Goal: Task Accomplishment & Management: Use online tool/utility

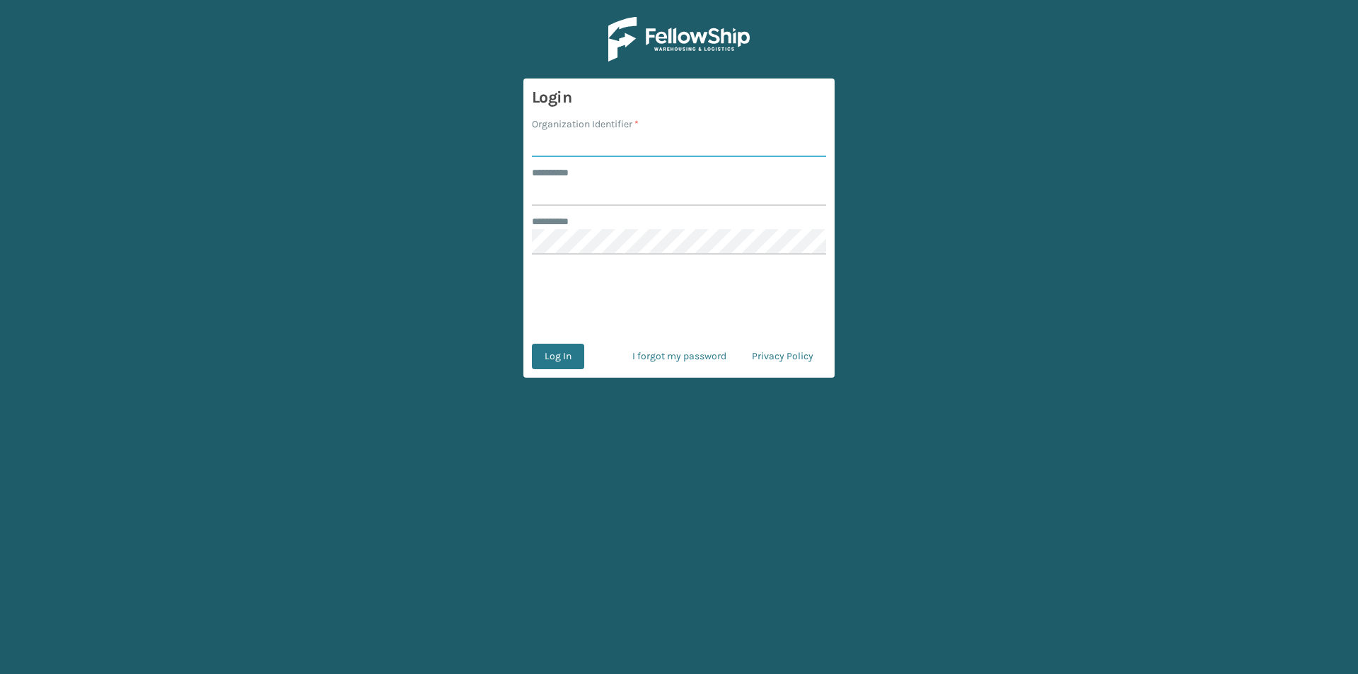
click at [630, 144] on input "Organization Identifier *" at bounding box center [679, 144] width 294 height 25
type input "FELLOWSHIP - WEST"
click at [623, 190] on input "******** *" at bounding box center [679, 192] width 294 height 25
type input "******"
click at [532, 344] on button "Log In" at bounding box center [558, 356] width 52 height 25
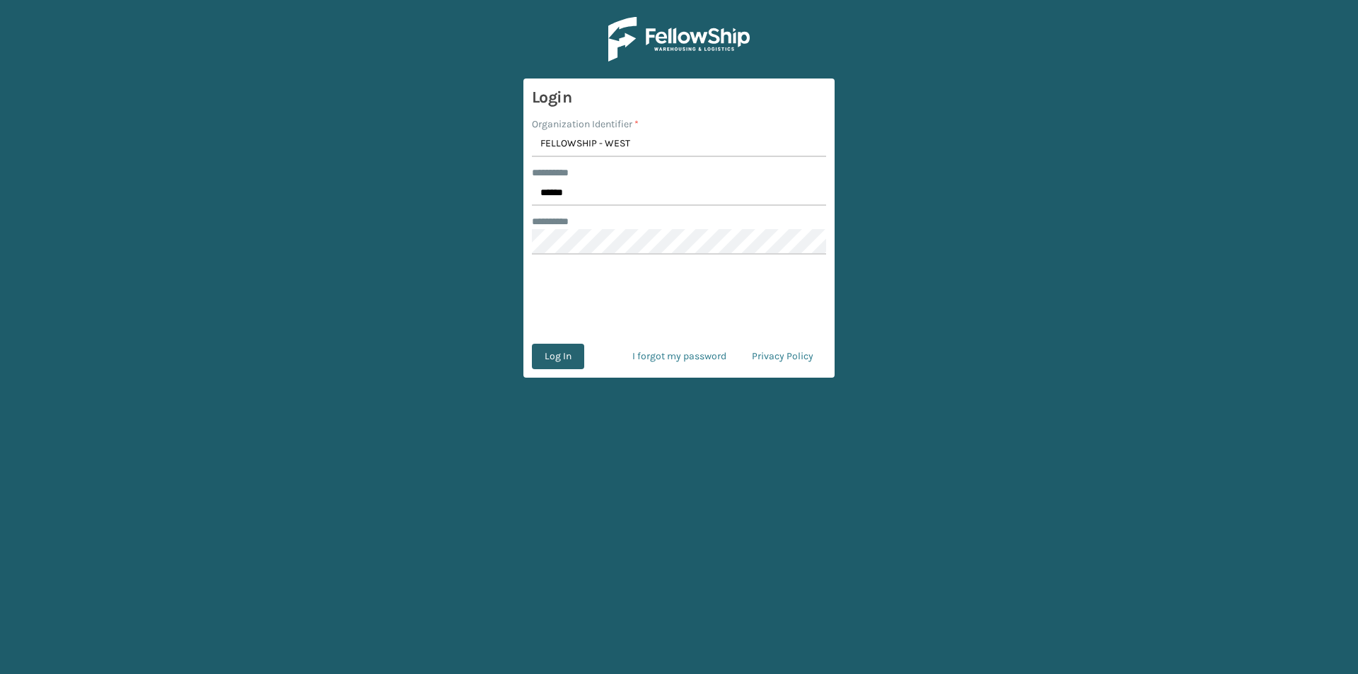
click at [554, 359] on button "Log In" at bounding box center [558, 356] width 52 height 25
click at [582, 146] on input "Organization Identifier *" at bounding box center [679, 144] width 294 height 25
type input "FELLOWSHIP - WEST"
click at [632, 201] on input "******** *" at bounding box center [679, 192] width 294 height 25
type input "******"
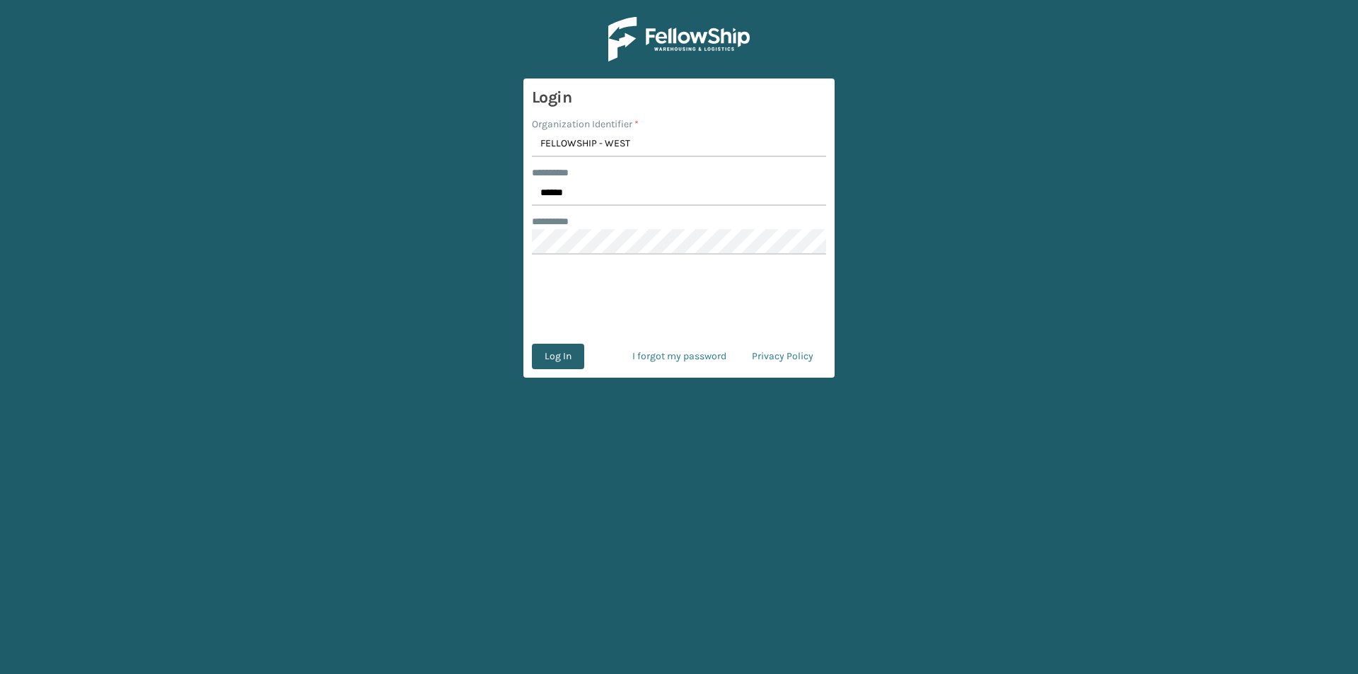
click at [560, 357] on button "Log In" at bounding box center [558, 356] width 52 height 25
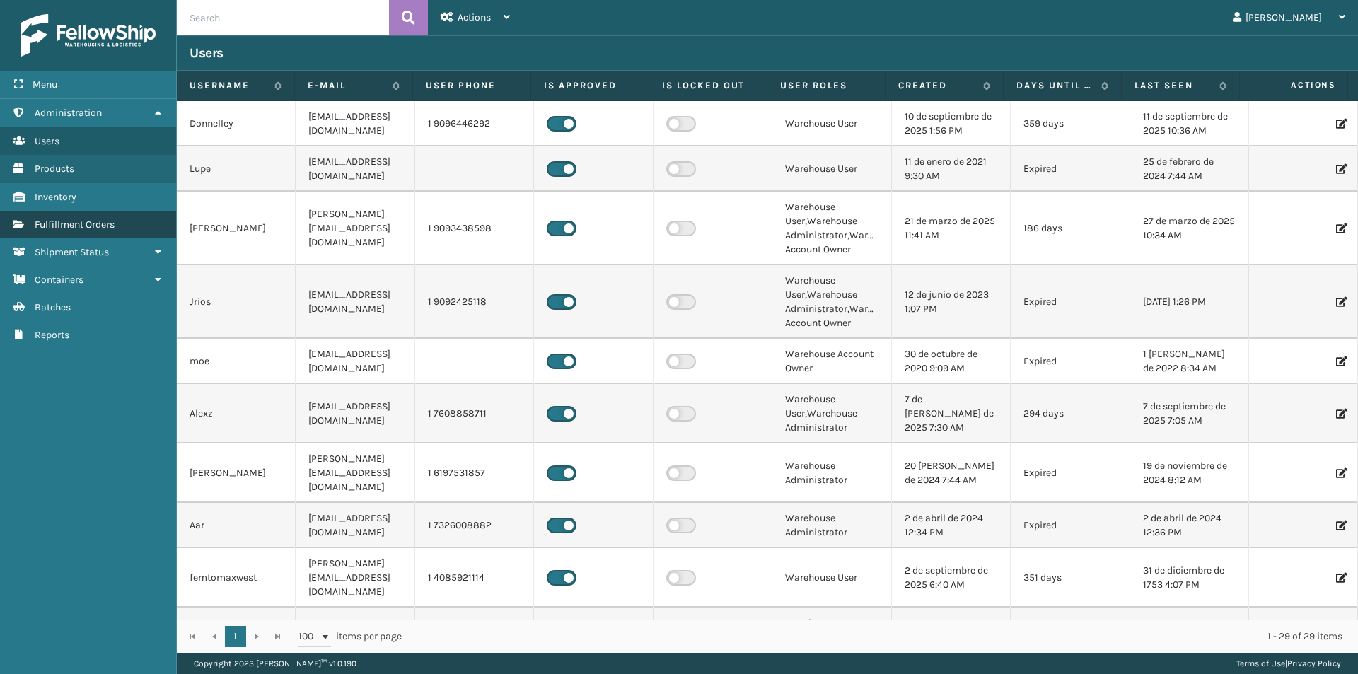
click at [68, 212] on link "Fulfillment Orders" at bounding box center [88, 225] width 176 height 28
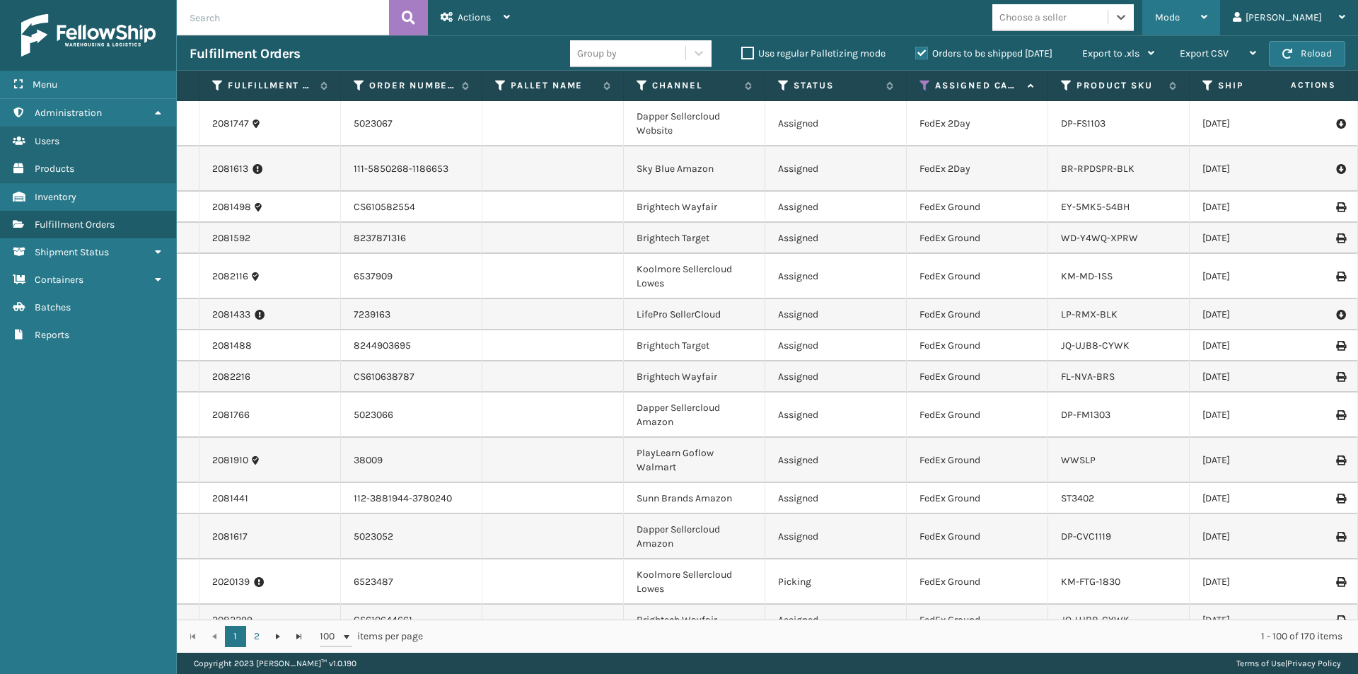
click at [1208, 20] on icon at bounding box center [1204, 17] width 6 height 10
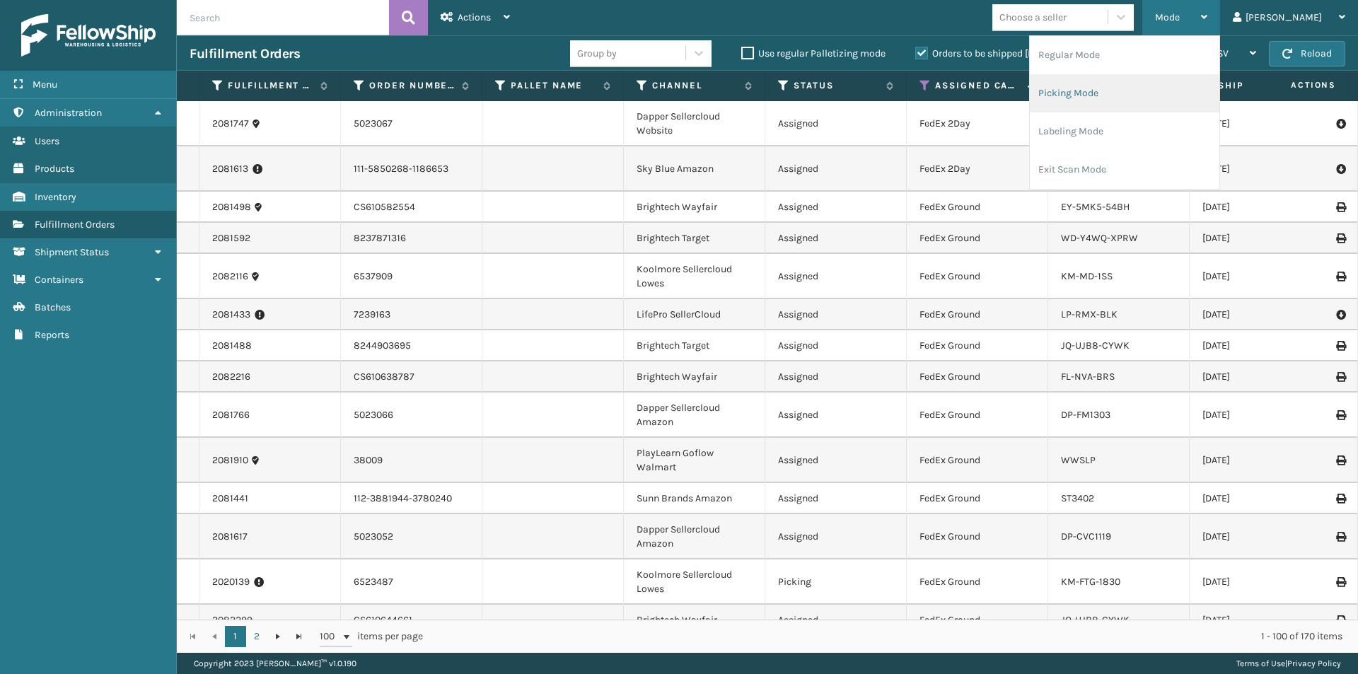
click at [1158, 98] on li "Picking Mode" at bounding box center [1125, 93] width 190 height 38
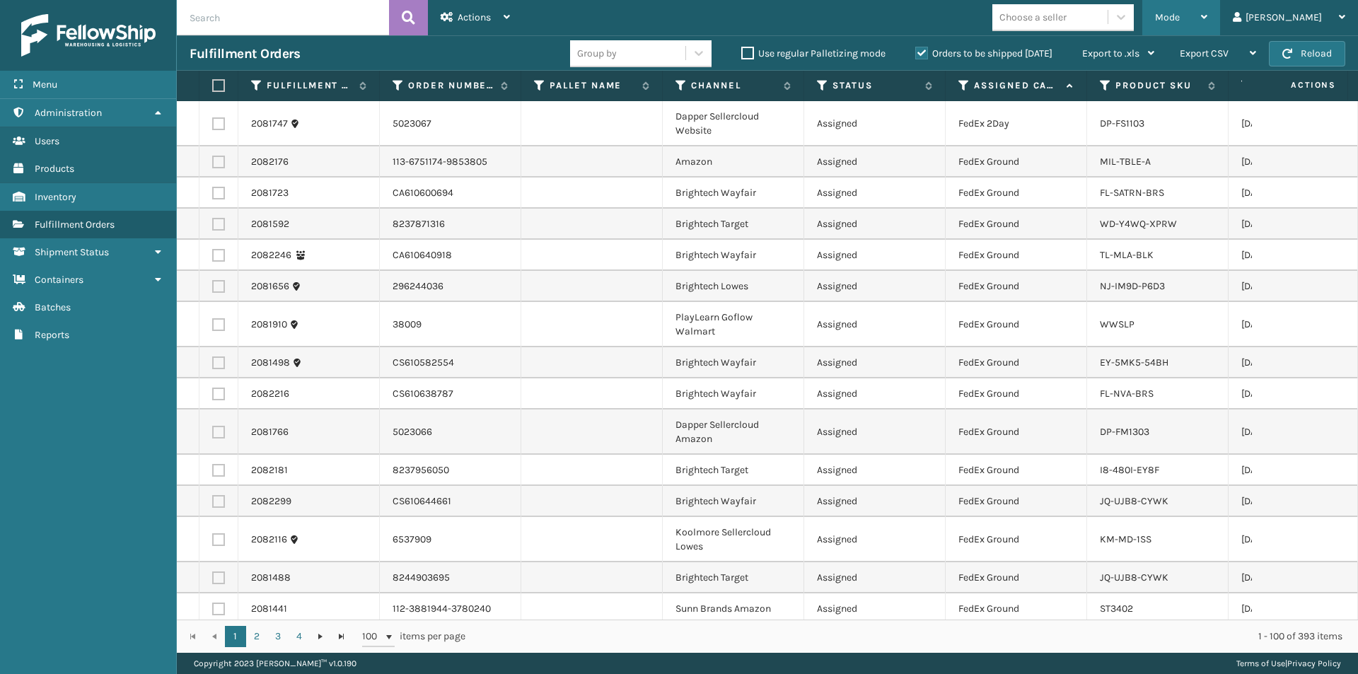
click at [1208, 10] on div "Mode" at bounding box center [1181, 17] width 52 height 35
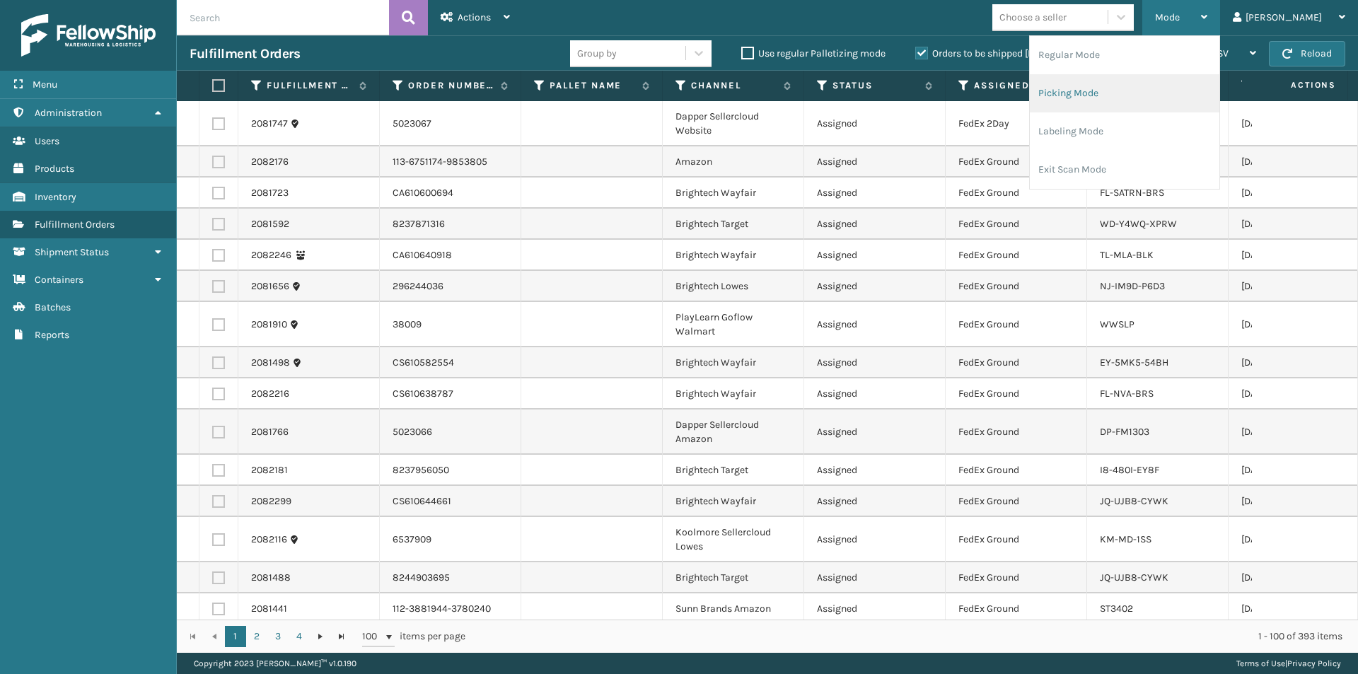
click at [1148, 93] on li "Picking Mode" at bounding box center [1125, 93] width 190 height 38
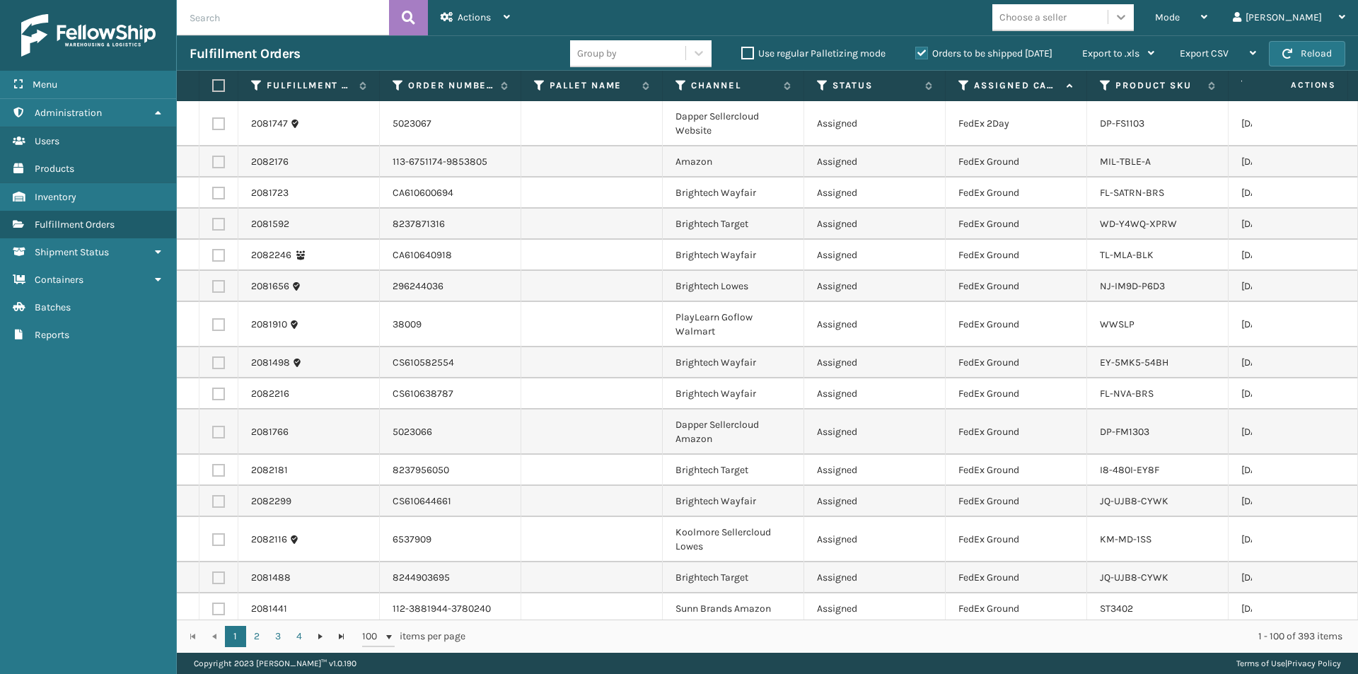
click at [1128, 23] on icon at bounding box center [1121, 17] width 14 height 14
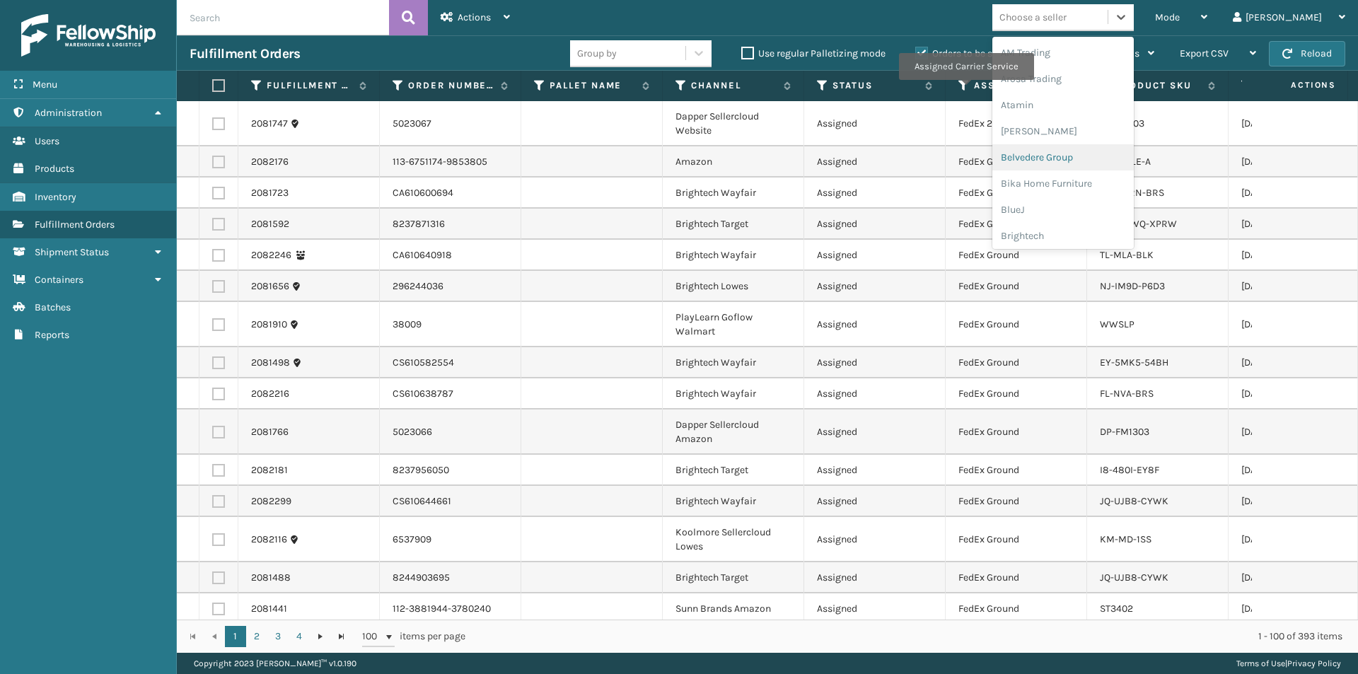
click at [966, 90] on icon at bounding box center [964, 85] width 11 height 13
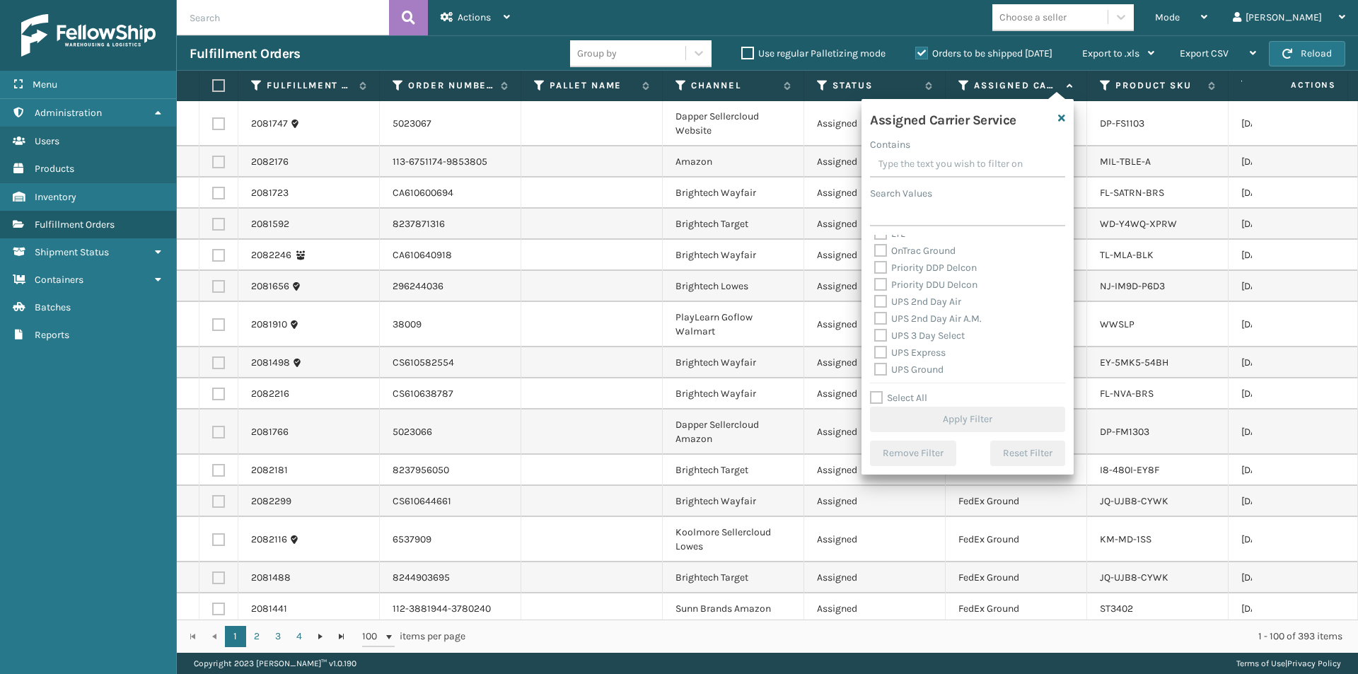
scroll to position [212, 0]
click at [881, 301] on label "UPS 2nd Day Air" at bounding box center [917, 302] width 87 height 12
click at [875, 301] on input "UPS 2nd Day Air" at bounding box center [874, 298] width 1 height 9
checkbox input "true"
click at [880, 318] on label "UPS 2nd Day Air A.M." at bounding box center [928, 319] width 108 height 12
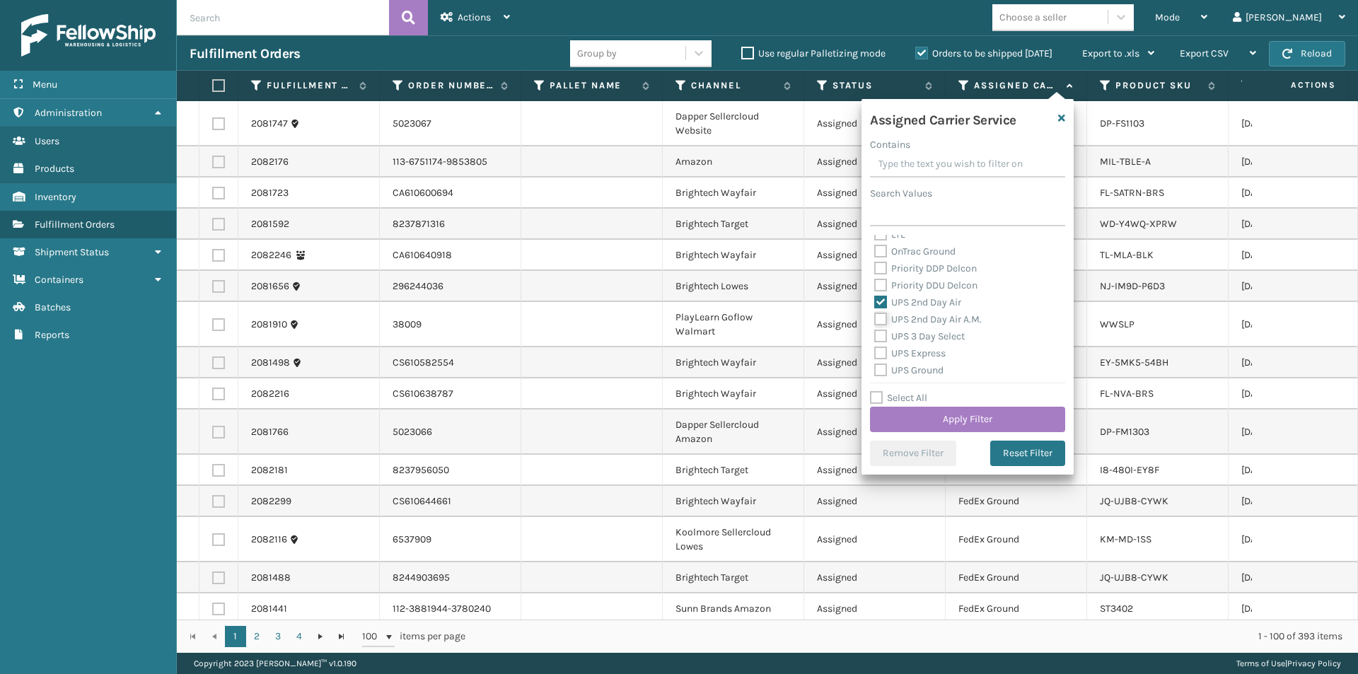
click at [875, 318] on input "UPS 2nd Day Air A.M." at bounding box center [874, 315] width 1 height 9
checkbox input "true"
click at [879, 283] on label "UPS Express" at bounding box center [909, 283] width 71 height 12
click at [875, 283] on input "UPS Express" at bounding box center [874, 278] width 1 height 9
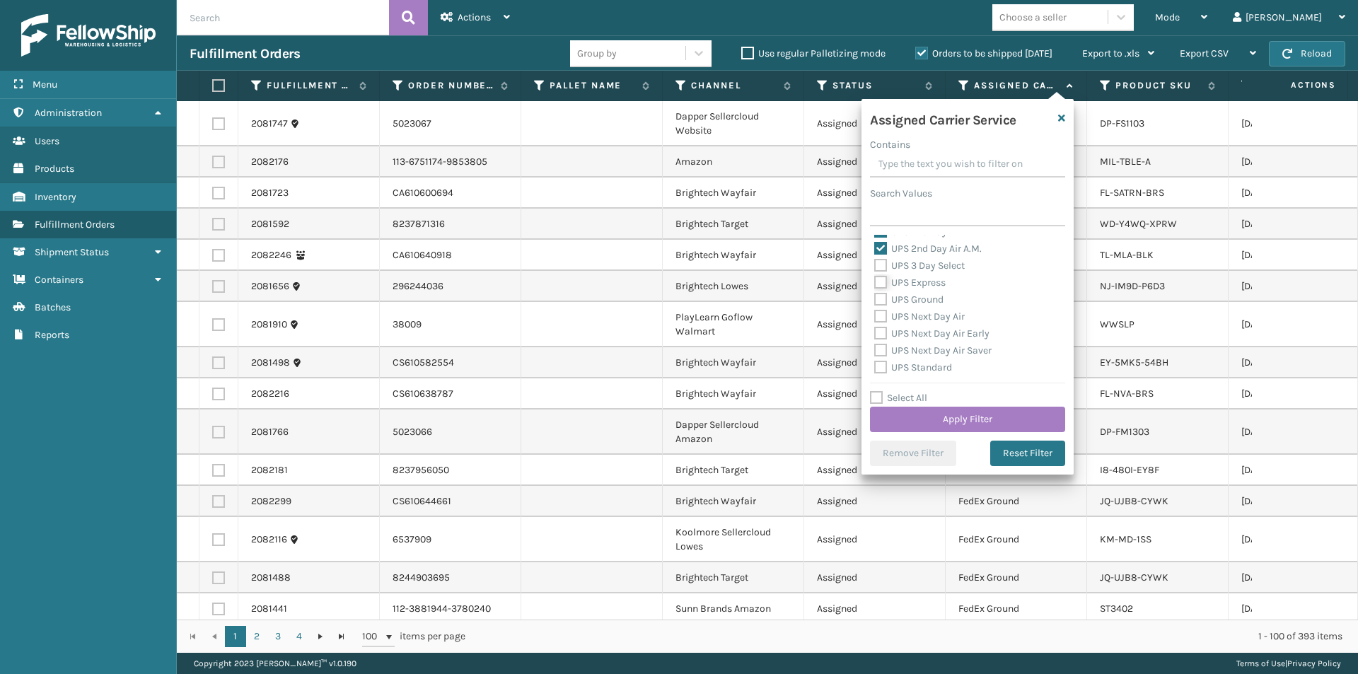
checkbox input "true"
click at [879, 317] on label "UPS Next Day Air" at bounding box center [919, 317] width 91 height 12
click at [875, 317] on input "UPS Next Day Air" at bounding box center [874, 312] width 1 height 9
checkbox input "true"
click at [881, 330] on label "UPS Next Day Air Early" at bounding box center [931, 334] width 115 height 12
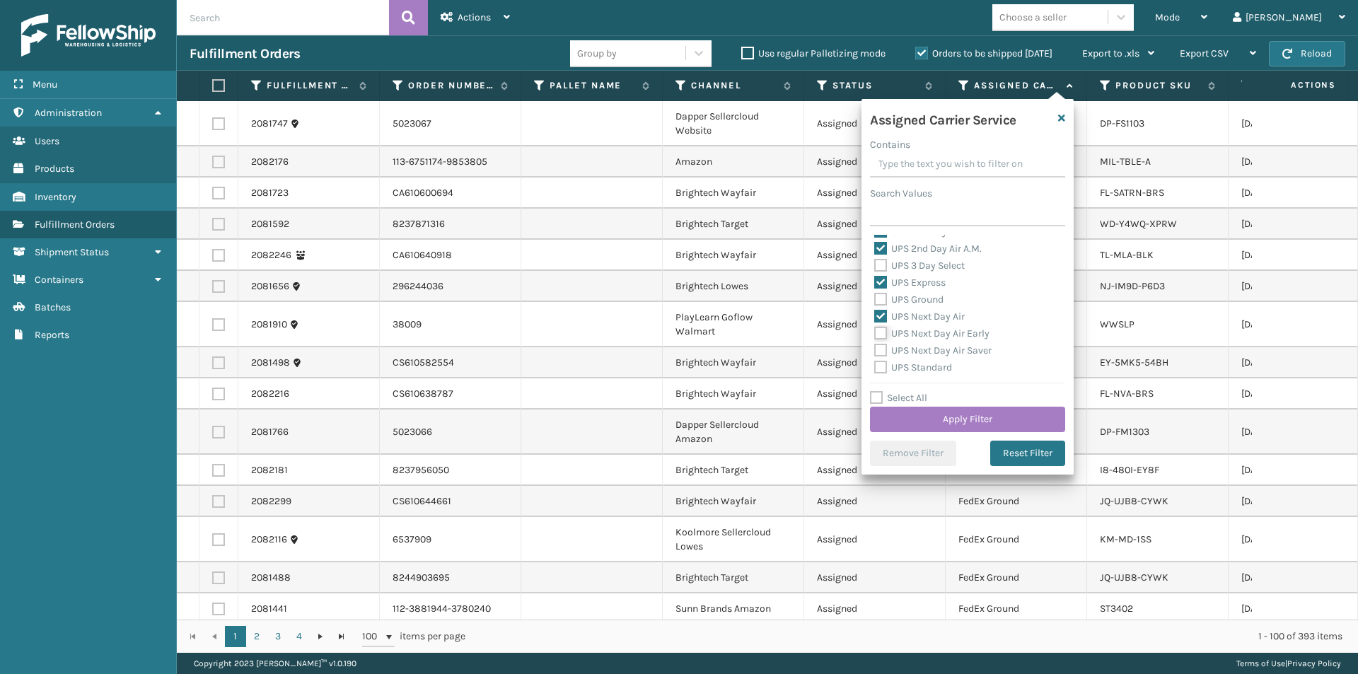
click at [875, 330] on input "UPS Next Day Air Early" at bounding box center [874, 329] width 1 height 9
checkbox input "true"
click at [881, 349] on label "UPS Next Day Air Saver" at bounding box center [932, 351] width 117 height 12
click at [875, 349] on input "UPS Next Day Air Saver" at bounding box center [874, 346] width 1 height 9
checkbox input "true"
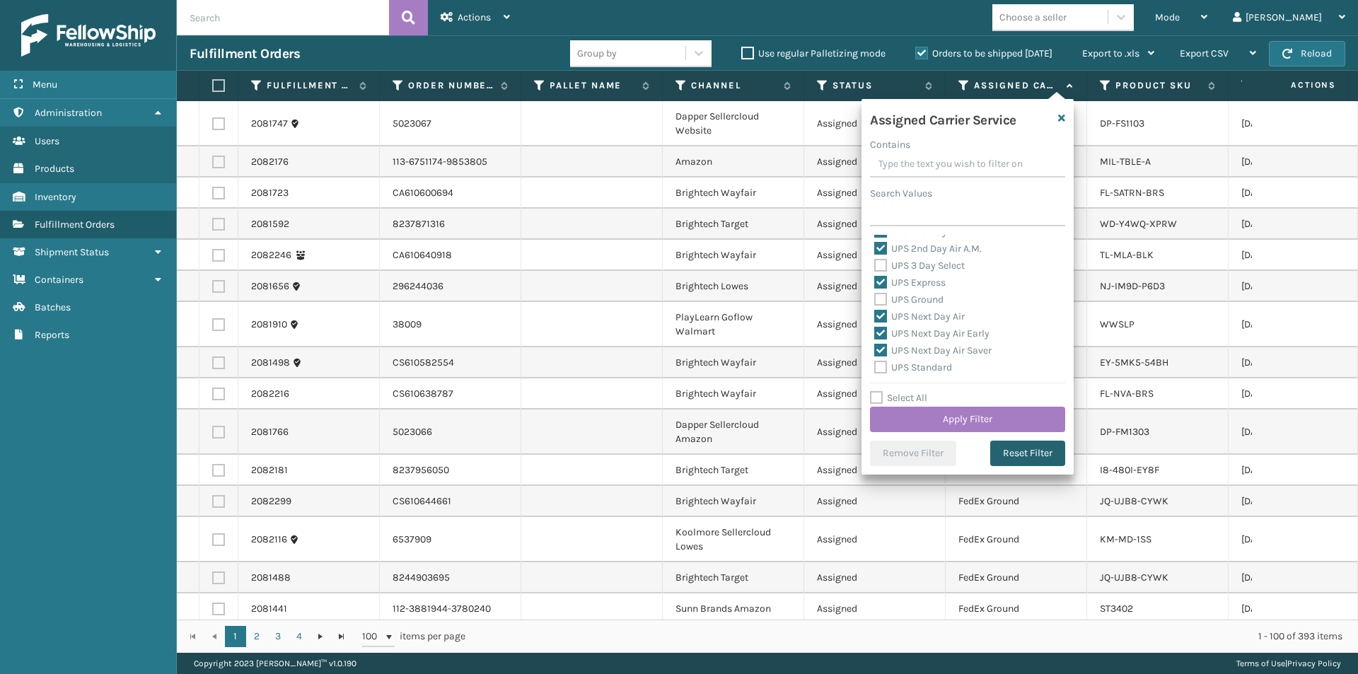
click at [1039, 452] on button "Reset Filter" at bounding box center [1027, 453] width 75 height 25
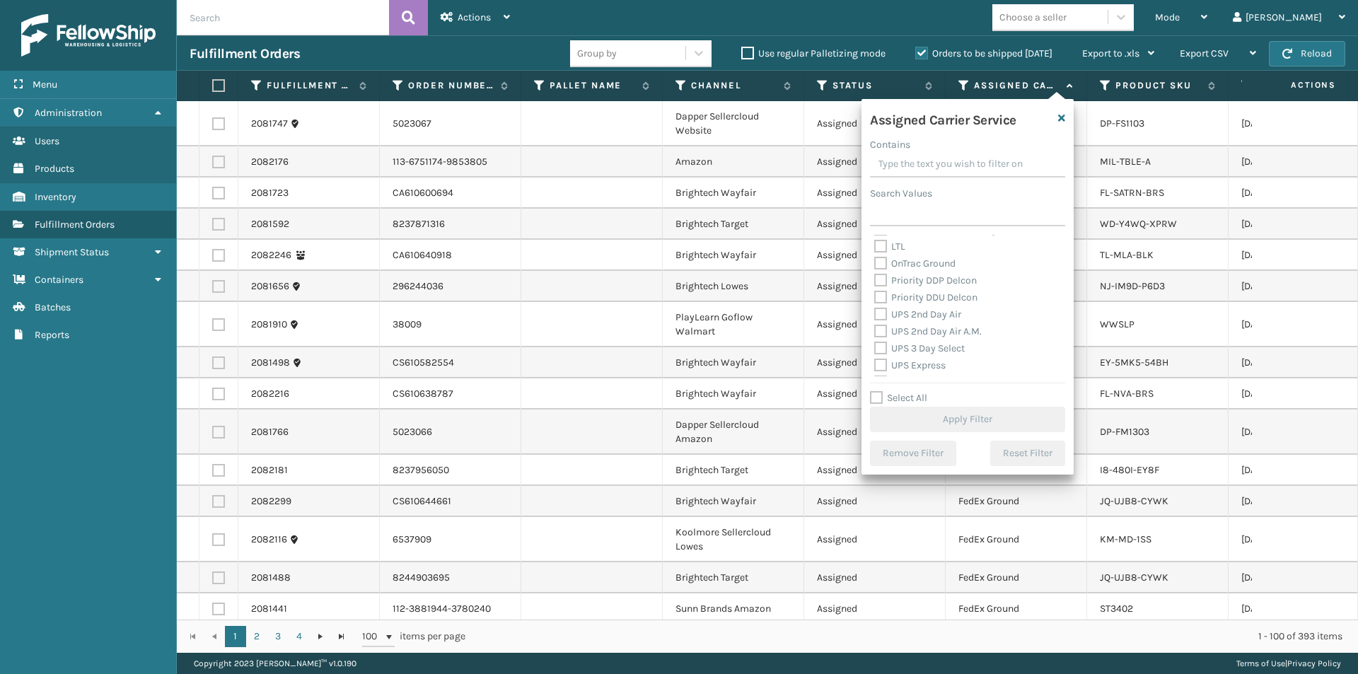
scroll to position [212, 0]
click at [877, 301] on label "UPS 2nd Day Air" at bounding box center [917, 302] width 87 height 12
click at [875, 301] on input "UPS 2nd Day Air" at bounding box center [874, 298] width 1 height 9
checkbox input "true"
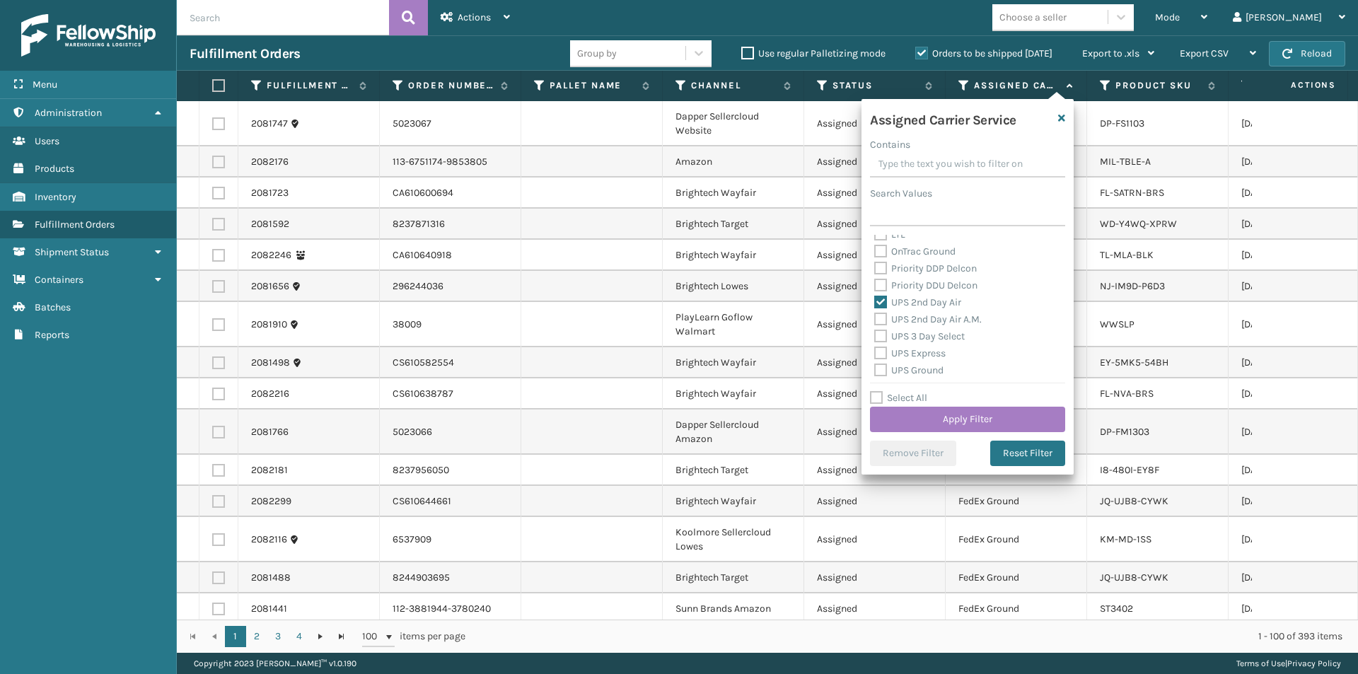
click at [882, 317] on label "UPS 2nd Day Air A.M." at bounding box center [928, 319] width 108 height 12
click at [875, 317] on input "UPS 2nd Day Air A.M." at bounding box center [874, 315] width 1 height 9
checkbox input "true"
click at [884, 333] on label "UPS 3 Day Select" at bounding box center [919, 336] width 91 height 12
click at [875, 333] on input "UPS 3 Day Select" at bounding box center [874, 332] width 1 height 9
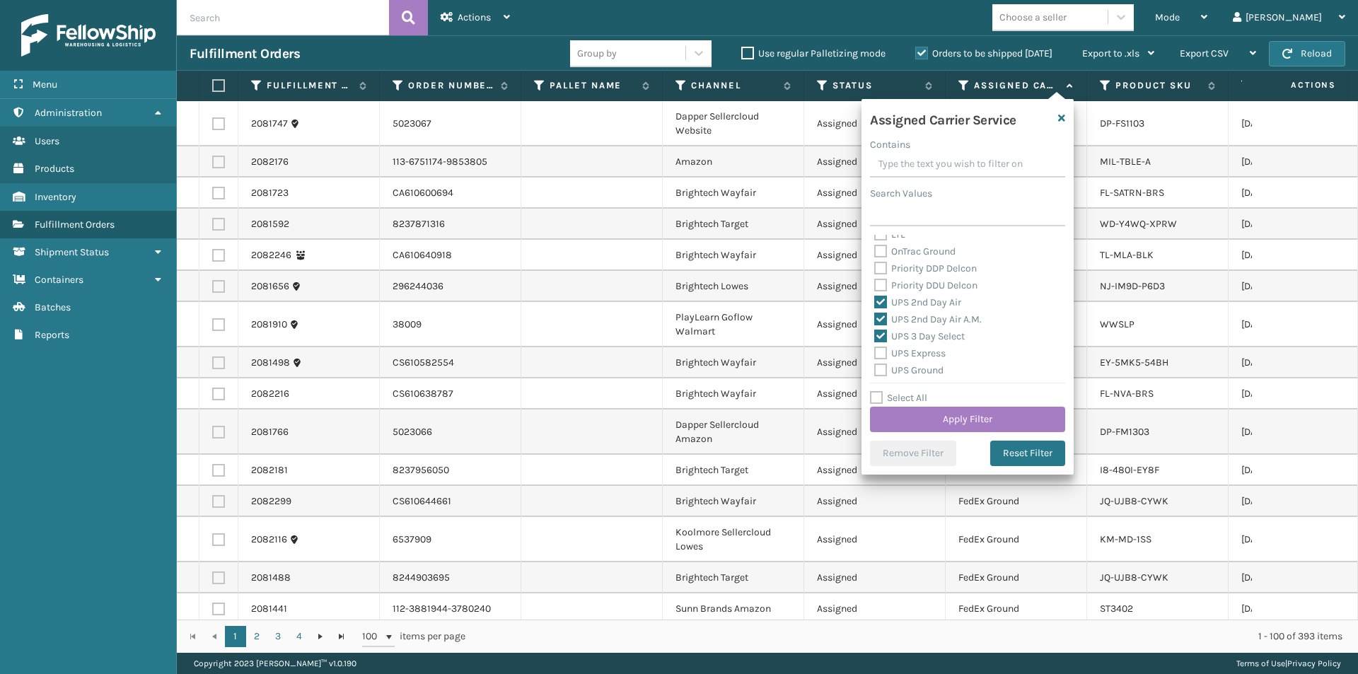
click at [877, 338] on label "UPS 3 Day Select" at bounding box center [919, 336] width 91 height 12
click at [875, 337] on input "UPS 3 Day Select" at bounding box center [874, 332] width 1 height 9
checkbox input "false"
click at [884, 353] on label "UPS Express" at bounding box center [909, 353] width 71 height 12
click at [875, 353] on input "UPS Express" at bounding box center [874, 349] width 1 height 9
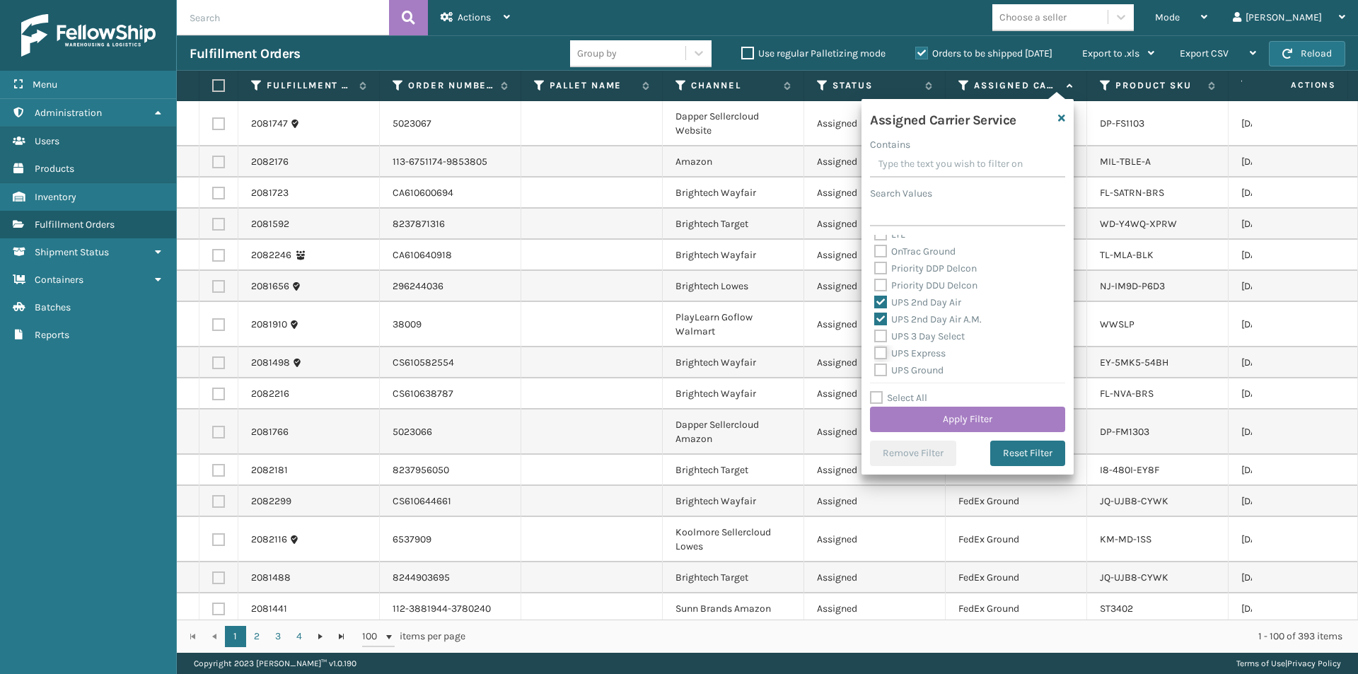
checkbox input "true"
click at [882, 319] on label "UPS Next Day Air" at bounding box center [919, 317] width 91 height 12
click at [875, 318] on input "UPS Next Day Air" at bounding box center [874, 312] width 1 height 9
checkbox input "true"
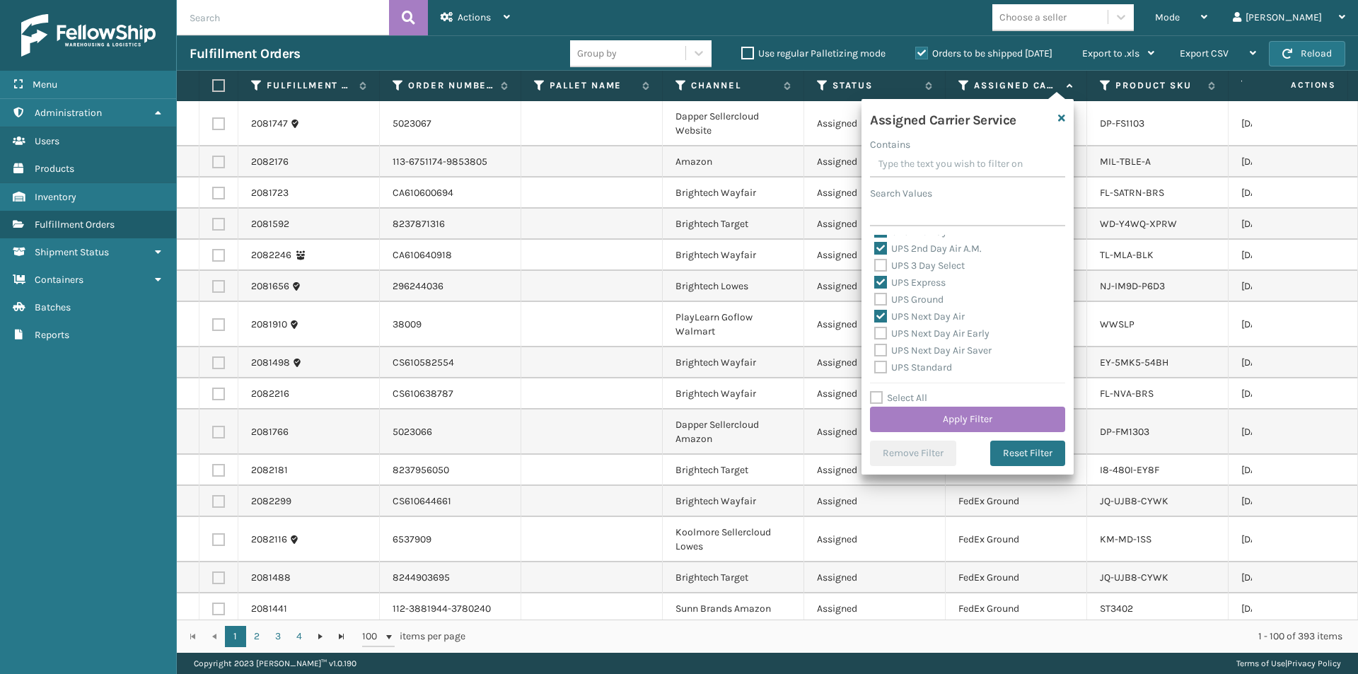
click at [881, 332] on label "UPS Next Day Air Early" at bounding box center [931, 334] width 115 height 12
click at [875, 332] on input "UPS Next Day Air Early" at bounding box center [874, 329] width 1 height 9
checkbox input "true"
click at [962, 420] on button "Apply Filter" at bounding box center [967, 419] width 195 height 25
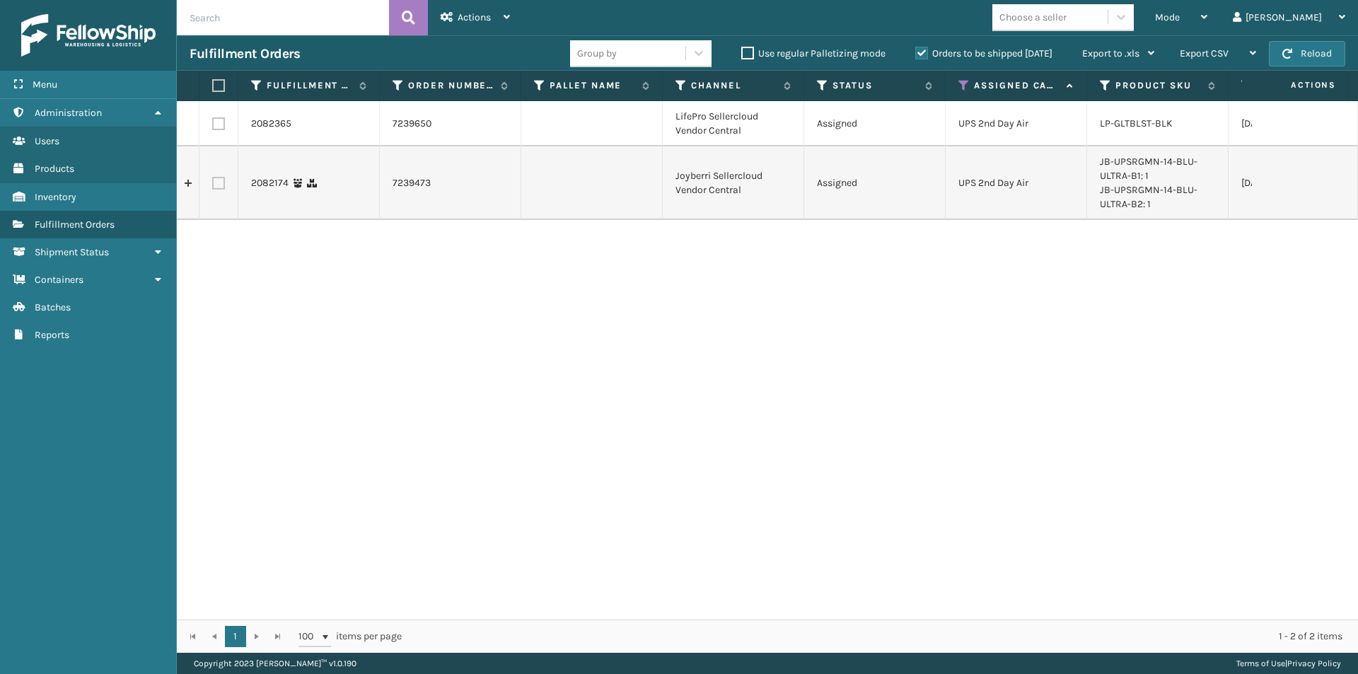
click at [212, 123] on label at bounding box center [218, 123] width 13 height 13
click at [212, 123] on input "checkbox" at bounding box center [212, 121] width 1 height 9
checkbox input "true"
click at [494, 18] on div "Actions" at bounding box center [475, 17] width 69 height 35
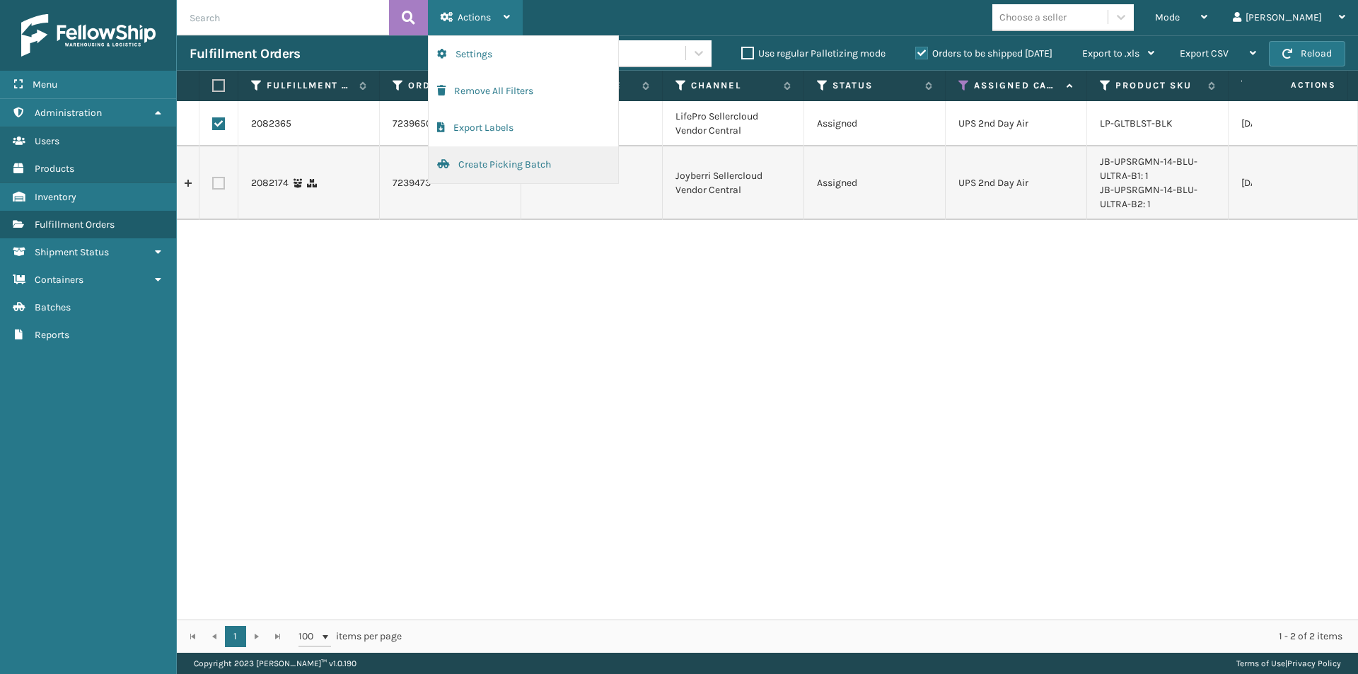
click at [487, 163] on button "Create Picking Batch" at bounding box center [524, 164] width 190 height 37
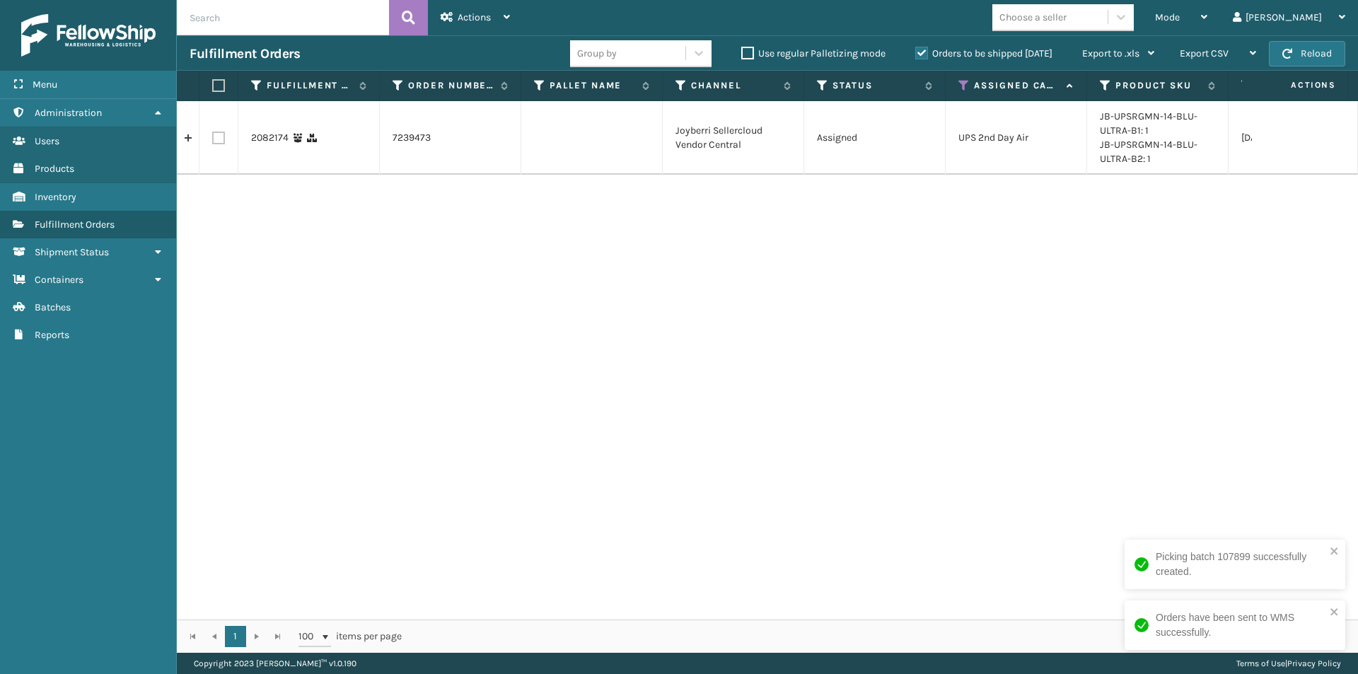
click at [291, 146] on td "2082174" at bounding box center [308, 138] width 141 height 74
click at [216, 87] on label at bounding box center [216, 85] width 8 height 13
click at [213, 87] on input "checkbox" at bounding box center [212, 85] width 1 height 9
checkbox input "true"
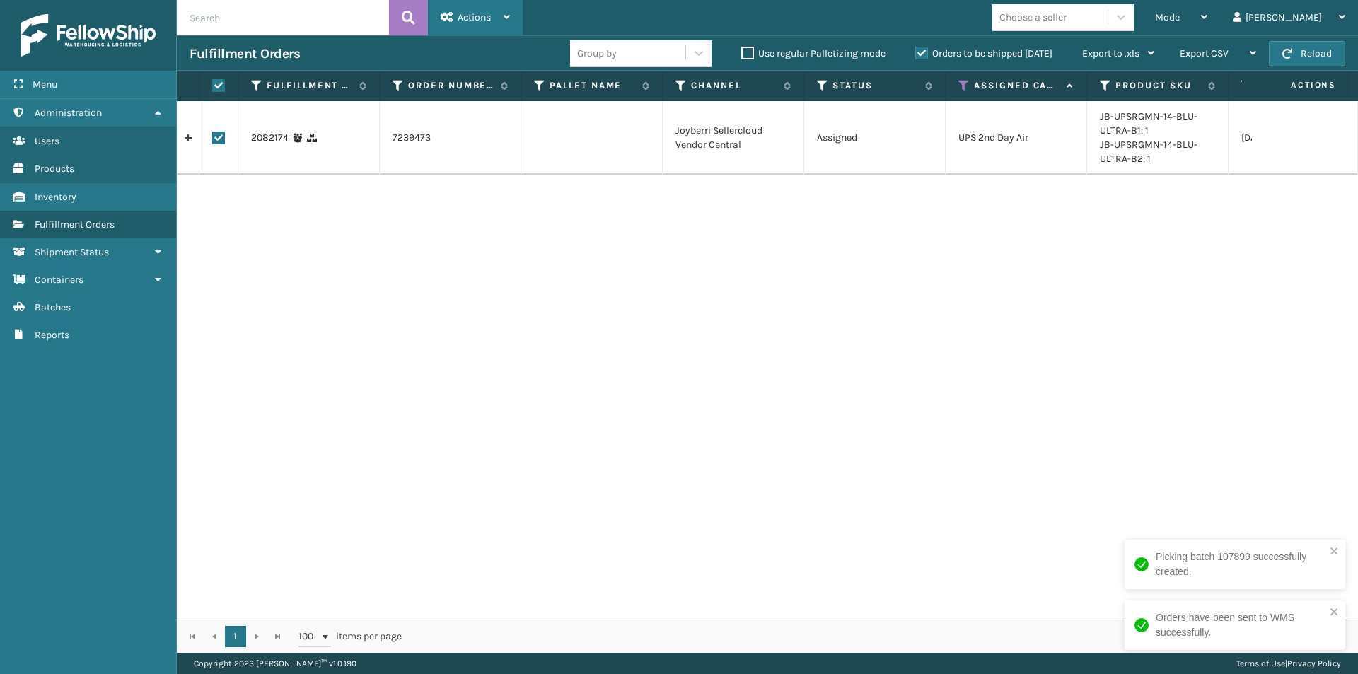
click at [500, 19] on div "Actions" at bounding box center [475, 17] width 69 height 35
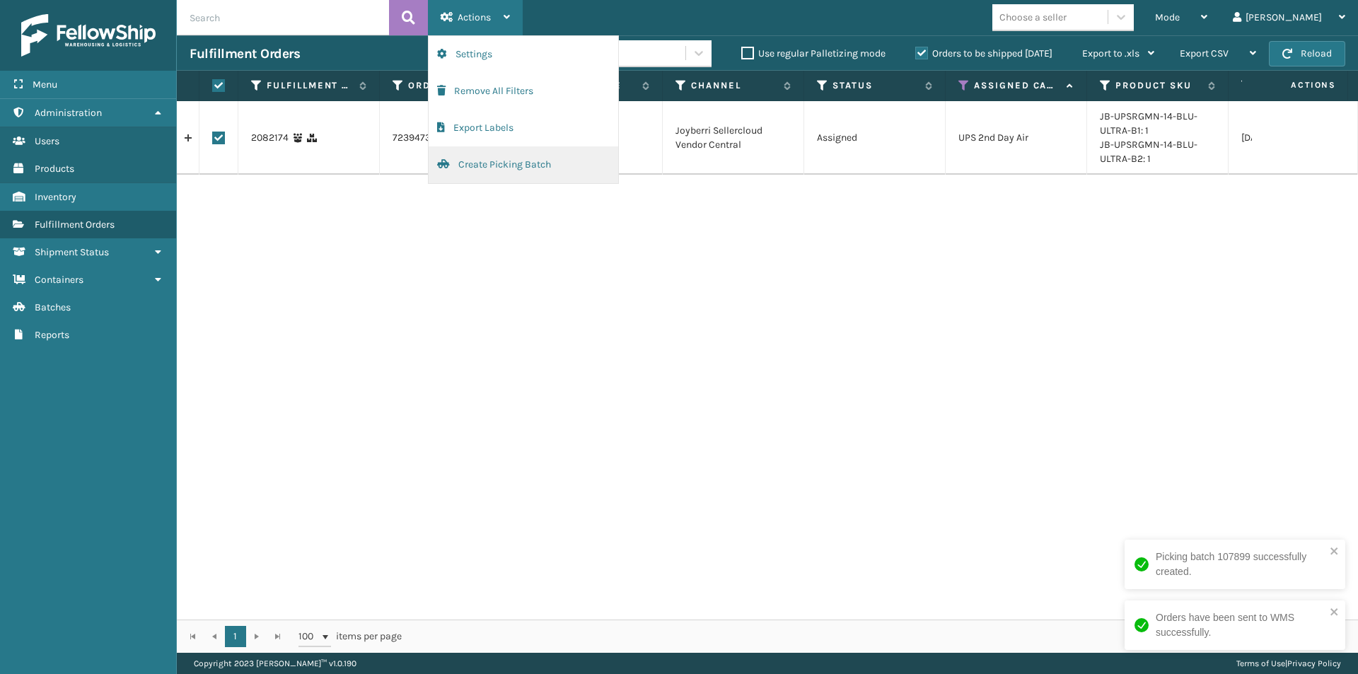
click at [505, 159] on button "Create Picking Batch" at bounding box center [524, 164] width 190 height 37
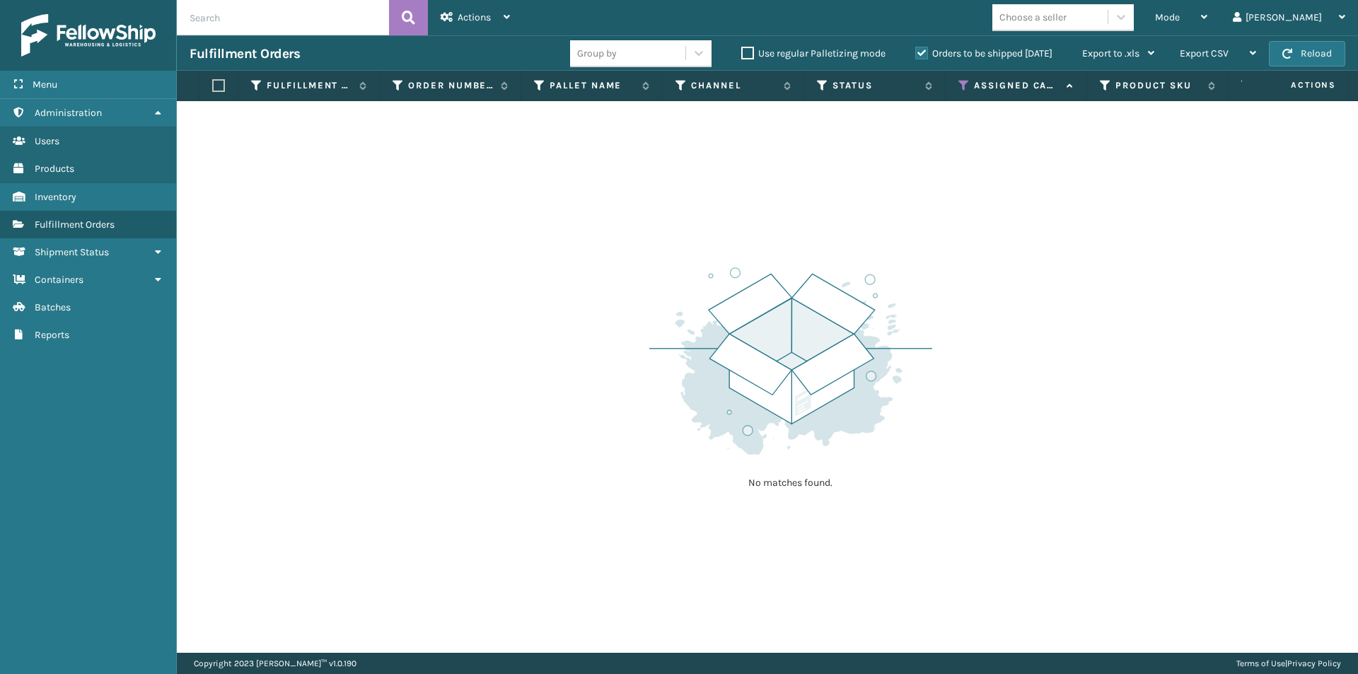
click at [967, 82] on icon at bounding box center [964, 85] width 11 height 13
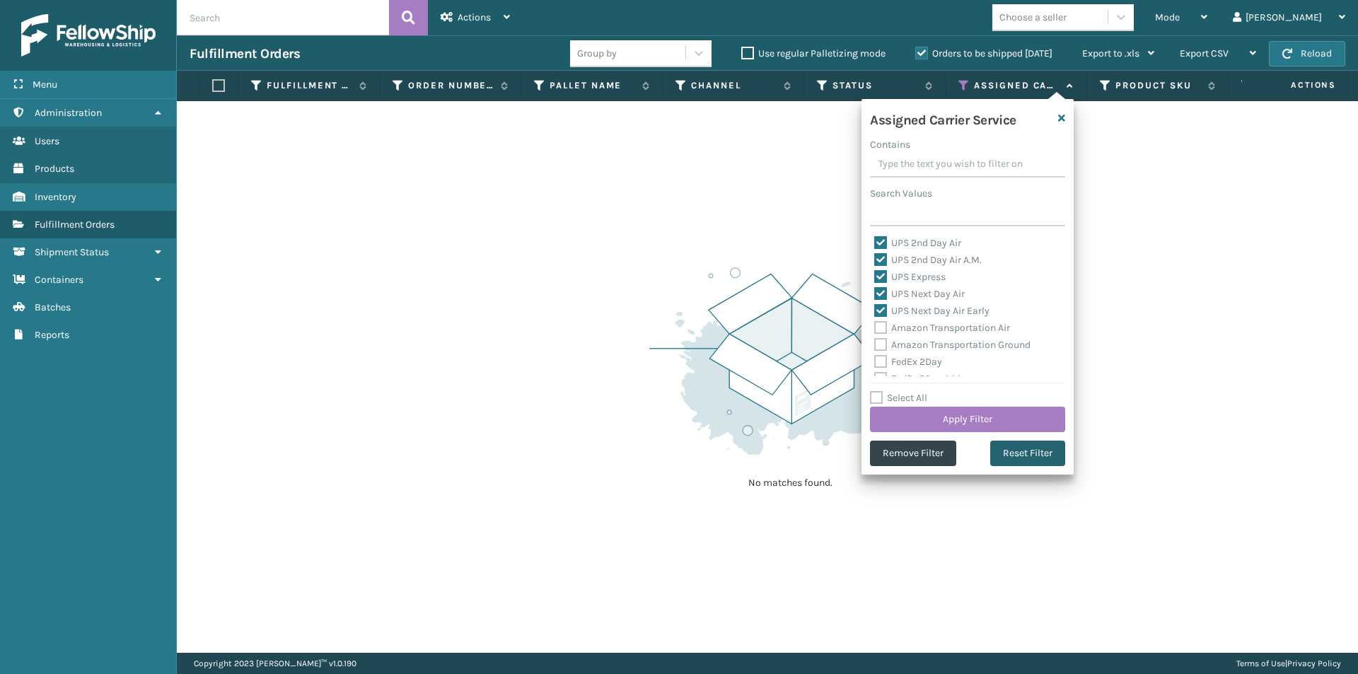
click at [1026, 461] on button "Reset Filter" at bounding box center [1027, 453] width 75 height 25
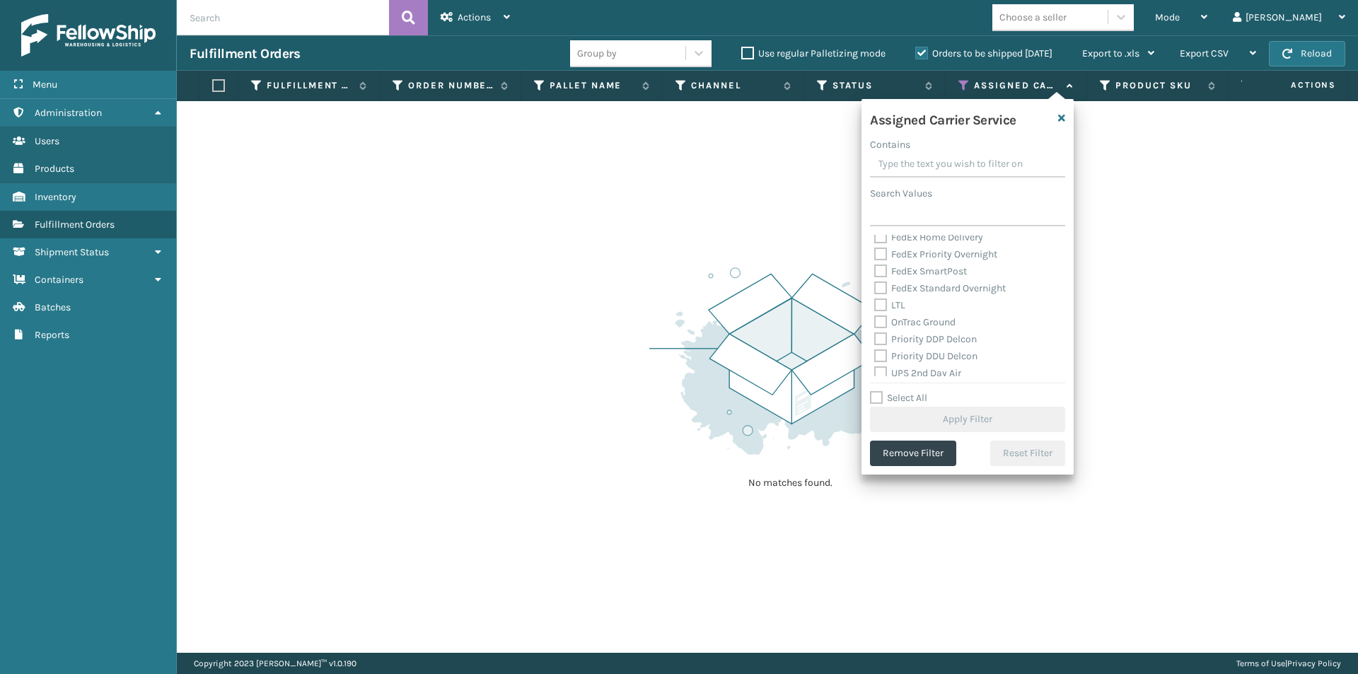
scroll to position [212, 0]
click at [879, 303] on label "UPS 2nd Day Air" at bounding box center [917, 302] width 87 height 12
click at [875, 303] on input "UPS 2nd Day Air" at bounding box center [874, 298] width 1 height 9
checkbox input "true"
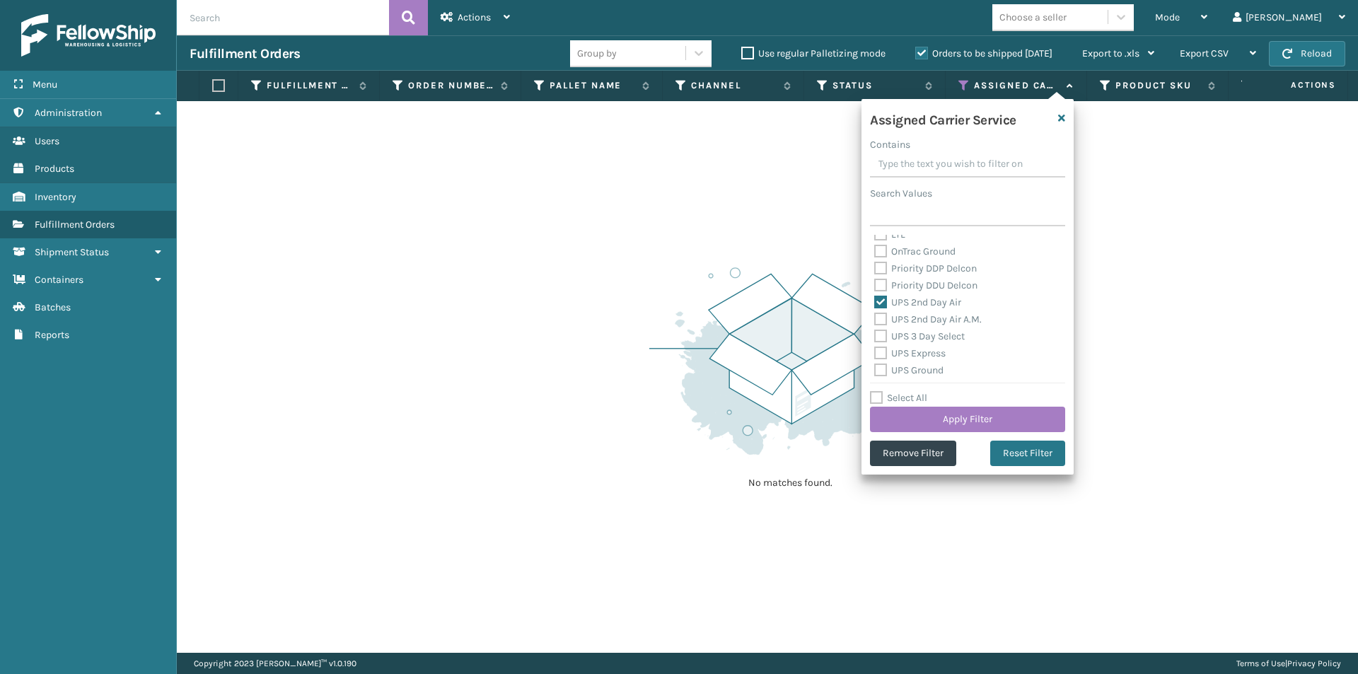
click at [879, 320] on label "UPS 2nd Day Air A.M." at bounding box center [928, 319] width 108 height 12
click at [875, 320] on input "UPS 2nd Day Air A.M." at bounding box center [874, 315] width 1 height 9
checkbox input "true"
click at [880, 335] on label "UPS 3 Day Select" at bounding box center [919, 336] width 91 height 12
click at [875, 335] on input "UPS 3 Day Select" at bounding box center [874, 332] width 1 height 9
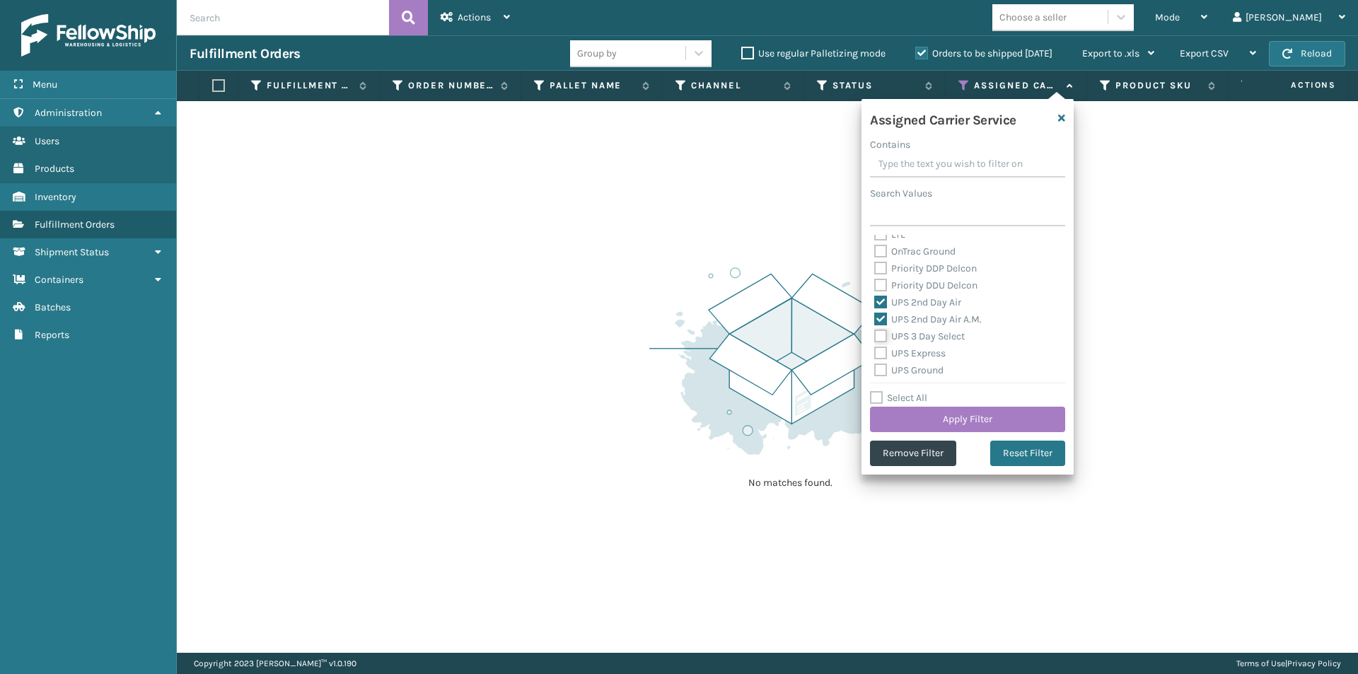
checkbox input "true"
click at [880, 356] on label "UPS Express" at bounding box center [909, 353] width 71 height 12
click at [875, 354] on input "UPS Express" at bounding box center [874, 349] width 1 height 9
checkbox input "true"
click at [881, 373] on label "UPS Ground" at bounding box center [908, 370] width 69 height 12
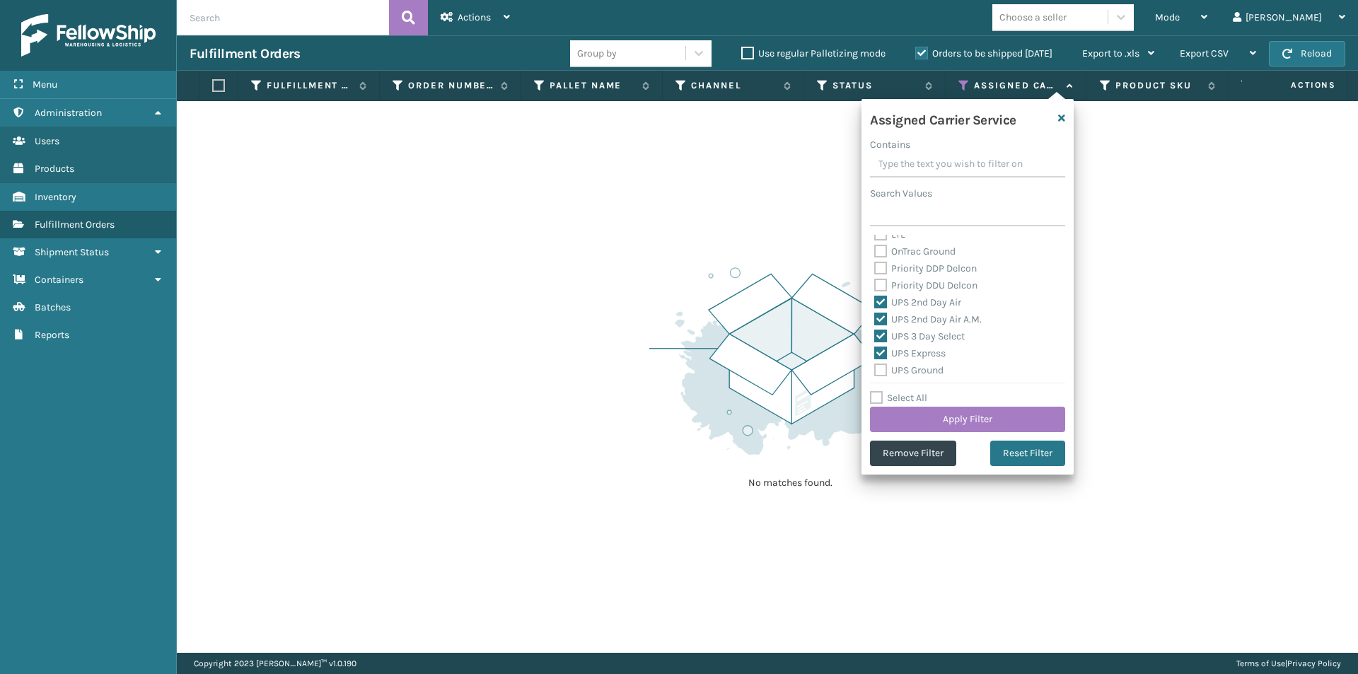
click at [875, 371] on input "UPS Ground" at bounding box center [874, 366] width 1 height 9
checkbox input "true"
click at [879, 316] on label "UPS Next Day Air" at bounding box center [919, 317] width 91 height 12
click at [875, 316] on input "UPS Next Day Air" at bounding box center [874, 312] width 1 height 9
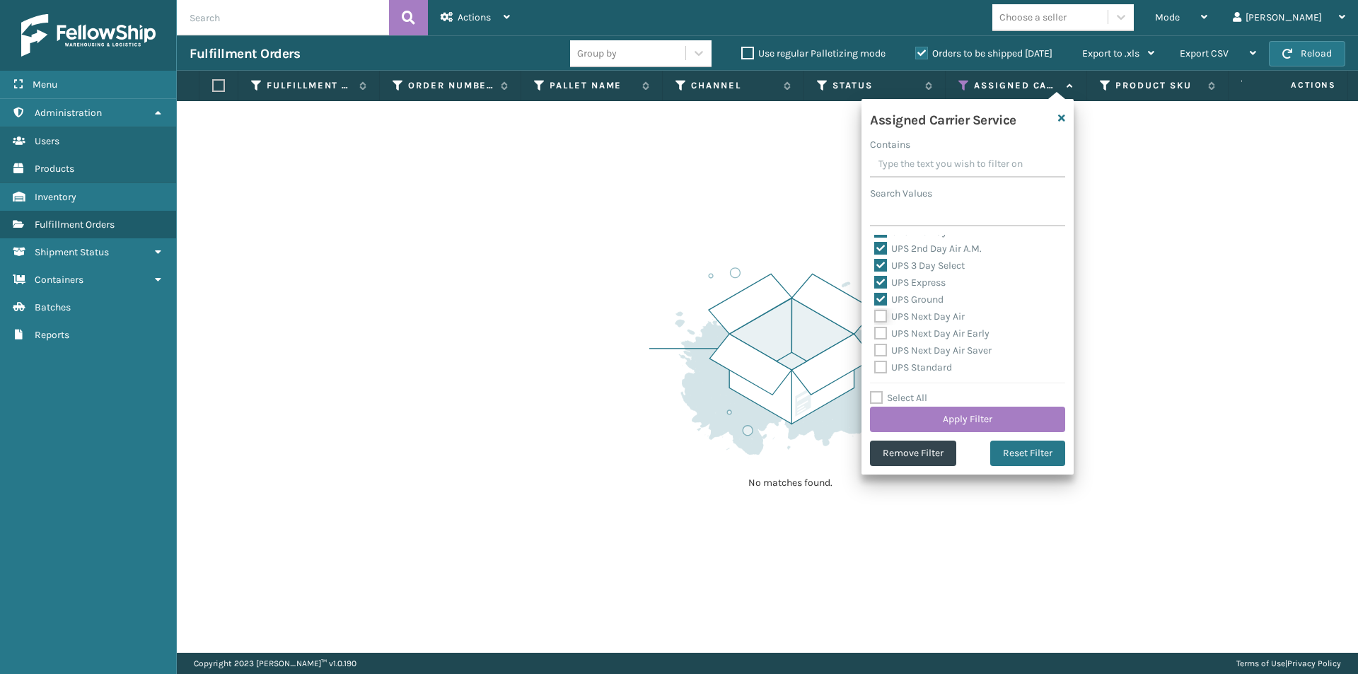
checkbox input "true"
click at [881, 332] on label "UPS Next Day Air Early" at bounding box center [931, 334] width 115 height 12
click at [875, 332] on input "UPS Next Day Air Early" at bounding box center [874, 329] width 1 height 9
checkbox input "true"
click at [879, 347] on label "UPS Next Day Air Saver" at bounding box center [932, 351] width 117 height 12
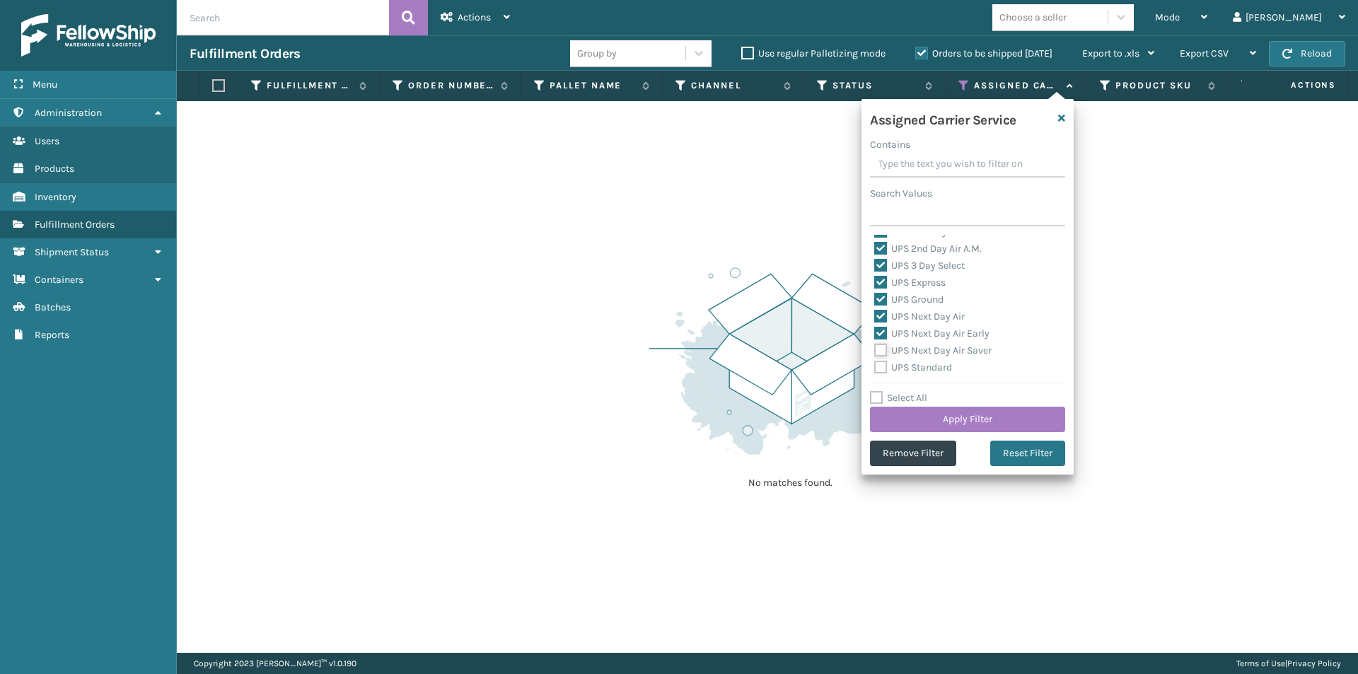
click at [875, 347] on input "UPS Next Day Air Saver" at bounding box center [874, 346] width 1 height 9
checkbox input "true"
click at [879, 369] on label "UPS Standard" at bounding box center [913, 368] width 78 height 12
click at [875, 369] on input "UPS Standard" at bounding box center [874, 363] width 1 height 9
checkbox input "true"
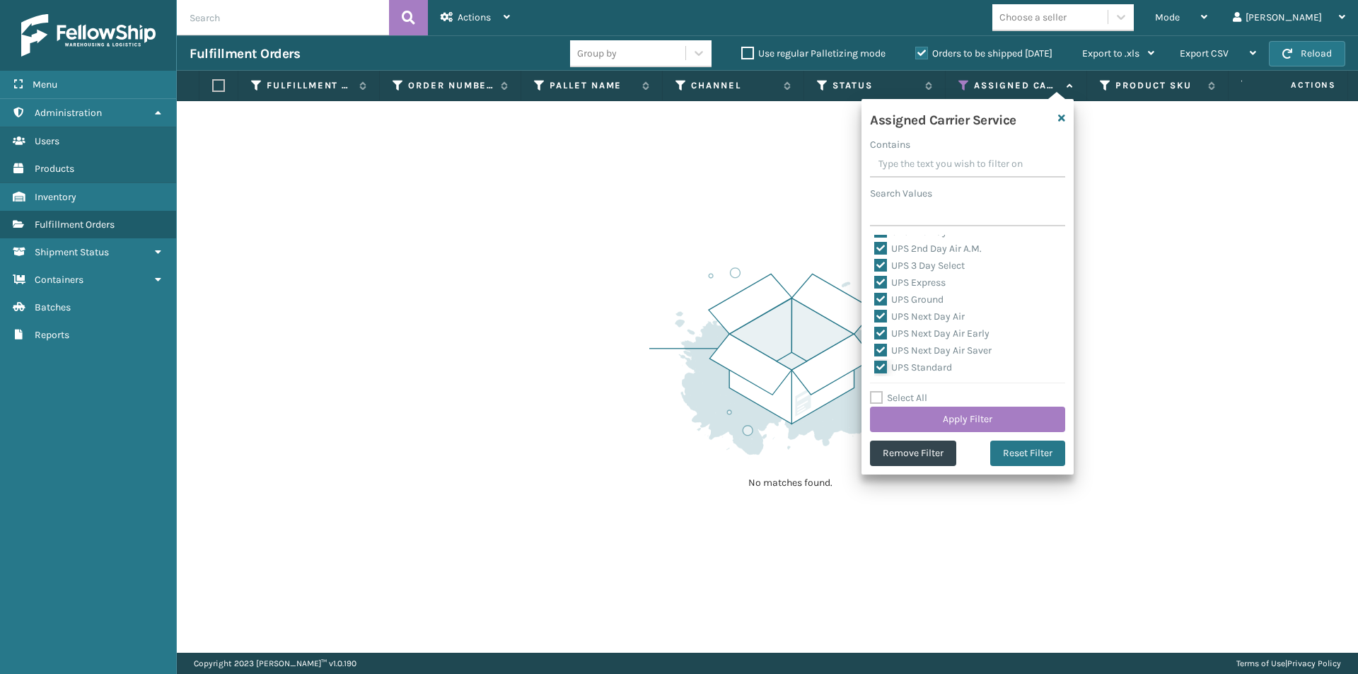
scroll to position [354, 0]
click at [881, 313] on label "UPS SurePost 1LB or Greater" at bounding box center [943, 314] width 139 height 12
click at [875, 313] on input "UPS SurePost 1LB or Greater" at bounding box center [874, 310] width 1 height 9
checkbox input "true"
click at [986, 424] on button "Apply Filter" at bounding box center [967, 419] width 195 height 25
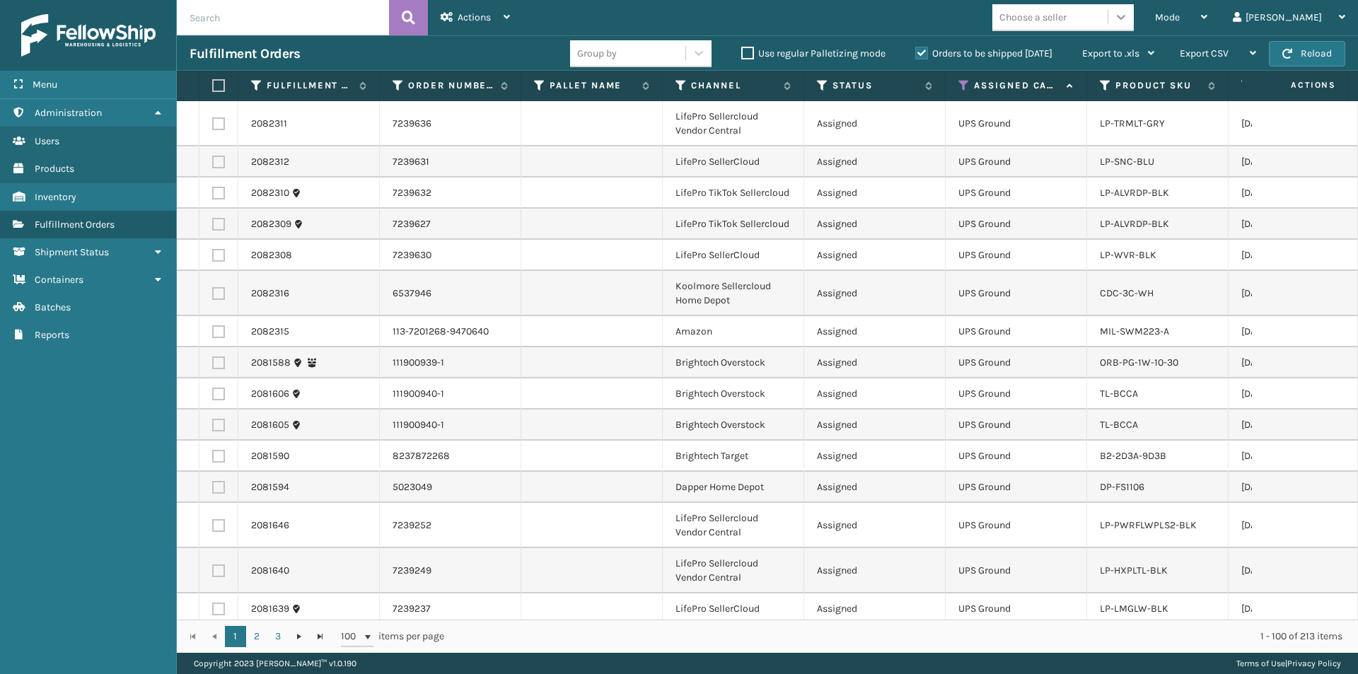
click at [1128, 19] on icon at bounding box center [1121, 17] width 14 height 14
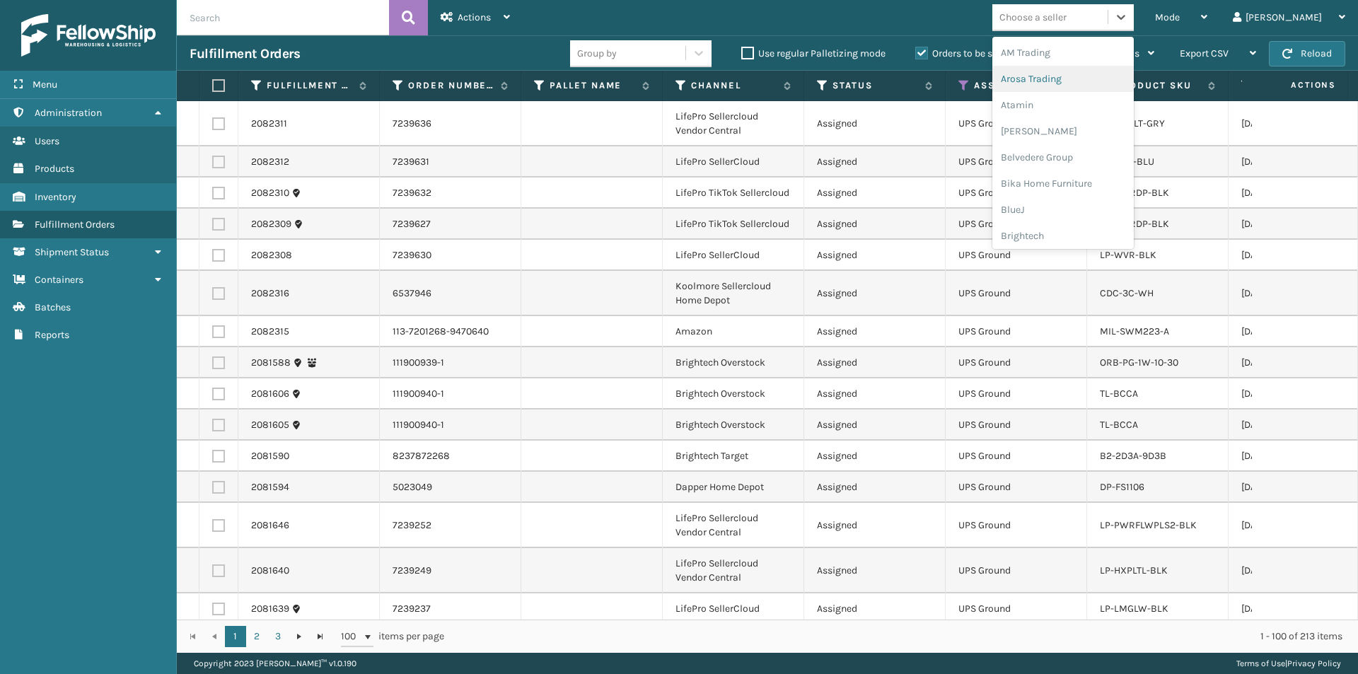
click at [1078, 75] on div "Arosa Trading" at bounding box center [1063, 79] width 141 height 26
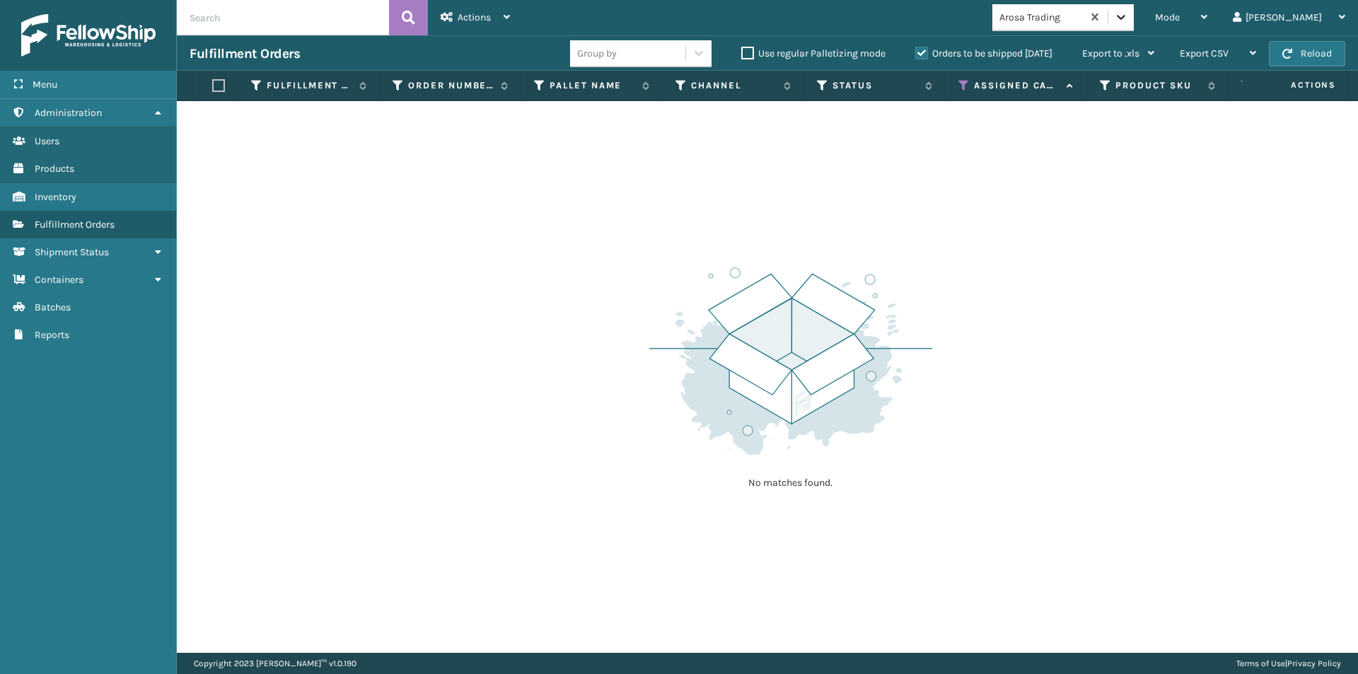
click at [1128, 18] on icon at bounding box center [1121, 17] width 14 height 14
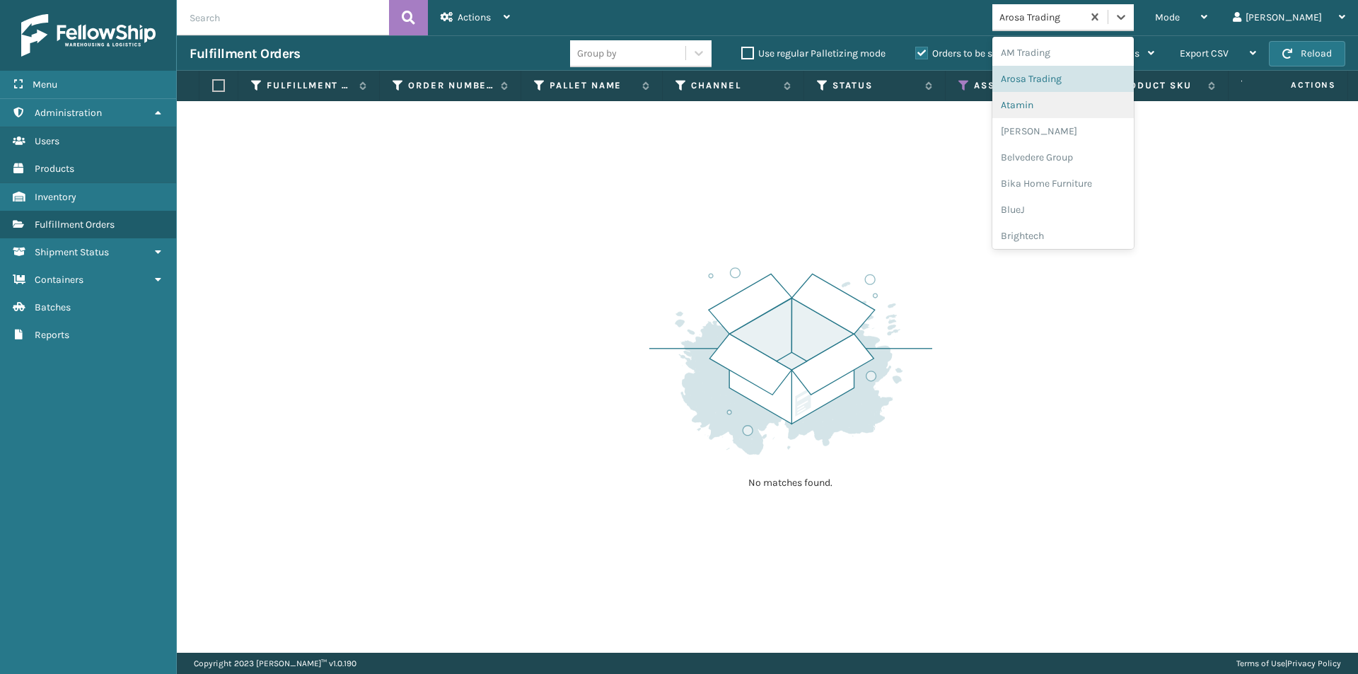
click at [1077, 105] on div "Atamin" at bounding box center [1063, 105] width 141 height 26
click at [1128, 22] on icon at bounding box center [1121, 17] width 14 height 14
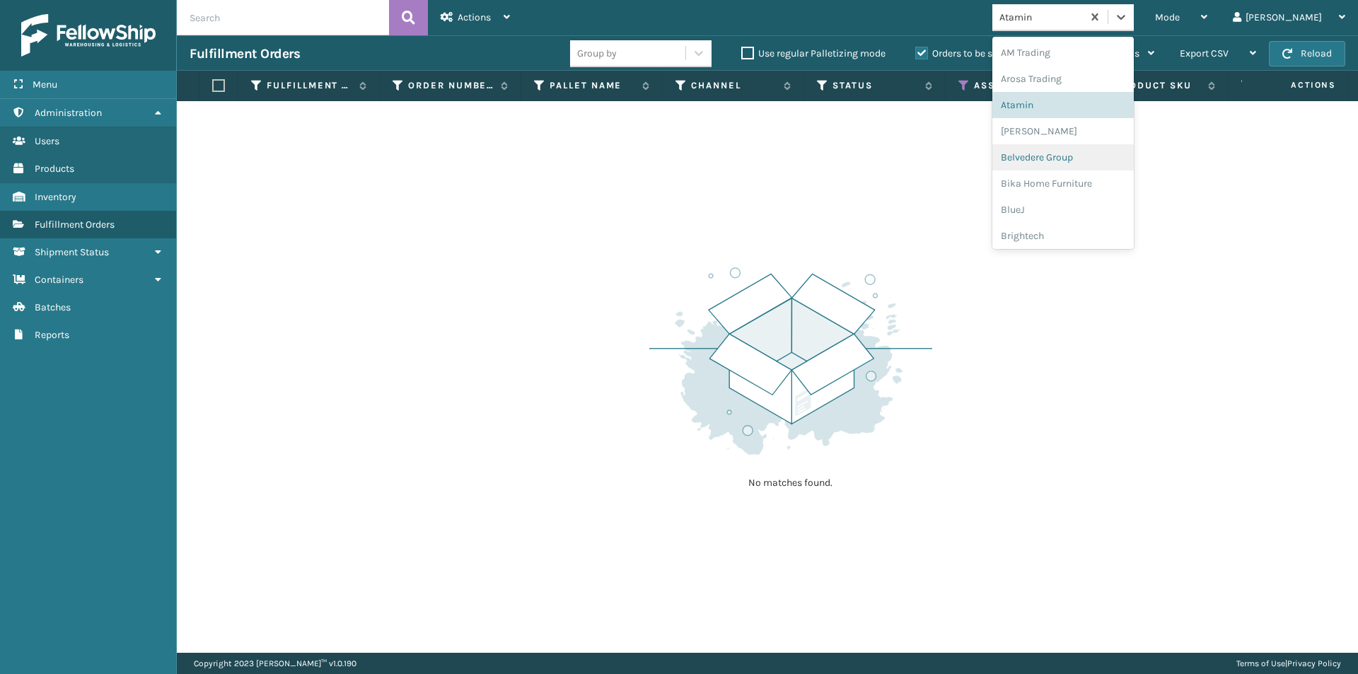
click at [1094, 156] on div "Belvedere Group" at bounding box center [1063, 157] width 141 height 26
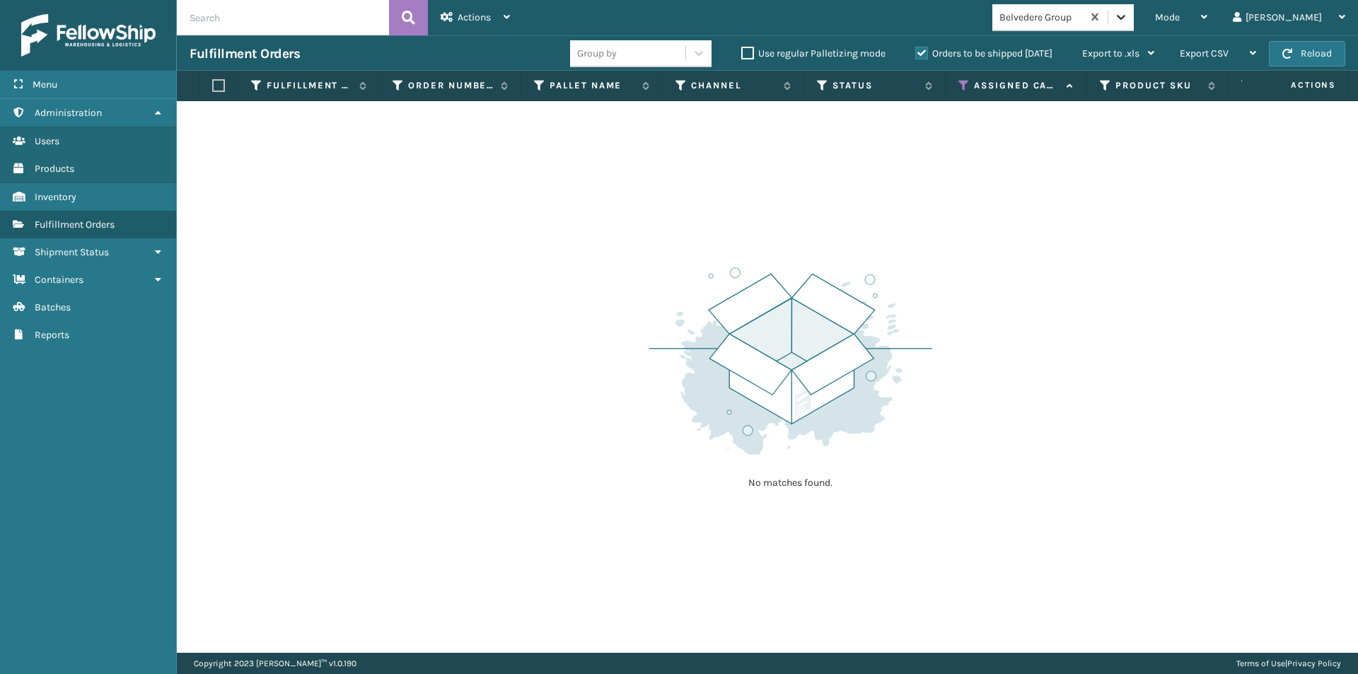
click at [1128, 19] on icon at bounding box center [1121, 17] width 14 height 14
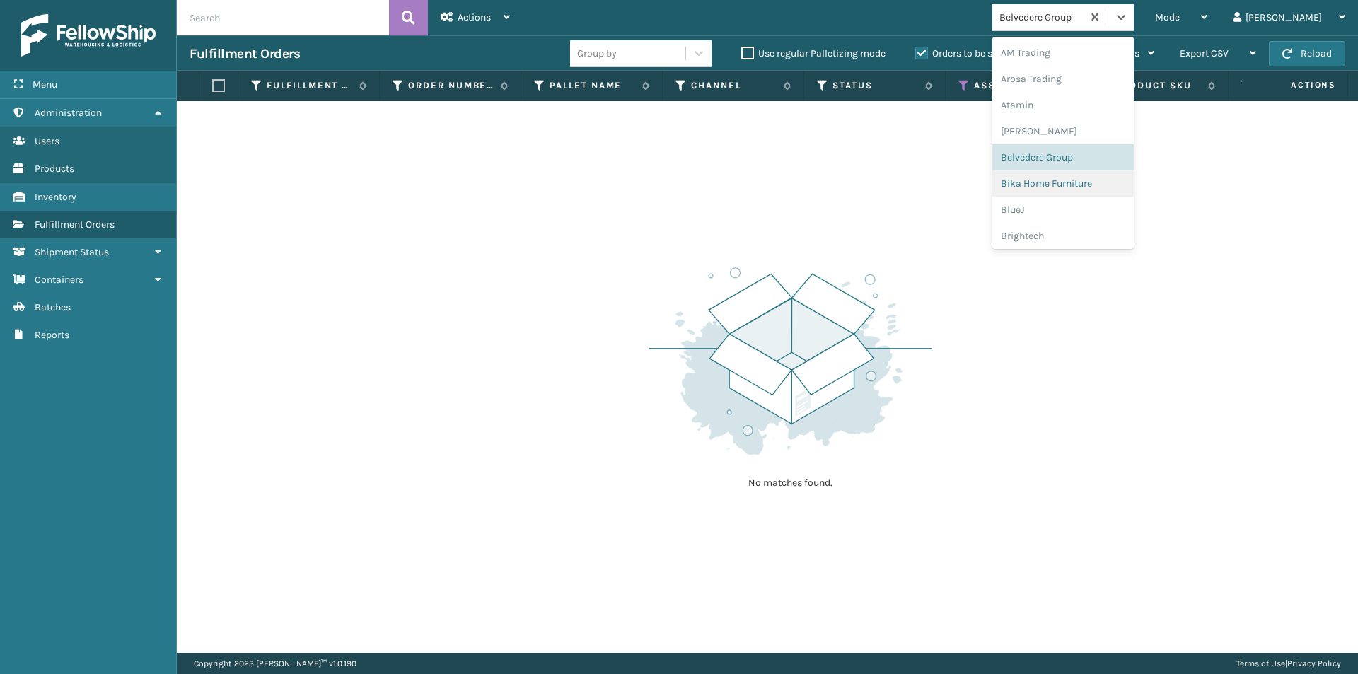
click at [1084, 190] on div "Bika Home Furniture" at bounding box center [1063, 183] width 141 height 26
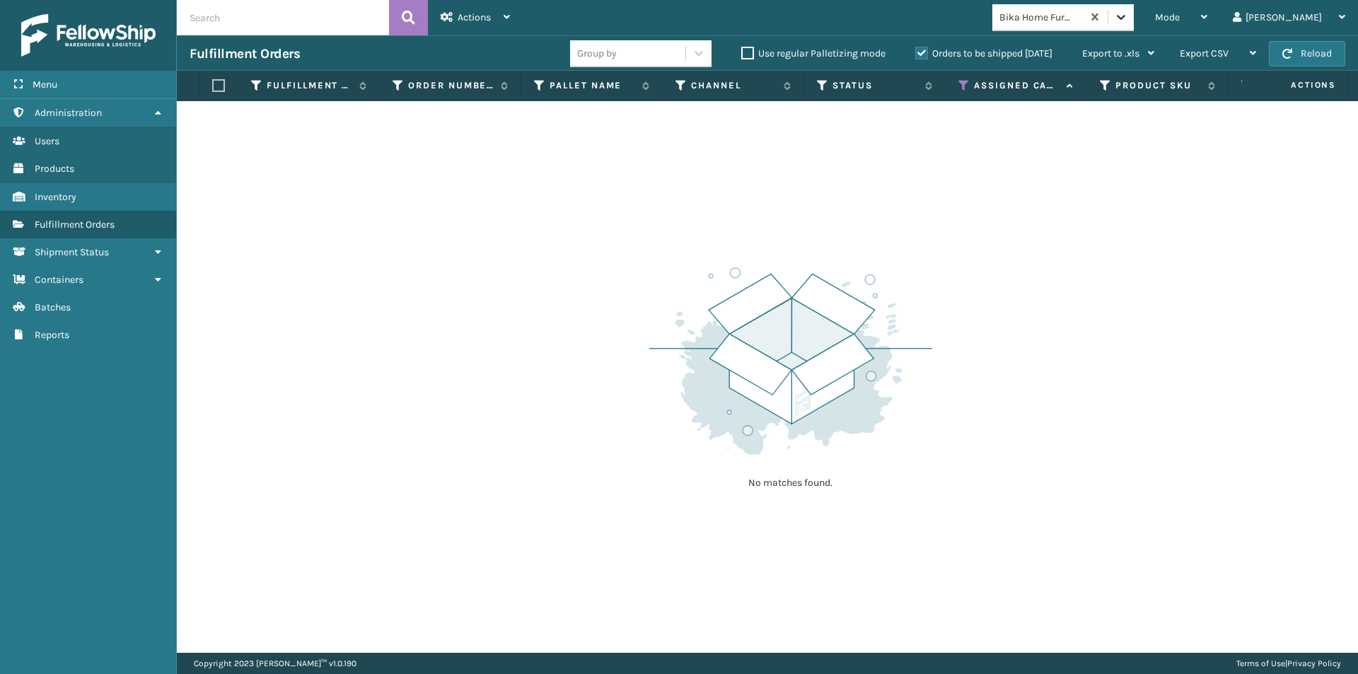
click at [1128, 15] on icon at bounding box center [1121, 17] width 14 height 14
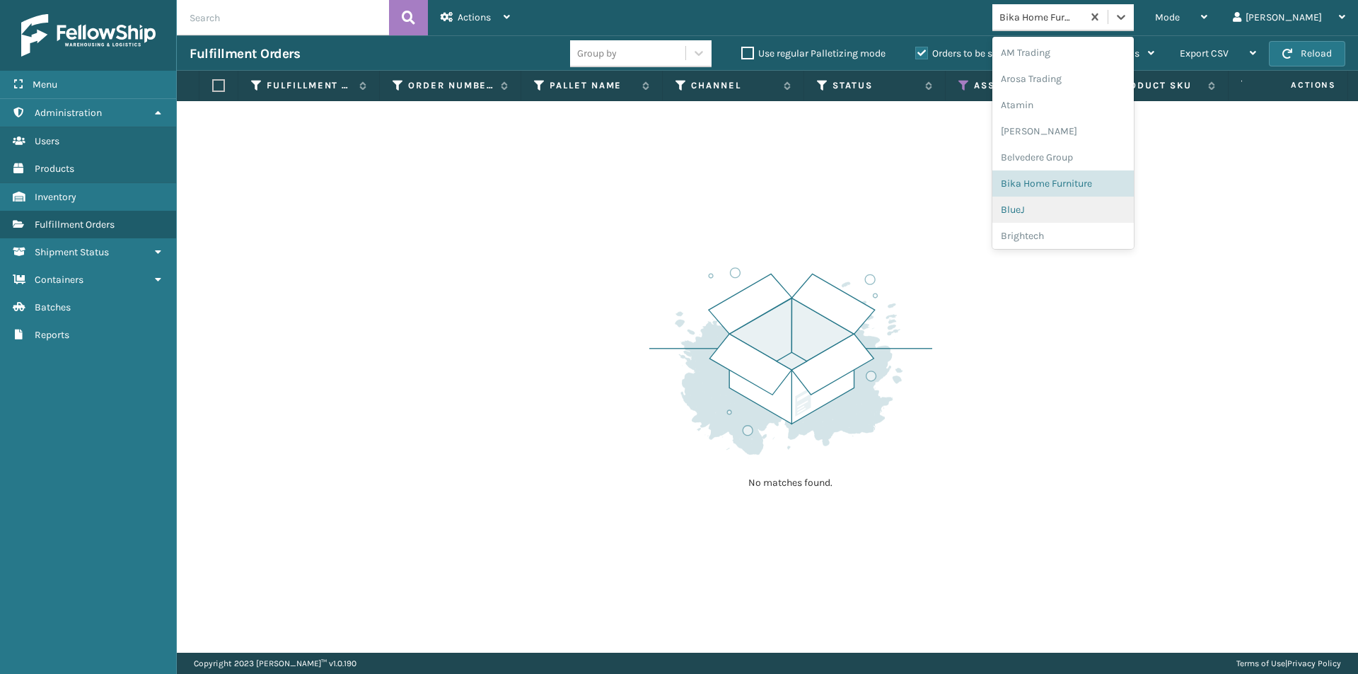
click at [1065, 207] on div "BlueJ" at bounding box center [1063, 210] width 141 height 26
click at [1128, 16] on icon at bounding box center [1121, 17] width 14 height 14
click at [1082, 231] on div "Brightech" at bounding box center [1063, 236] width 141 height 26
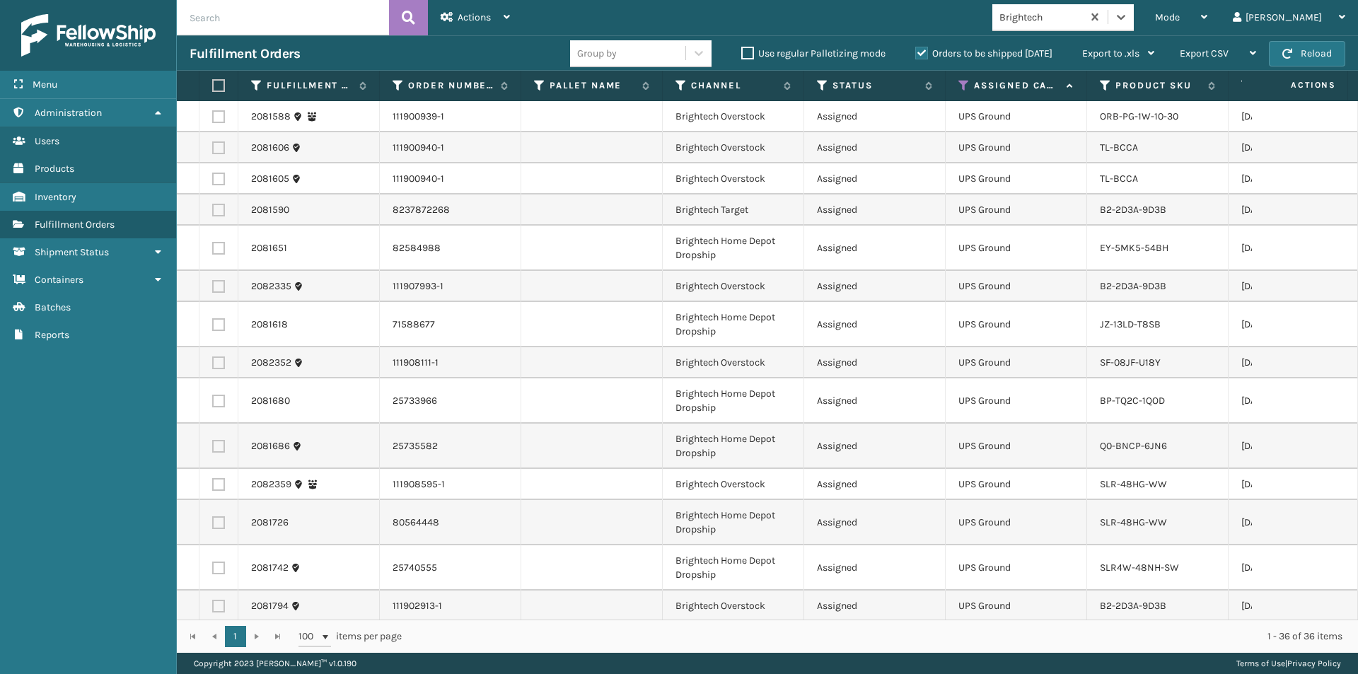
click at [218, 87] on label at bounding box center [216, 85] width 8 height 13
click at [213, 87] on input "checkbox" at bounding box center [212, 85] width 1 height 9
checkbox input "true"
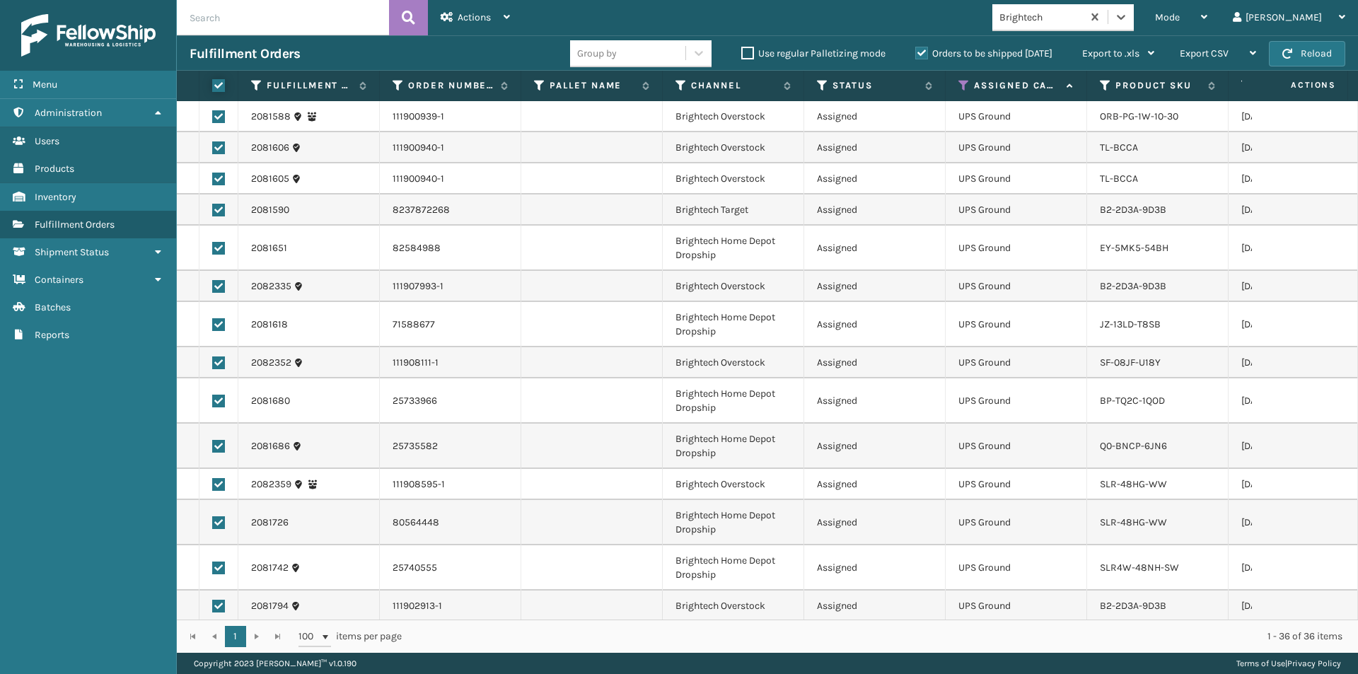
checkbox input "true"
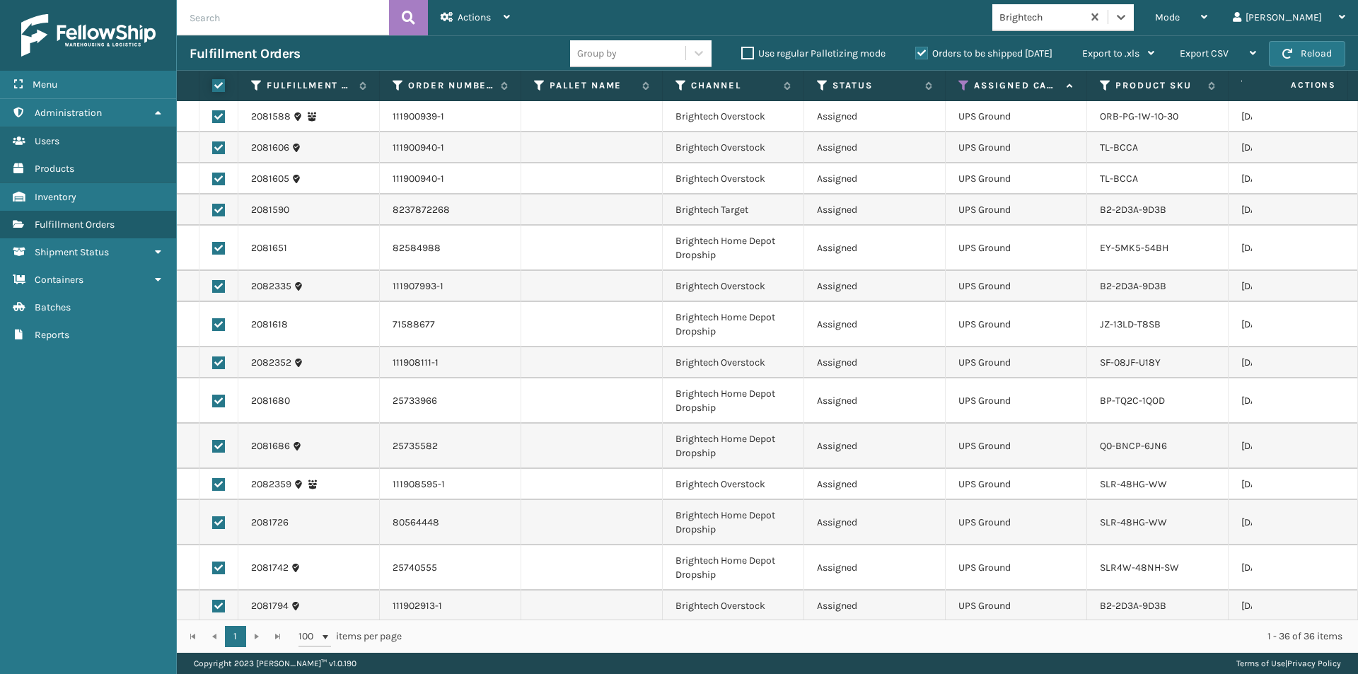
checkbox input "true"
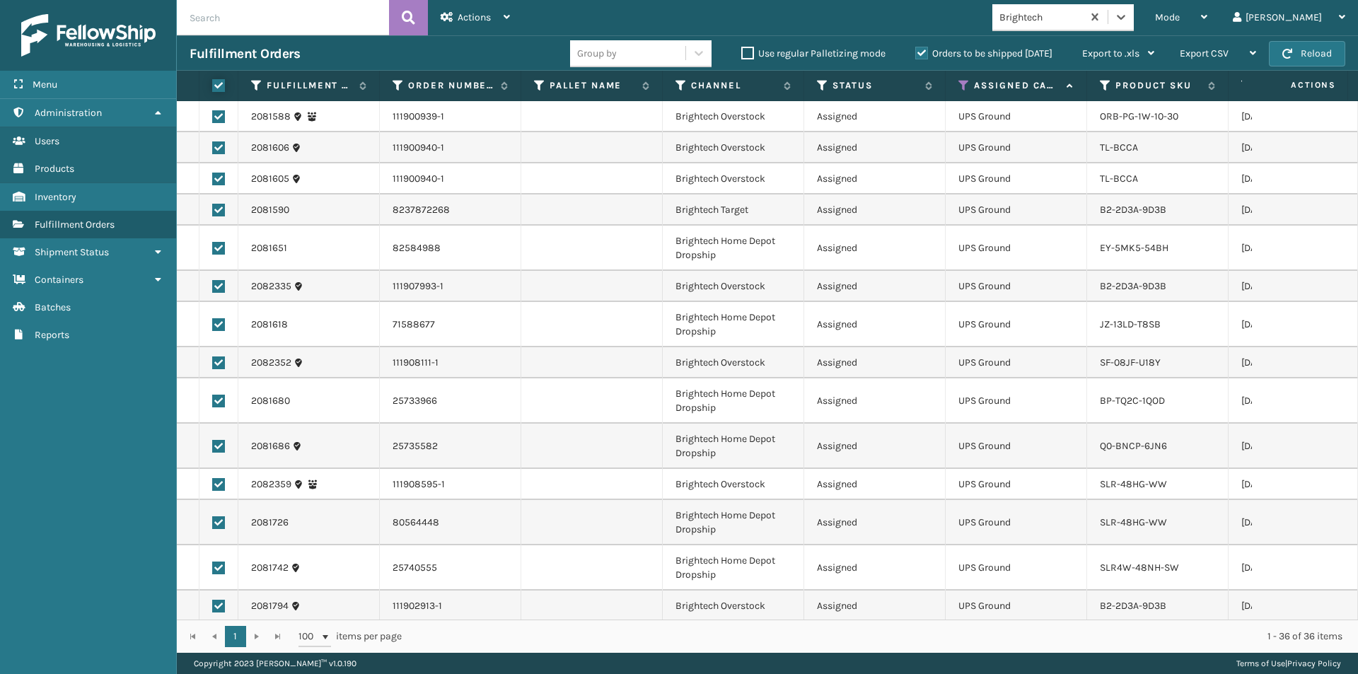
checkbox input "true"
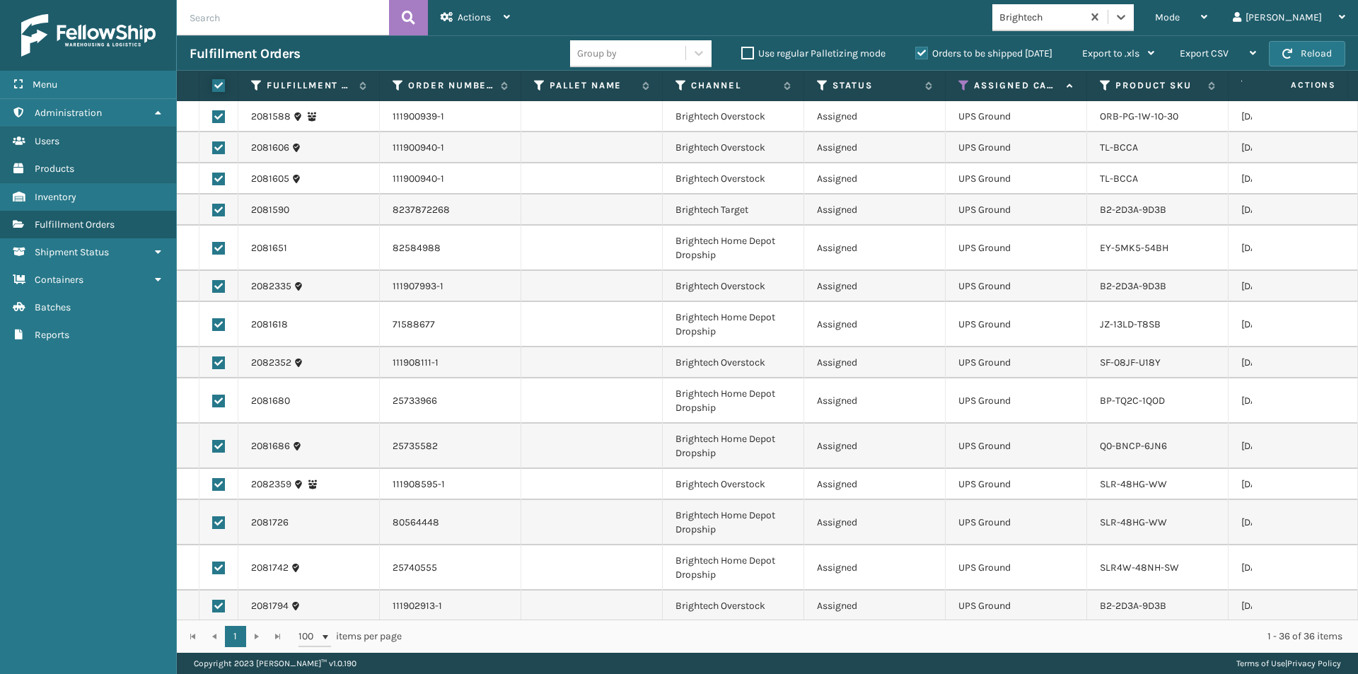
checkbox input "true"
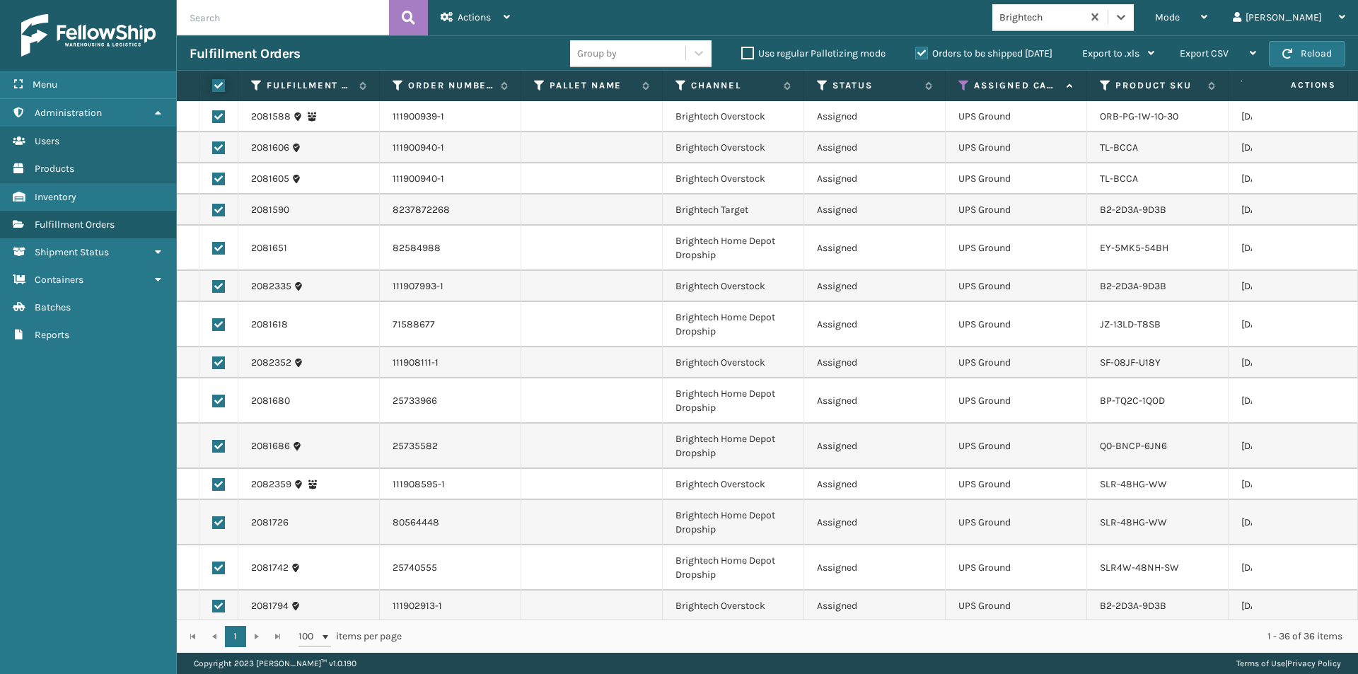
checkbox input "true"
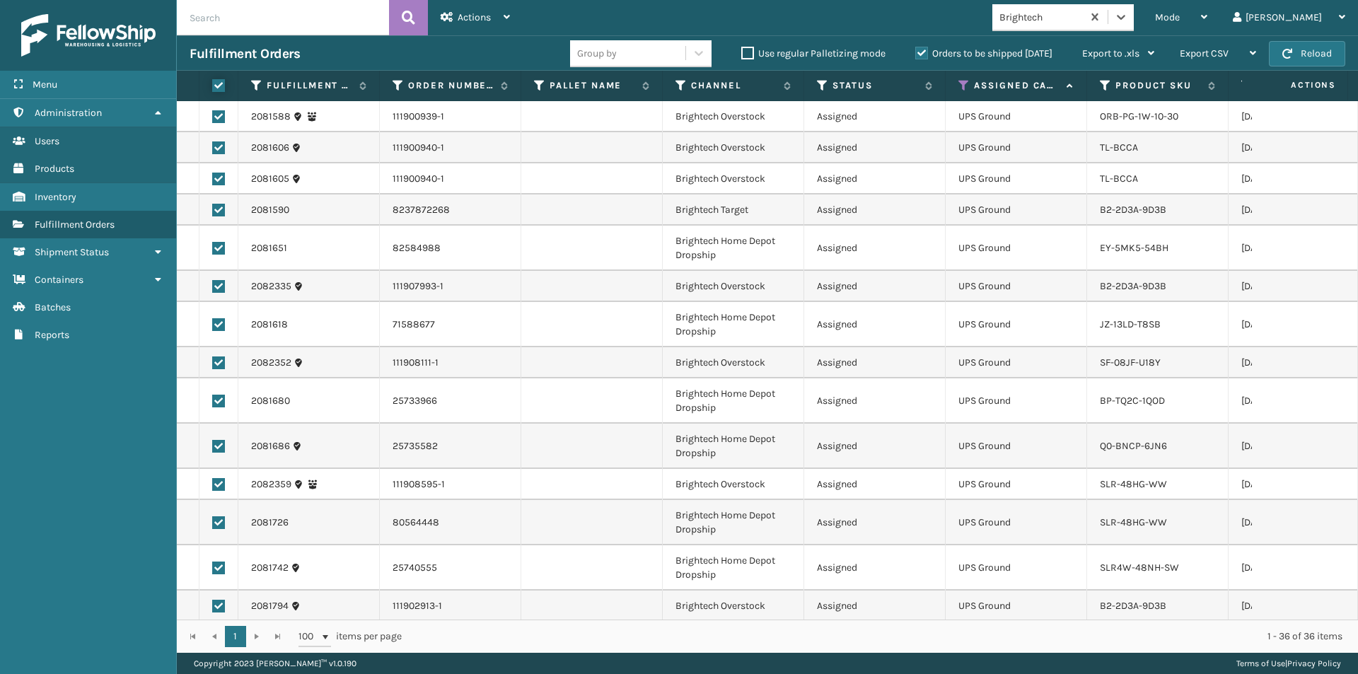
checkbox input "true"
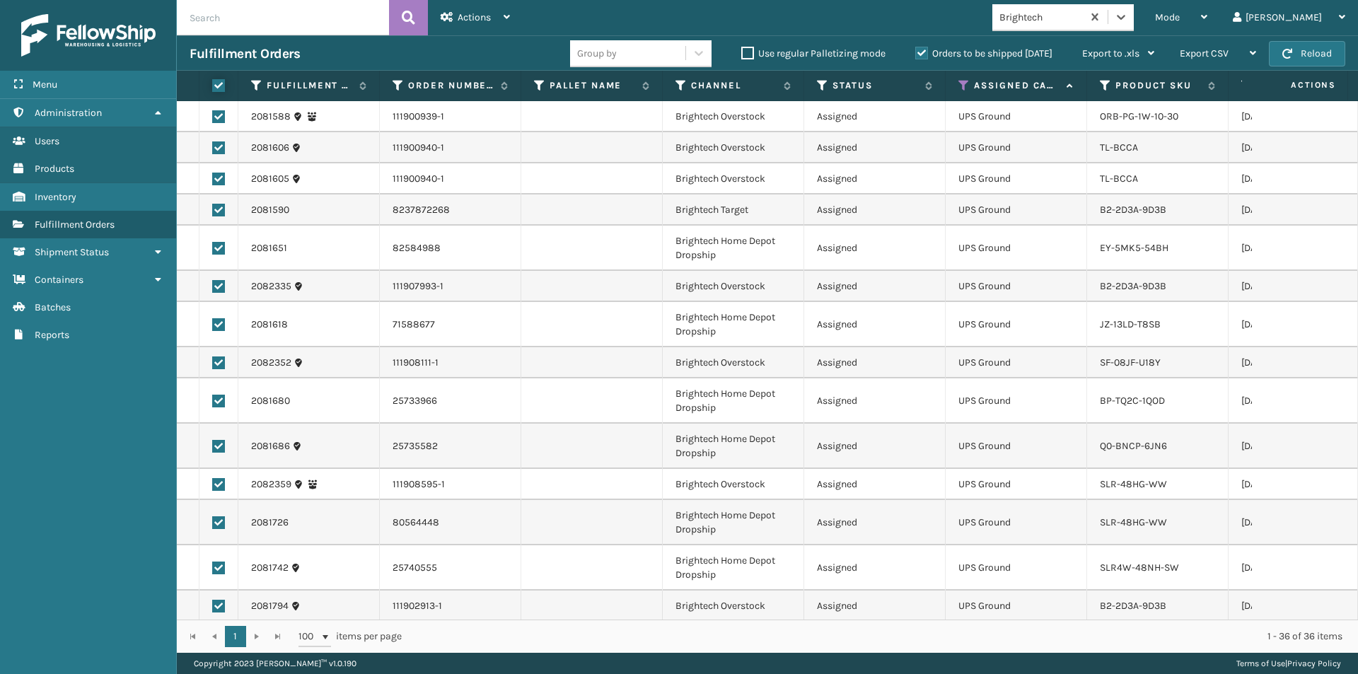
checkbox input "true"
click at [481, 22] on span "Actions" at bounding box center [474, 17] width 33 height 12
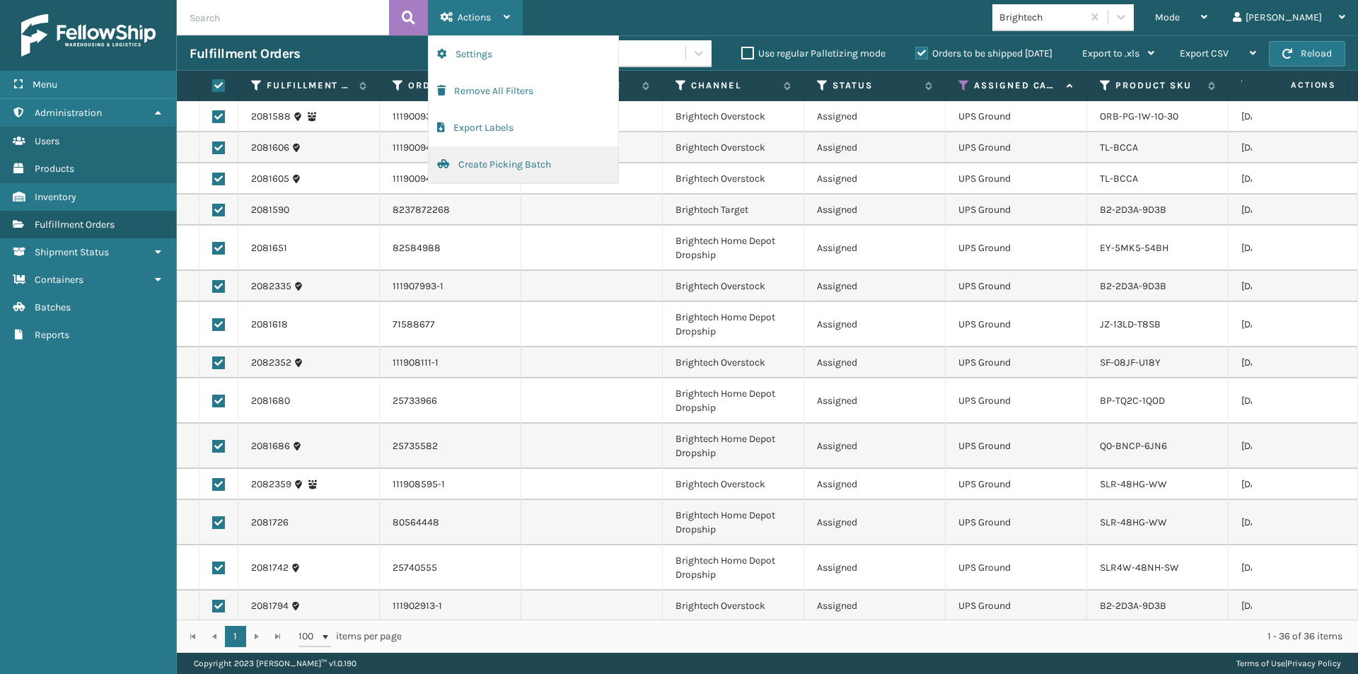
click at [470, 168] on button "Create Picking Batch" at bounding box center [524, 164] width 190 height 37
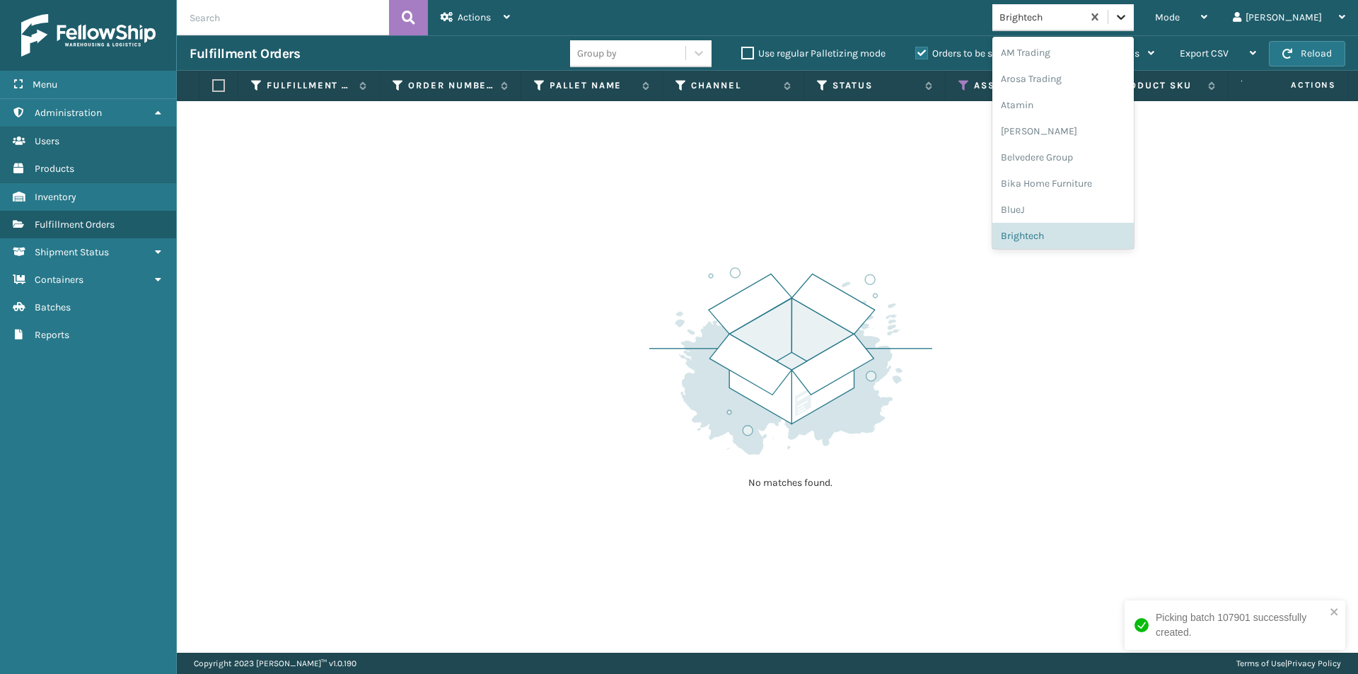
click at [1126, 17] on icon at bounding box center [1121, 17] width 8 height 5
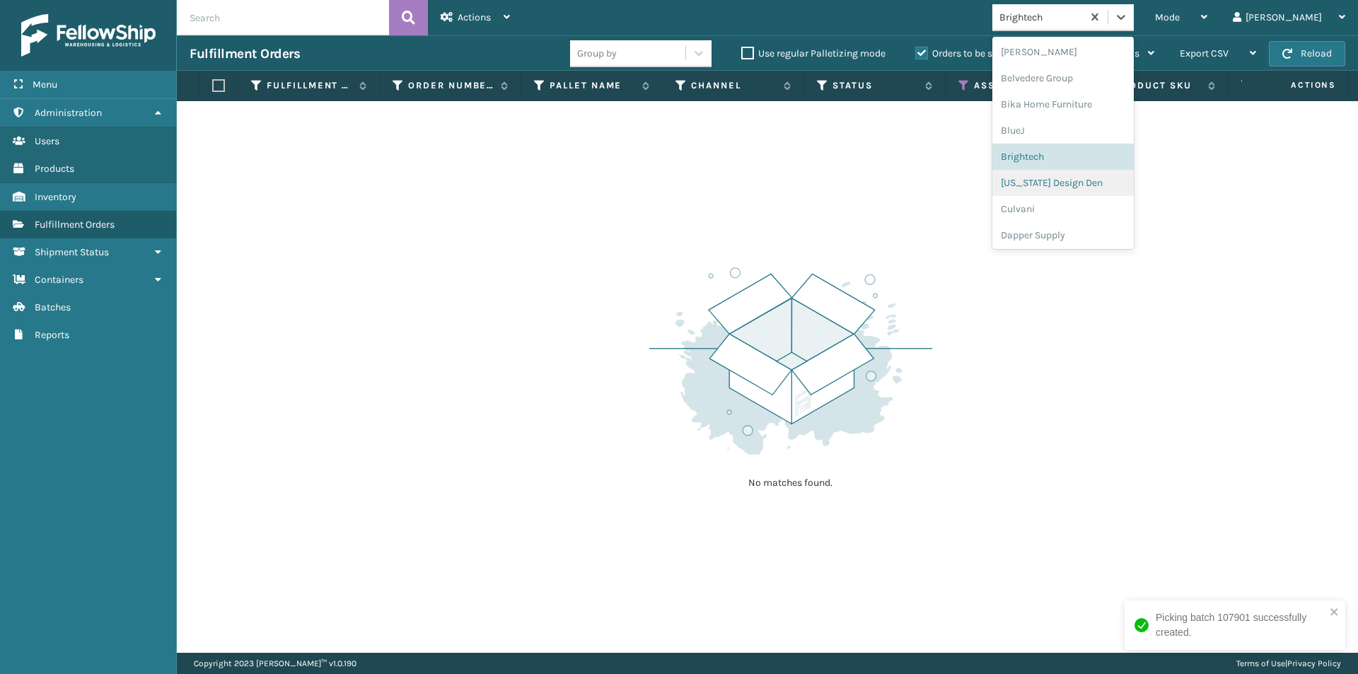
click at [1114, 184] on div "[US_STATE] Design Den" at bounding box center [1063, 183] width 141 height 26
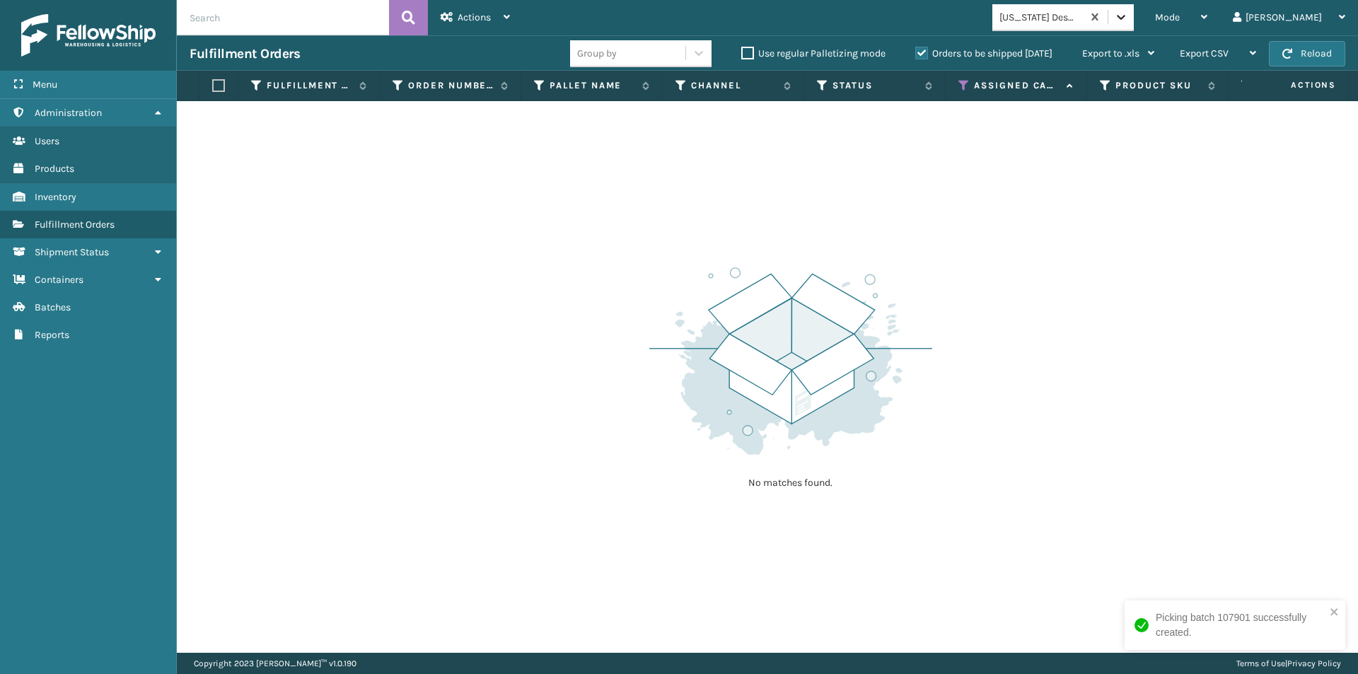
click at [1134, 15] on div at bounding box center [1121, 16] width 25 height 25
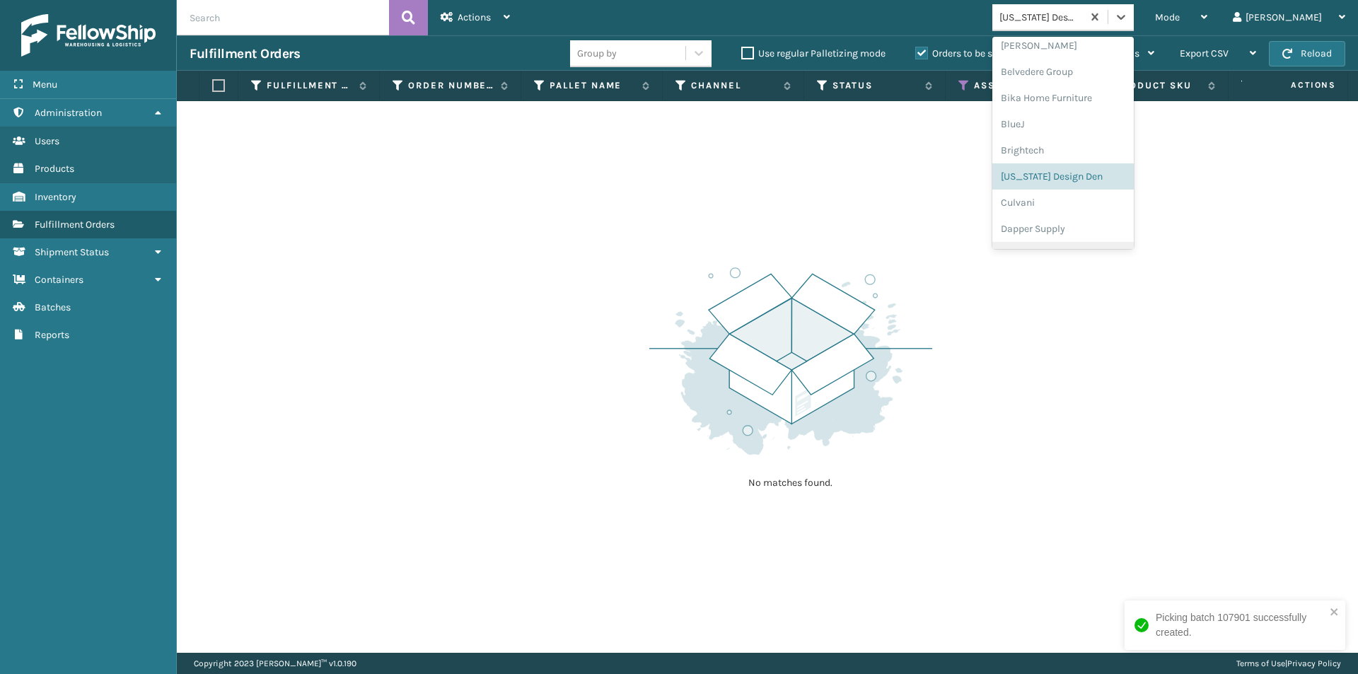
scroll to position [105, 0]
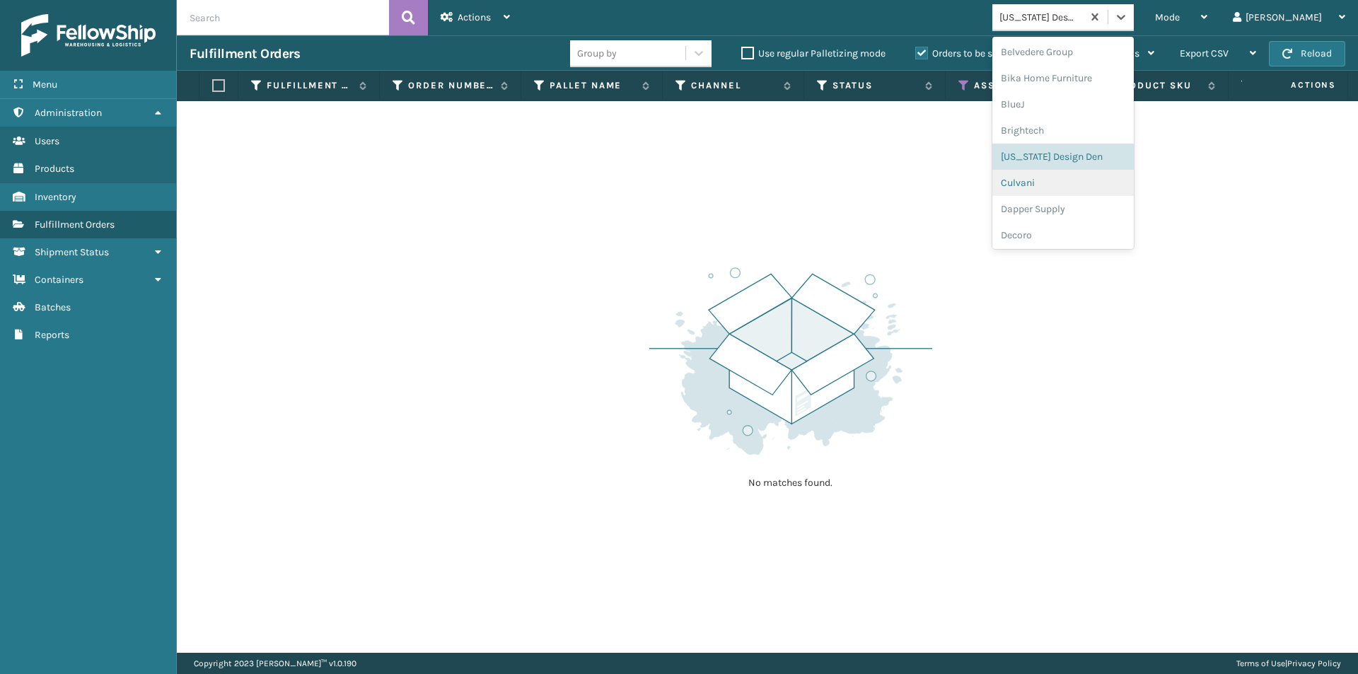
click at [1088, 190] on div "Culvani" at bounding box center [1063, 183] width 141 height 26
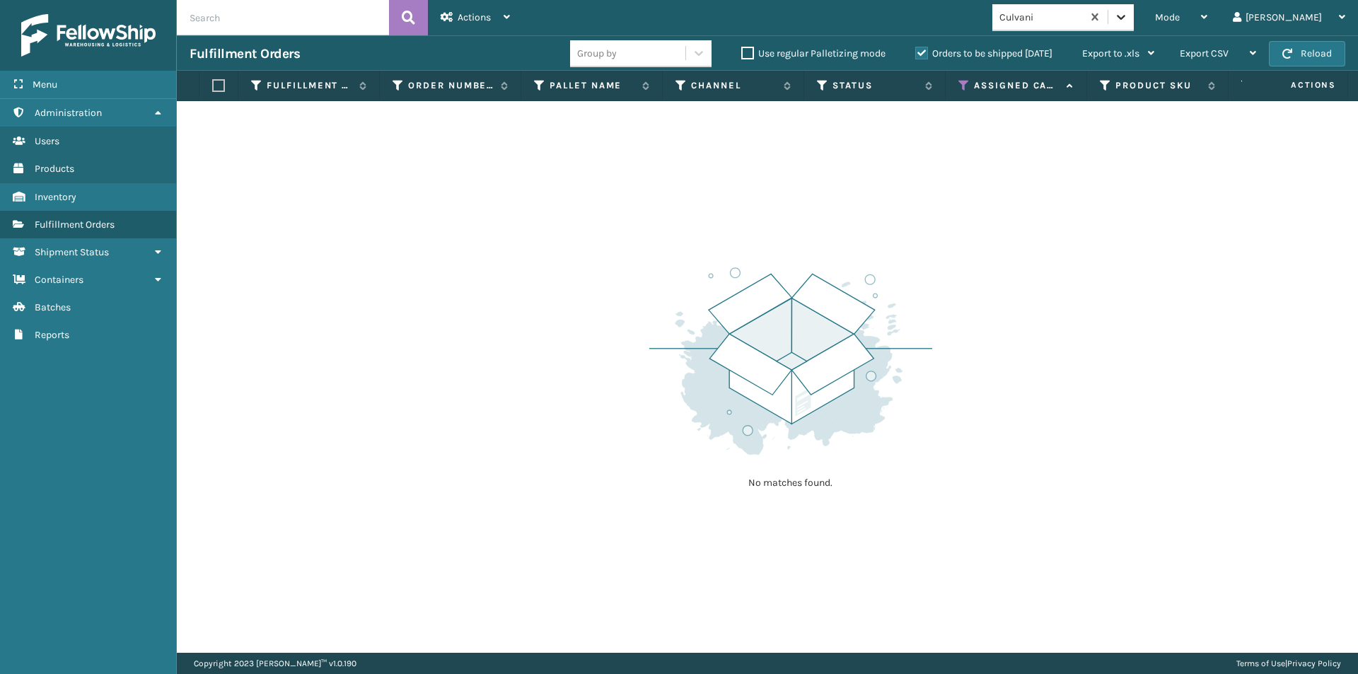
click at [1128, 21] on icon at bounding box center [1121, 17] width 14 height 14
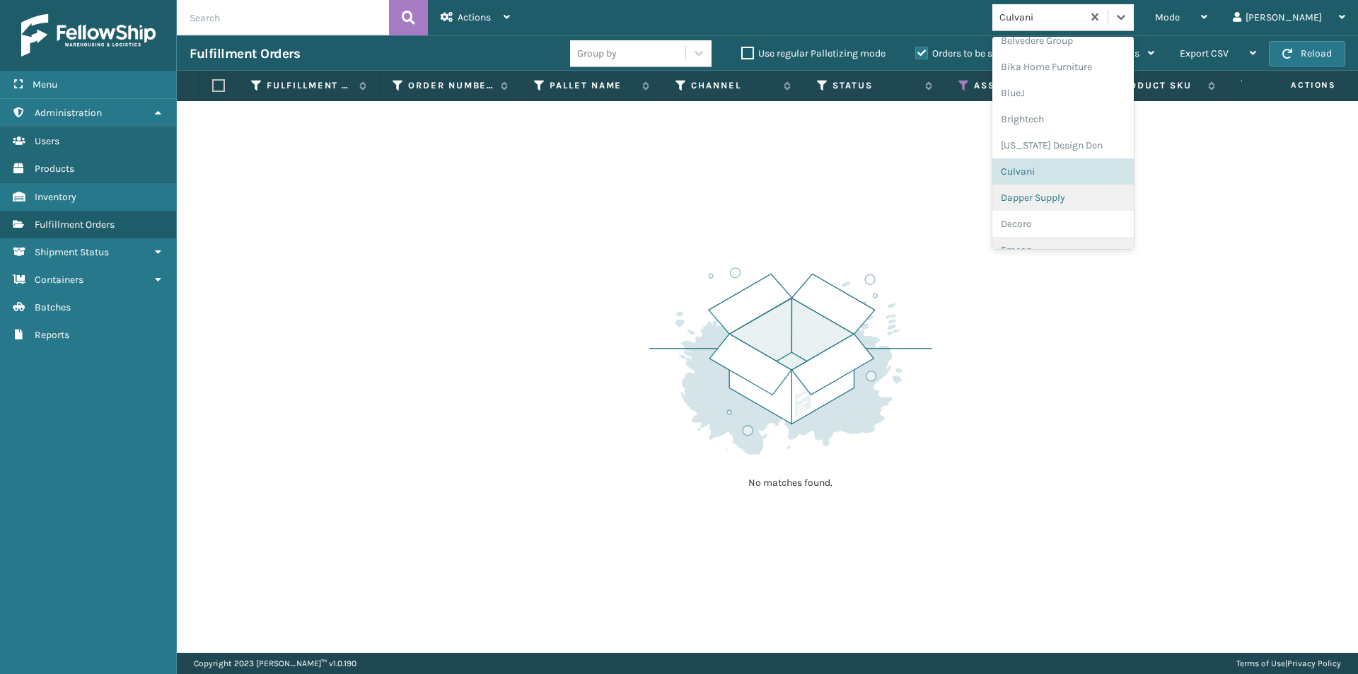
scroll to position [202, 0]
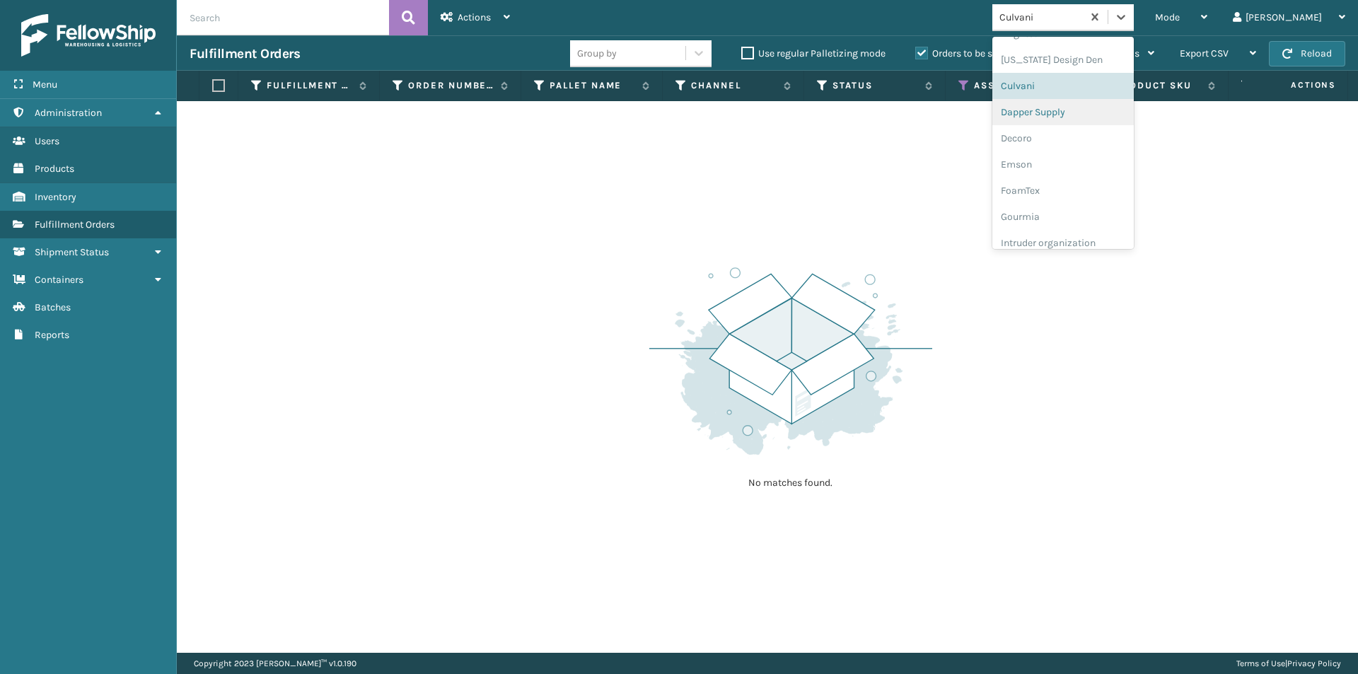
click at [1085, 117] on div "Dapper Supply" at bounding box center [1063, 112] width 141 height 26
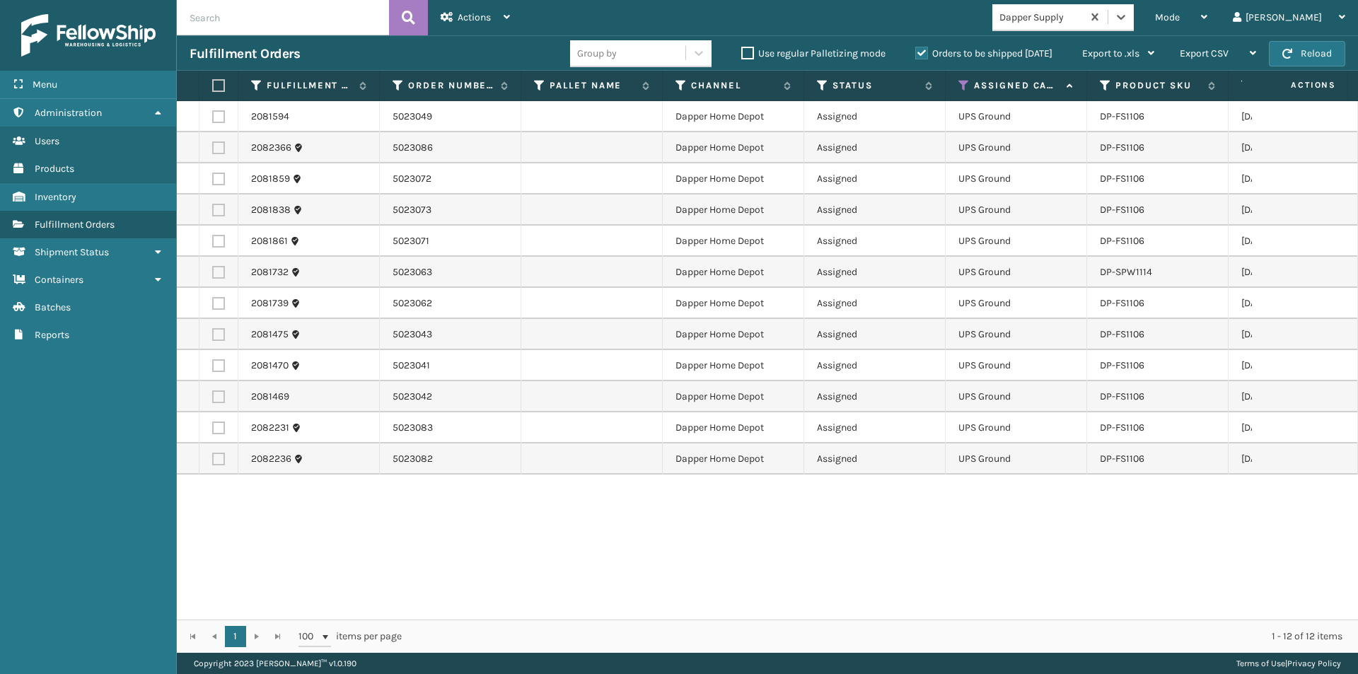
click at [218, 85] on label at bounding box center [216, 85] width 8 height 13
click at [213, 85] on input "checkbox" at bounding box center [212, 85] width 1 height 9
checkbox input "true"
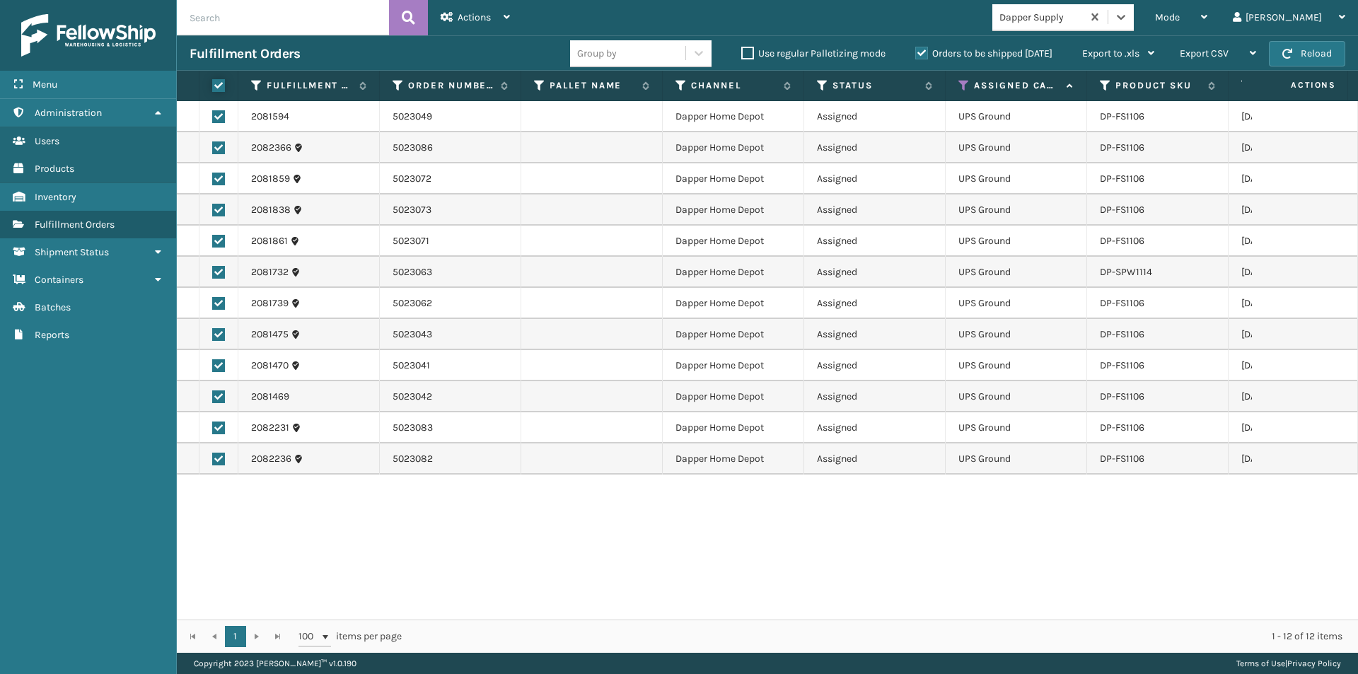
checkbox input "true"
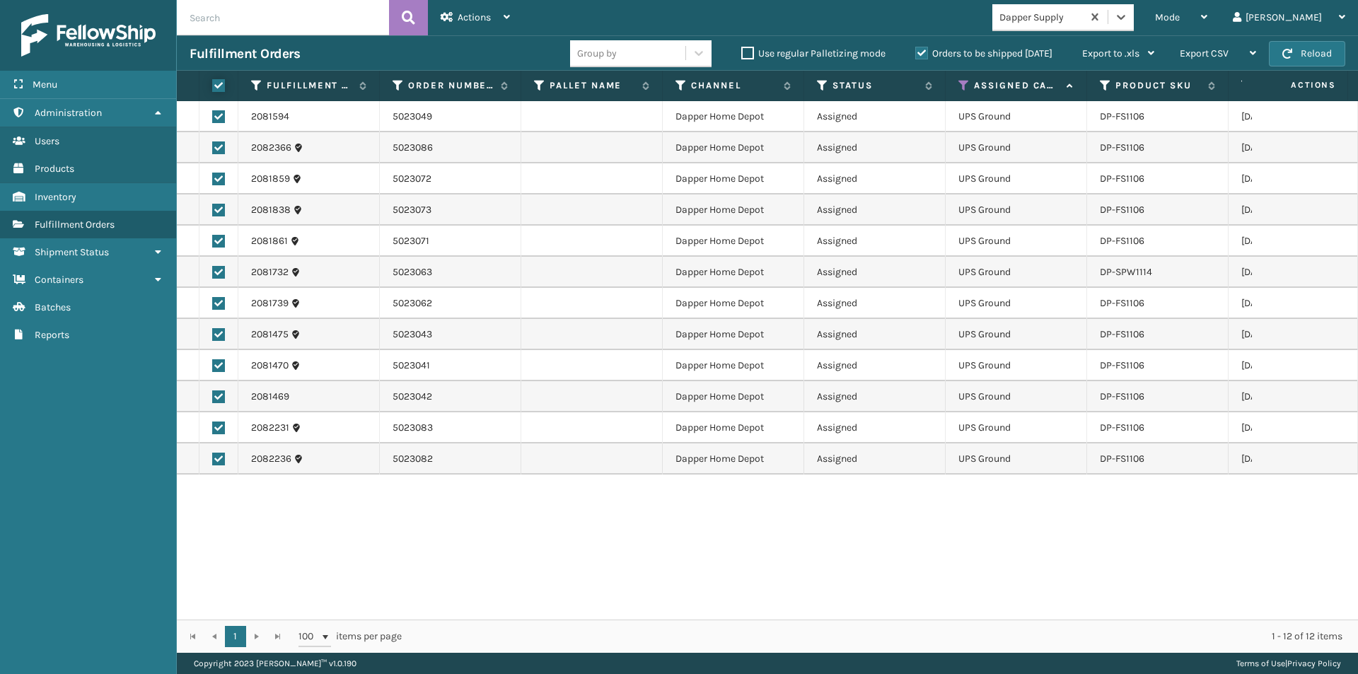
checkbox input "true"
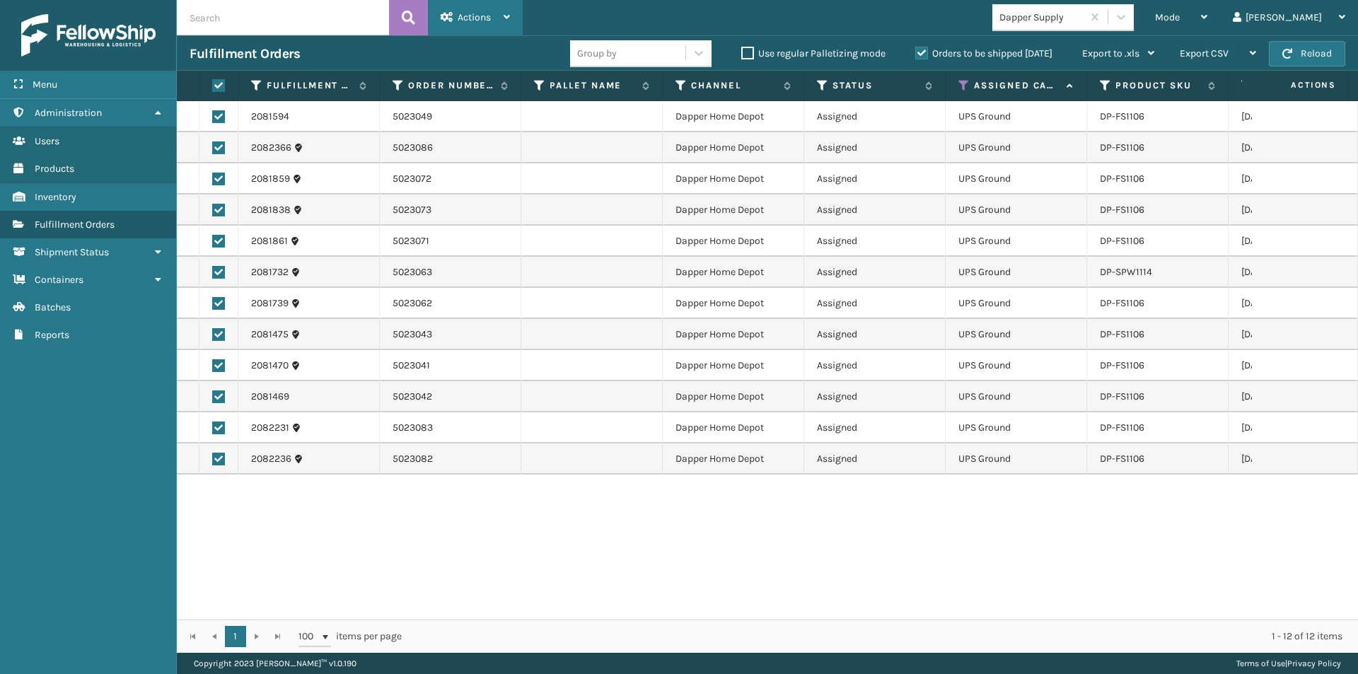
click at [500, 23] on div "Actions" at bounding box center [475, 17] width 69 height 35
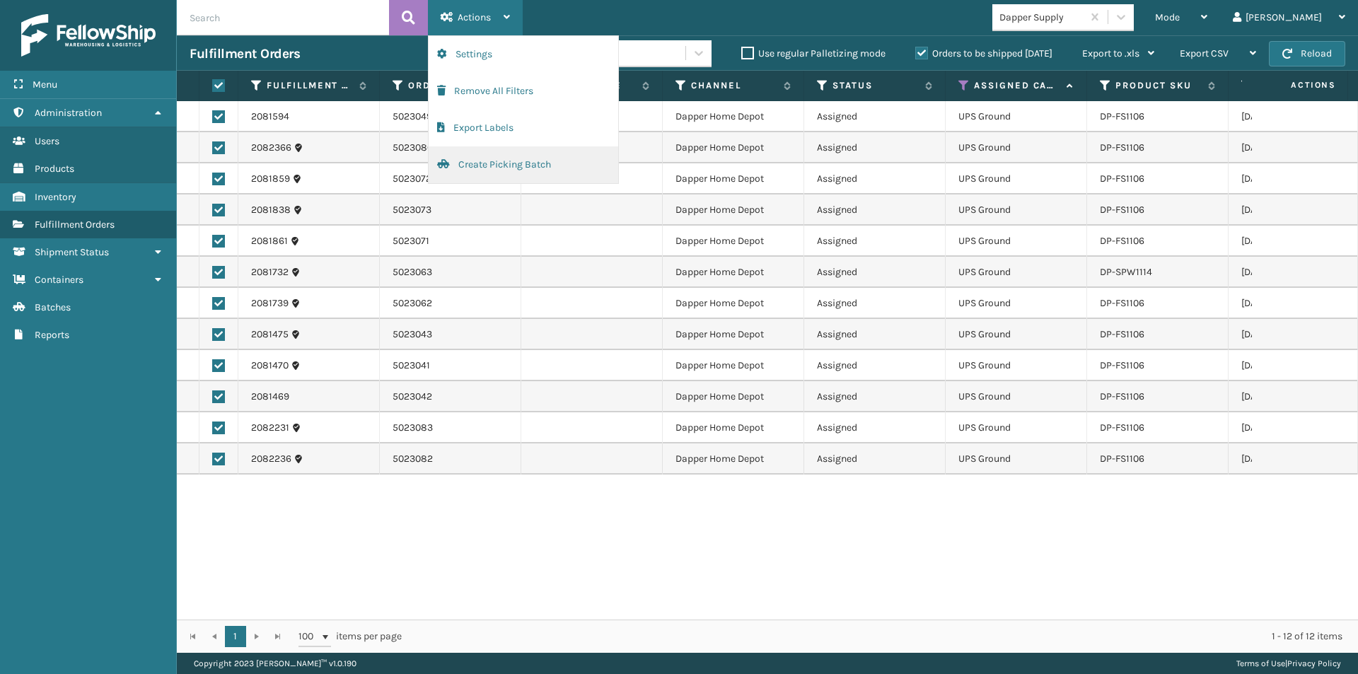
click at [490, 170] on button "Create Picking Batch" at bounding box center [524, 164] width 190 height 37
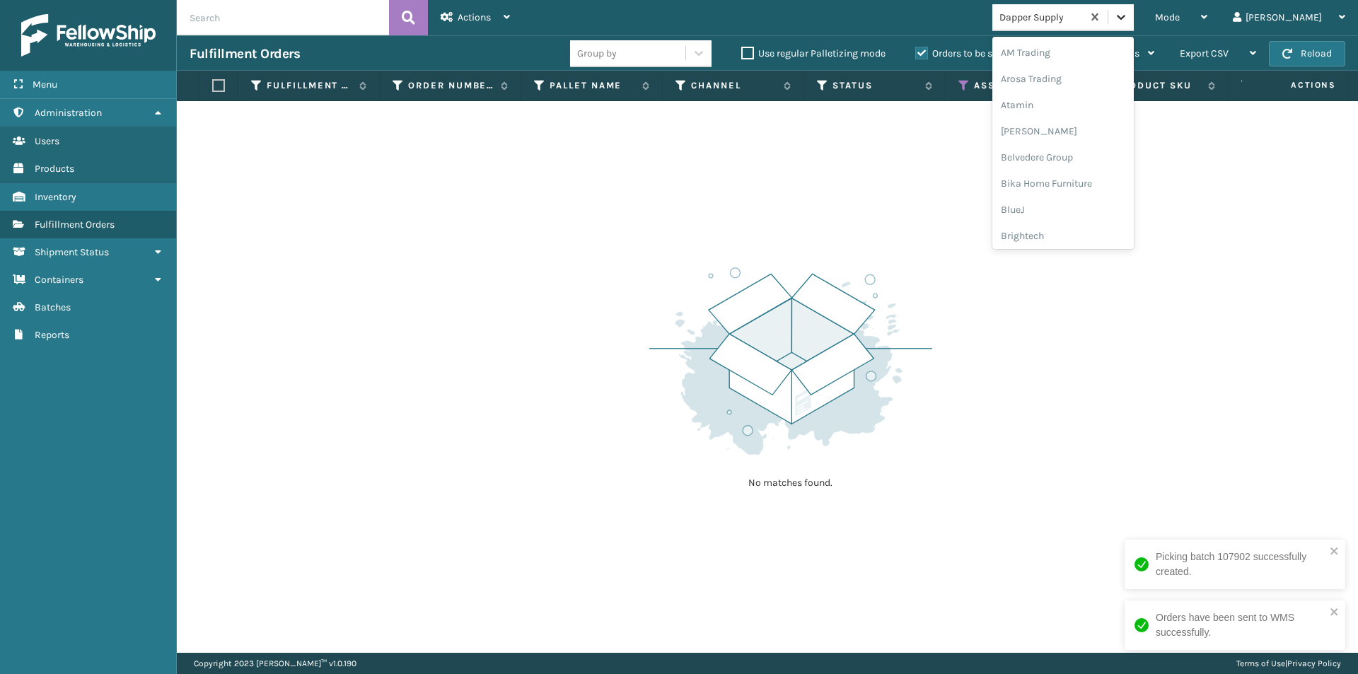
click at [1128, 18] on icon at bounding box center [1121, 17] width 14 height 14
click at [1095, 190] on div "Decoro" at bounding box center [1063, 183] width 141 height 26
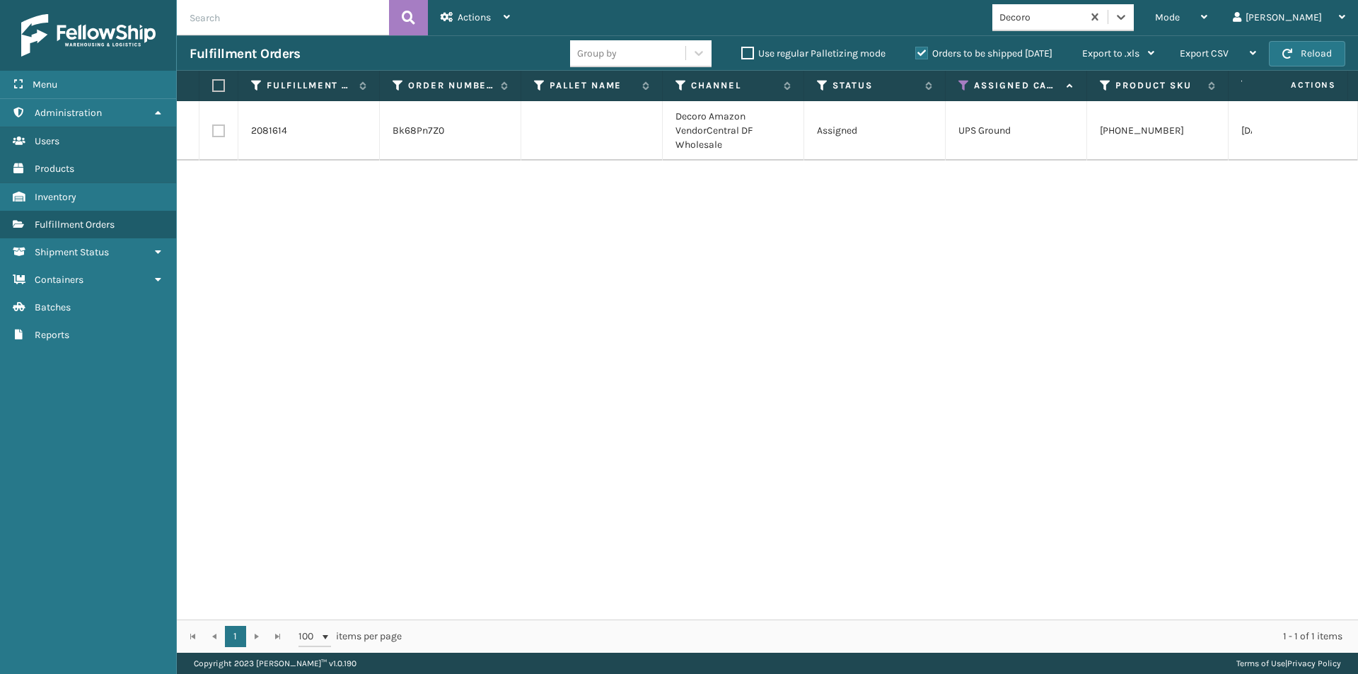
click at [218, 88] on label at bounding box center [216, 85] width 8 height 13
click at [213, 88] on input "checkbox" at bounding box center [212, 85] width 1 height 9
checkbox input "true"
click at [474, 18] on span "Actions" at bounding box center [474, 17] width 33 height 12
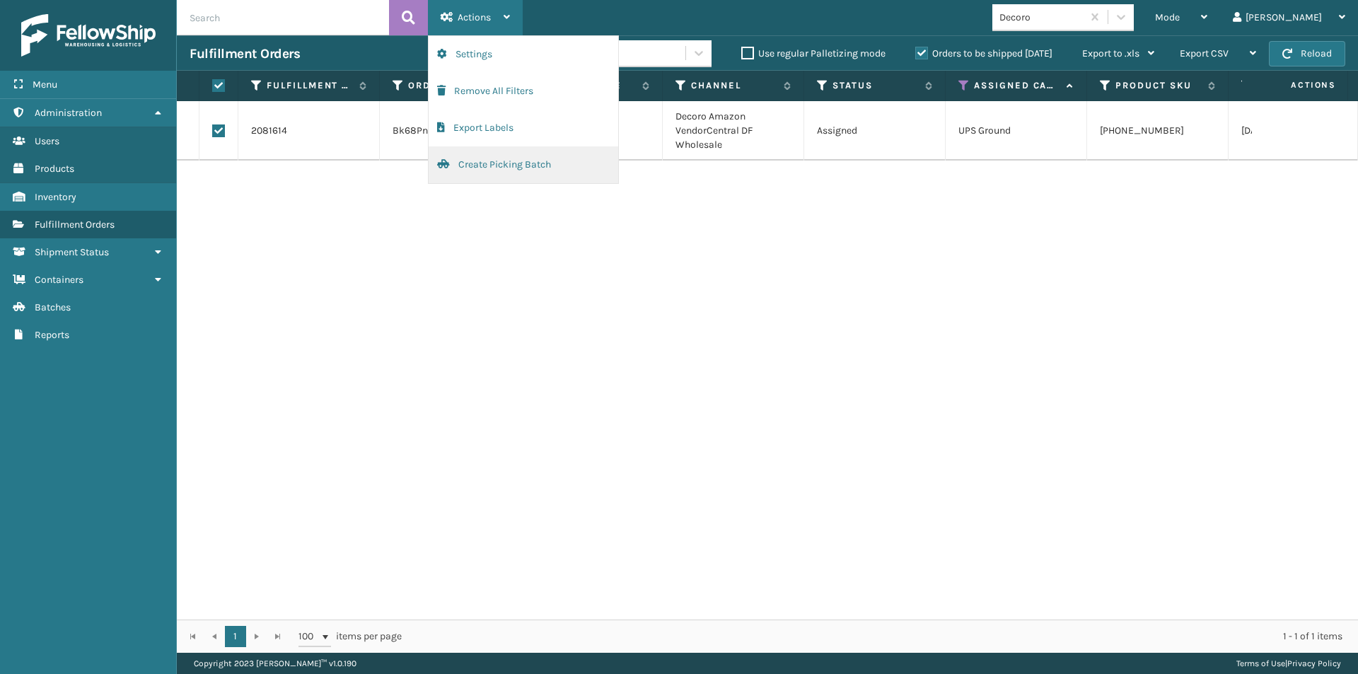
click at [513, 165] on button "Create Picking Batch" at bounding box center [524, 164] width 190 height 37
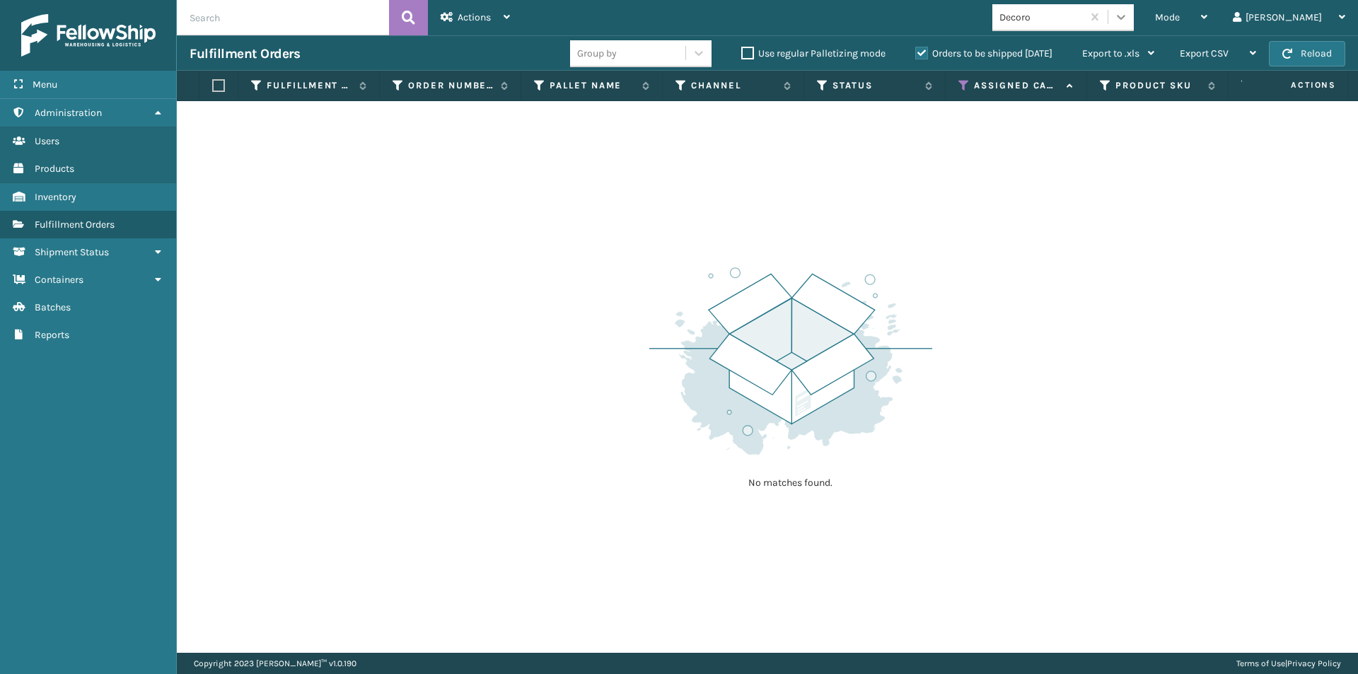
click at [1128, 17] on icon at bounding box center [1121, 17] width 14 height 14
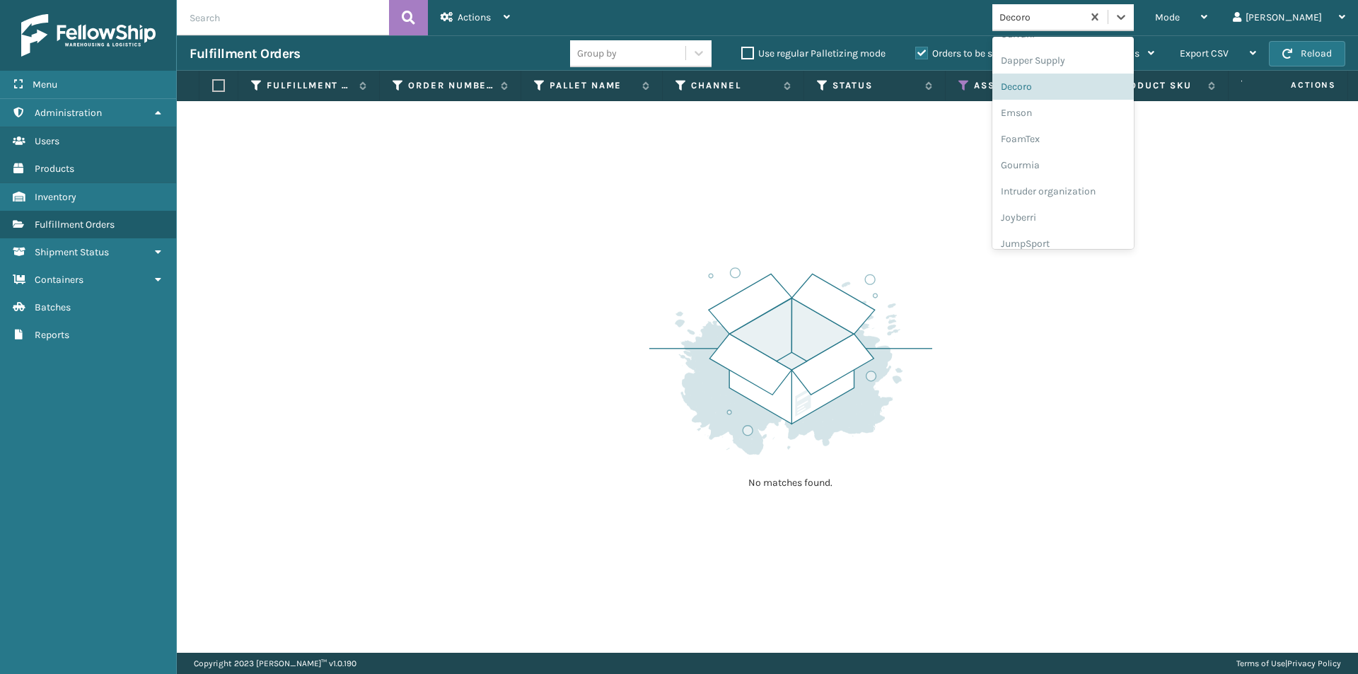
scroll to position [255, 0]
click at [1073, 107] on div "Emson" at bounding box center [1063, 112] width 141 height 26
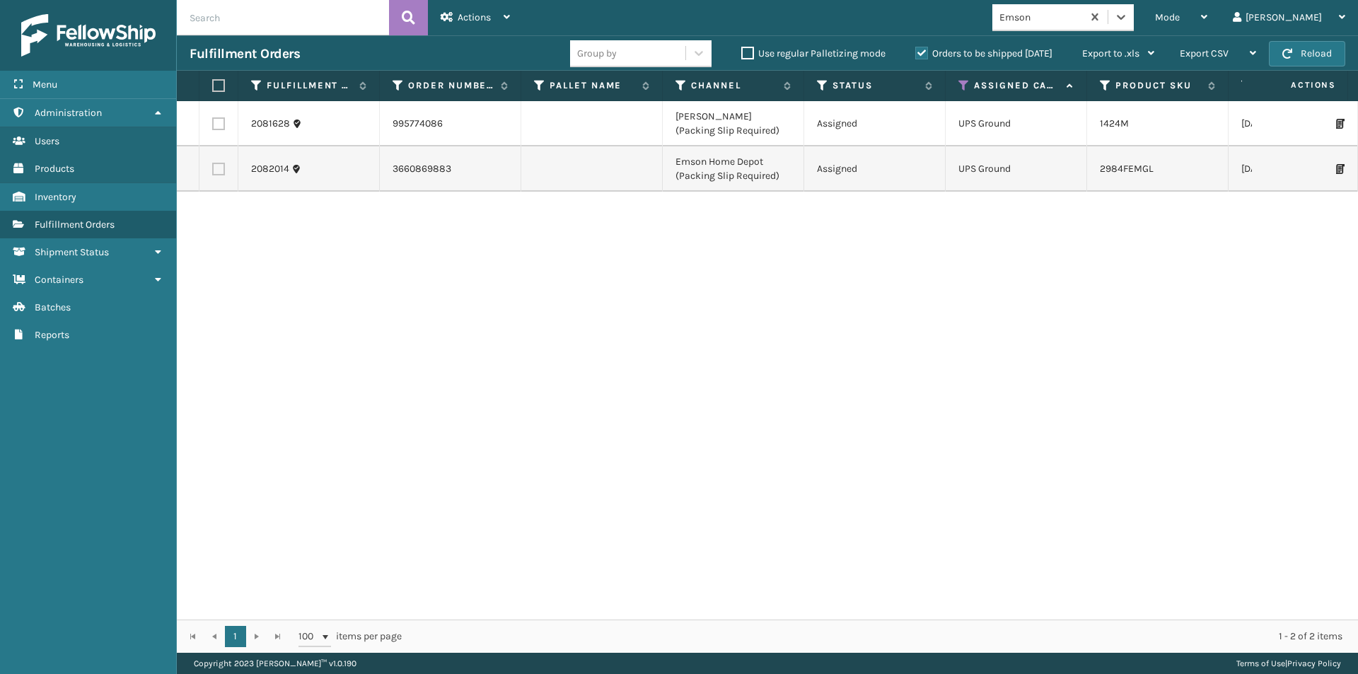
click at [214, 86] on label at bounding box center [216, 85] width 8 height 13
click at [213, 86] on input "checkbox" at bounding box center [212, 85] width 1 height 9
checkbox input "true"
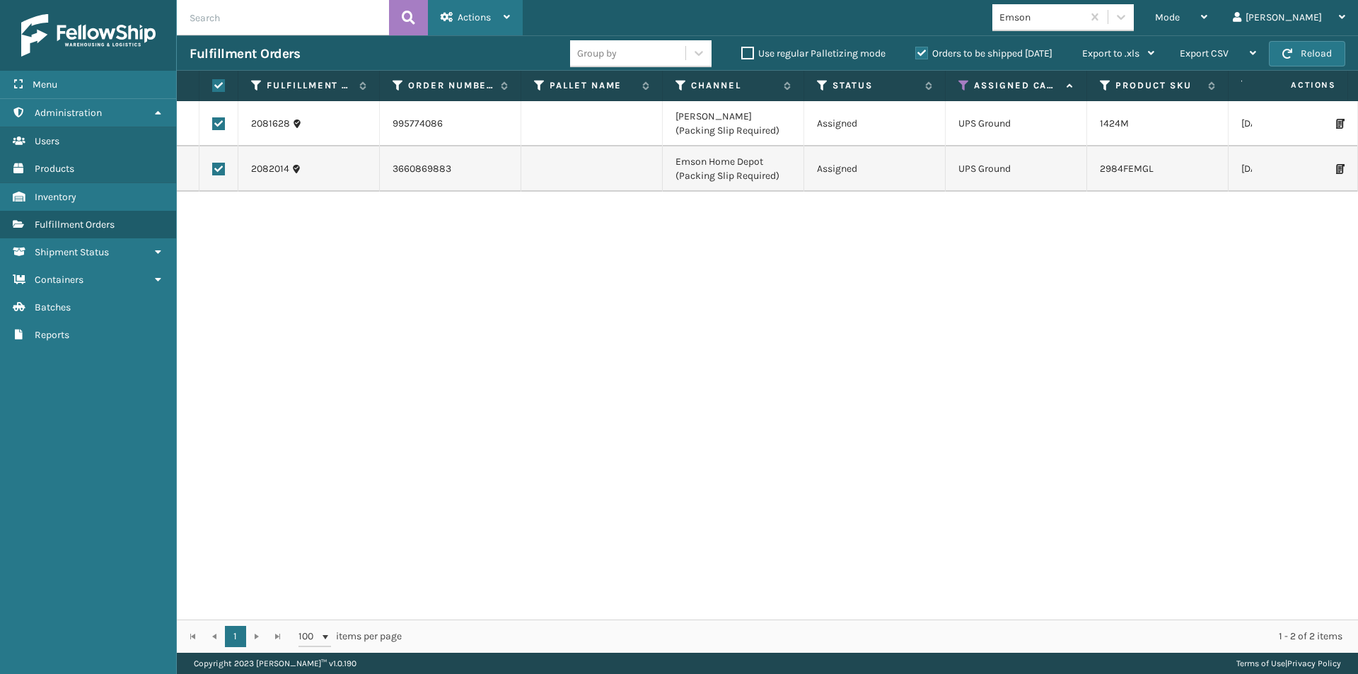
click at [499, 14] on div "Actions" at bounding box center [475, 17] width 69 height 35
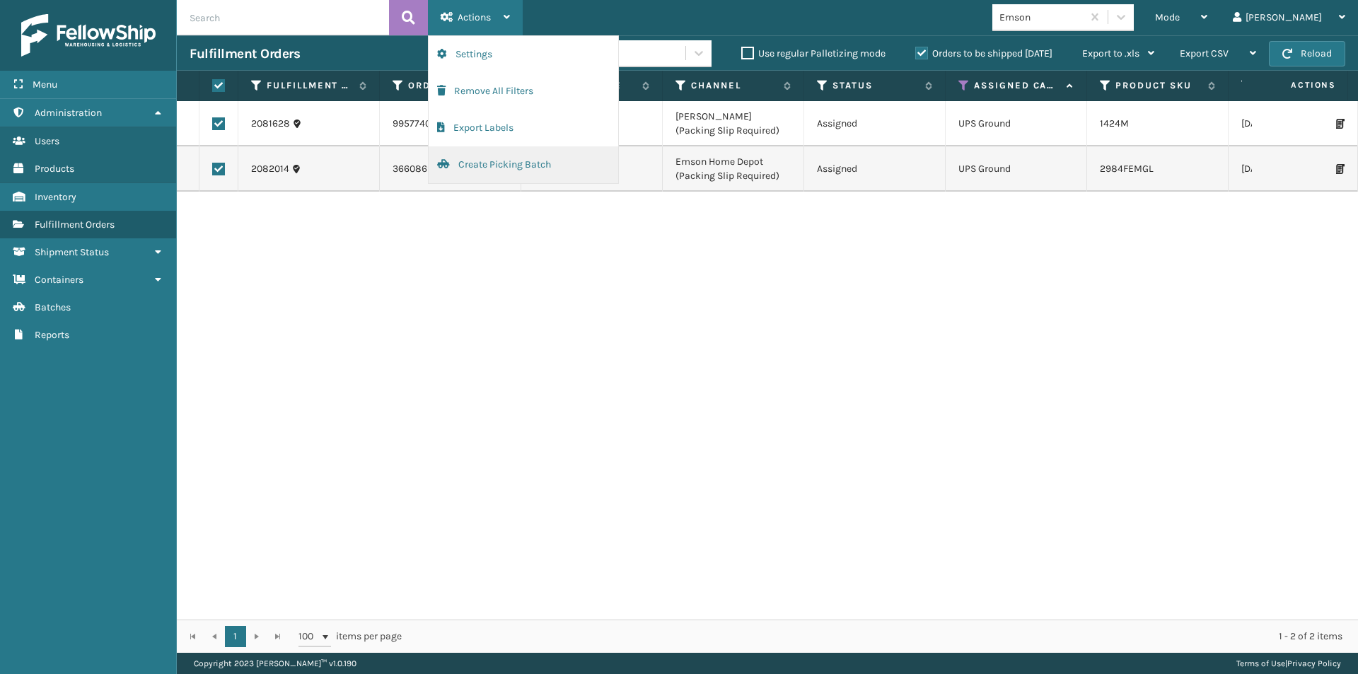
click at [508, 179] on button "Create Picking Batch" at bounding box center [524, 164] width 190 height 37
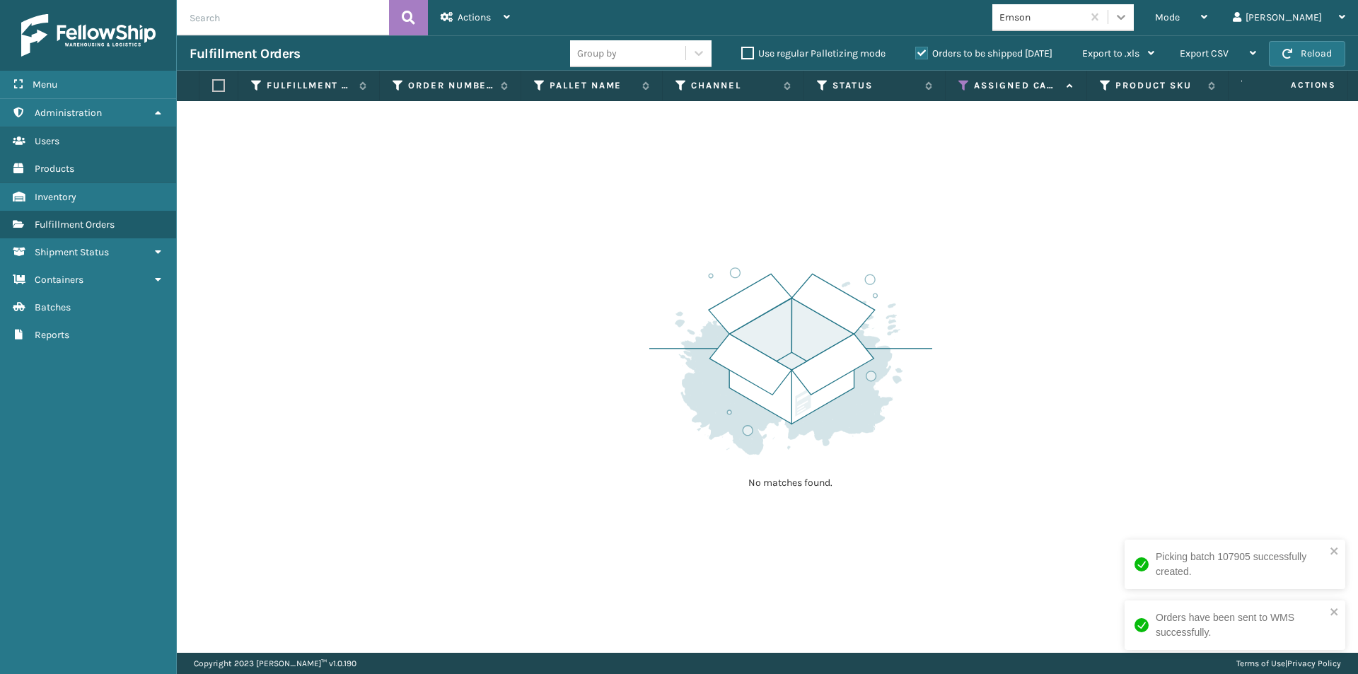
click at [1126, 16] on icon at bounding box center [1121, 17] width 8 height 5
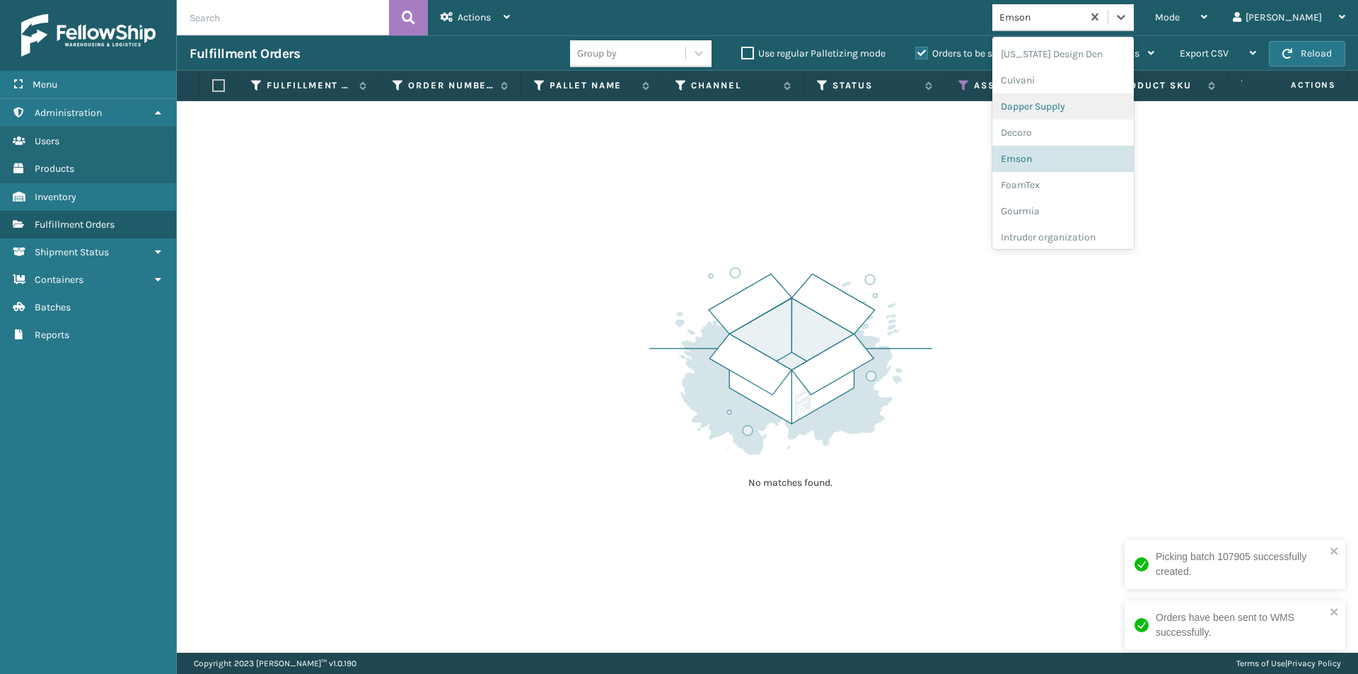
scroll to position [210, 0]
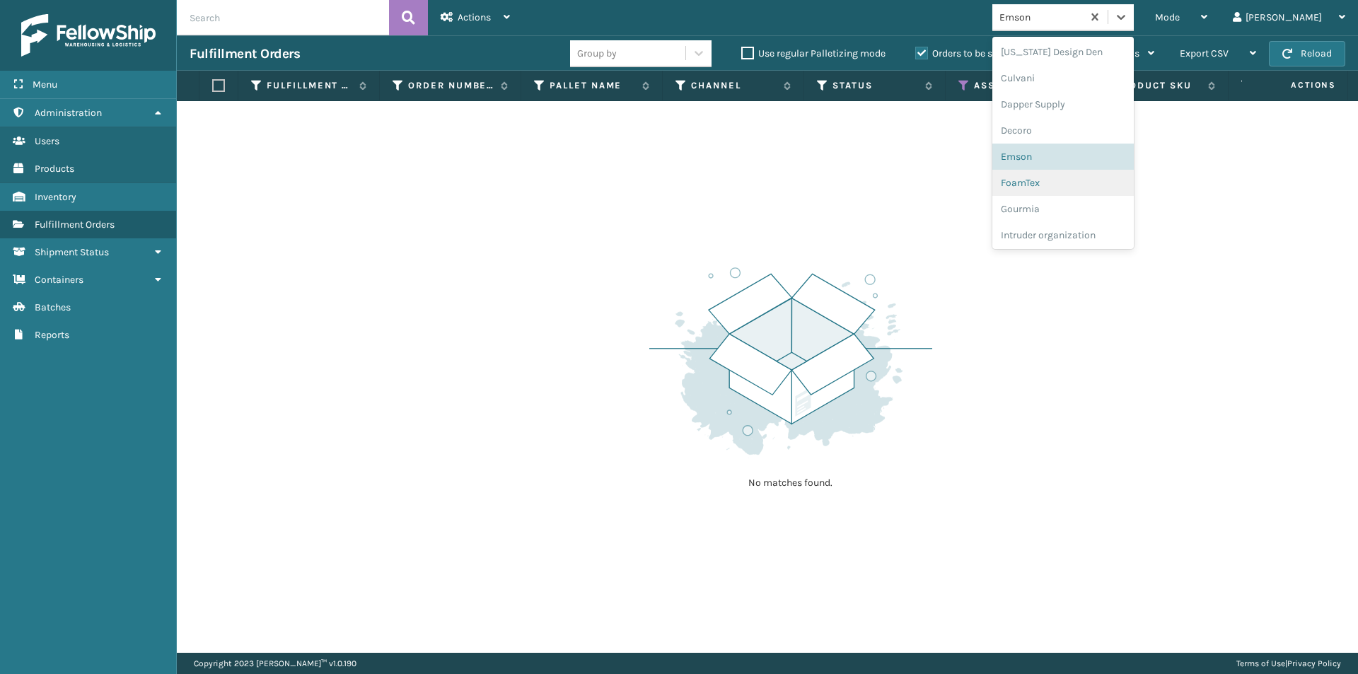
click at [1111, 181] on div "FoamTex" at bounding box center [1063, 183] width 141 height 26
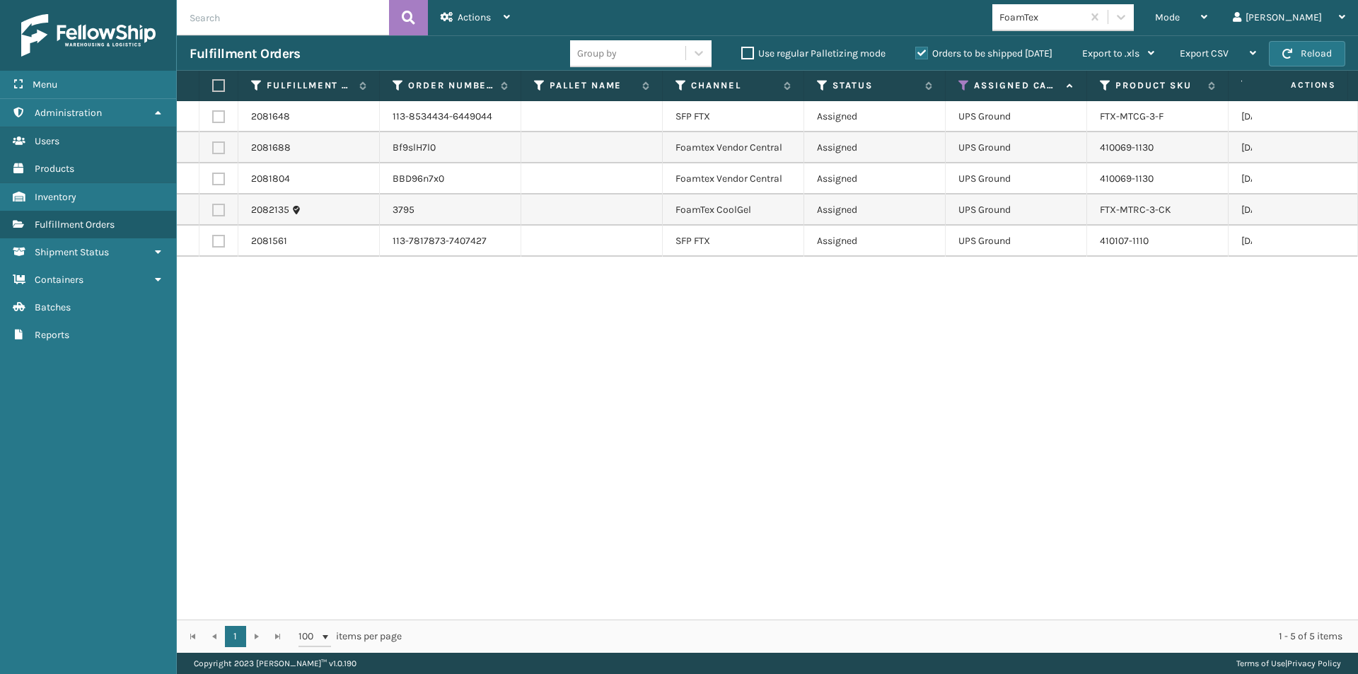
click at [214, 85] on label at bounding box center [216, 85] width 8 height 13
click at [213, 85] on input "checkbox" at bounding box center [212, 85] width 1 height 9
checkbox input "true"
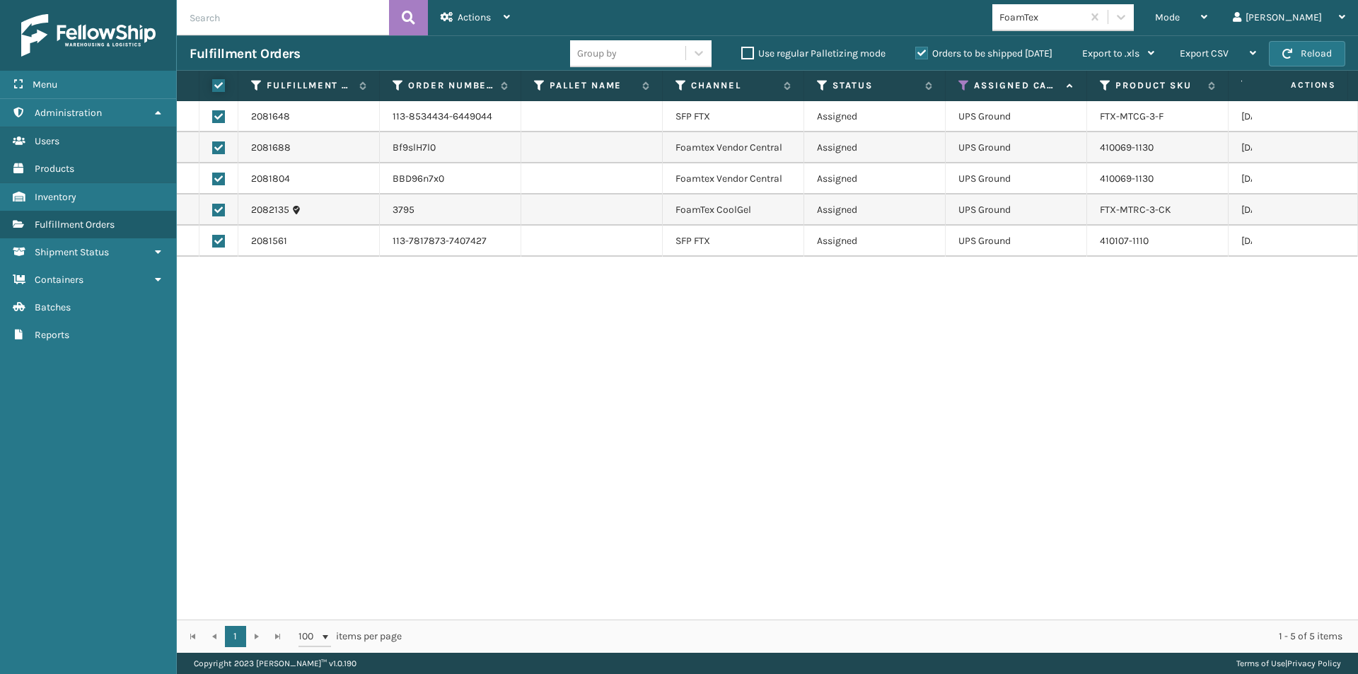
checkbox input "true"
click at [481, 18] on span "Actions" at bounding box center [474, 17] width 33 height 12
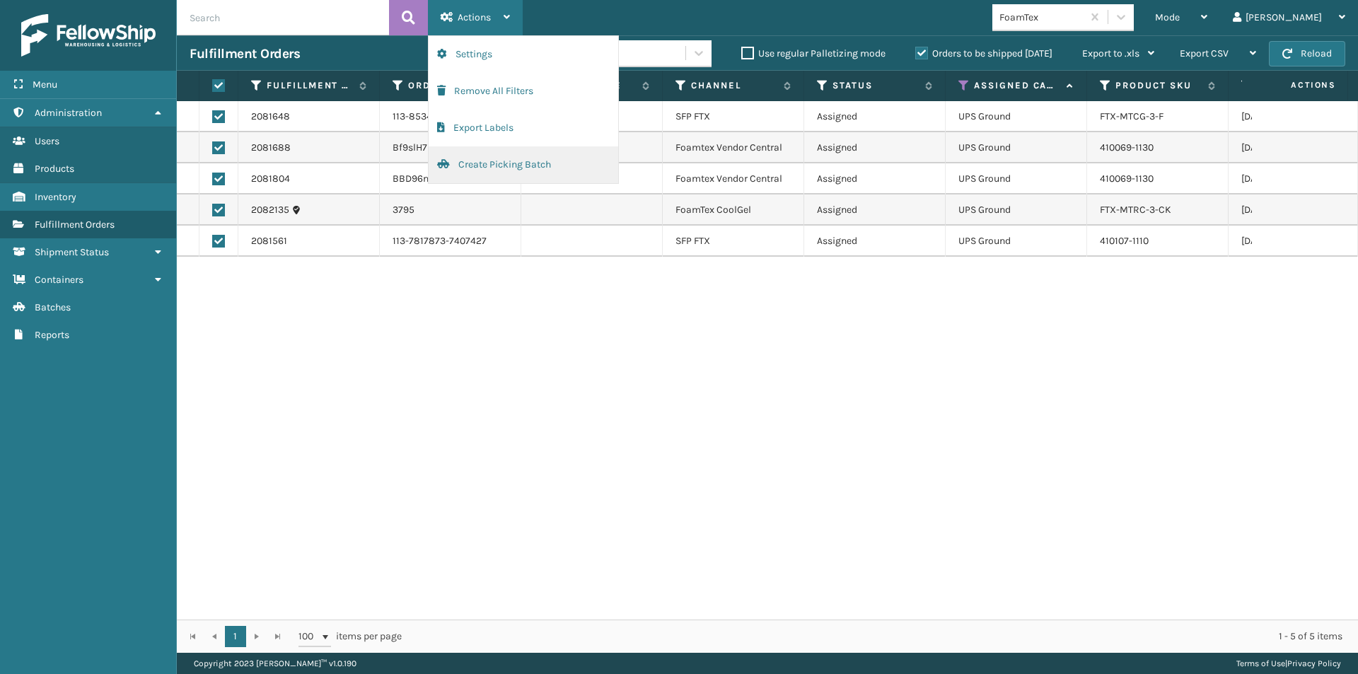
click at [479, 162] on button "Create Picking Batch" at bounding box center [524, 164] width 190 height 37
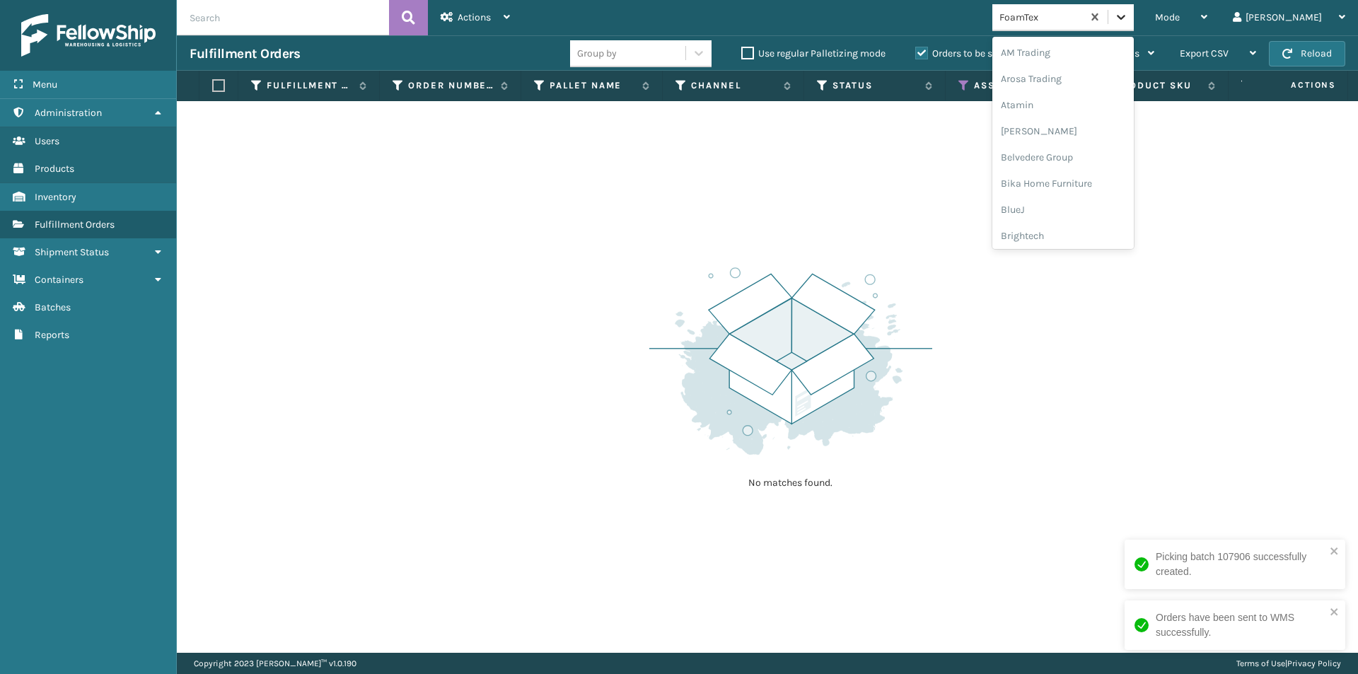
click at [1128, 21] on icon at bounding box center [1121, 17] width 14 height 14
click at [1077, 184] on div "Gourmia" at bounding box center [1063, 183] width 141 height 26
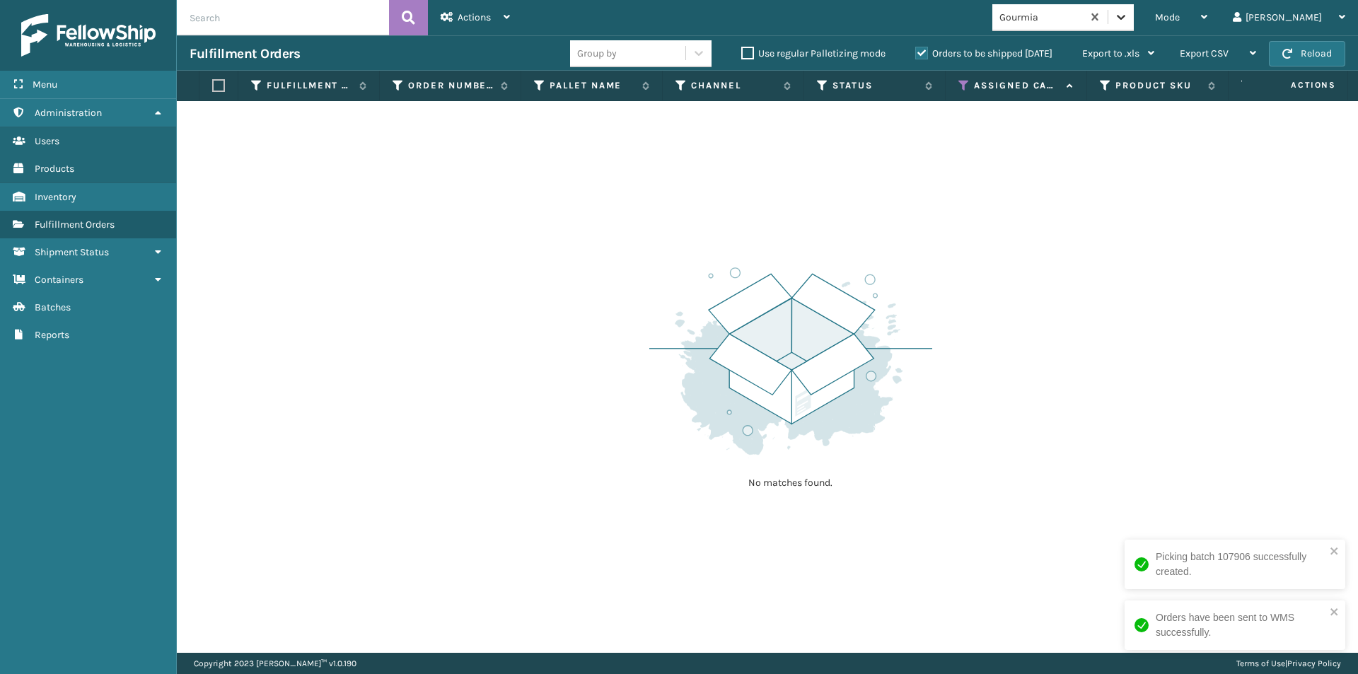
click at [1128, 16] on icon at bounding box center [1121, 17] width 14 height 14
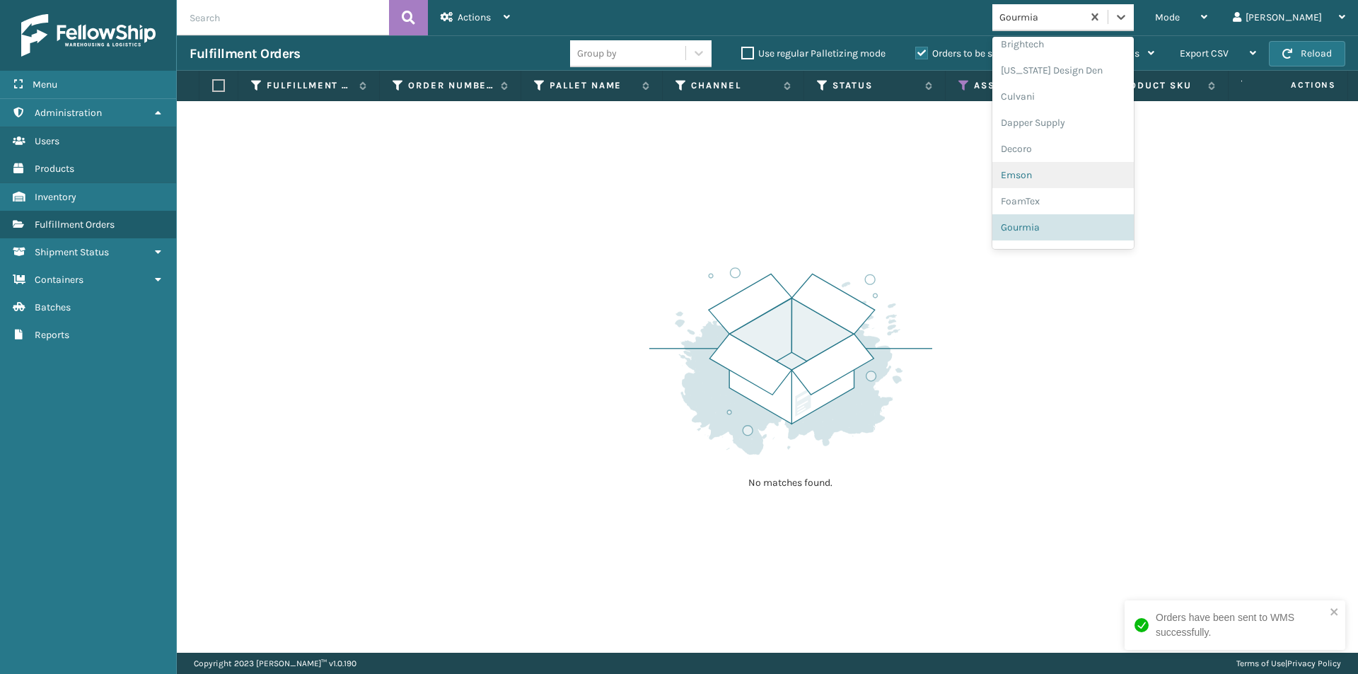
scroll to position [262, 0]
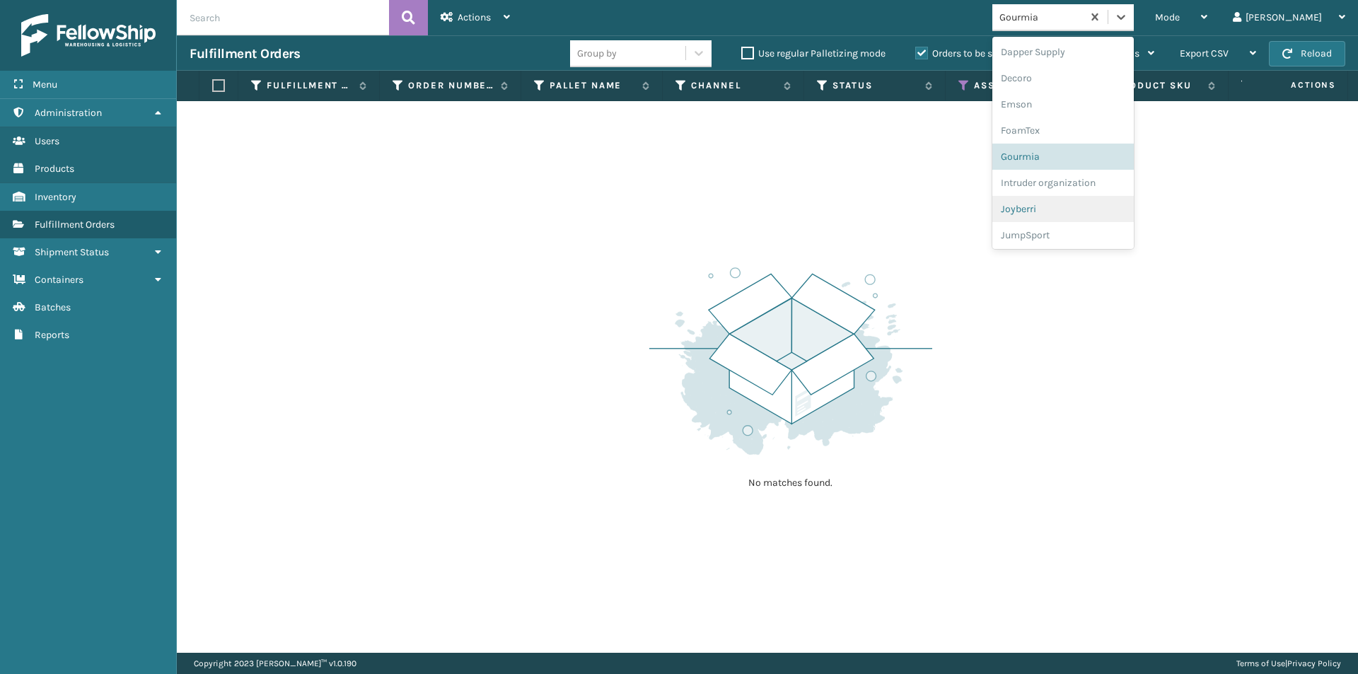
click at [1083, 210] on div "Joyberri" at bounding box center [1063, 209] width 141 height 26
click at [1134, 21] on div at bounding box center [1121, 16] width 25 height 25
click at [1093, 189] on div "JumpSport" at bounding box center [1063, 183] width 141 height 26
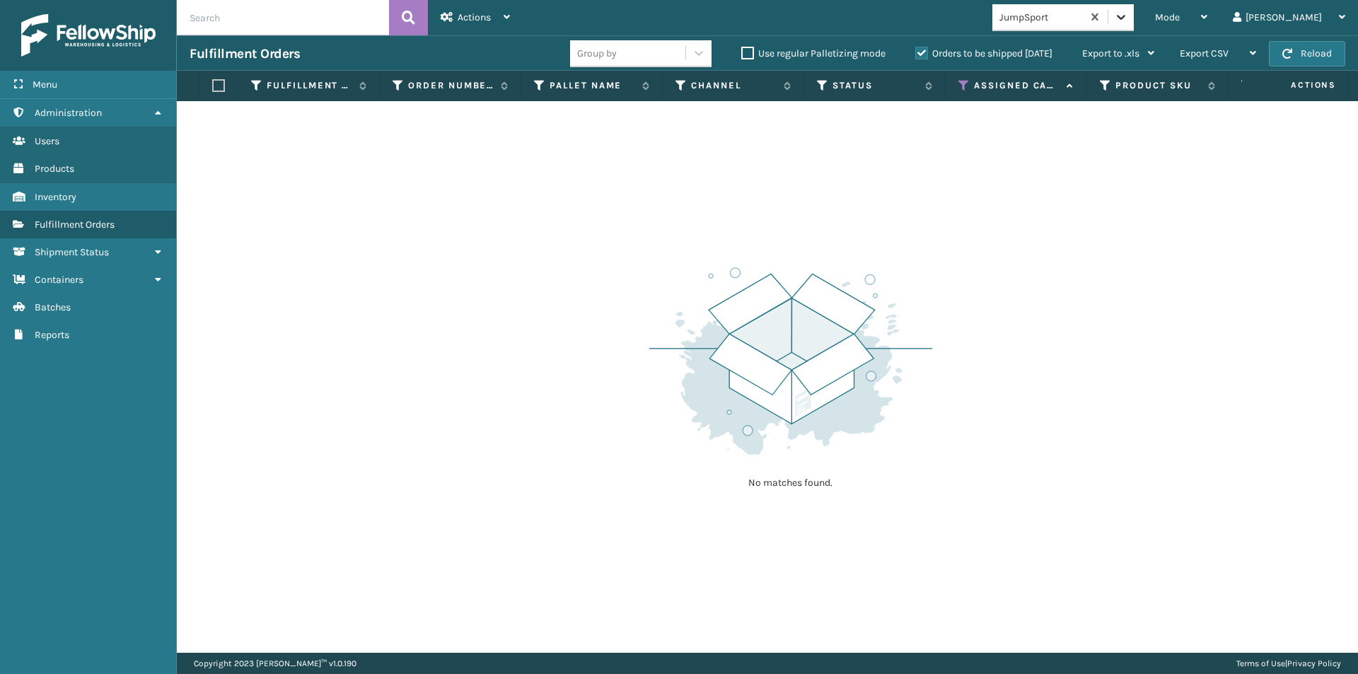
click at [1128, 17] on icon at bounding box center [1121, 17] width 14 height 14
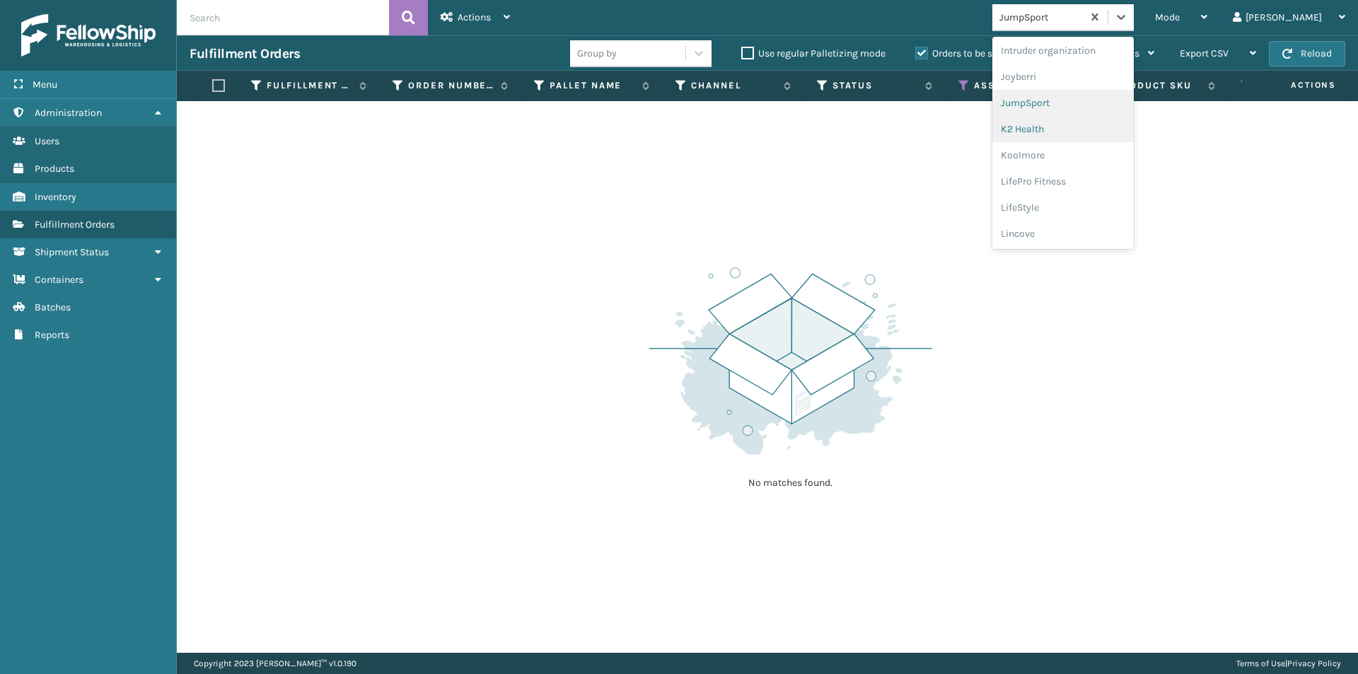
scroll to position [412, 0]
click at [1082, 113] on div "K2 Health" at bounding box center [1063, 112] width 141 height 26
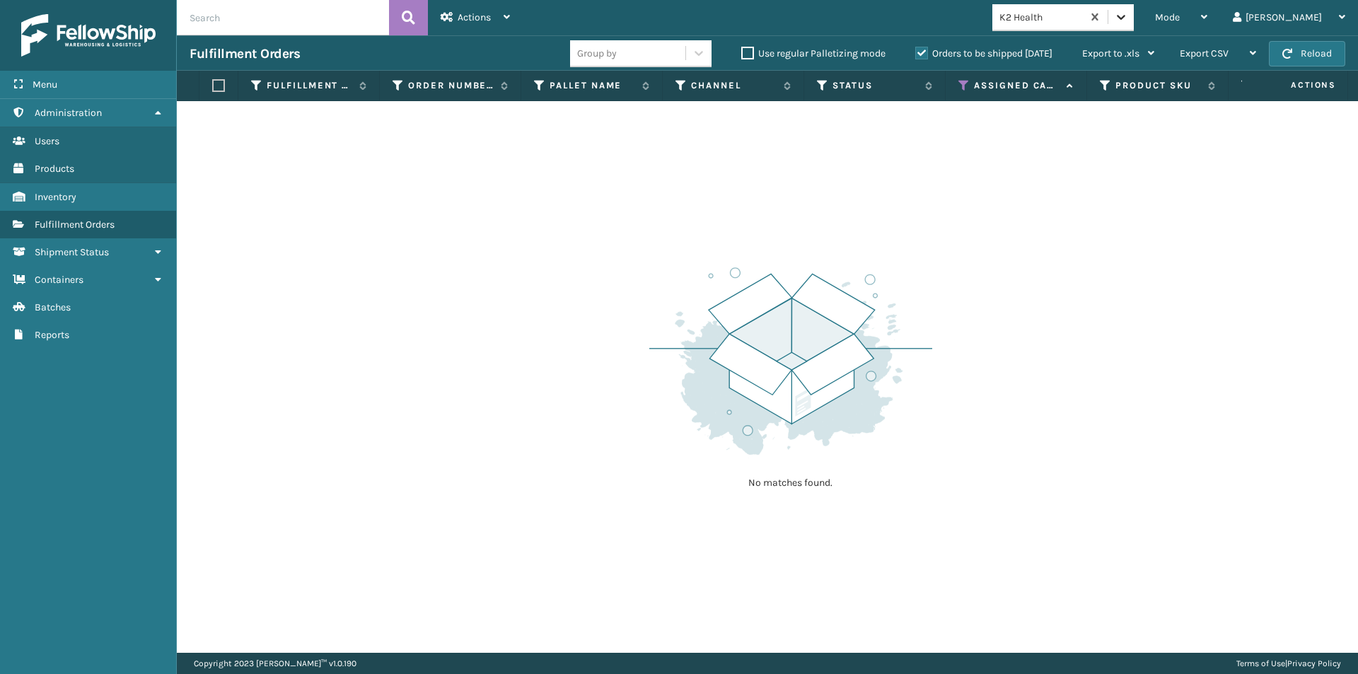
click at [1134, 19] on div at bounding box center [1121, 16] width 25 height 25
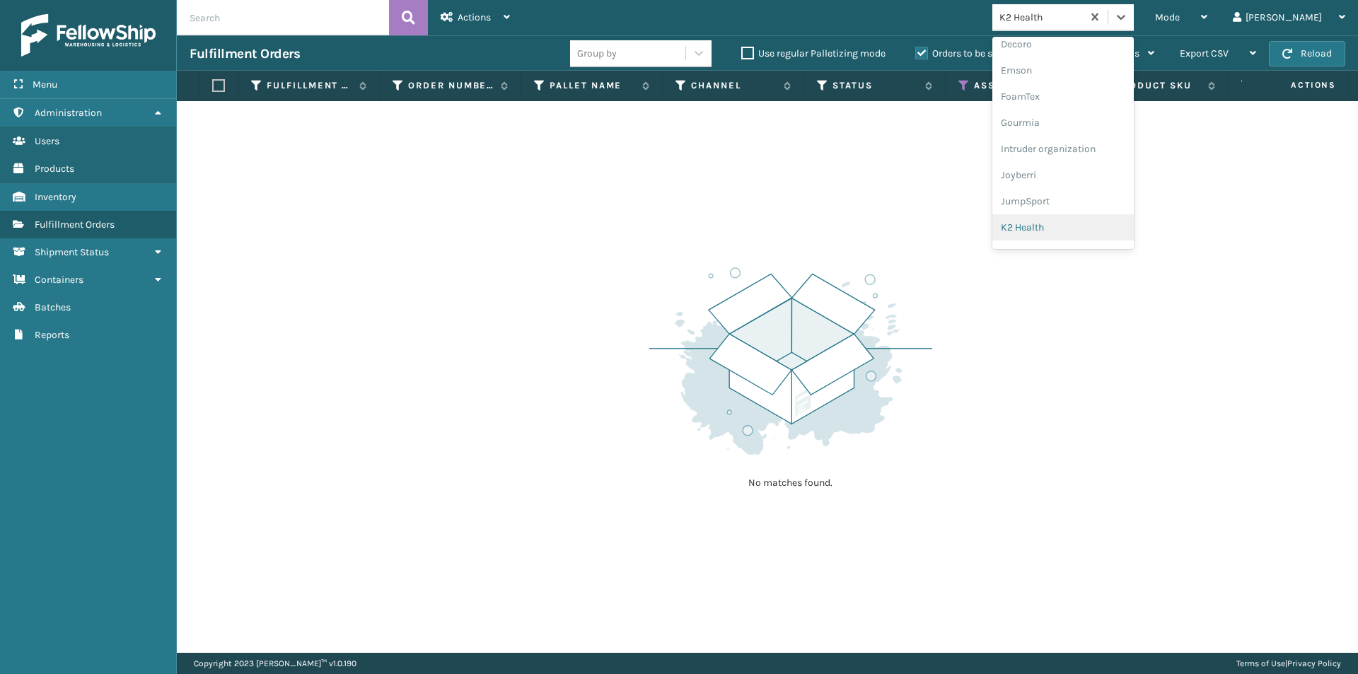
scroll to position [367, 0]
click at [1072, 179] on div "Koolmore" at bounding box center [1063, 183] width 141 height 26
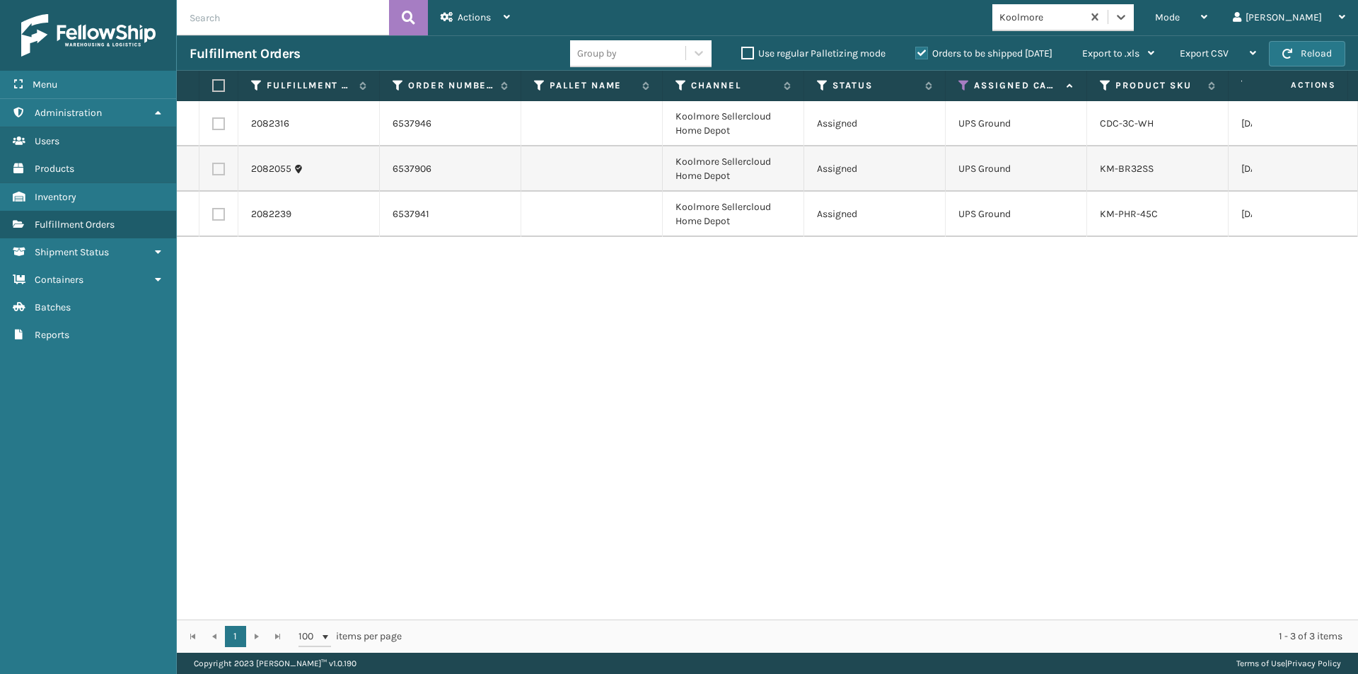
click at [214, 86] on label at bounding box center [216, 85] width 8 height 13
click at [213, 86] on input "checkbox" at bounding box center [212, 85] width 1 height 9
checkbox input "true"
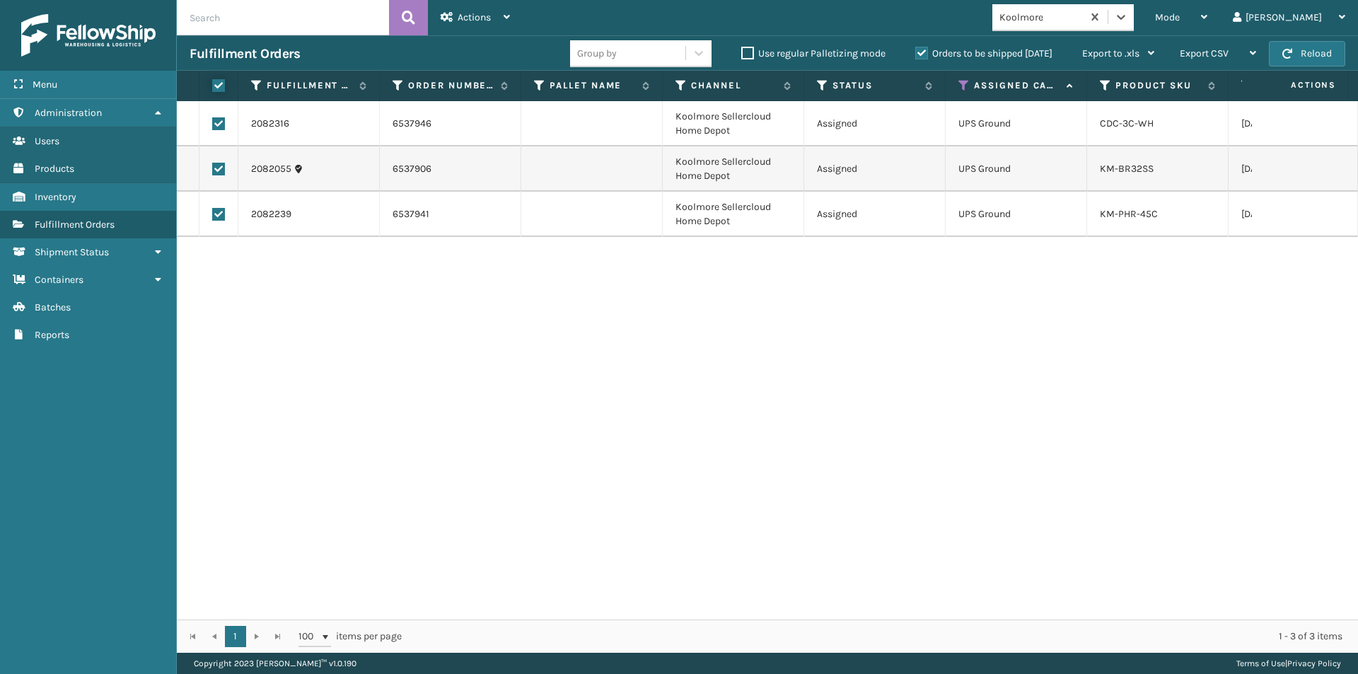
checkbox input "true"
click at [507, 18] on icon at bounding box center [507, 17] width 6 height 10
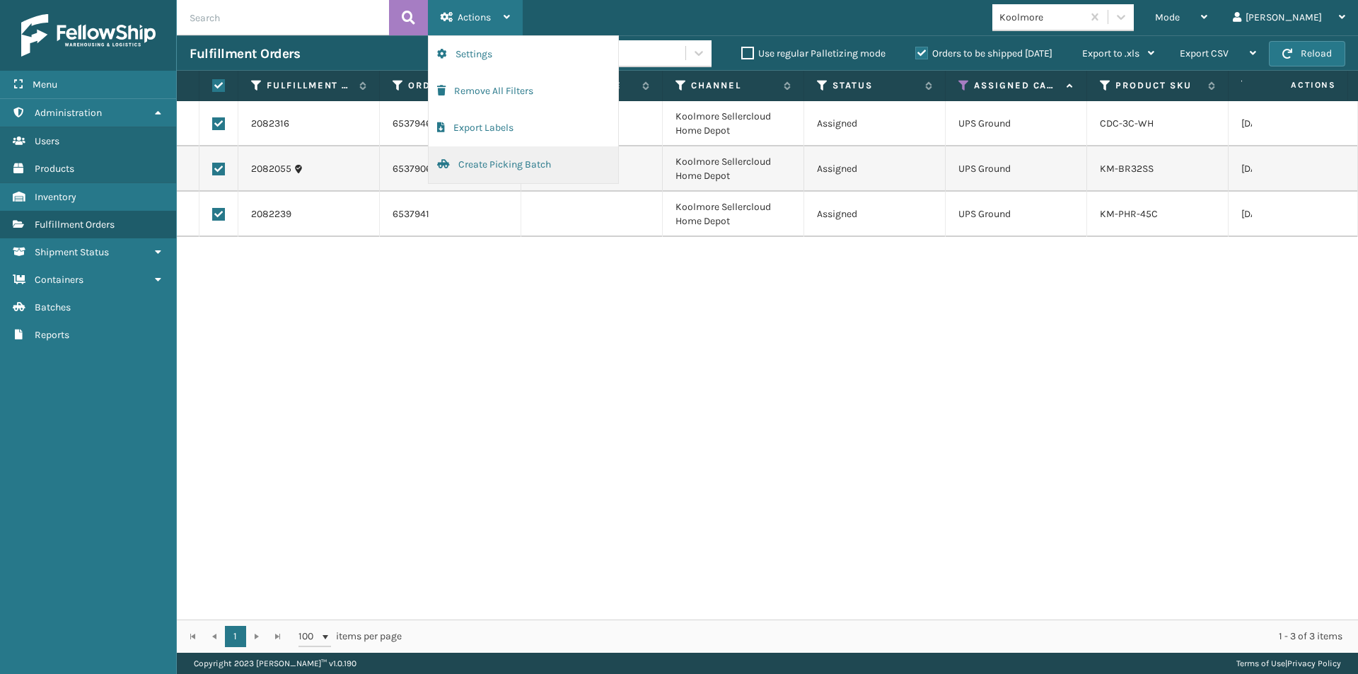
click at [487, 167] on button "Create Picking Batch" at bounding box center [524, 164] width 190 height 37
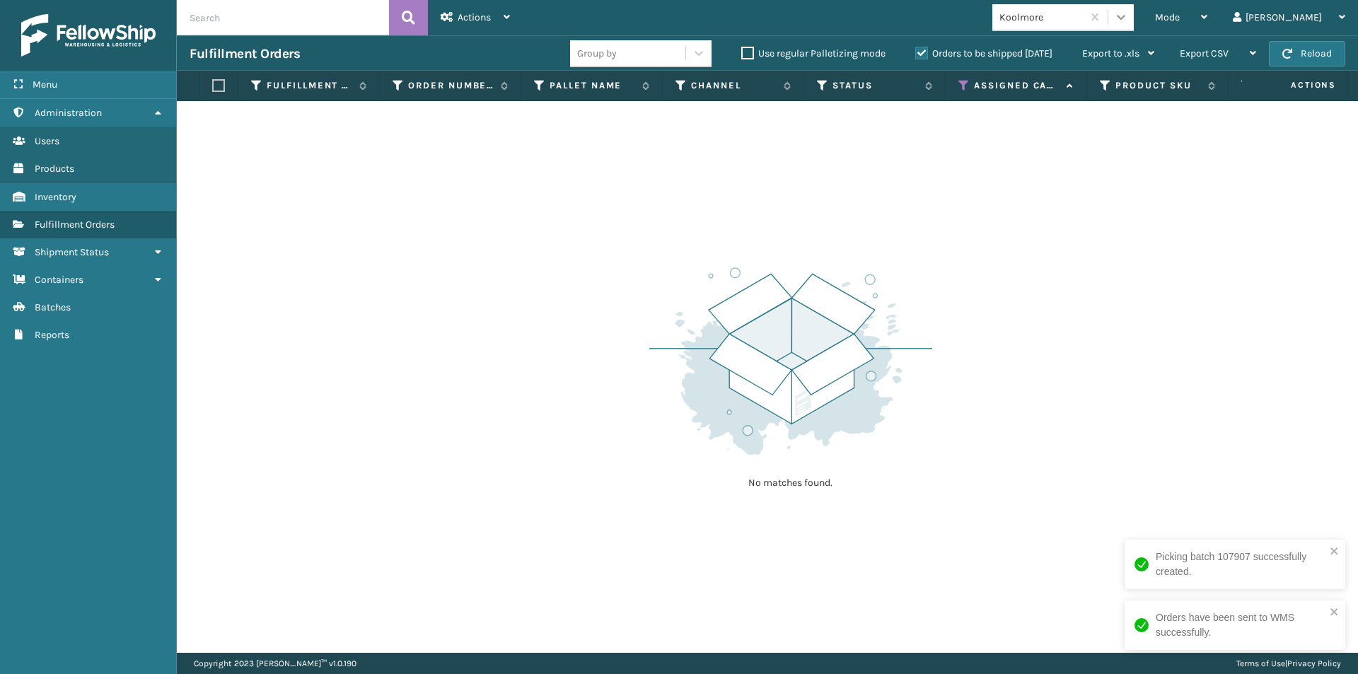
click at [1128, 16] on icon at bounding box center [1121, 17] width 14 height 14
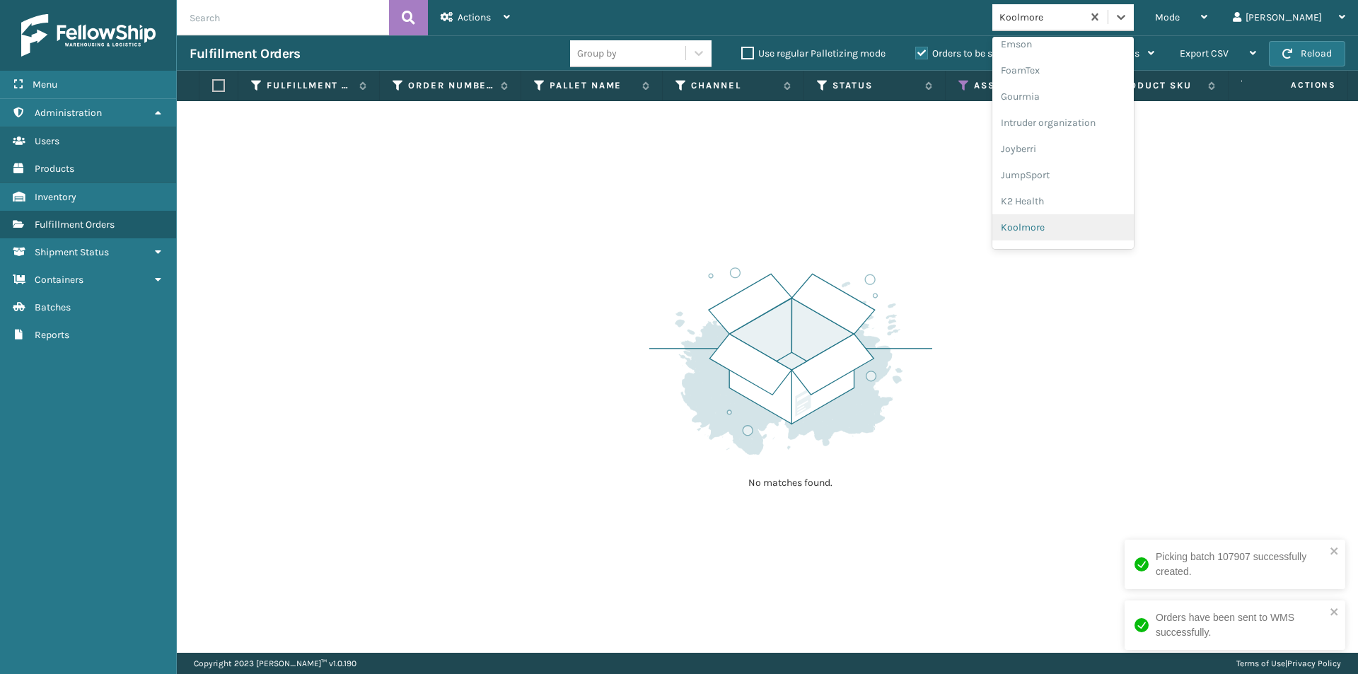
scroll to position [393, 0]
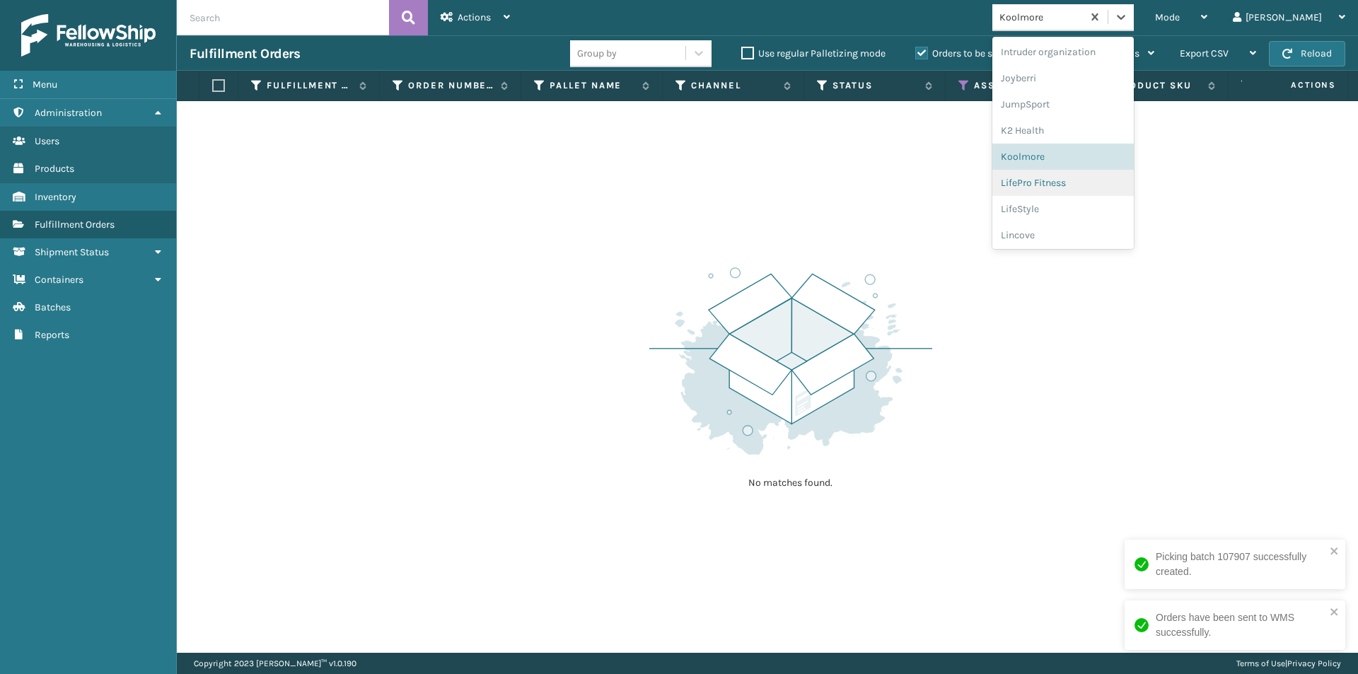
click at [1085, 184] on div "LifePro Fitness" at bounding box center [1063, 183] width 141 height 26
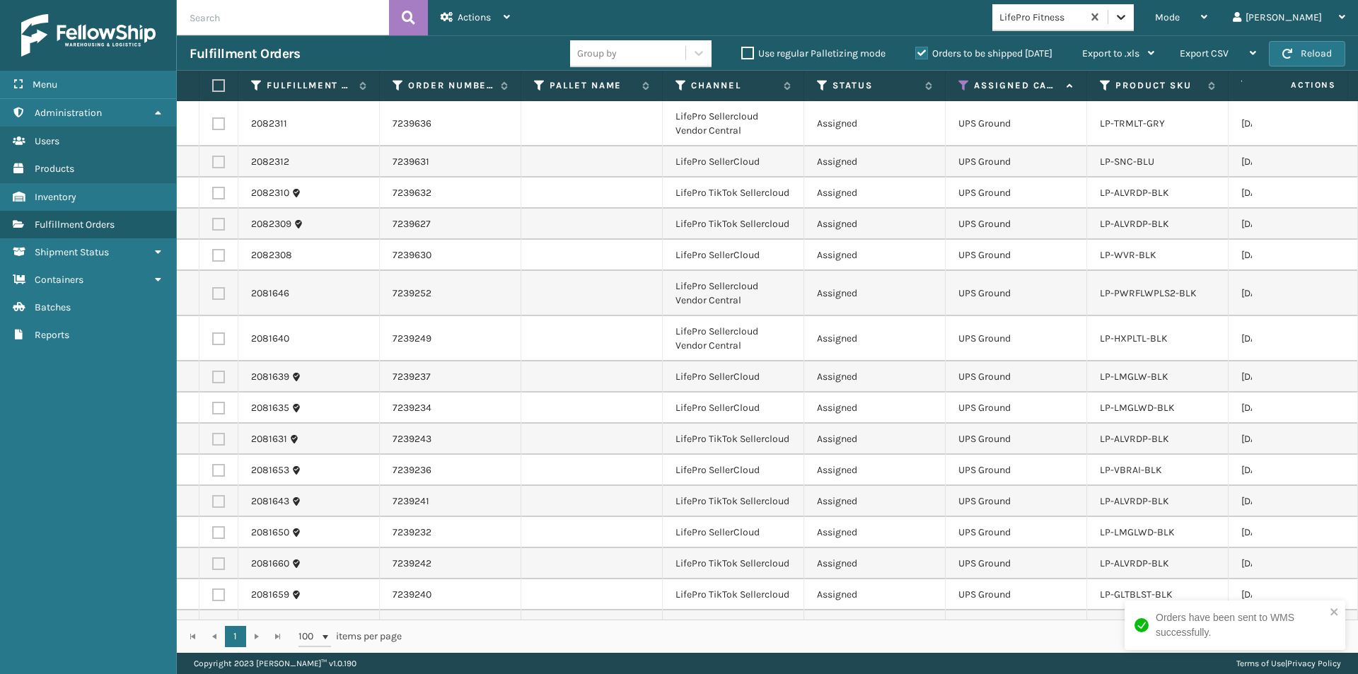
click at [1126, 18] on icon at bounding box center [1121, 17] width 8 height 5
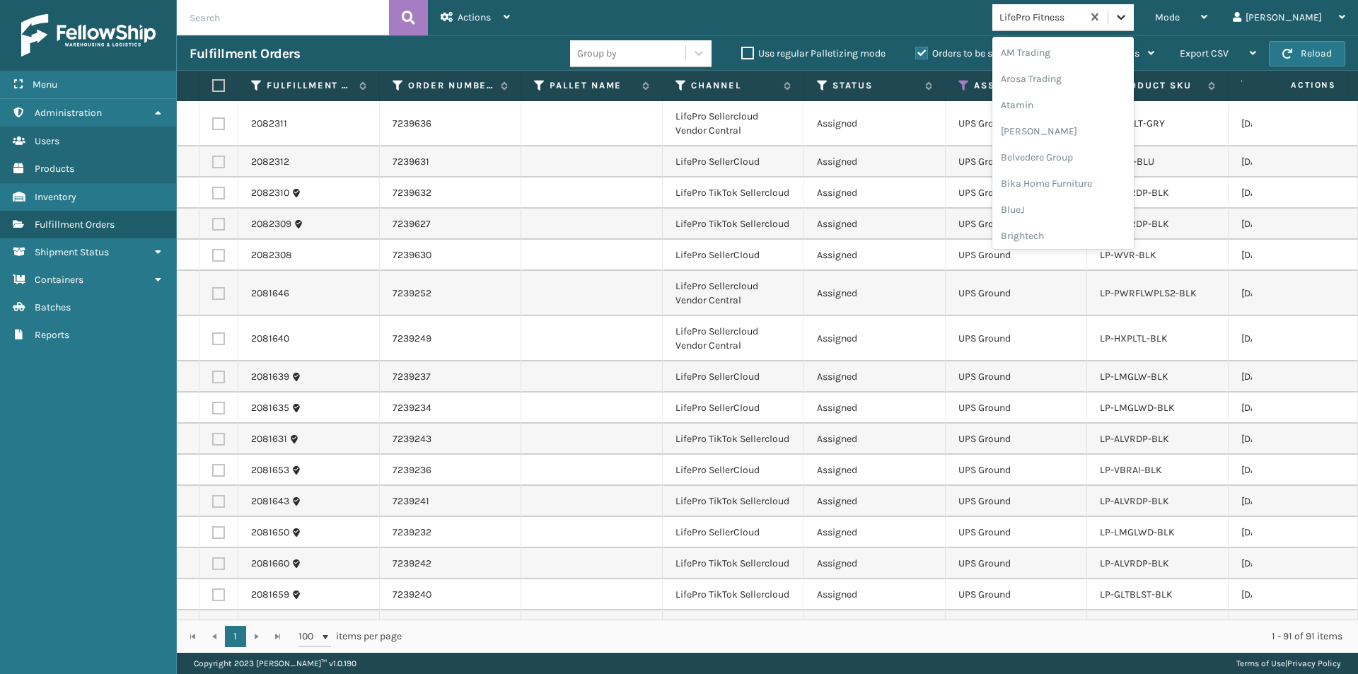
scroll to position [349, 0]
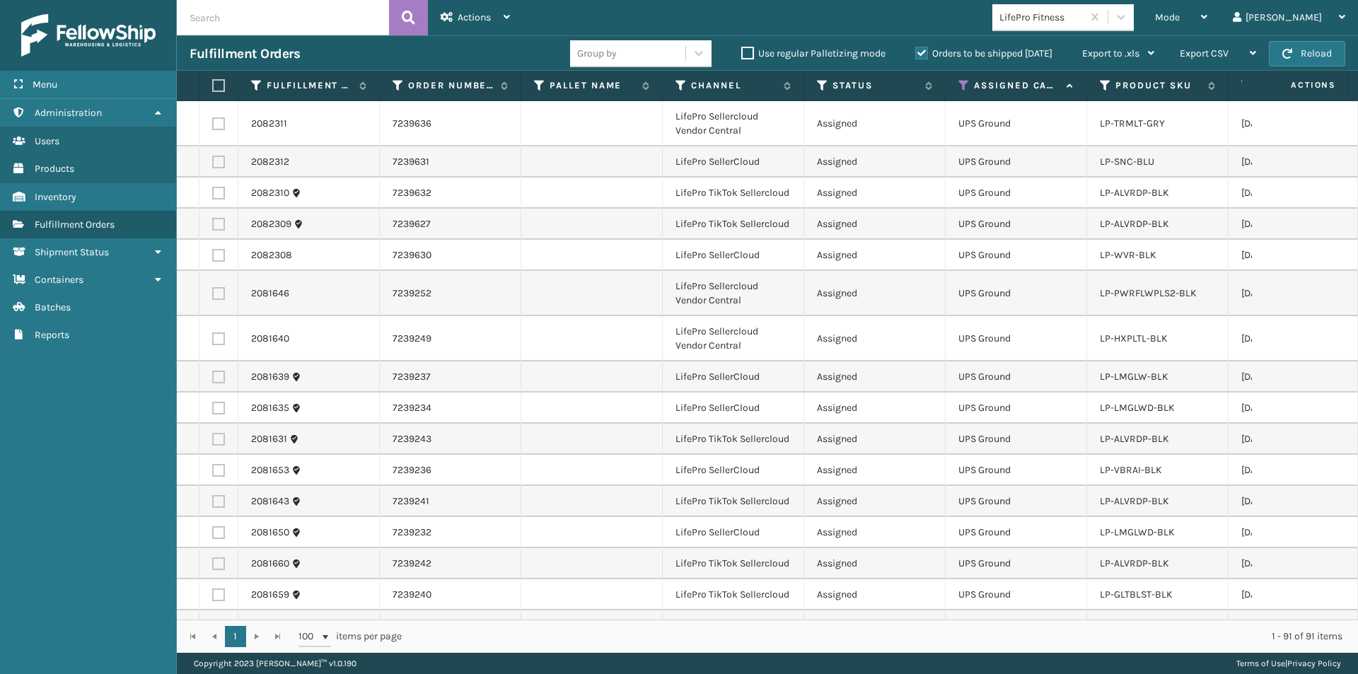
click at [1272, 241] on td at bounding box center [1305, 255] width 106 height 31
click at [214, 86] on label at bounding box center [216, 85] width 8 height 13
click at [213, 86] on input "checkbox" at bounding box center [212, 85] width 1 height 9
checkbox input "true"
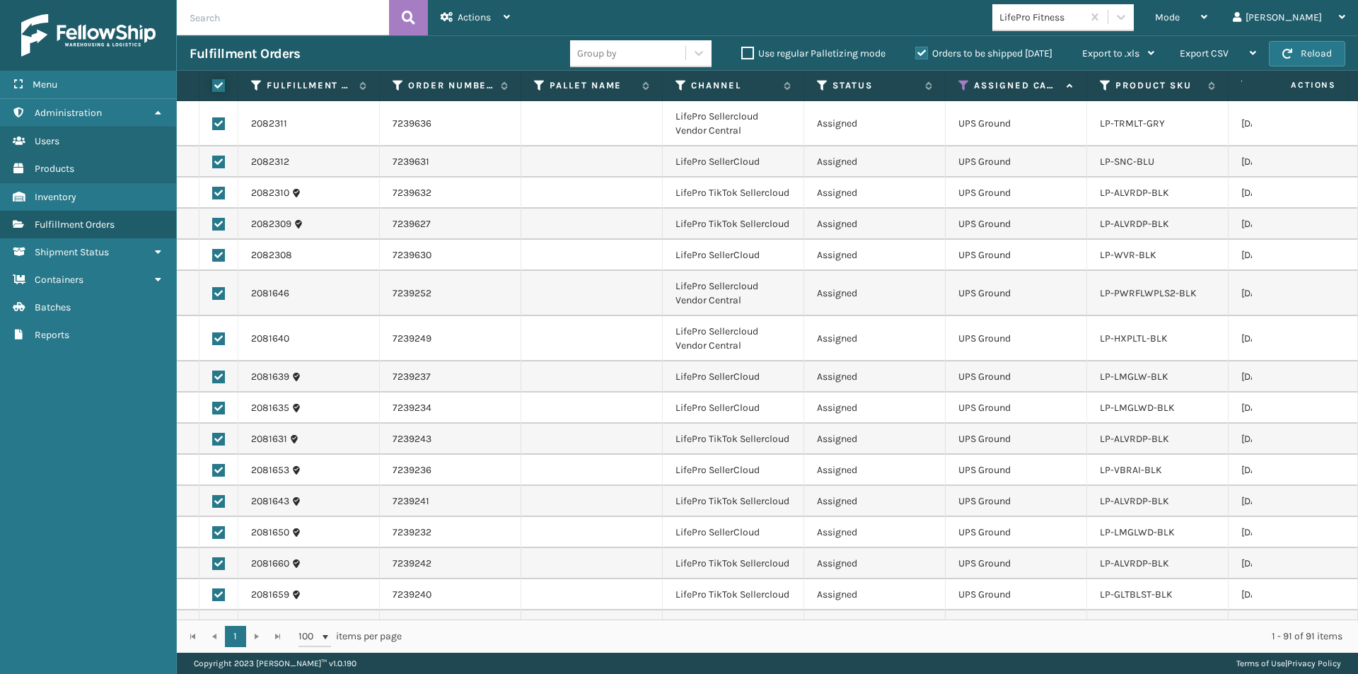
checkbox input "true"
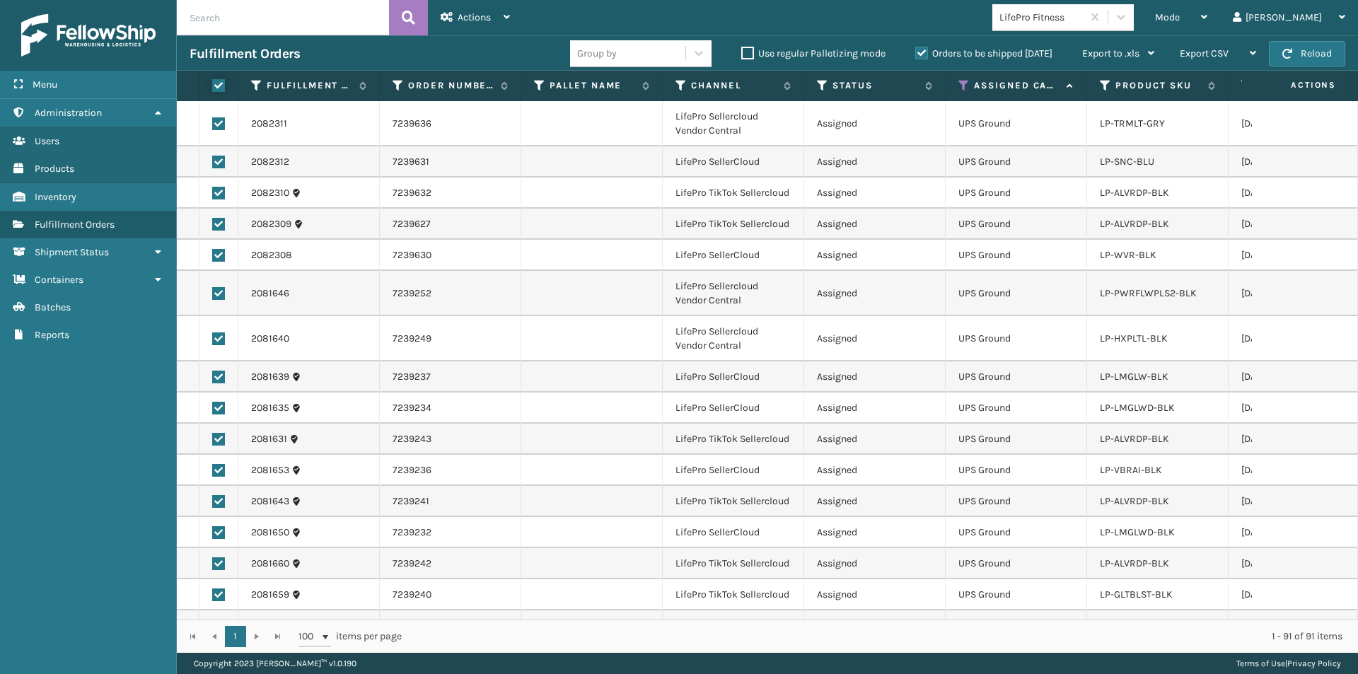
checkbox input "true"
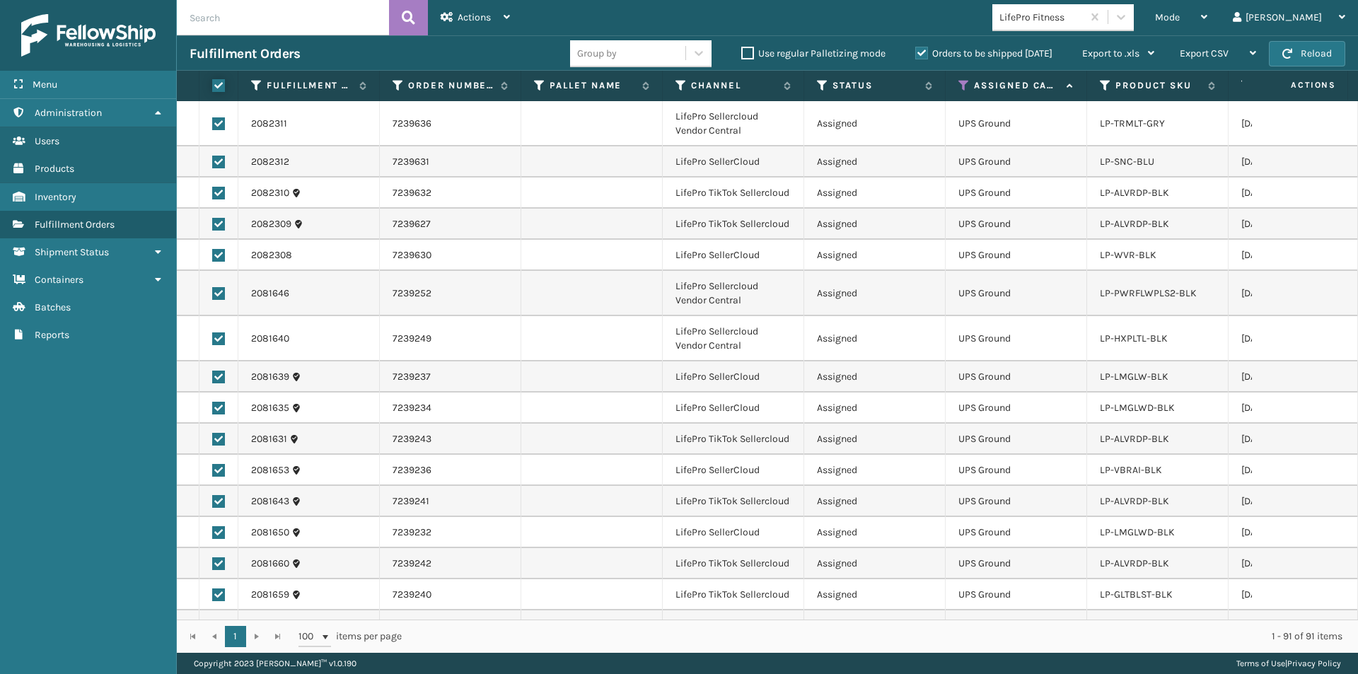
checkbox input "true"
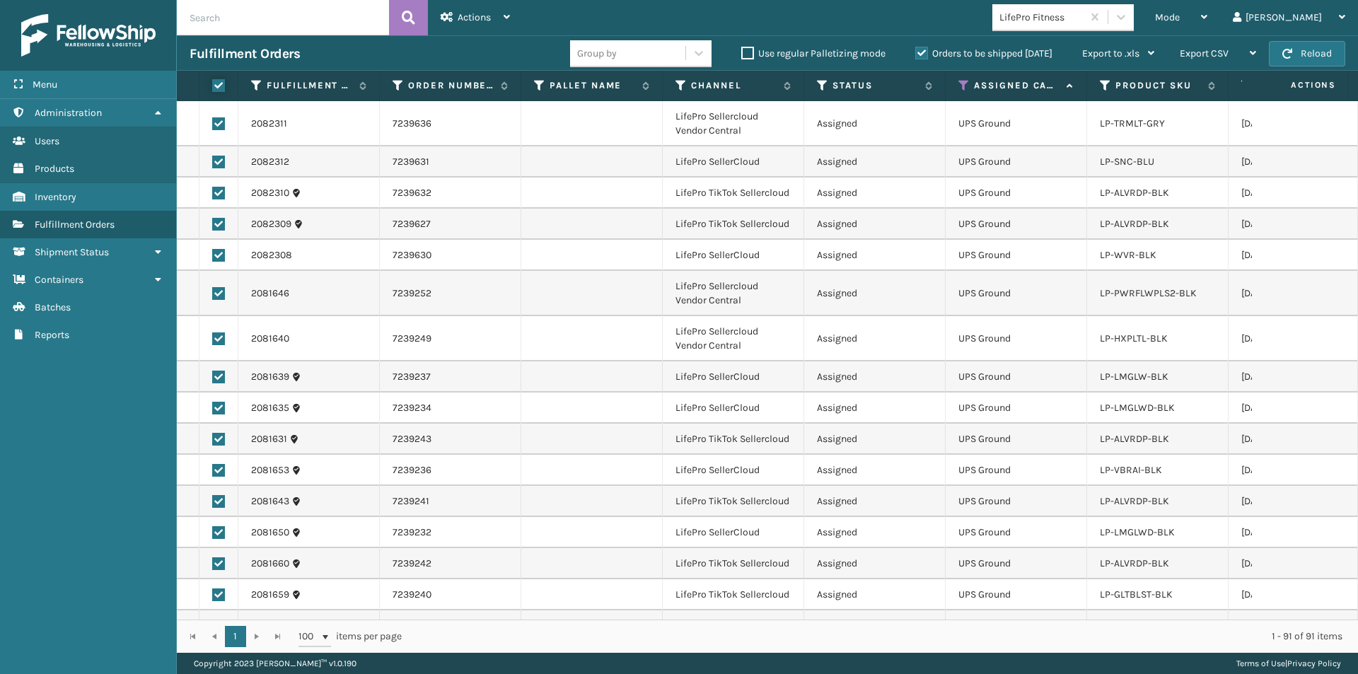
checkbox input "true"
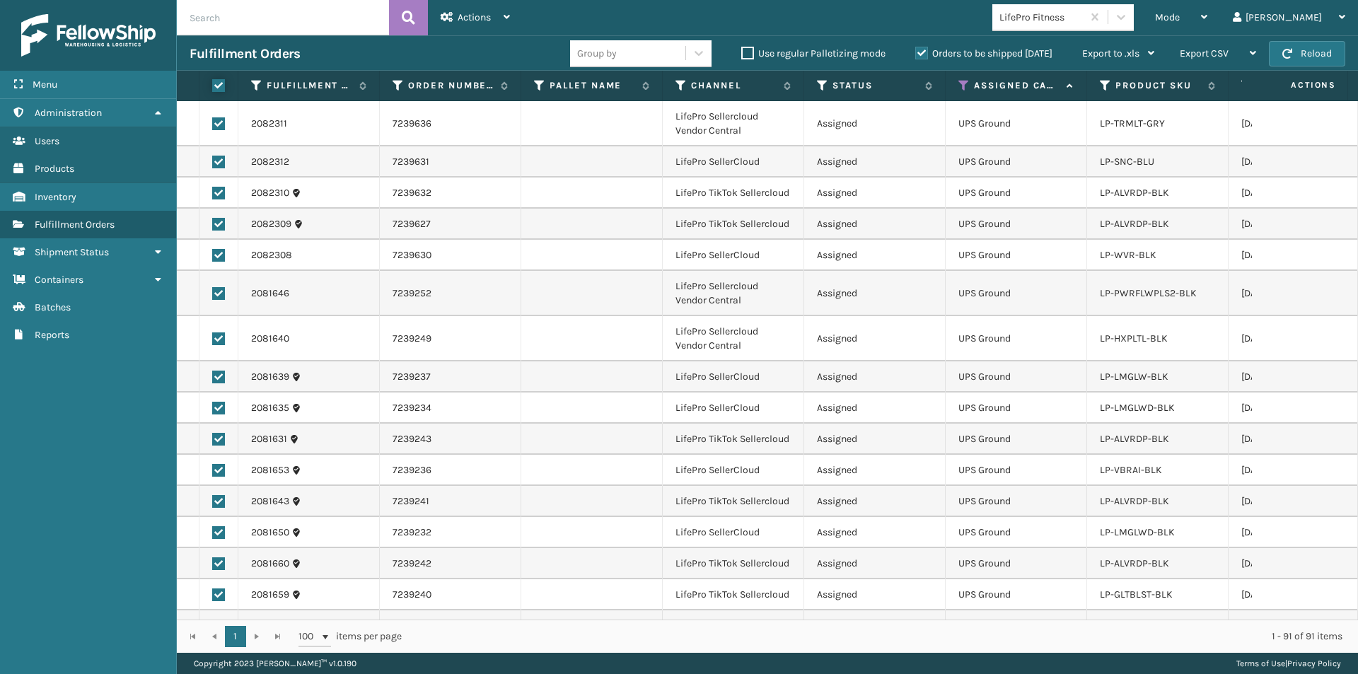
checkbox input "true"
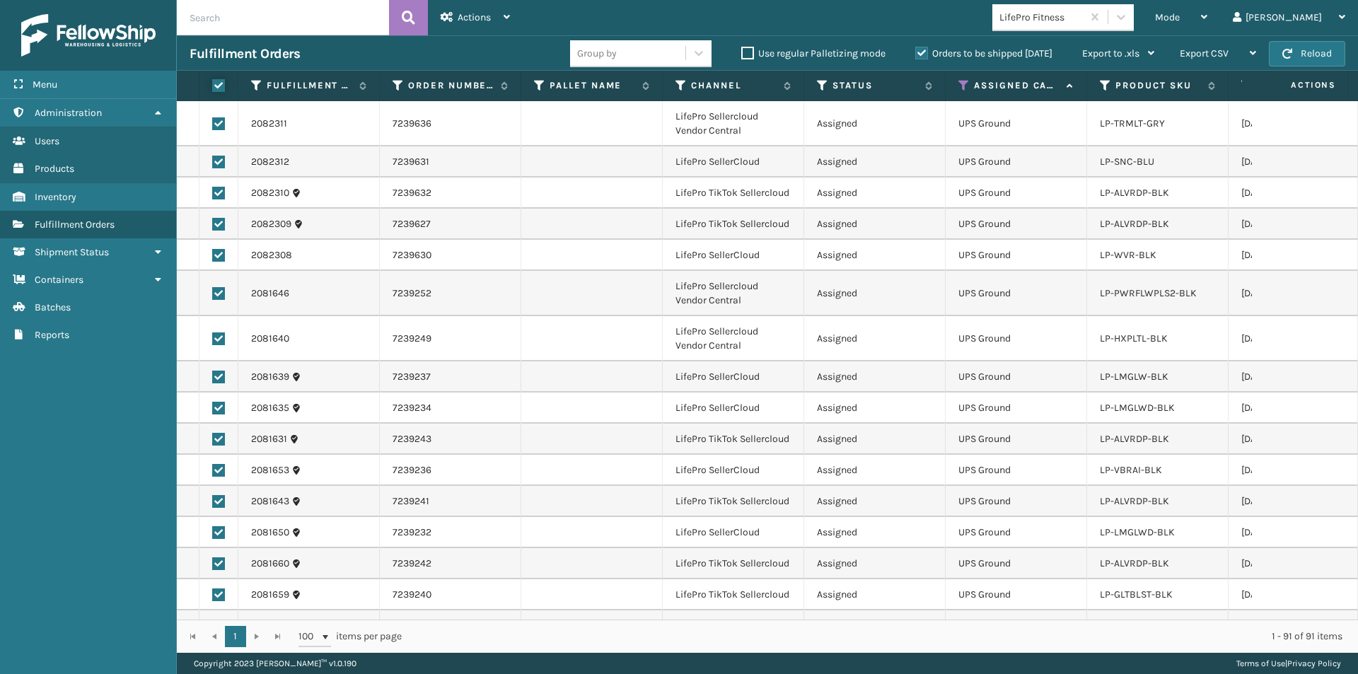
checkbox input "true"
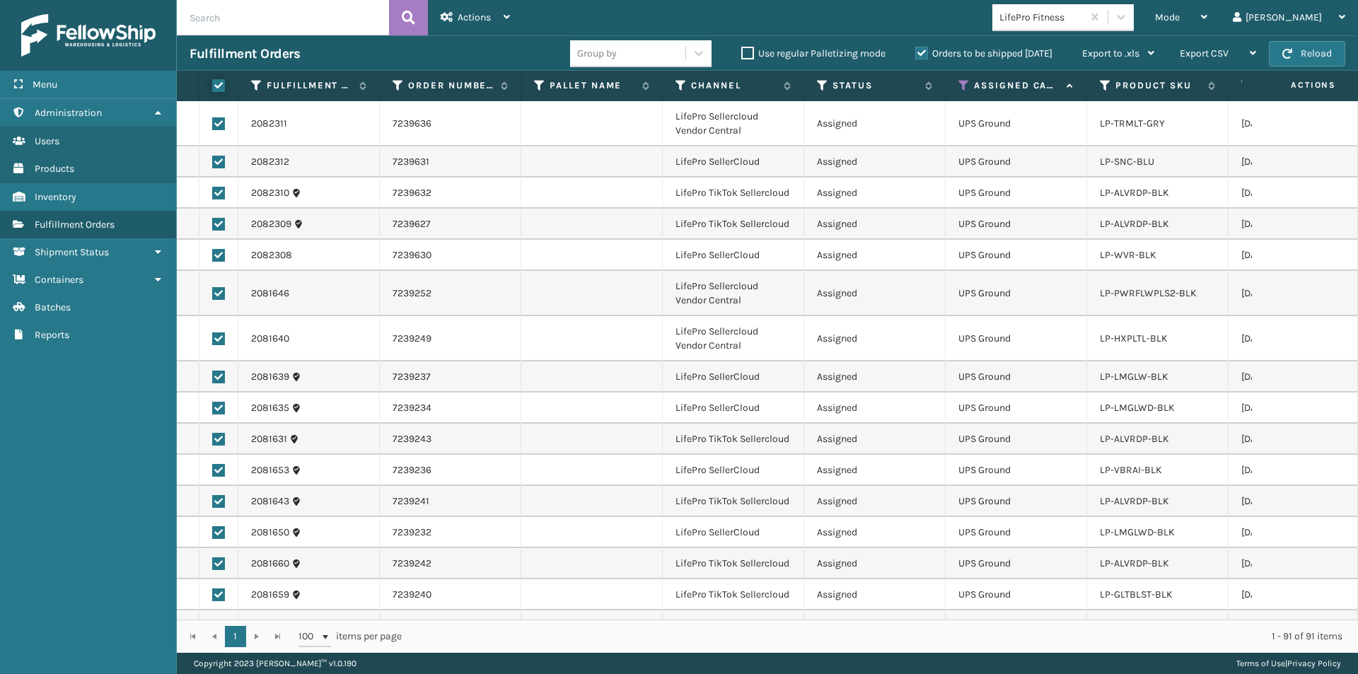
checkbox input "true"
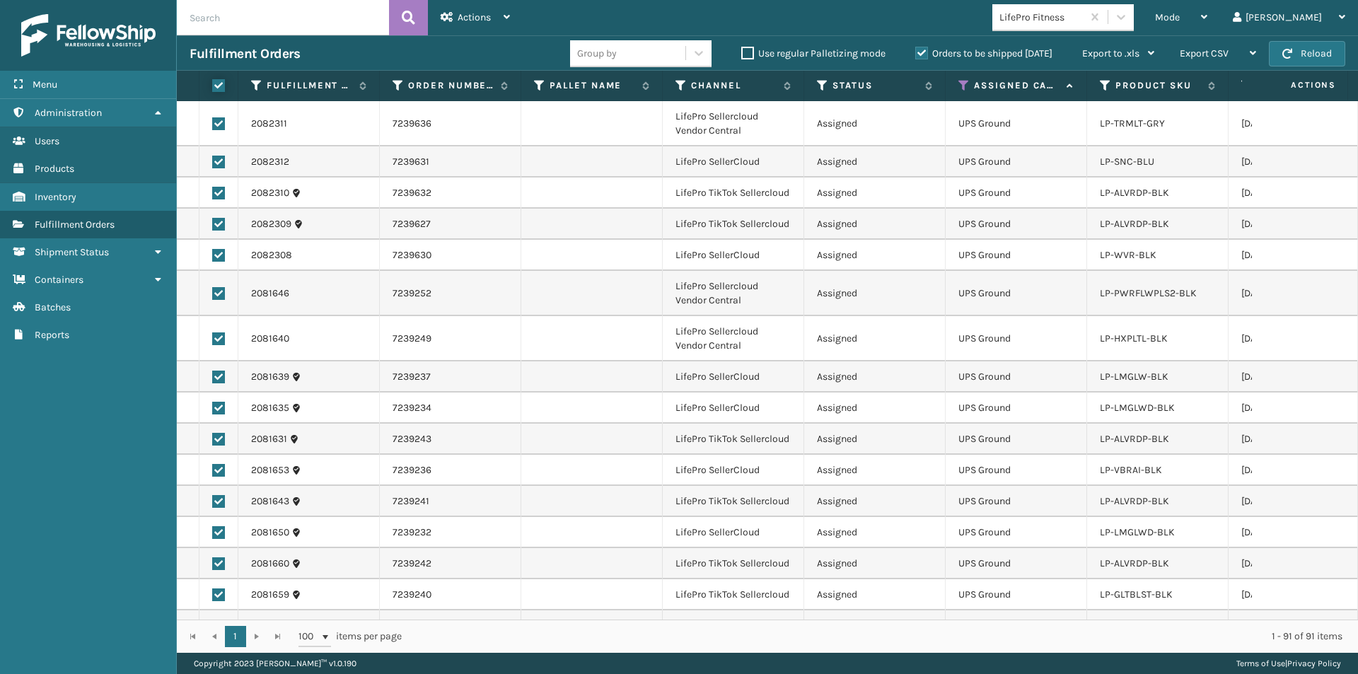
checkbox input "true"
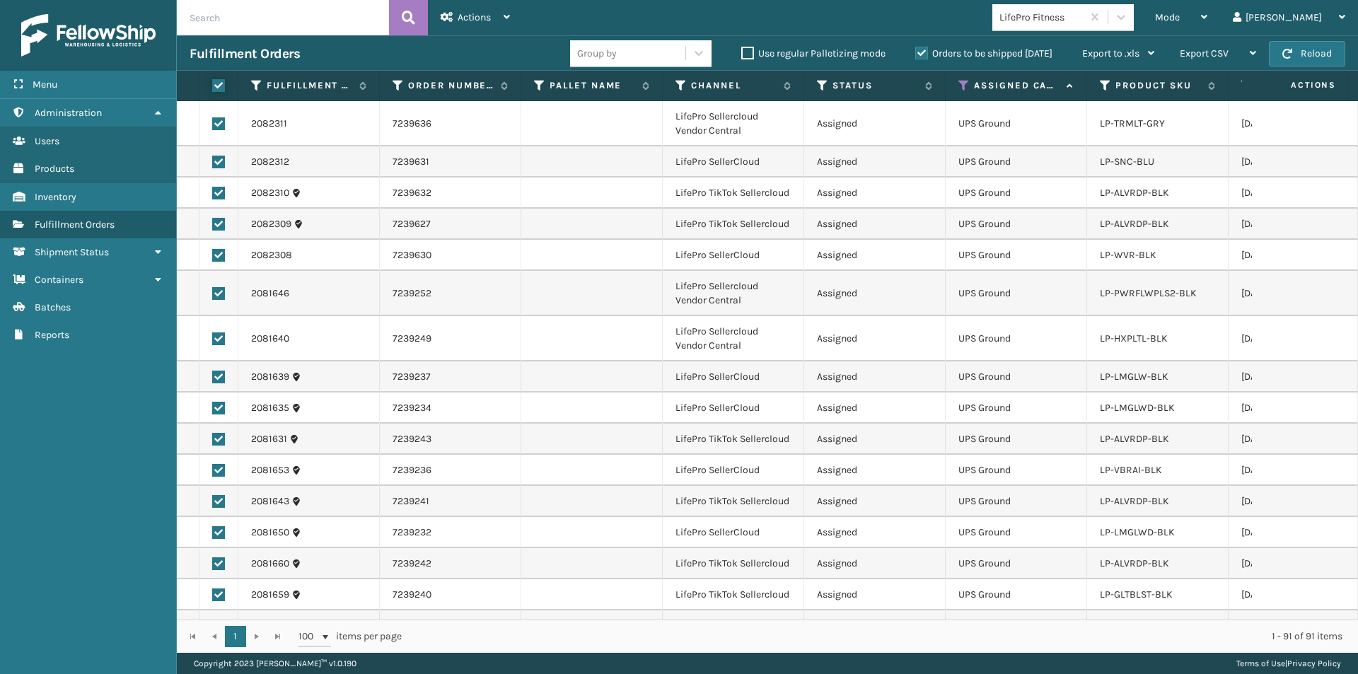
checkbox input "true"
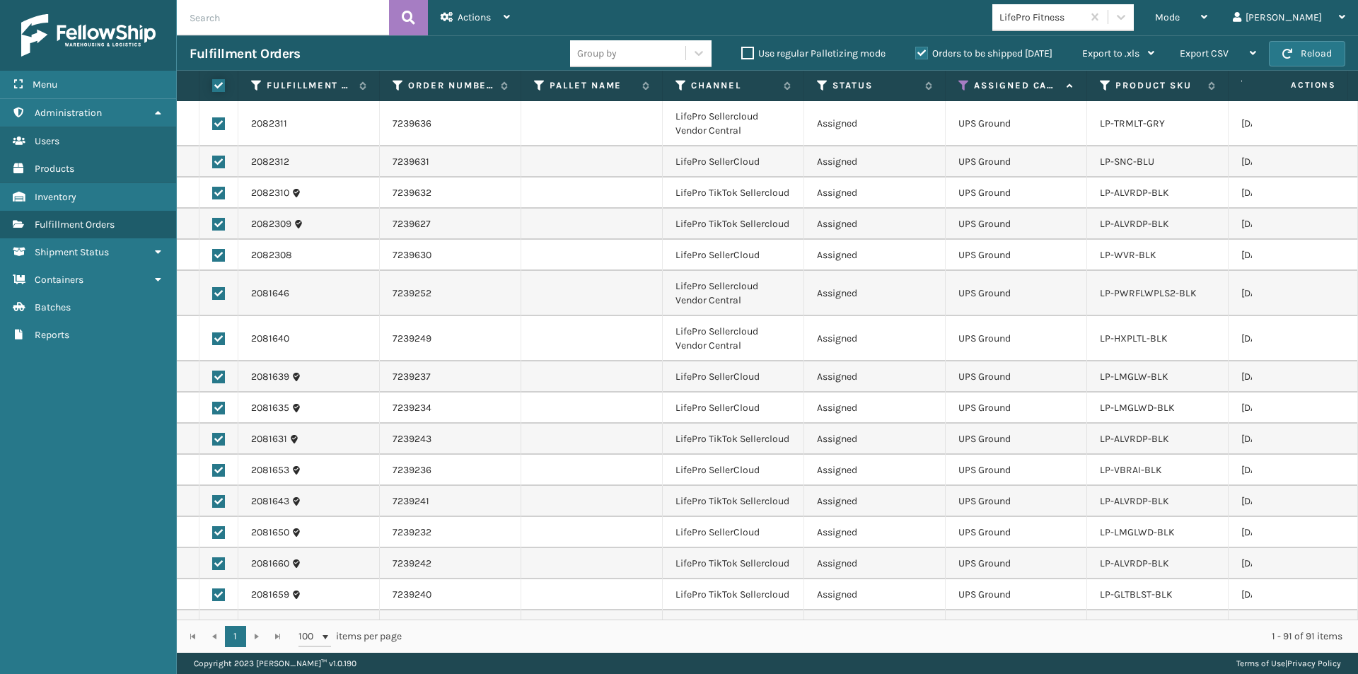
checkbox input "true"
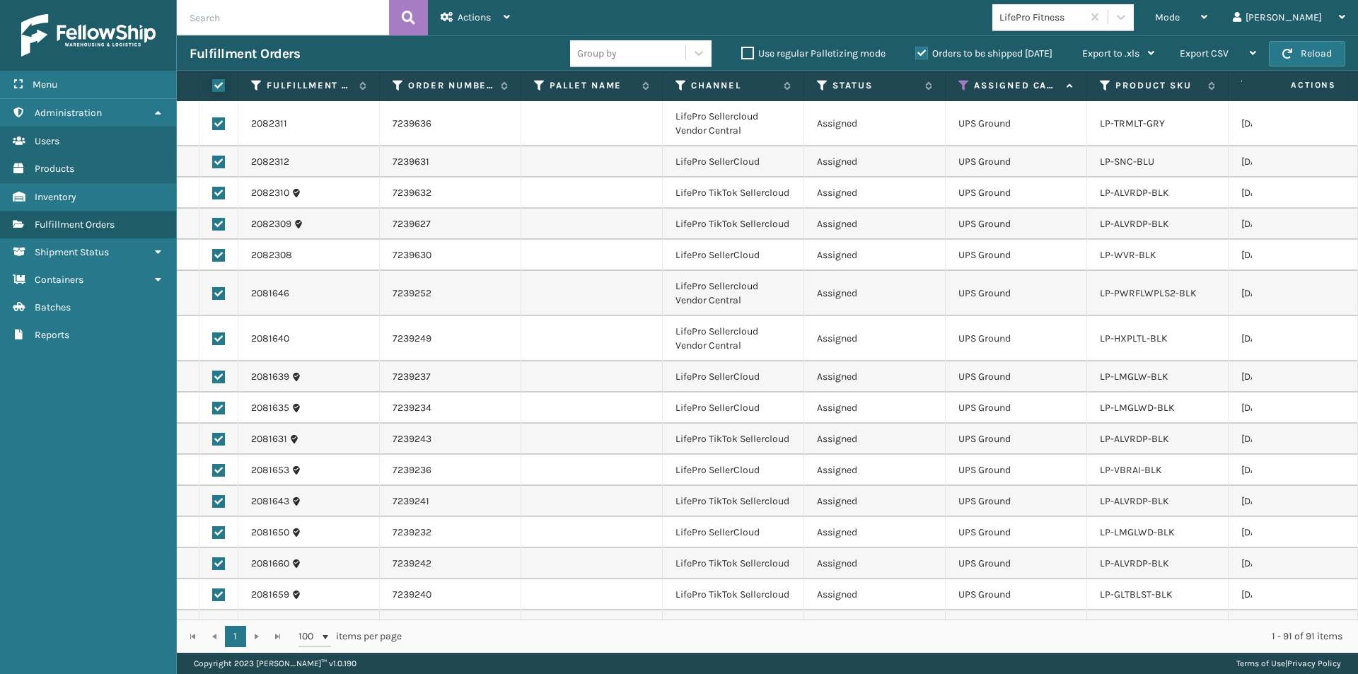
checkbox input "true"
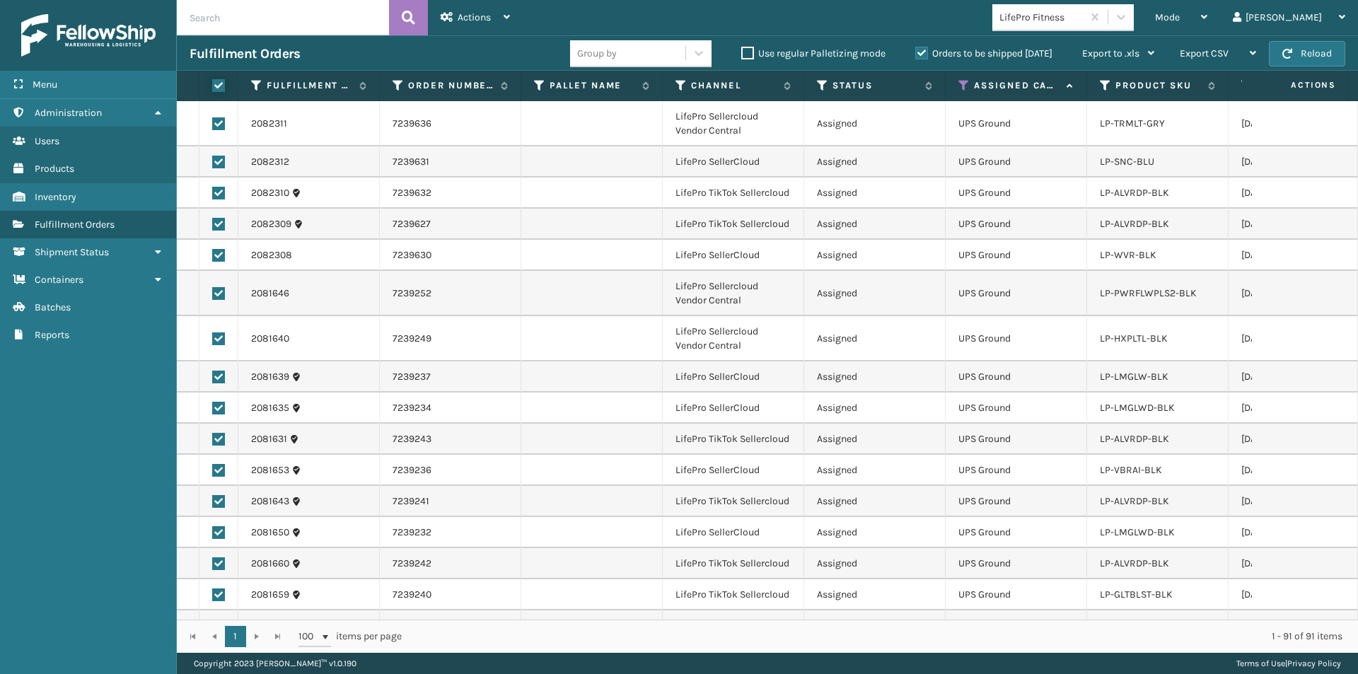
checkbox input "true"
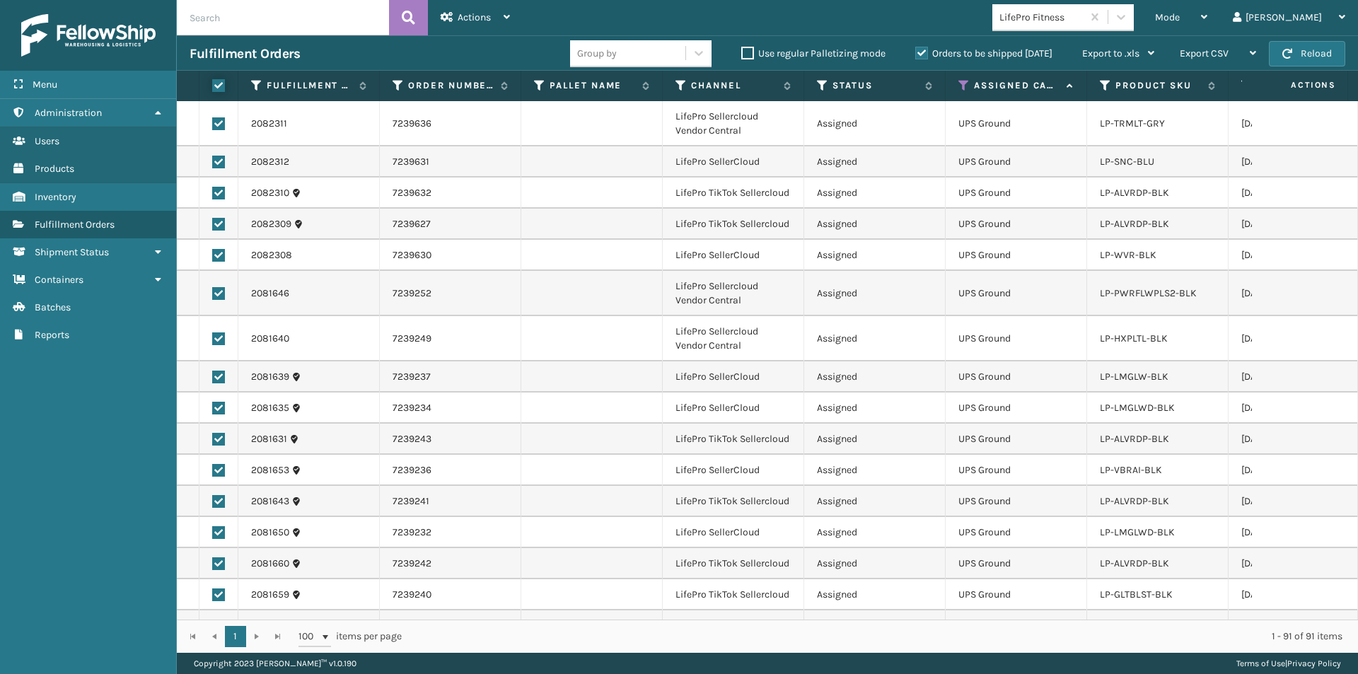
checkbox input "true"
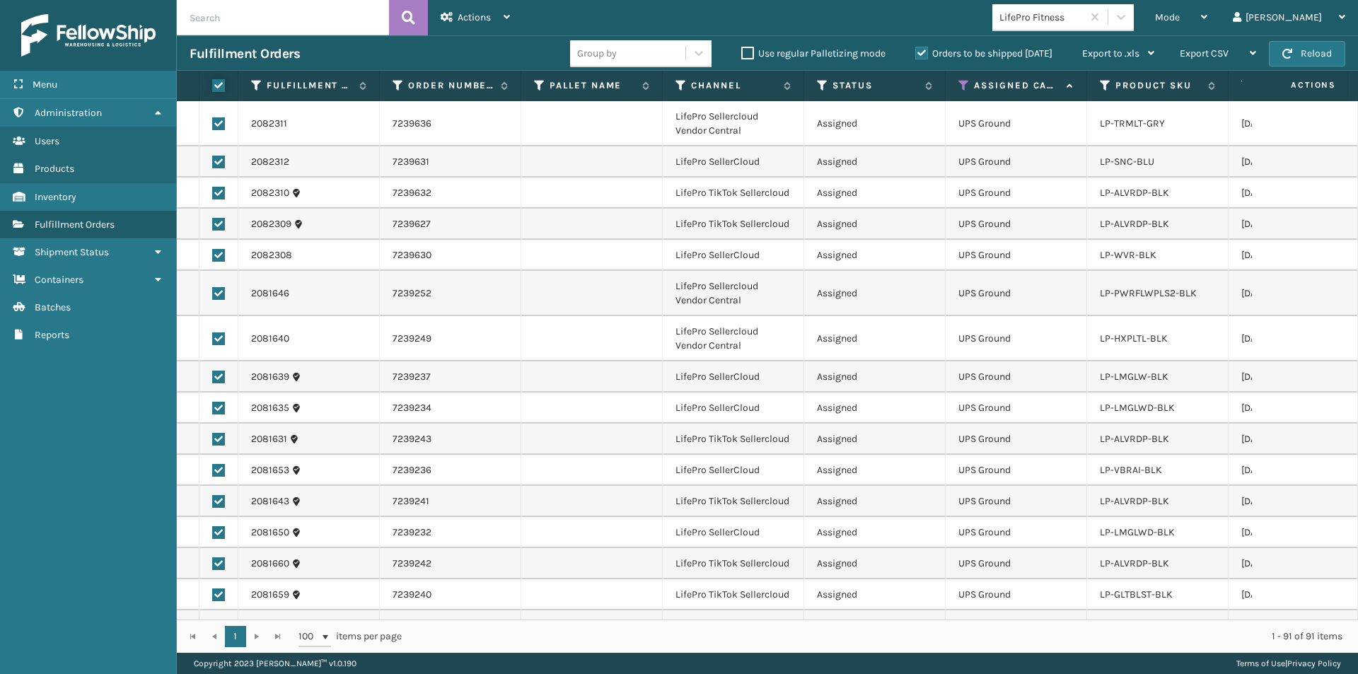
checkbox input "true"
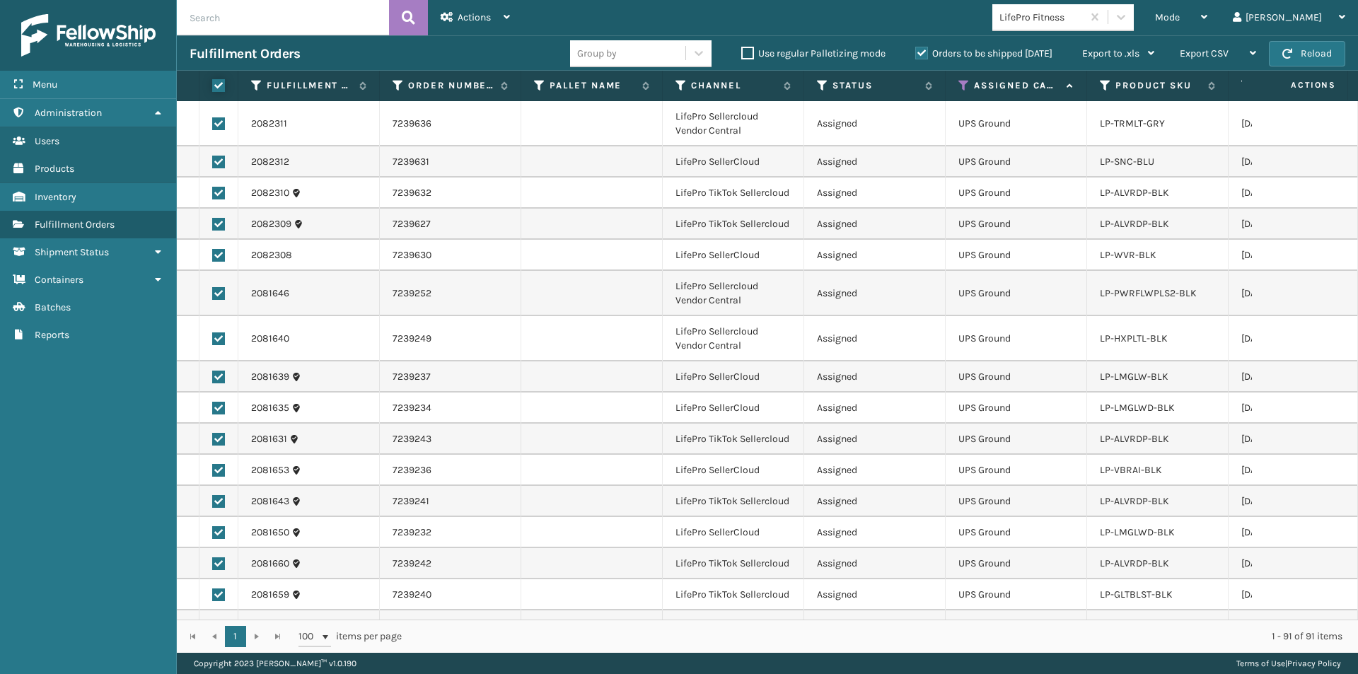
checkbox input "true"
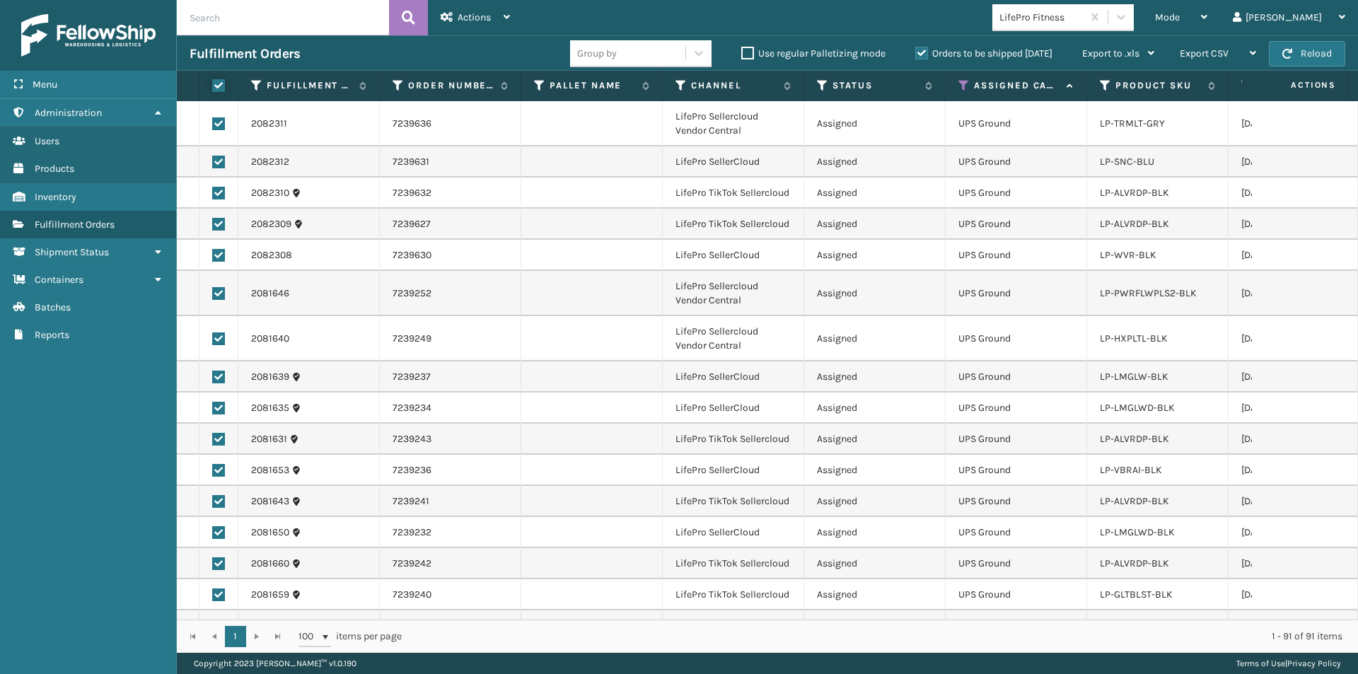
checkbox input "true"
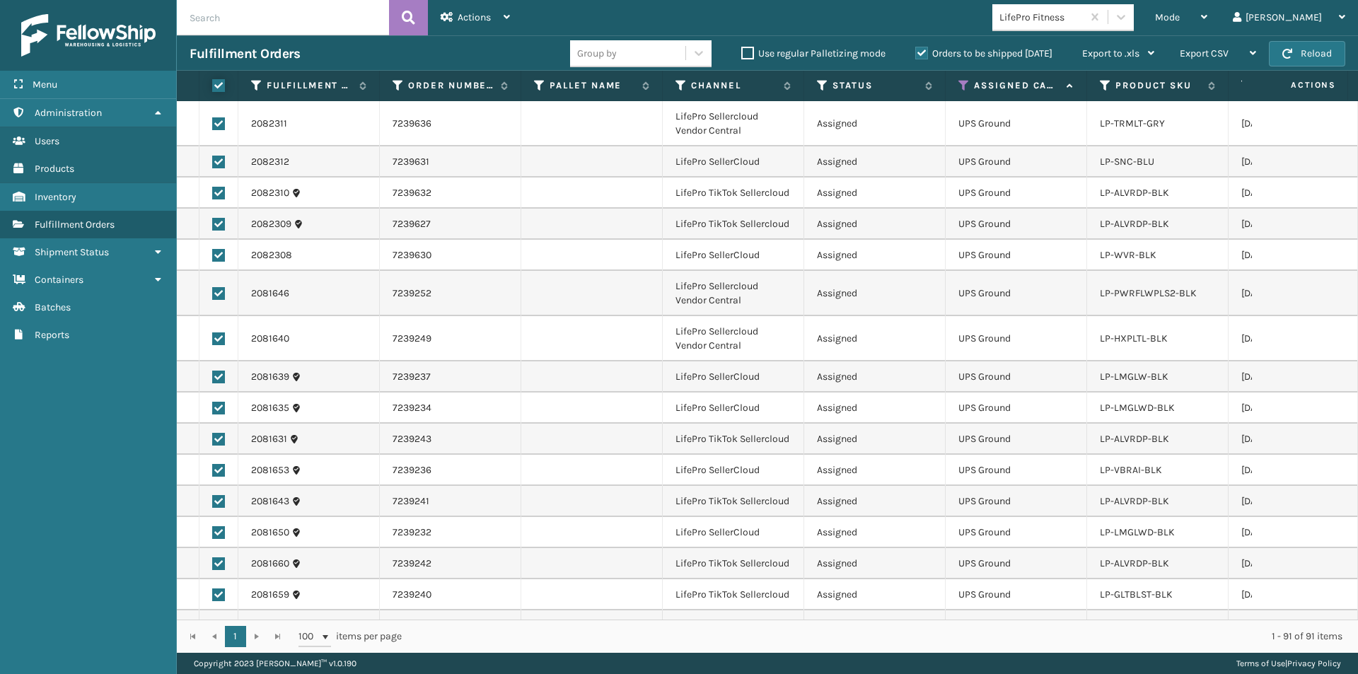
checkbox input "true"
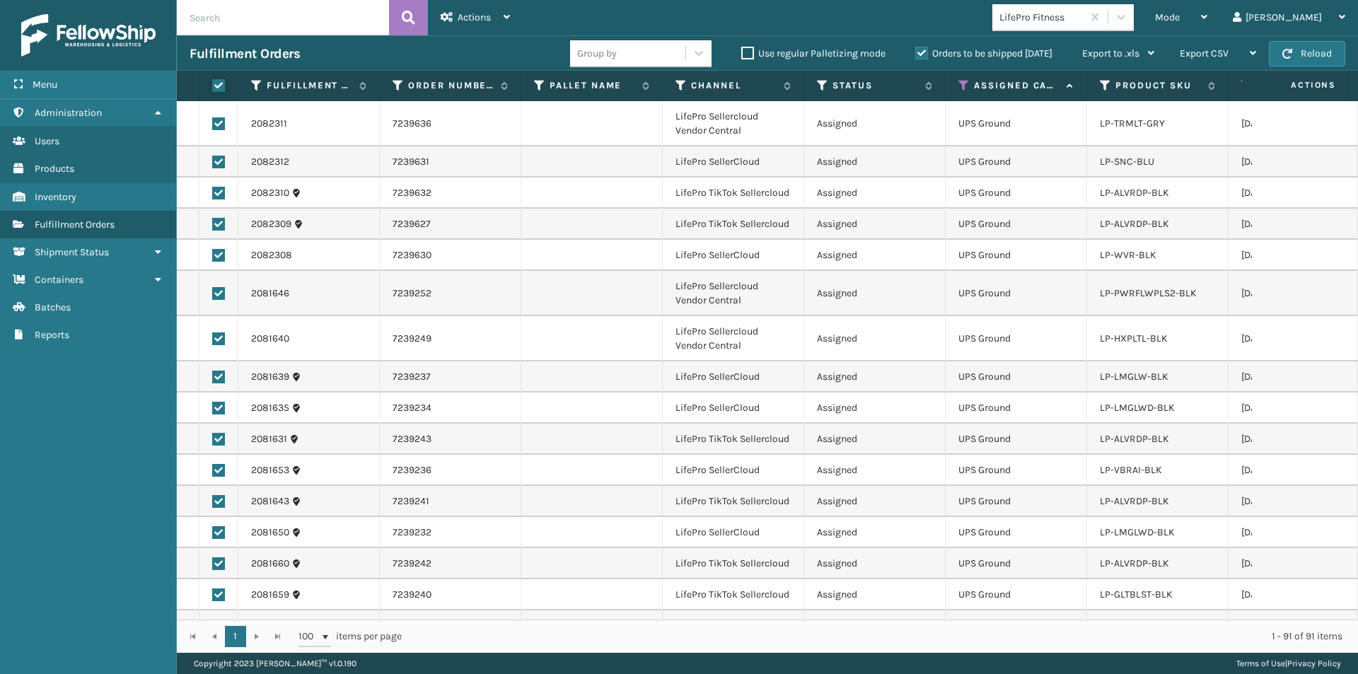
checkbox input "true"
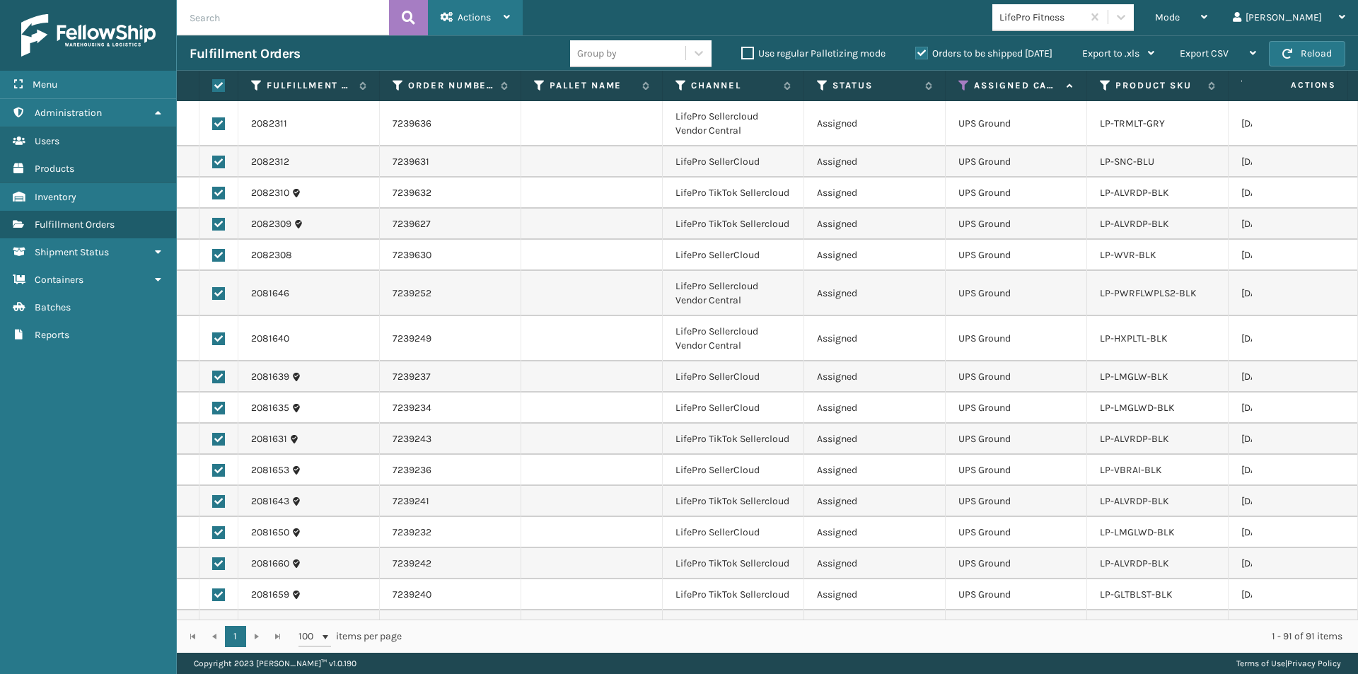
click at [486, 23] on span "Actions" at bounding box center [474, 17] width 33 height 12
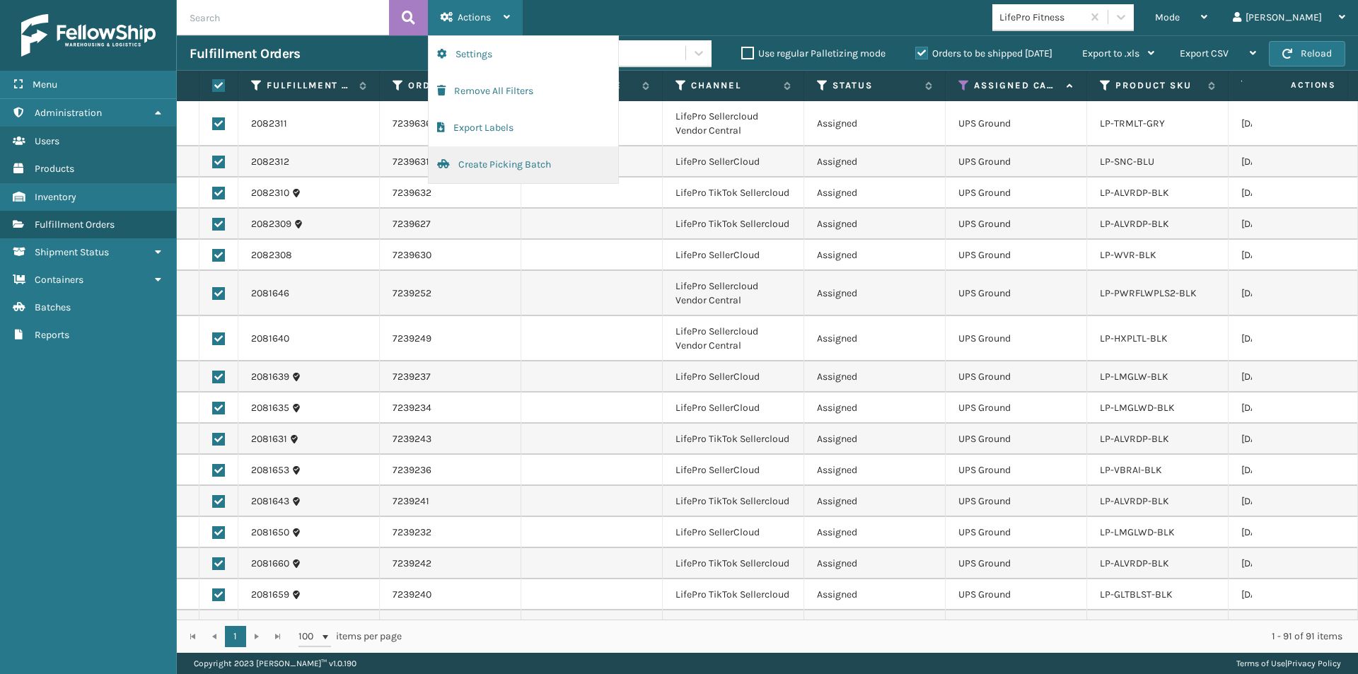
click at [478, 160] on button "Create Picking Batch" at bounding box center [524, 164] width 190 height 37
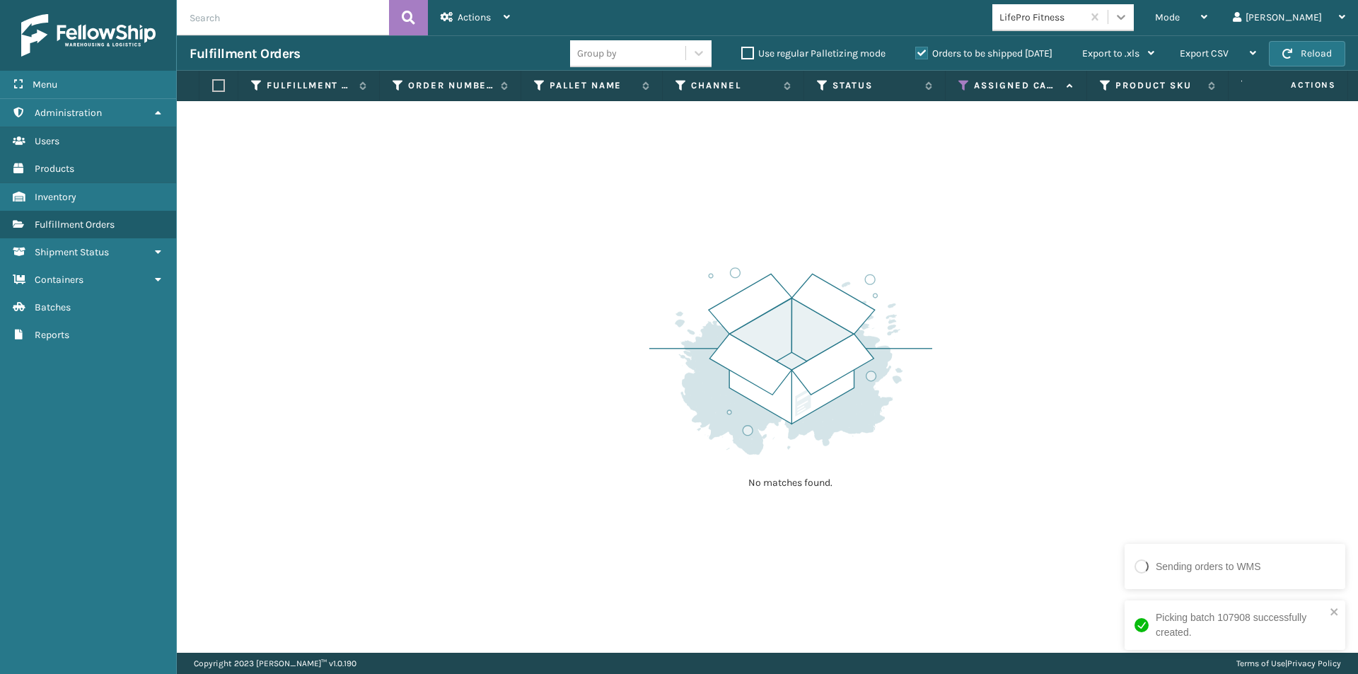
click at [1128, 19] on icon at bounding box center [1121, 17] width 14 height 14
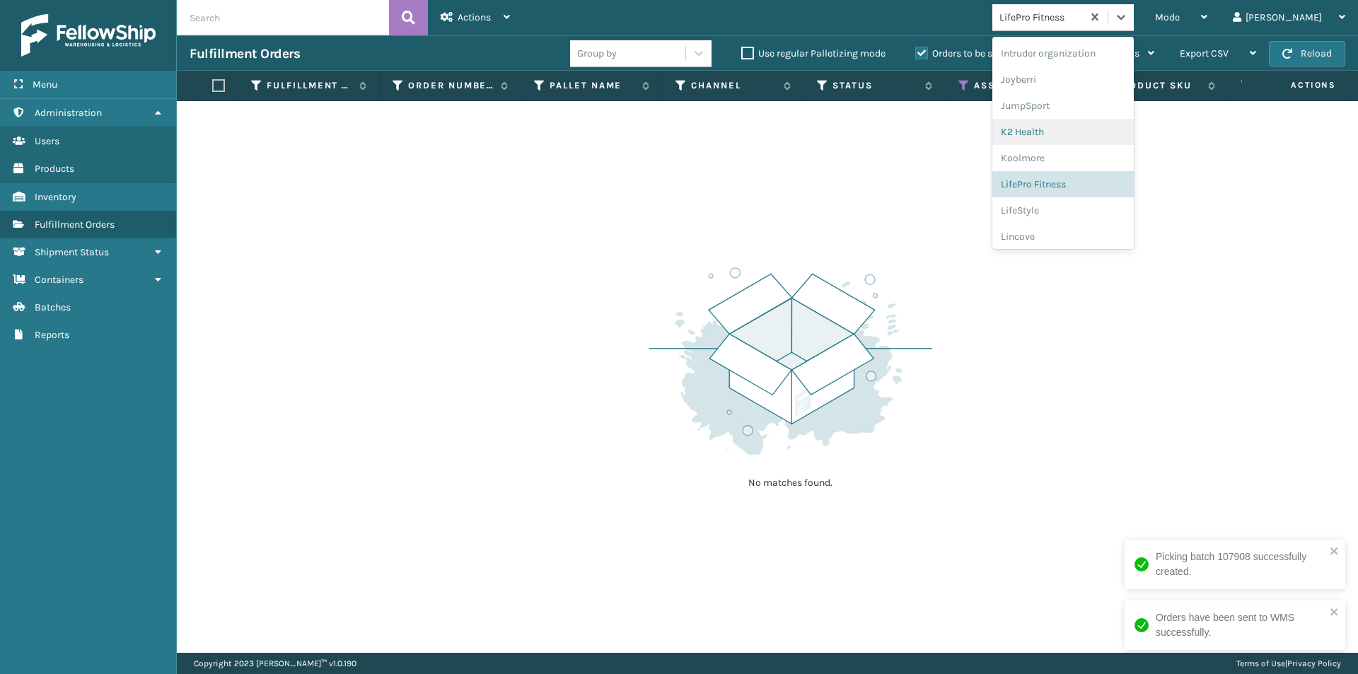
scroll to position [420, 0]
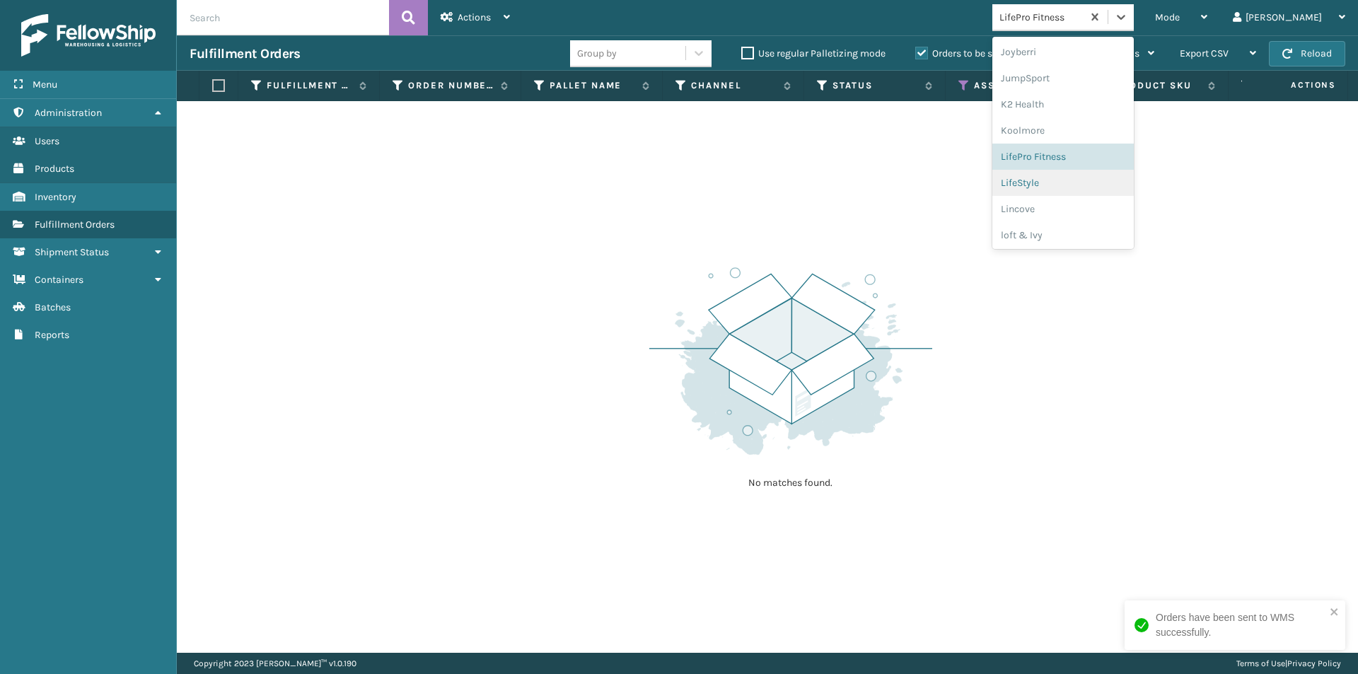
click at [1119, 190] on div "LifeStyle" at bounding box center [1063, 183] width 141 height 26
click at [1134, 23] on div at bounding box center [1121, 16] width 25 height 25
click at [1090, 192] on div "Lincove" at bounding box center [1063, 183] width 141 height 26
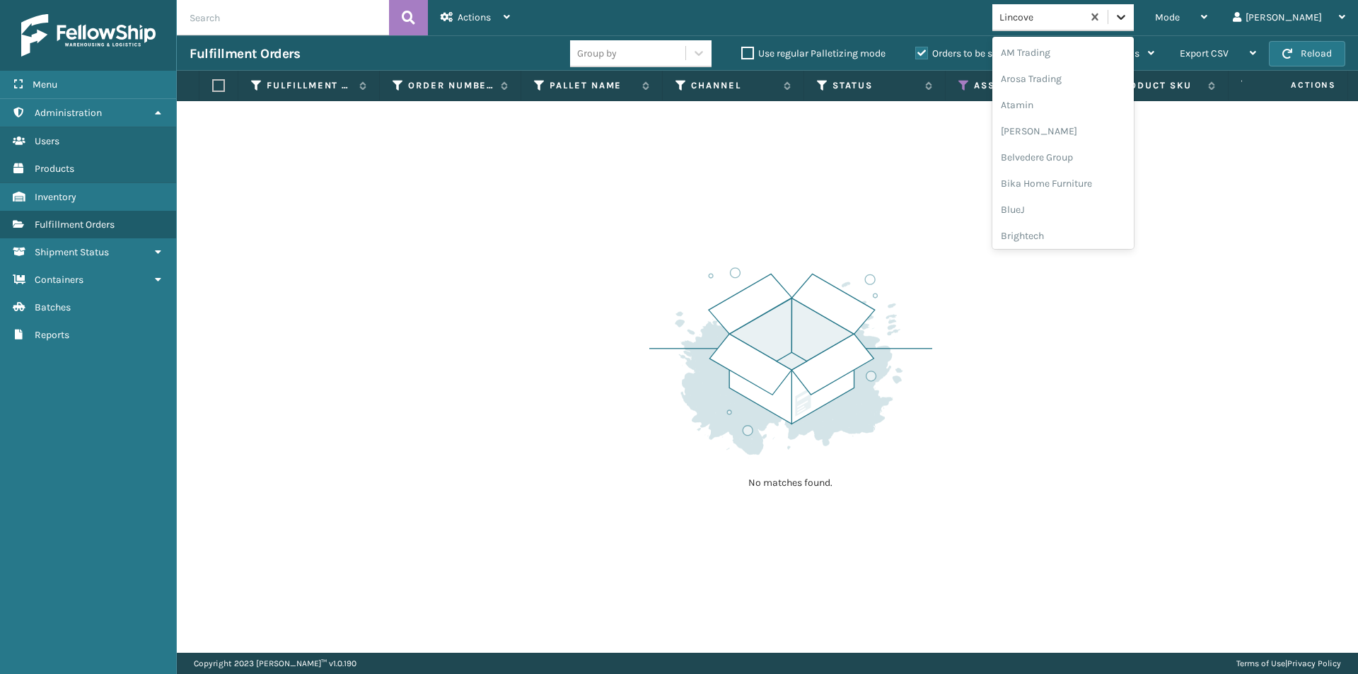
click at [1128, 22] on icon at bounding box center [1121, 17] width 14 height 14
click at [1107, 209] on div "loft & Ivy" at bounding box center [1063, 207] width 141 height 26
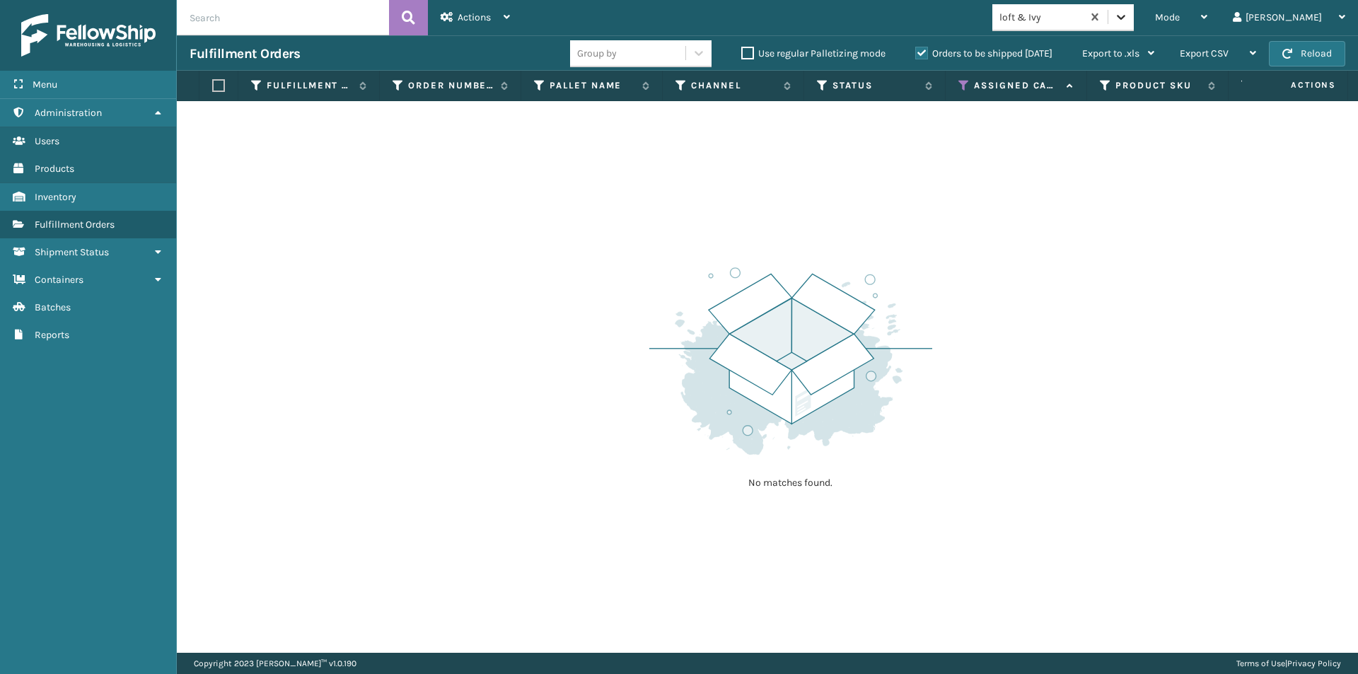
click at [1128, 23] on icon at bounding box center [1121, 17] width 14 height 14
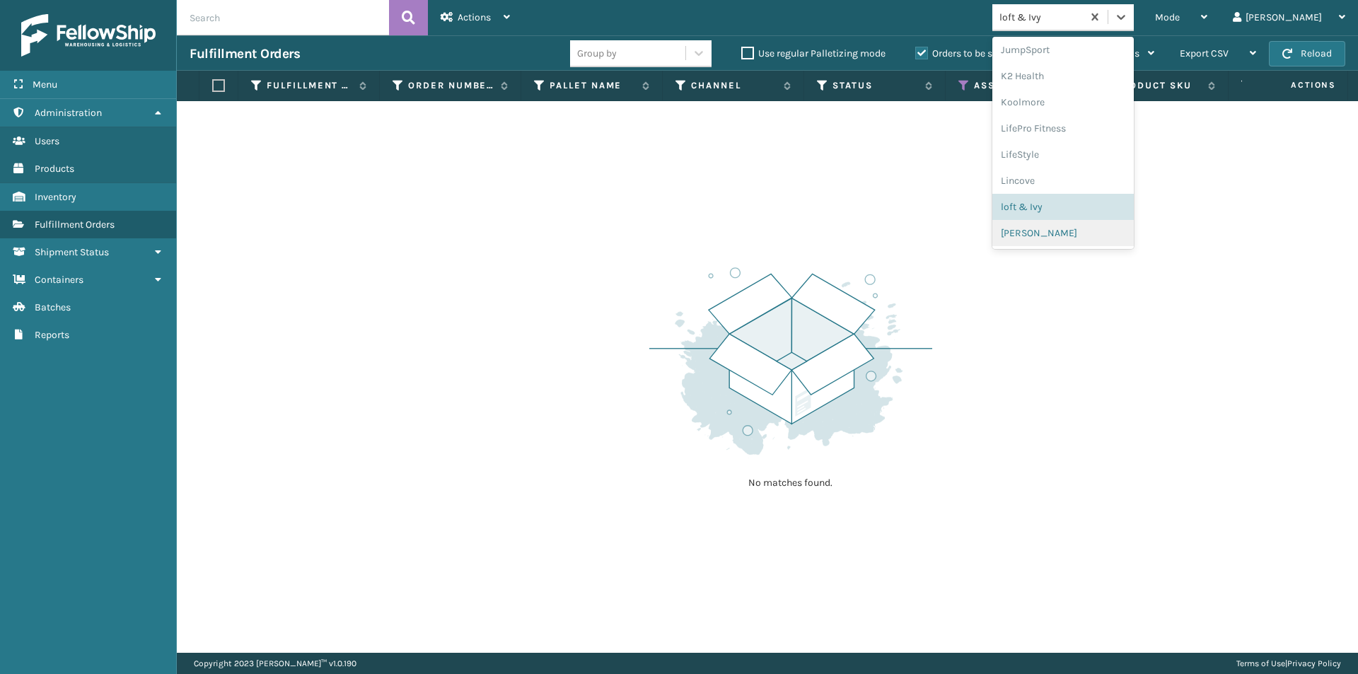
click at [1085, 234] on div "[PERSON_NAME]" at bounding box center [1063, 233] width 141 height 26
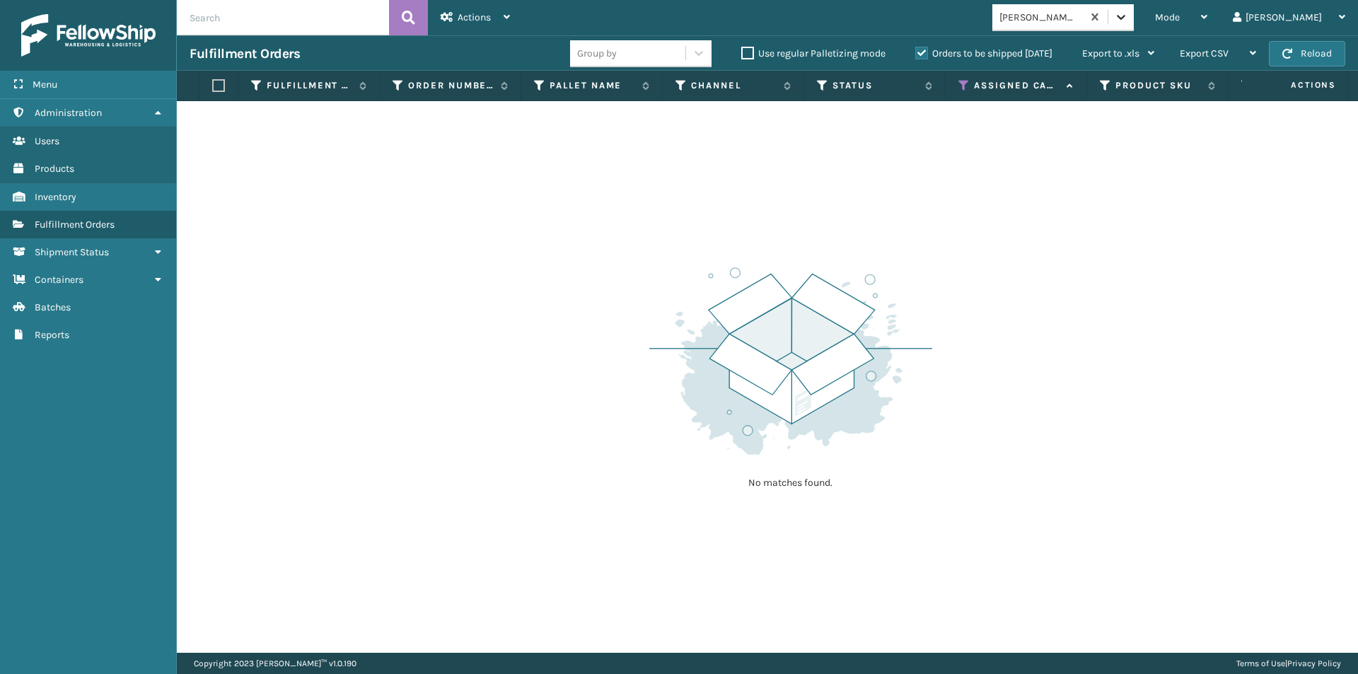
click at [1134, 27] on div at bounding box center [1121, 16] width 25 height 25
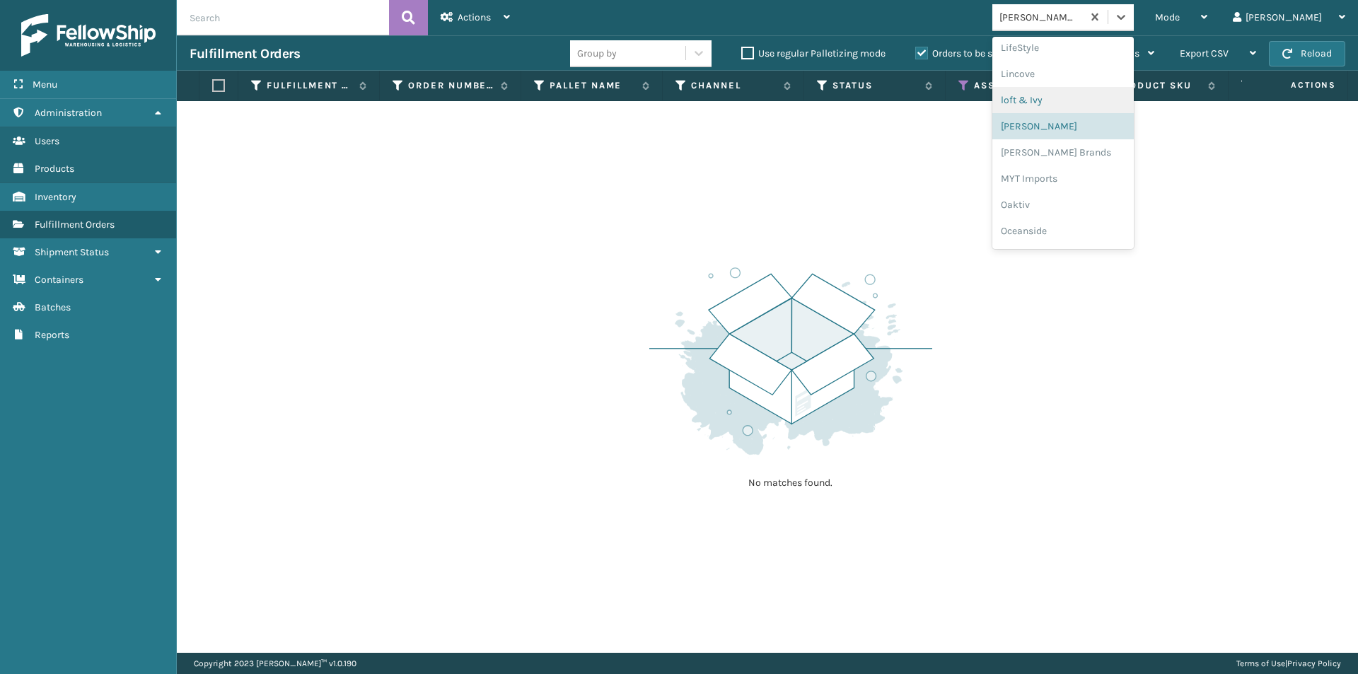
scroll to position [577, 0]
click at [1094, 141] on div "[PERSON_NAME] Brands" at bounding box center [1063, 130] width 141 height 26
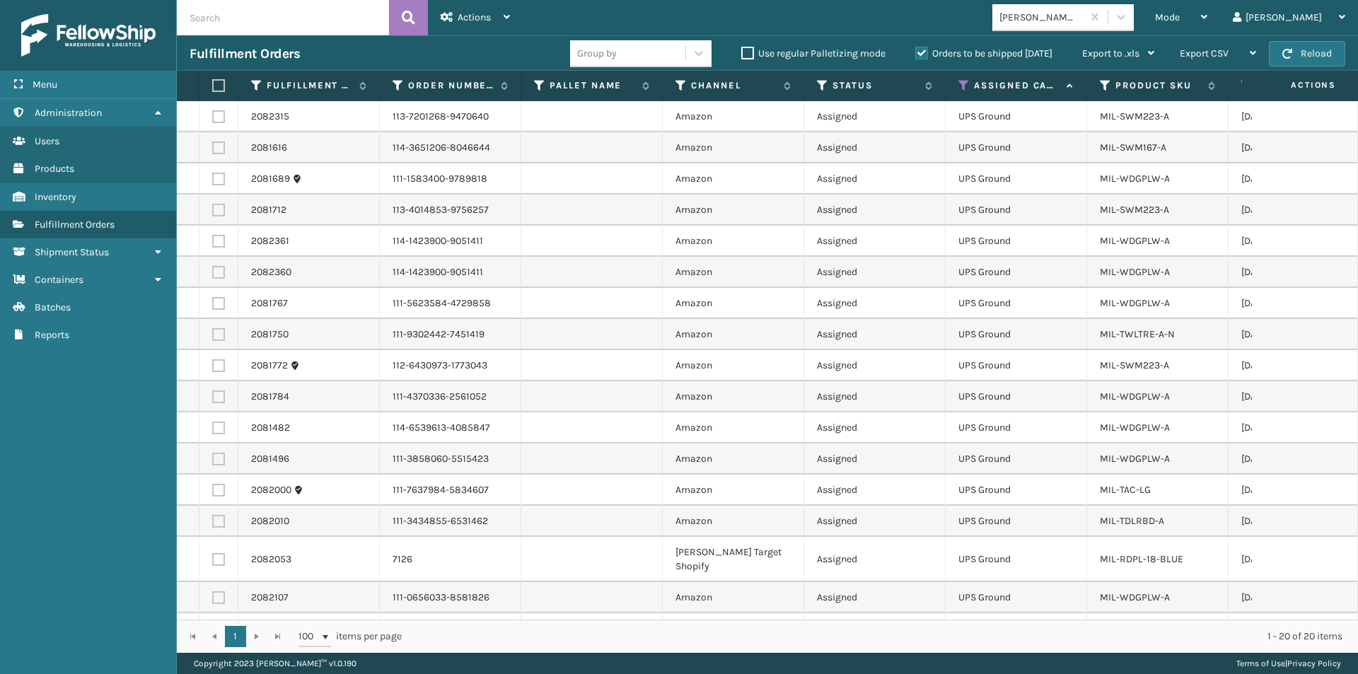
click at [219, 87] on label at bounding box center [216, 85] width 8 height 13
click at [213, 87] on input "checkbox" at bounding box center [212, 85] width 1 height 9
checkbox input "true"
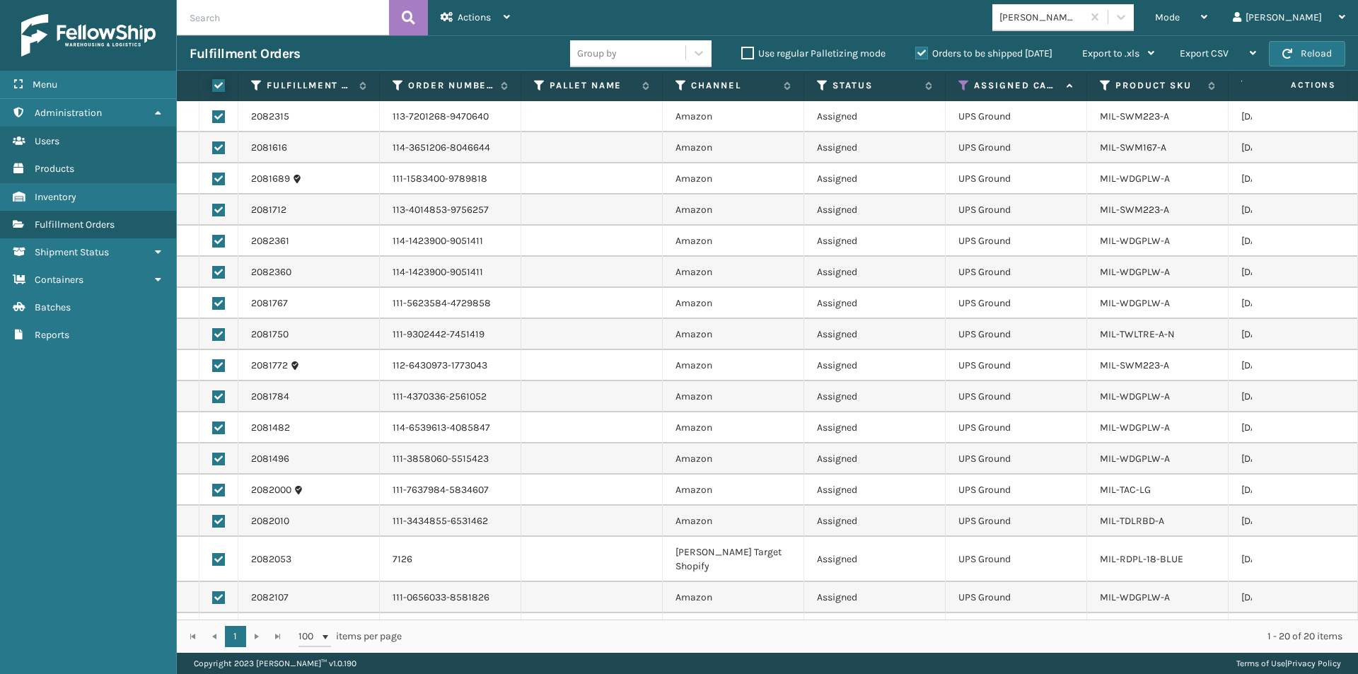
checkbox input "true"
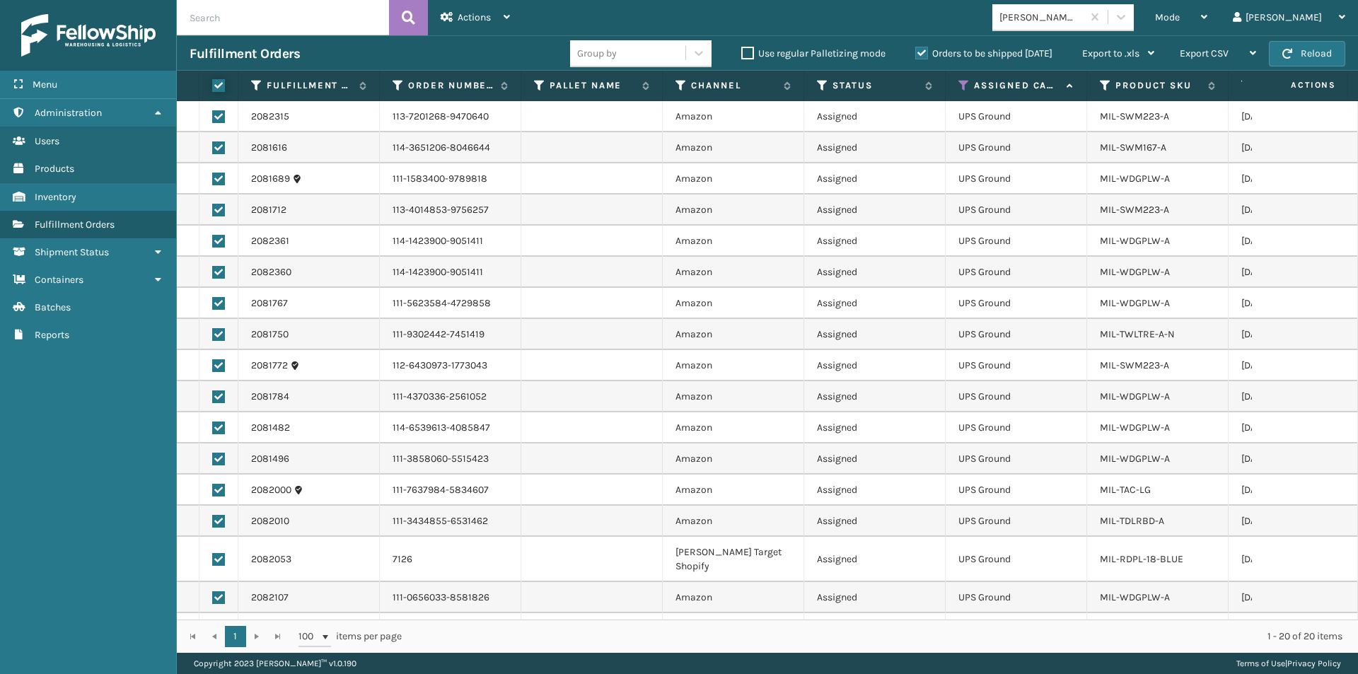
checkbox input "true"
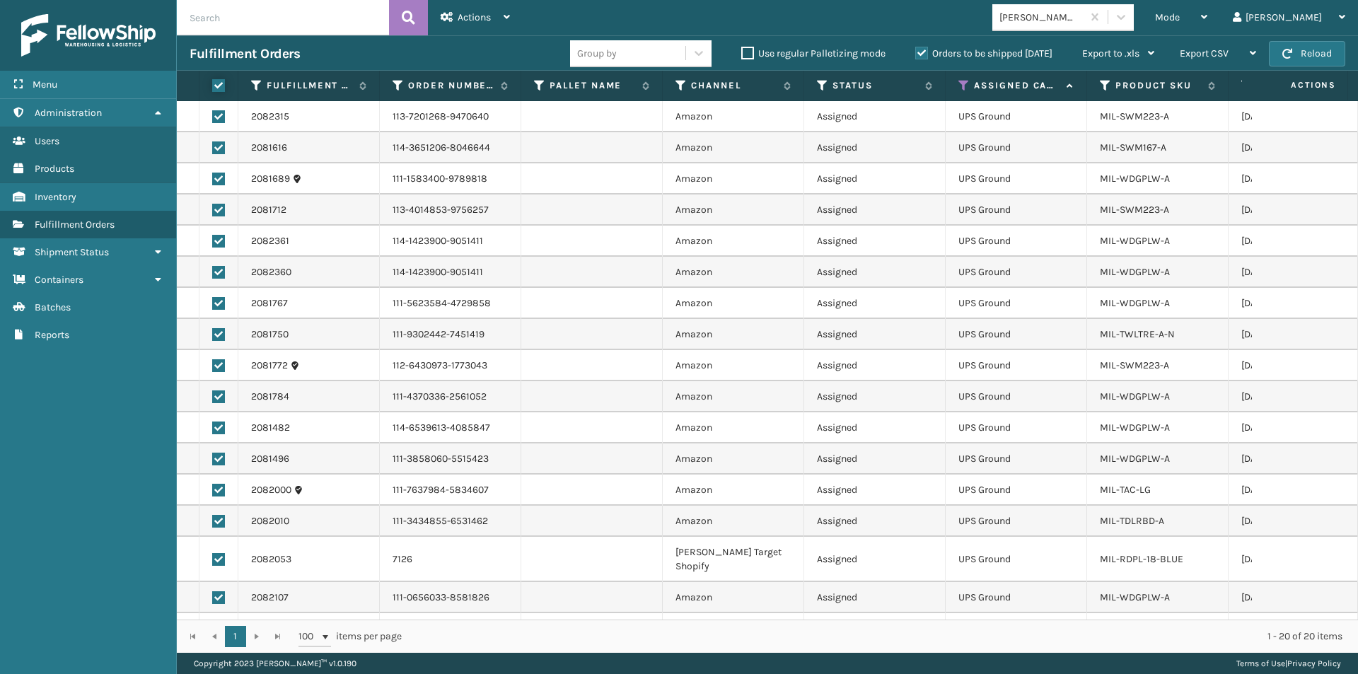
checkbox input "true"
click at [499, 18] on div "Actions" at bounding box center [475, 17] width 69 height 35
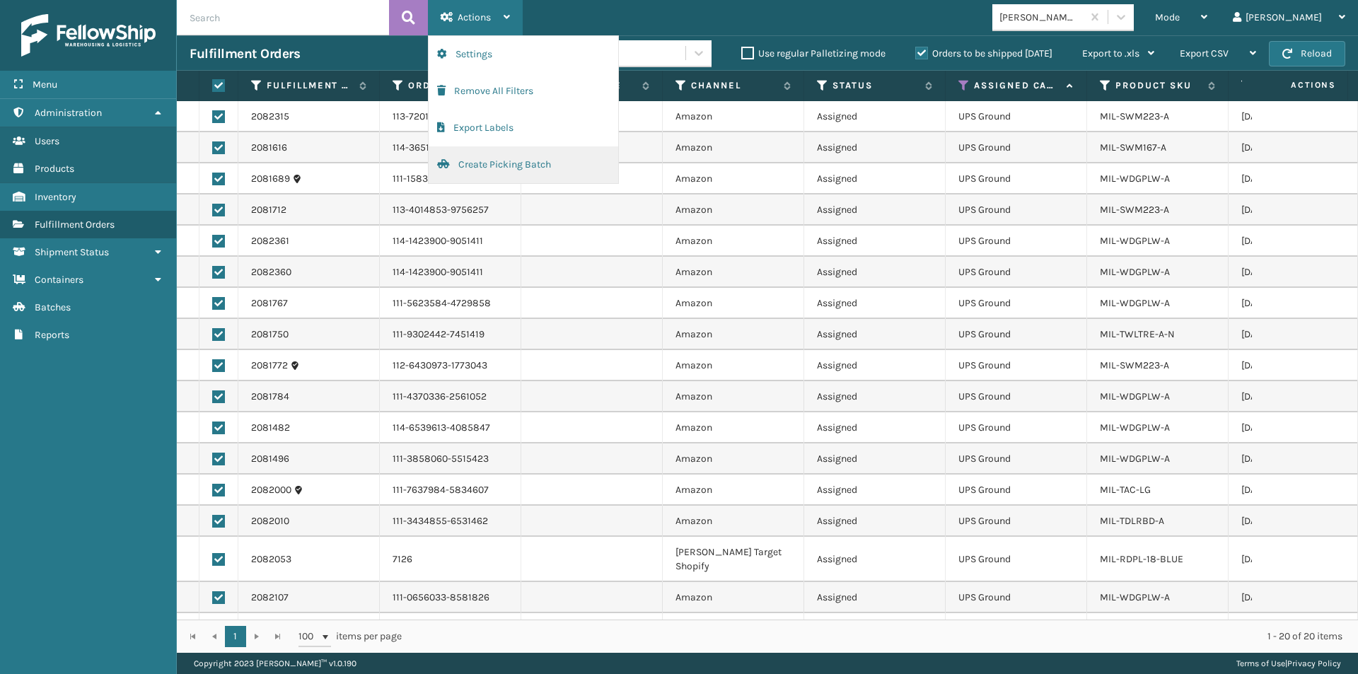
click at [488, 161] on button "Create Picking Batch" at bounding box center [524, 164] width 190 height 37
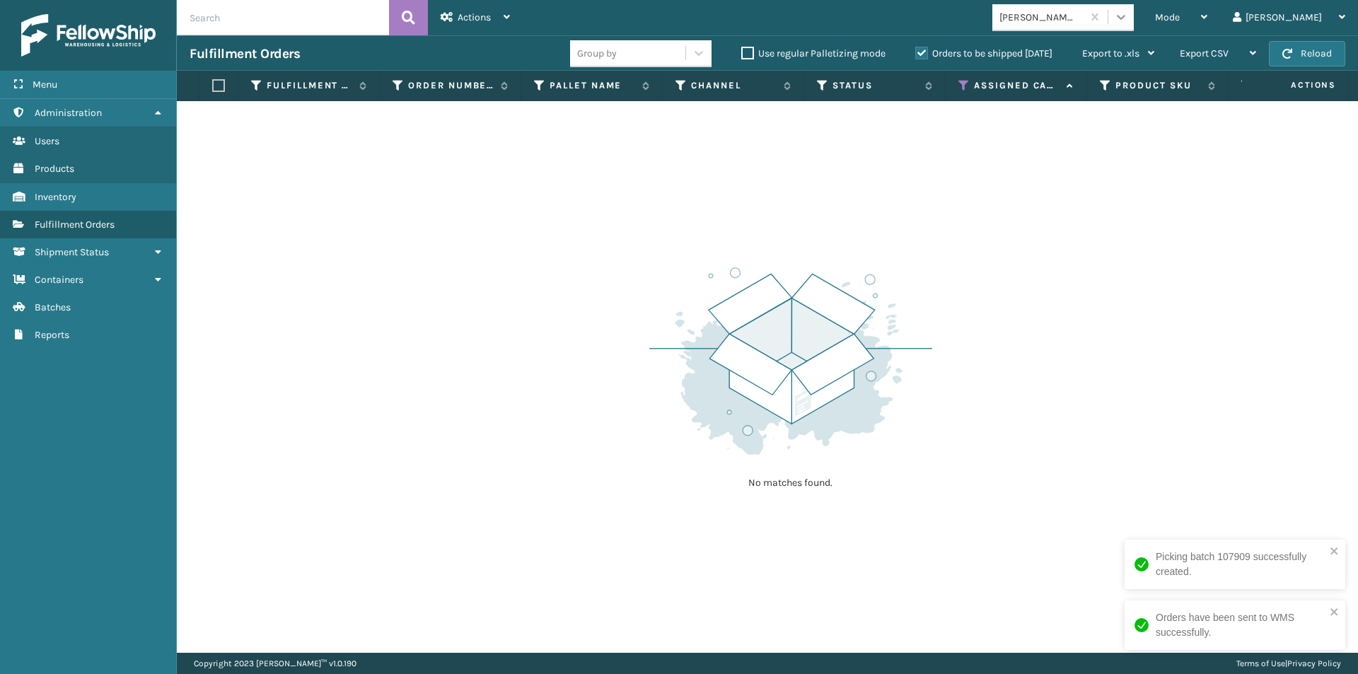
click at [1128, 16] on icon at bounding box center [1121, 17] width 14 height 14
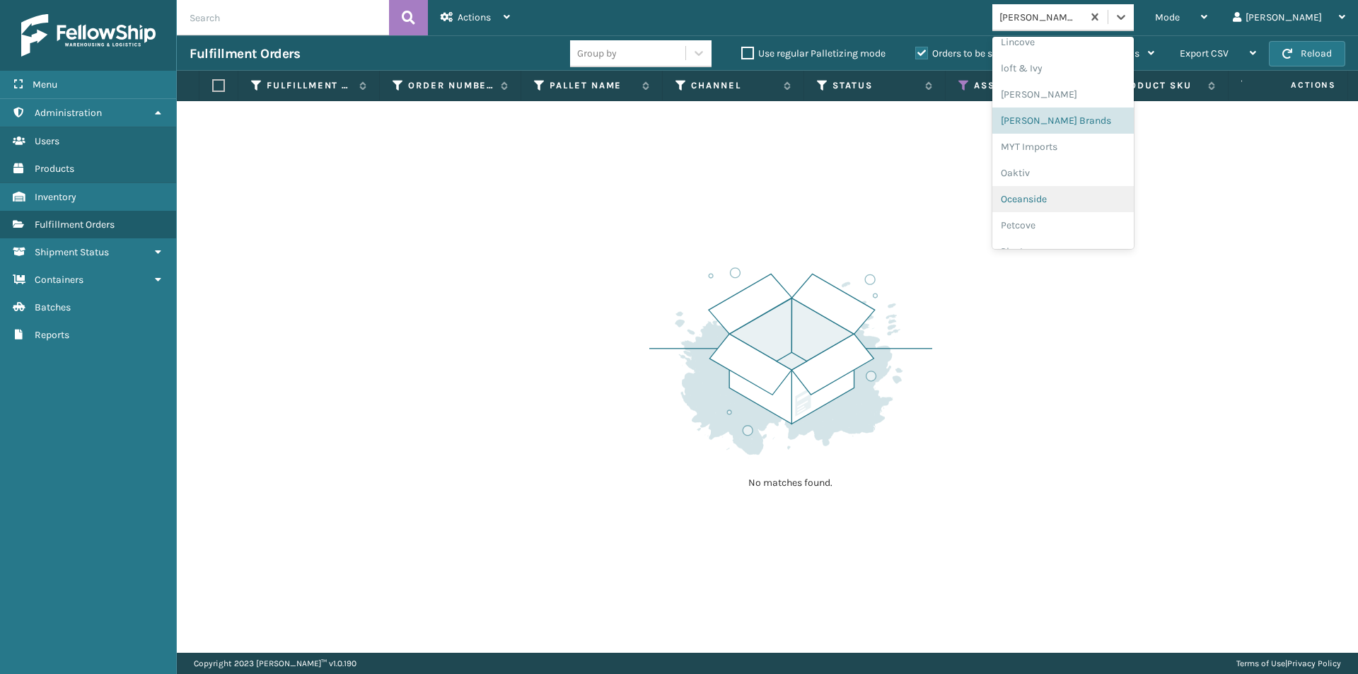
scroll to position [657, 0]
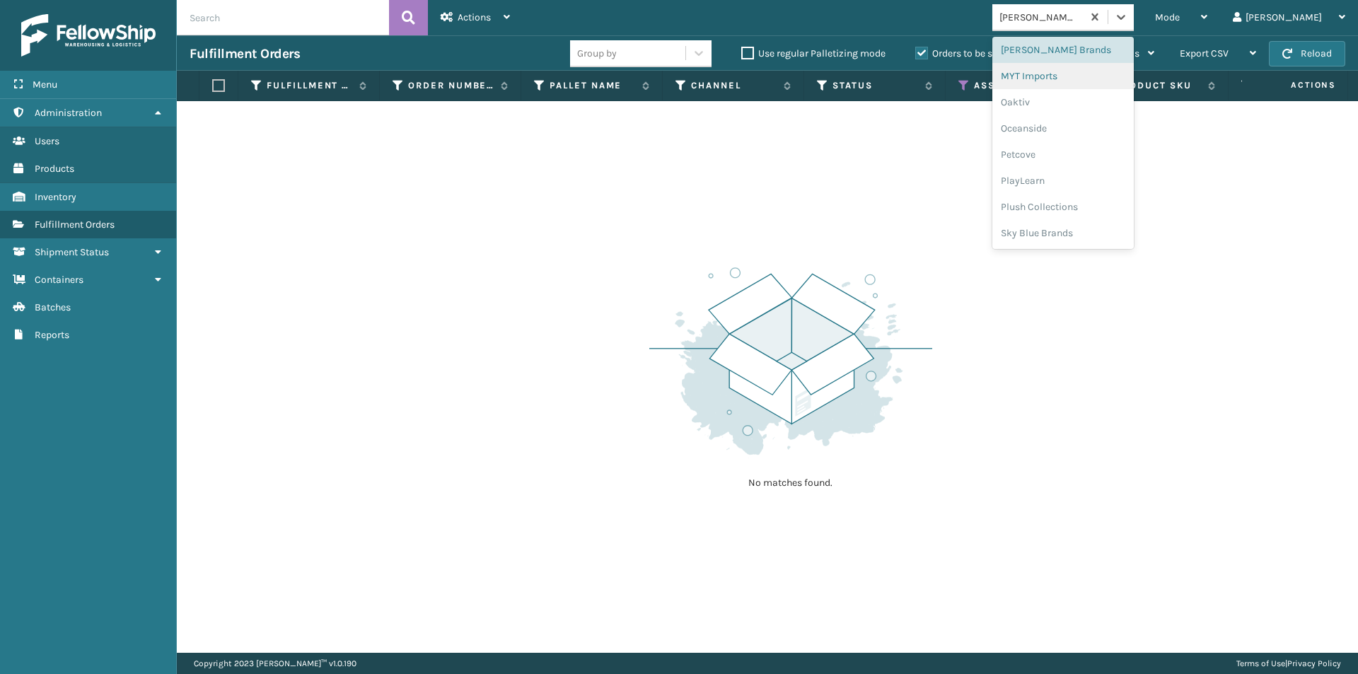
click at [1099, 79] on div "MYT Imports" at bounding box center [1063, 76] width 141 height 26
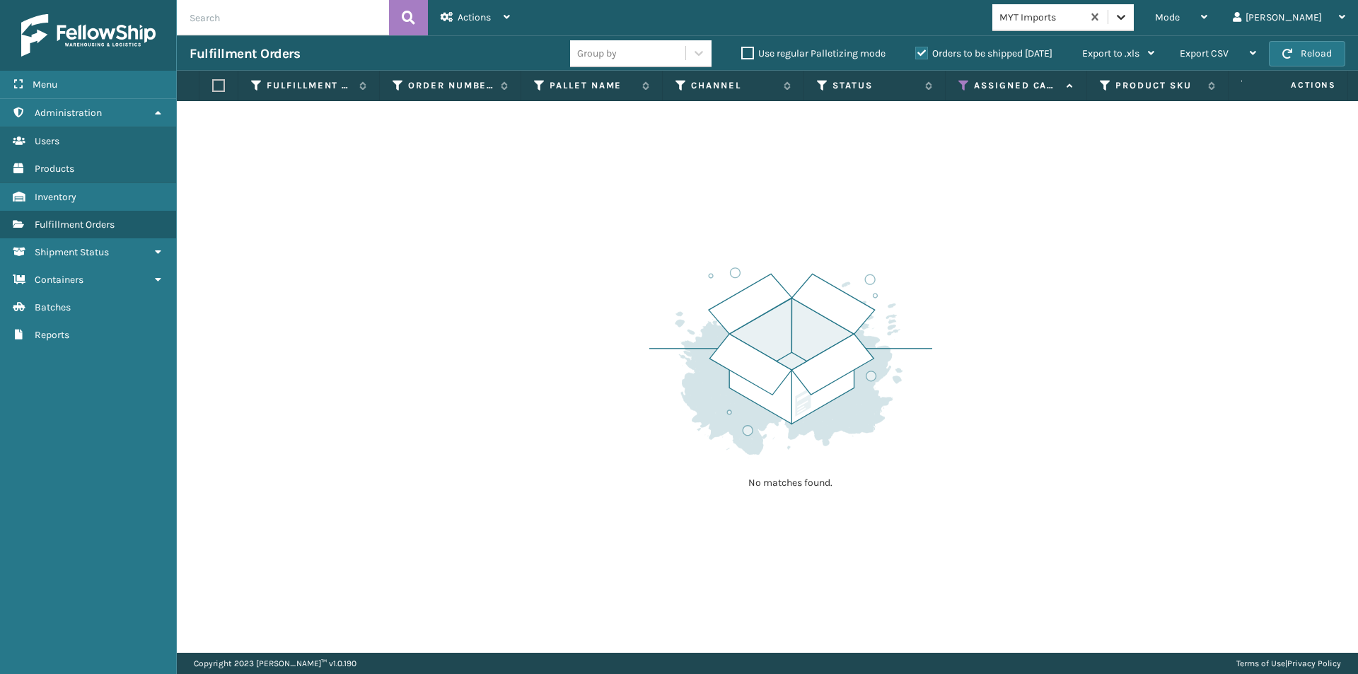
click at [1134, 16] on div at bounding box center [1121, 16] width 25 height 25
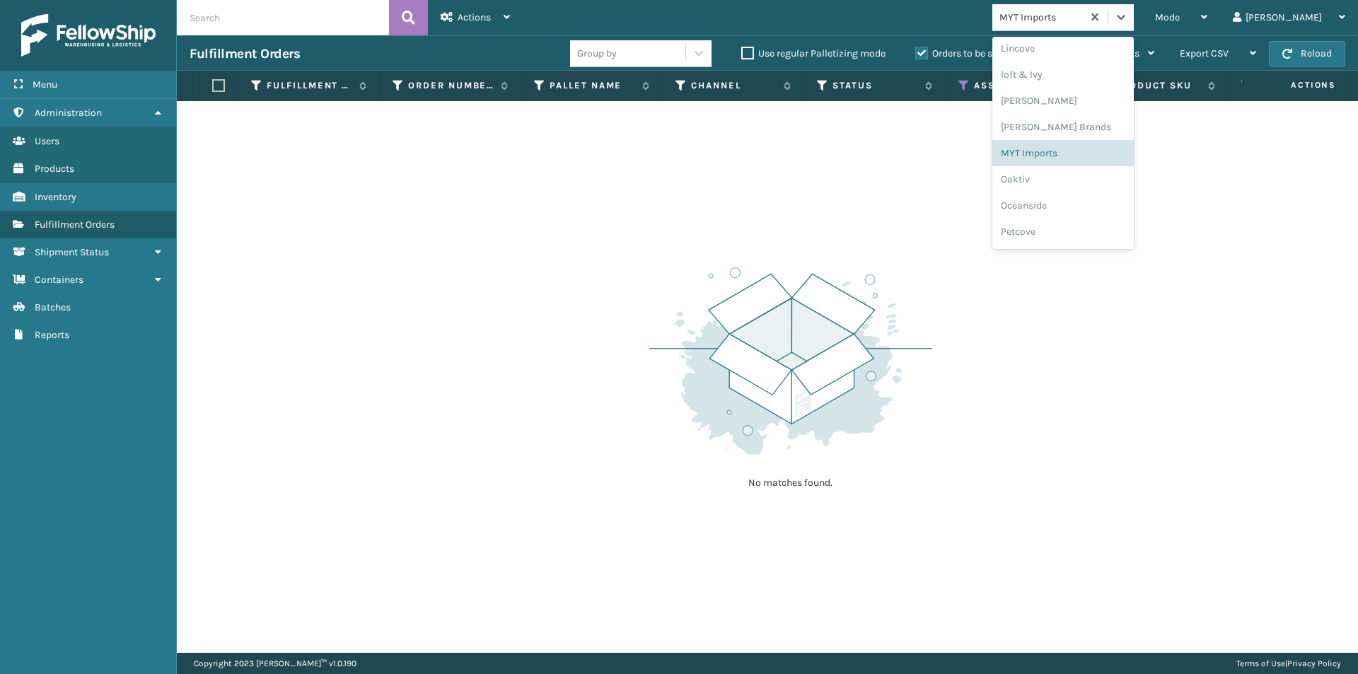
scroll to position [589, 0]
click at [1094, 175] on div "Oaktiv" at bounding box center [1063, 170] width 141 height 26
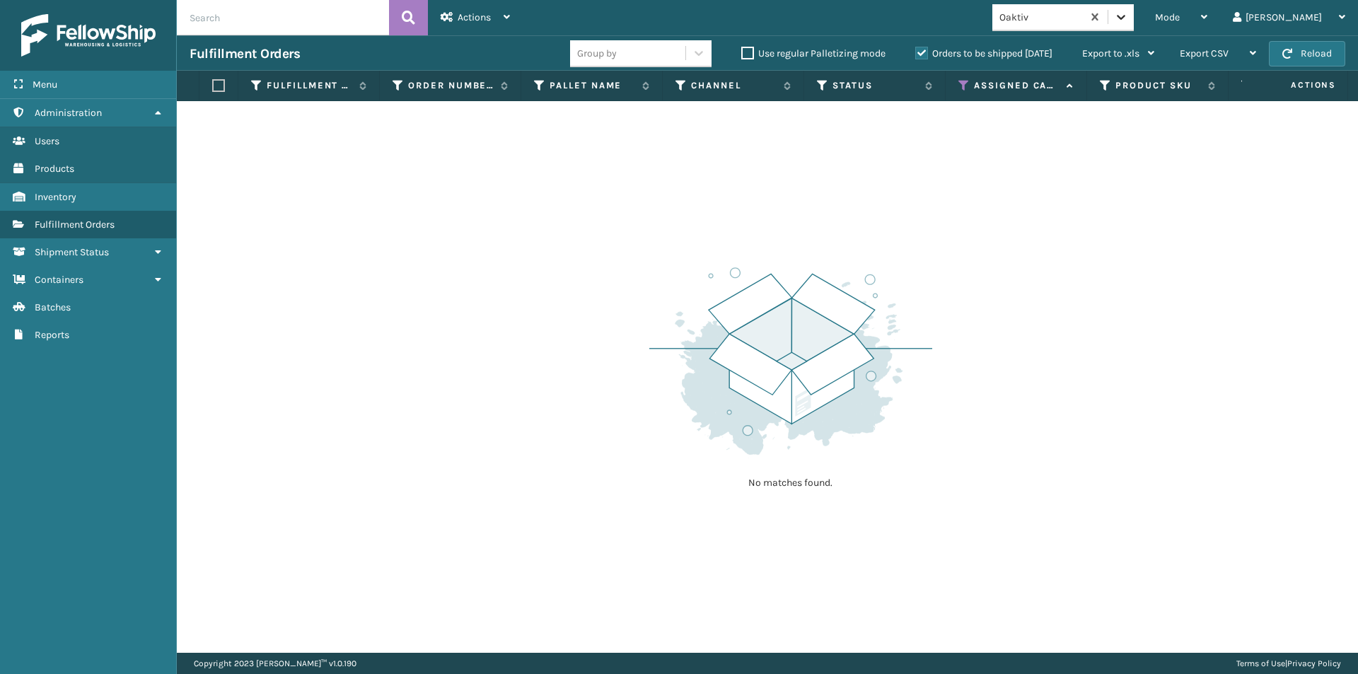
click at [1134, 25] on div at bounding box center [1121, 16] width 25 height 25
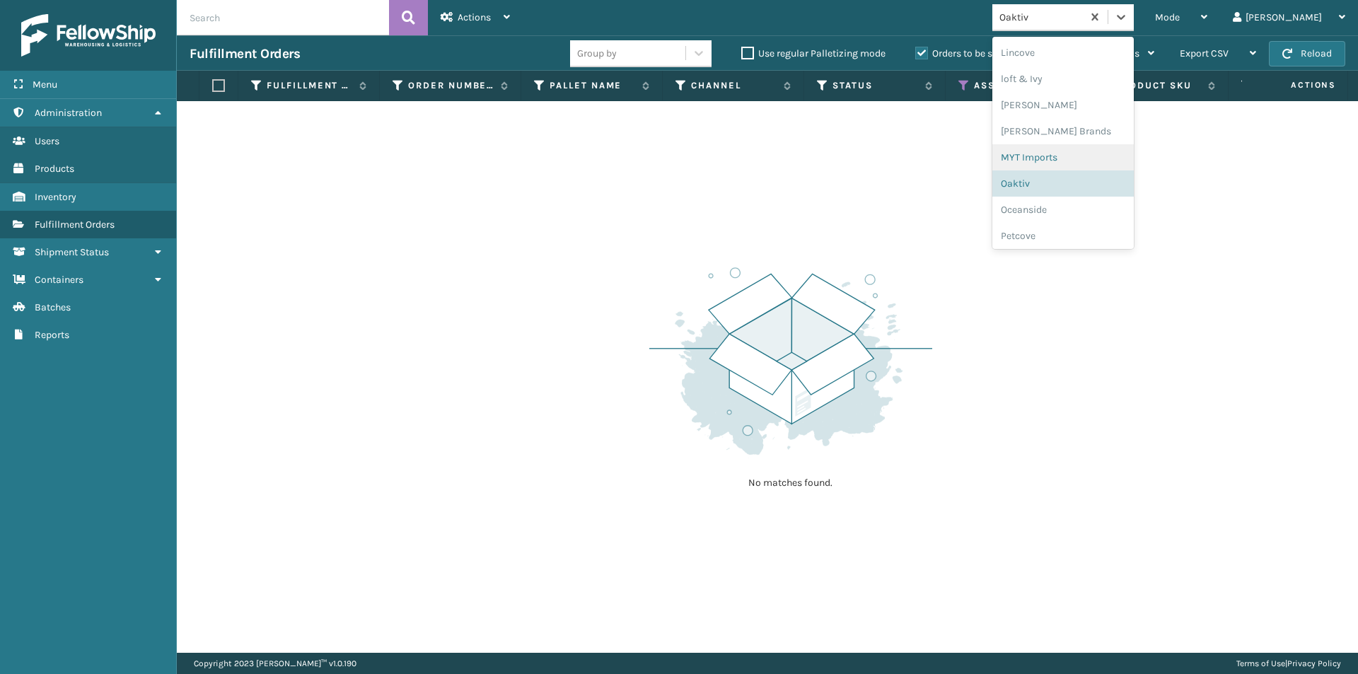
scroll to position [647, 0]
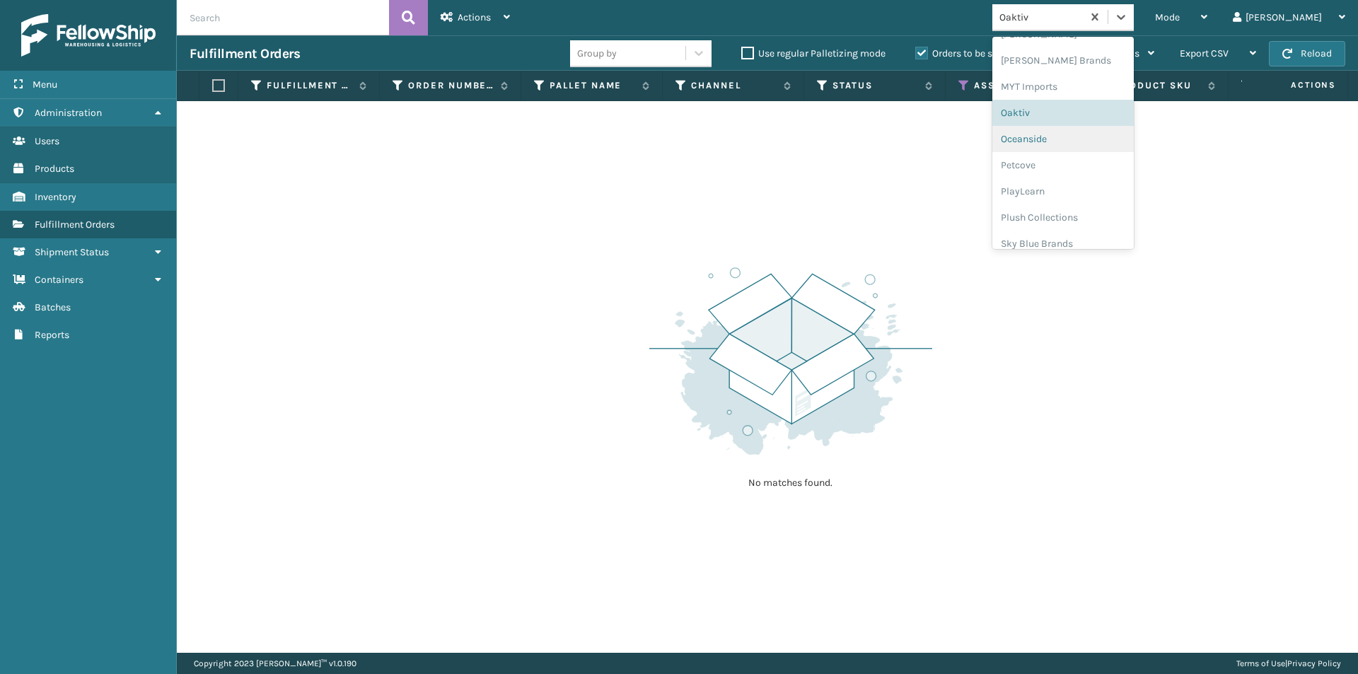
click at [1119, 146] on div "Oceanside" at bounding box center [1063, 139] width 141 height 26
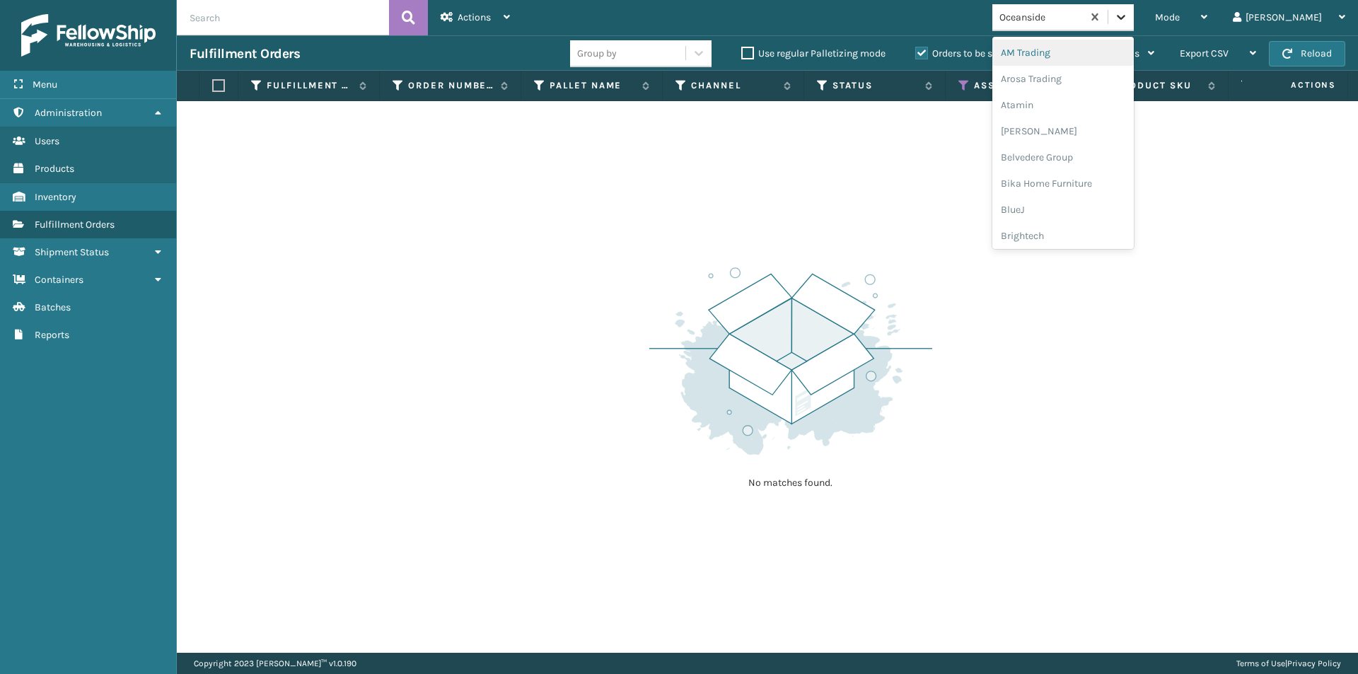
click at [1128, 23] on icon at bounding box center [1121, 17] width 14 height 14
click at [1099, 155] on div "Petcove" at bounding box center [1063, 152] width 141 height 26
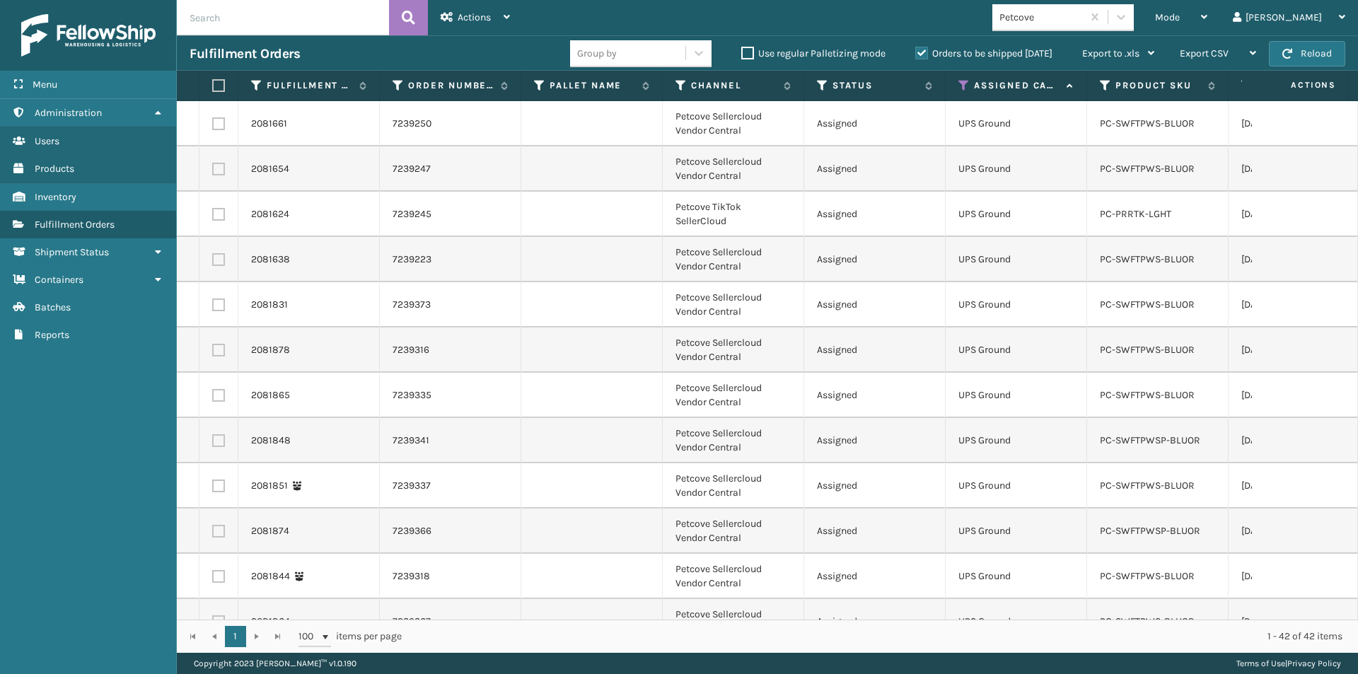
click at [220, 85] on label at bounding box center [216, 85] width 8 height 13
click at [213, 85] on input "checkbox" at bounding box center [212, 85] width 1 height 9
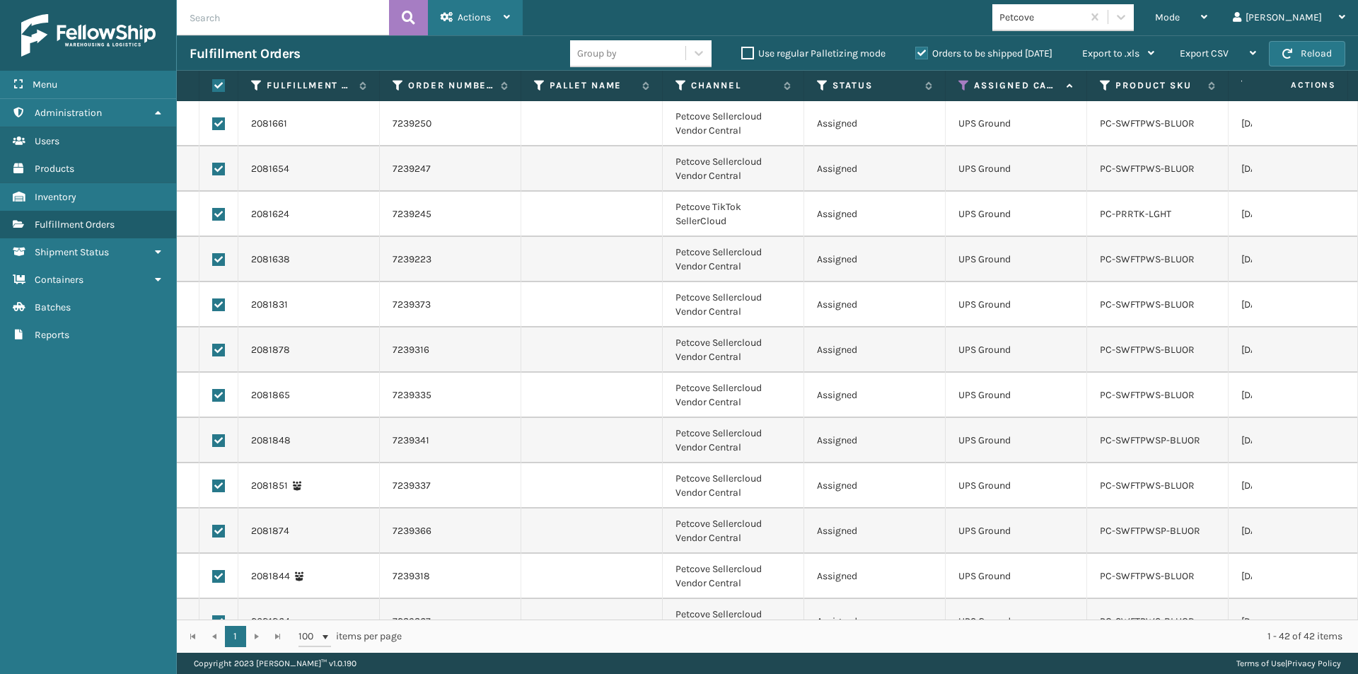
click at [510, 24] on div "Actions" at bounding box center [475, 17] width 69 height 35
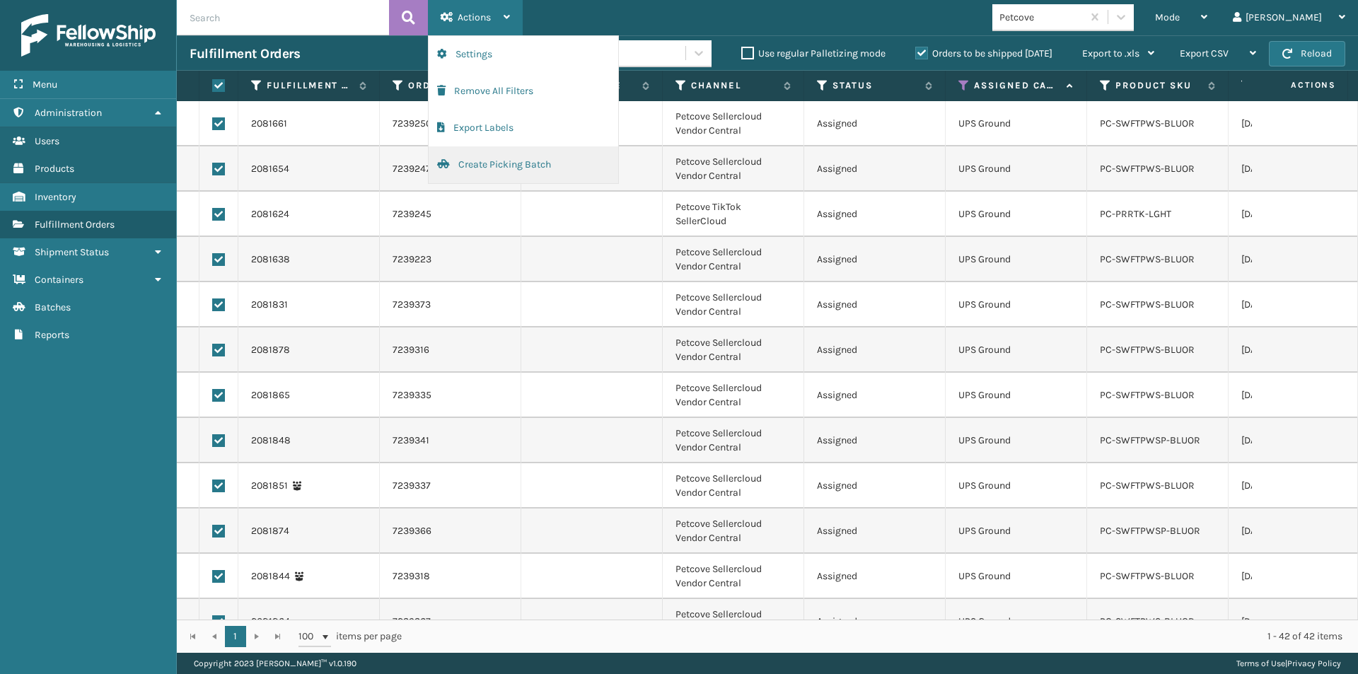
click at [507, 160] on button "Create Picking Batch" at bounding box center [524, 164] width 190 height 37
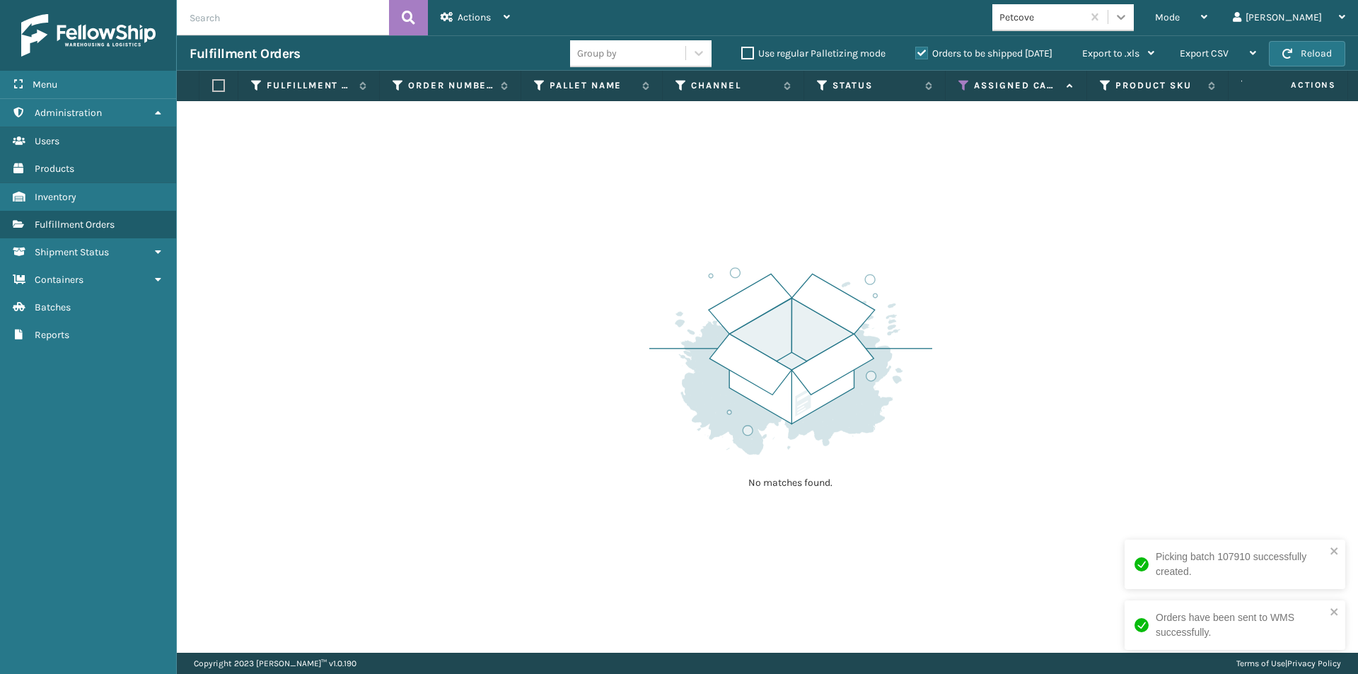
click at [1128, 17] on icon at bounding box center [1121, 17] width 14 height 14
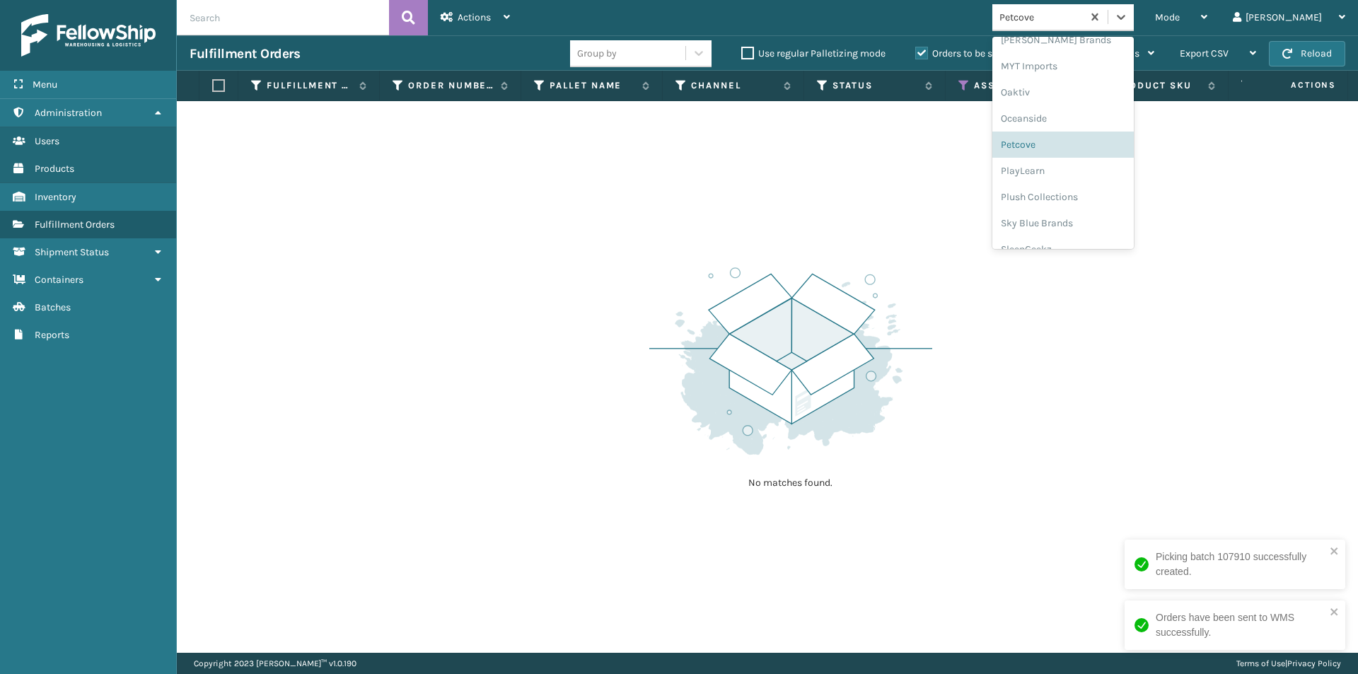
scroll to position [710, 0]
click at [1074, 129] on div "PlayLearn" at bounding box center [1063, 128] width 141 height 26
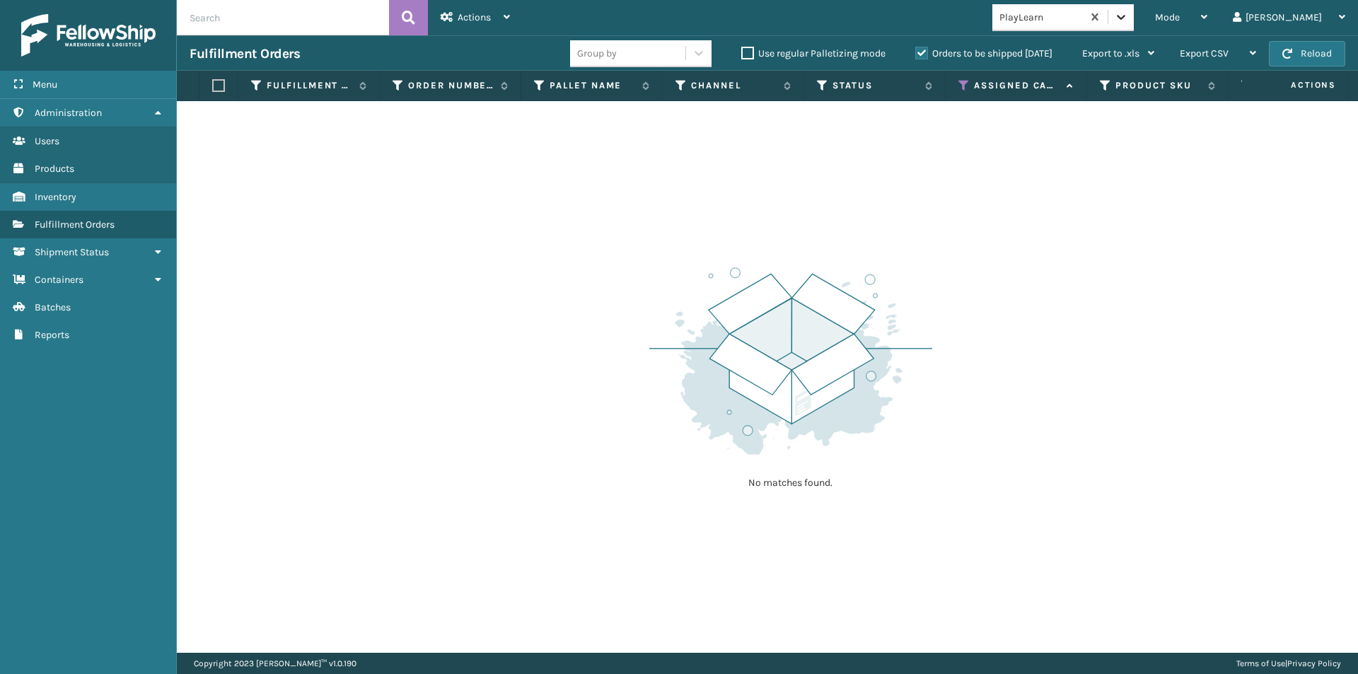
click at [1128, 19] on icon at bounding box center [1121, 17] width 14 height 14
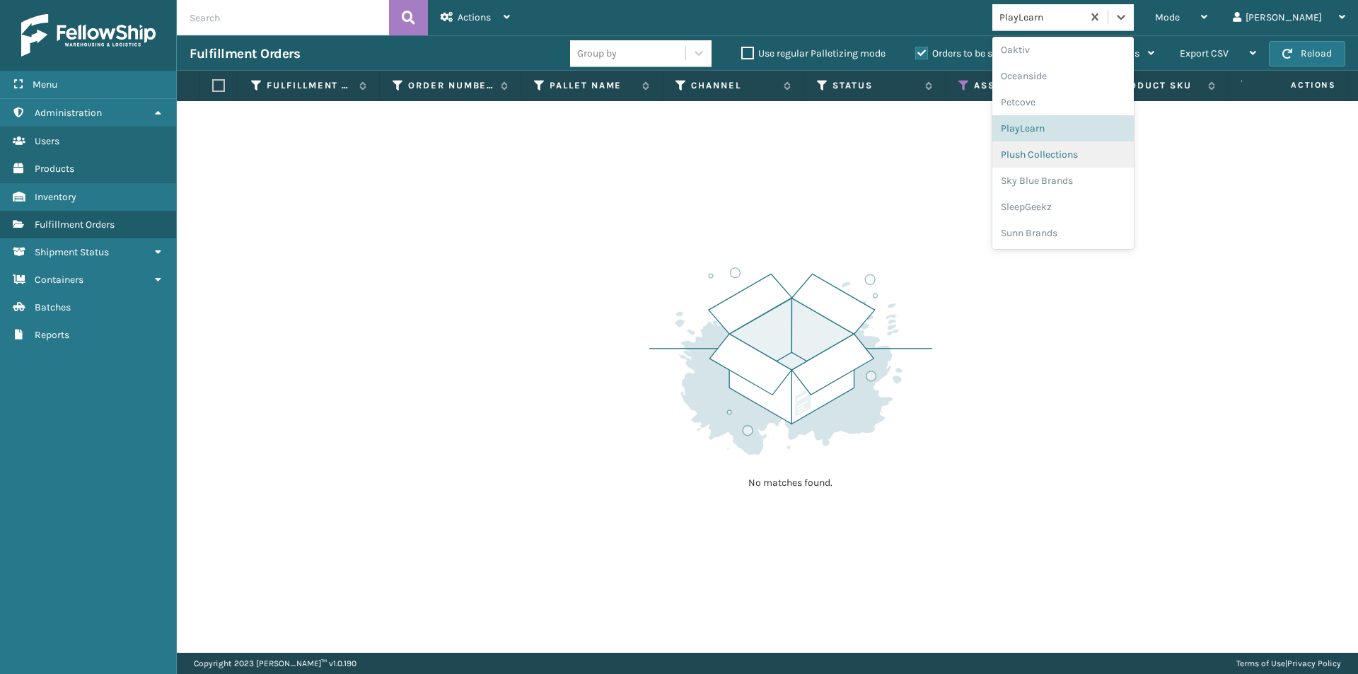
click at [1084, 161] on div "Plush Collections" at bounding box center [1063, 154] width 141 height 26
click at [1128, 22] on icon at bounding box center [1121, 17] width 14 height 14
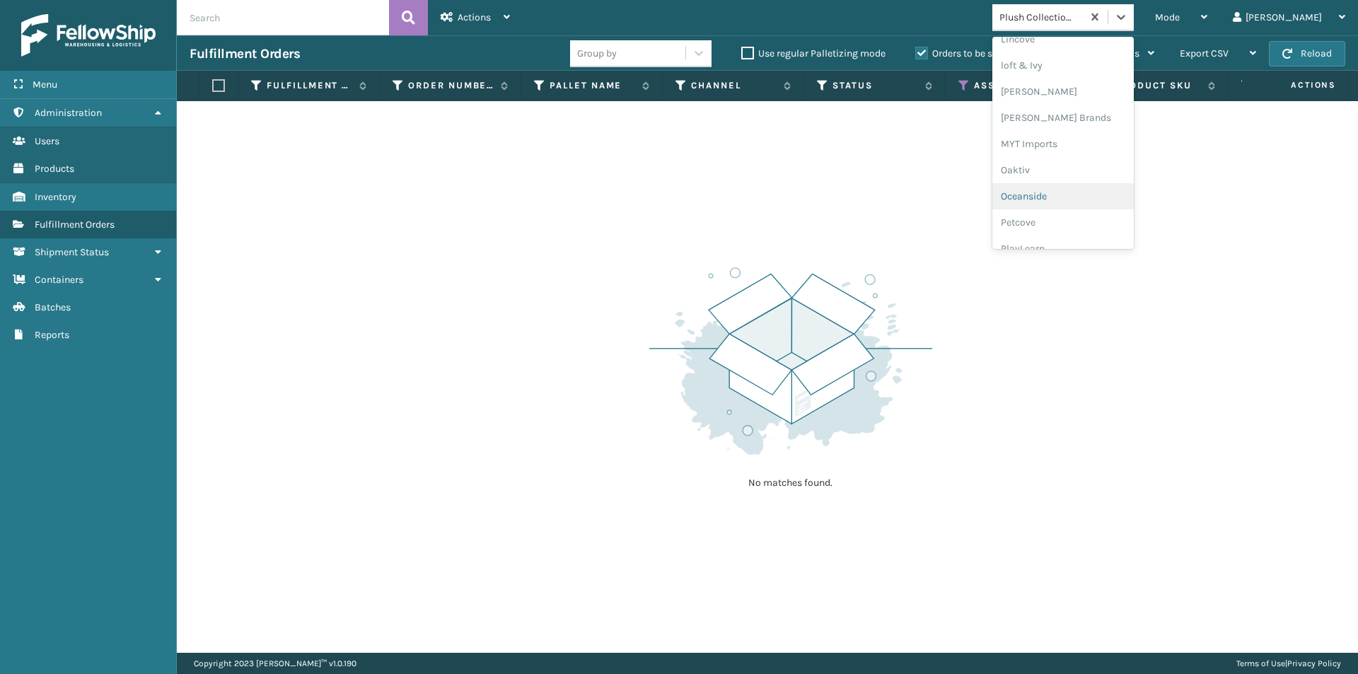
scroll to position [660, 0]
click at [1089, 233] on div "Sky Blue Brands" at bounding box center [1063, 230] width 141 height 26
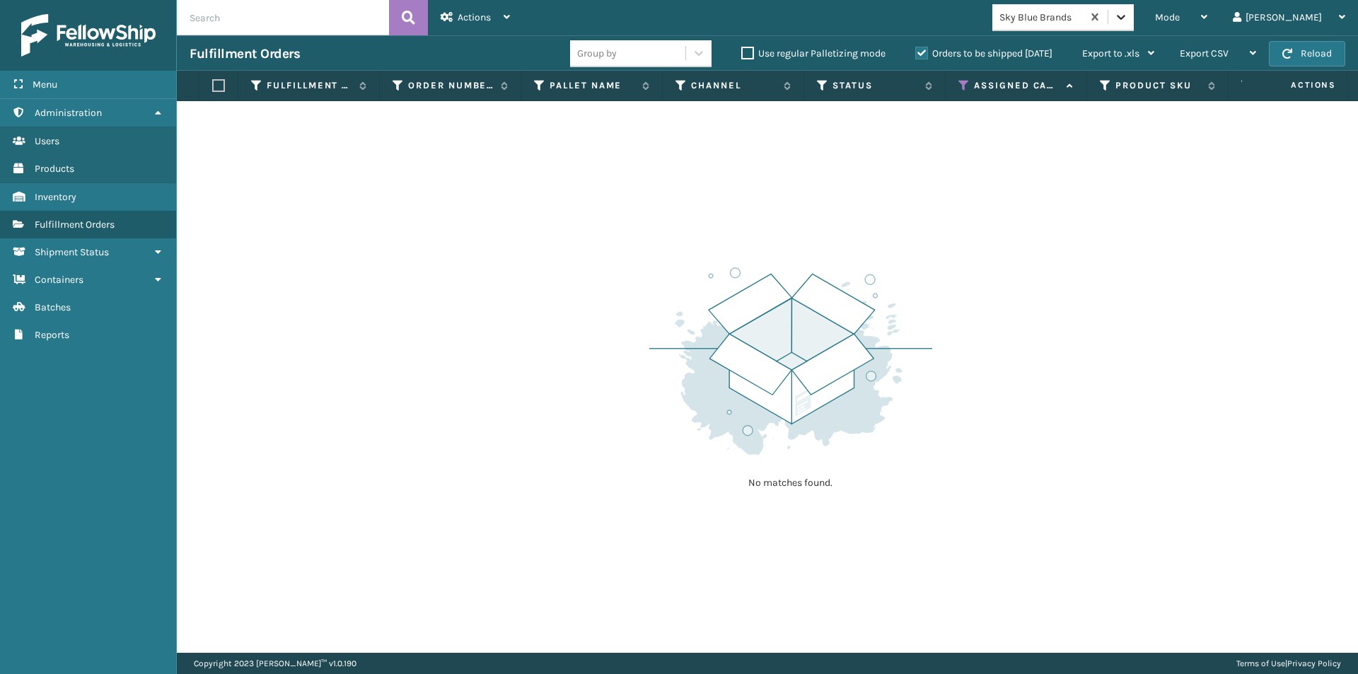
click at [1128, 21] on icon at bounding box center [1121, 17] width 14 height 14
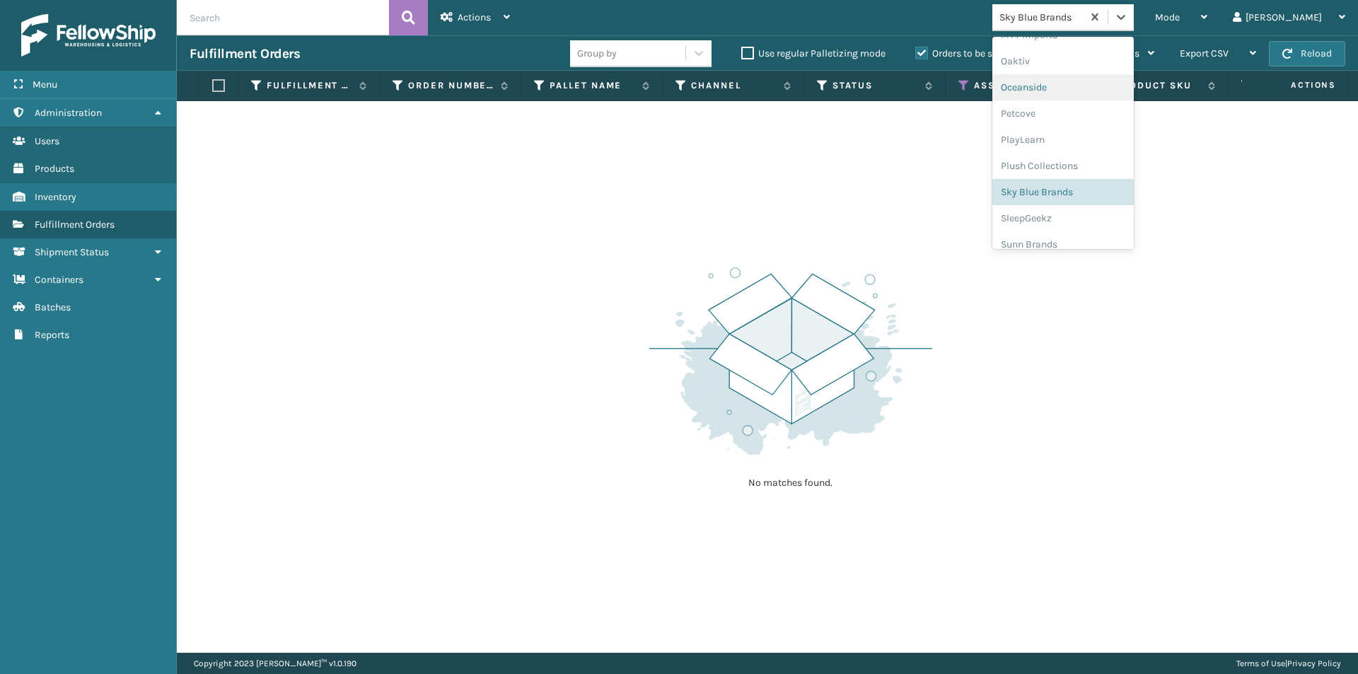
scroll to position [710, 0]
click at [1067, 187] on div "Sky Blue Brands" at bounding box center [1063, 181] width 141 height 26
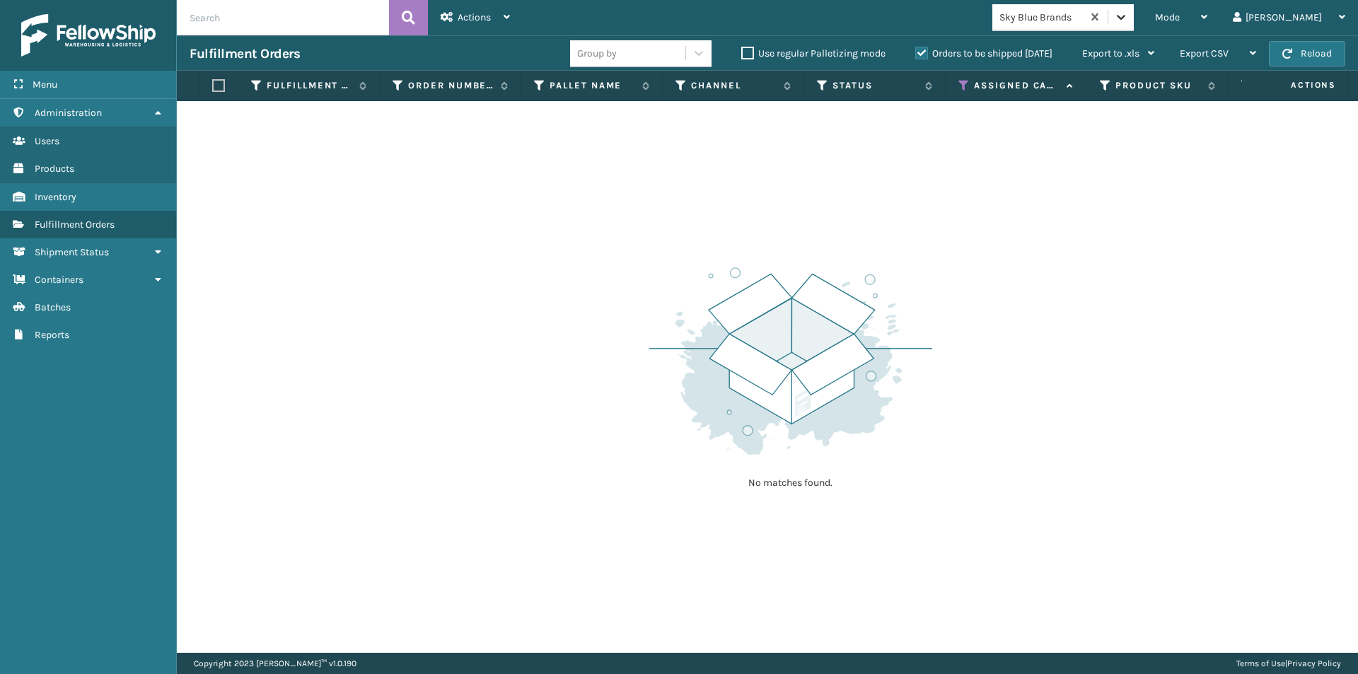
click at [1128, 12] on icon at bounding box center [1121, 17] width 14 height 14
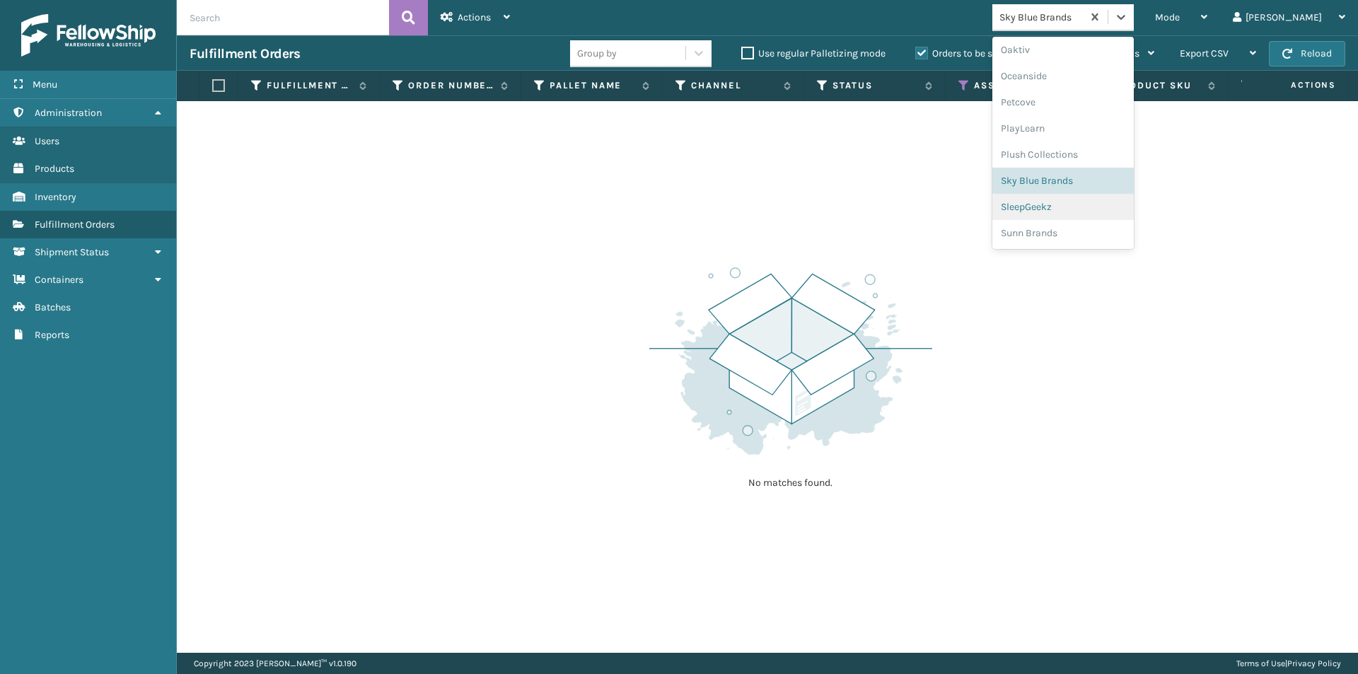
click at [1075, 208] on div "SleepGeekz" at bounding box center [1063, 207] width 141 height 26
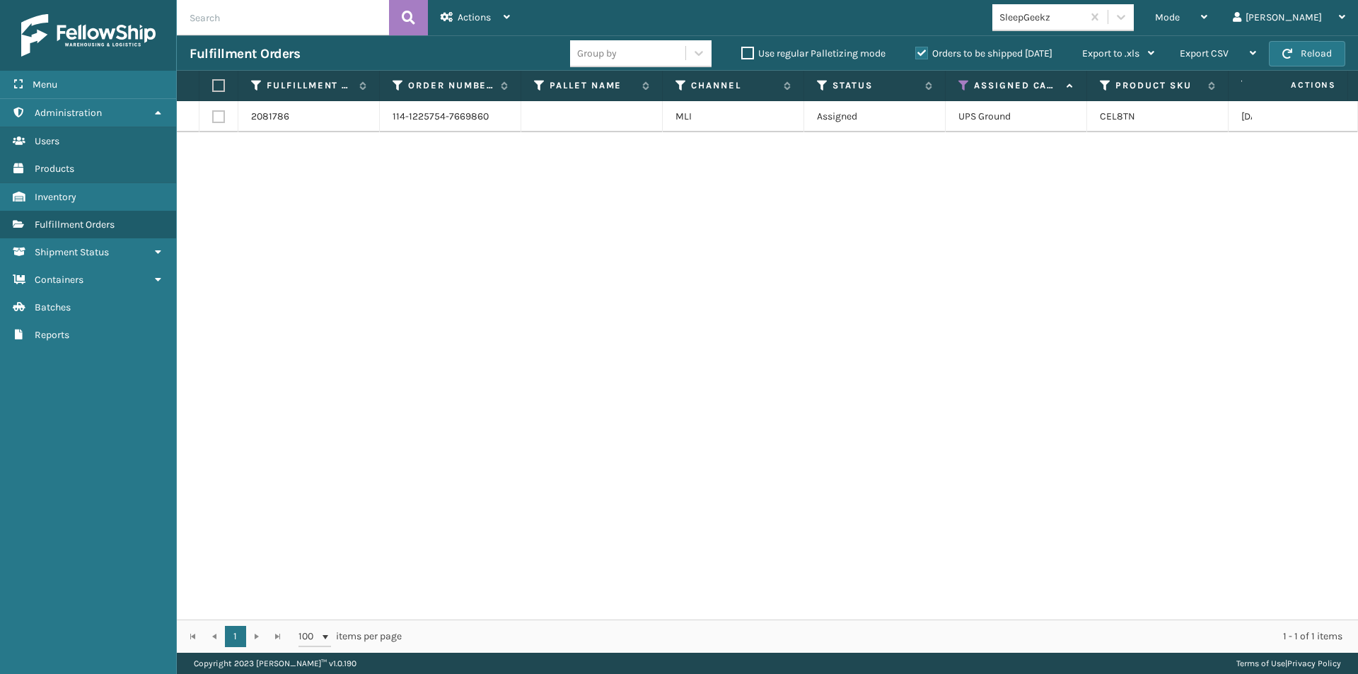
click at [219, 86] on label at bounding box center [216, 85] width 8 height 13
click at [213, 86] on input "checkbox" at bounding box center [212, 85] width 1 height 9
click at [503, 18] on div "Actions" at bounding box center [475, 17] width 69 height 35
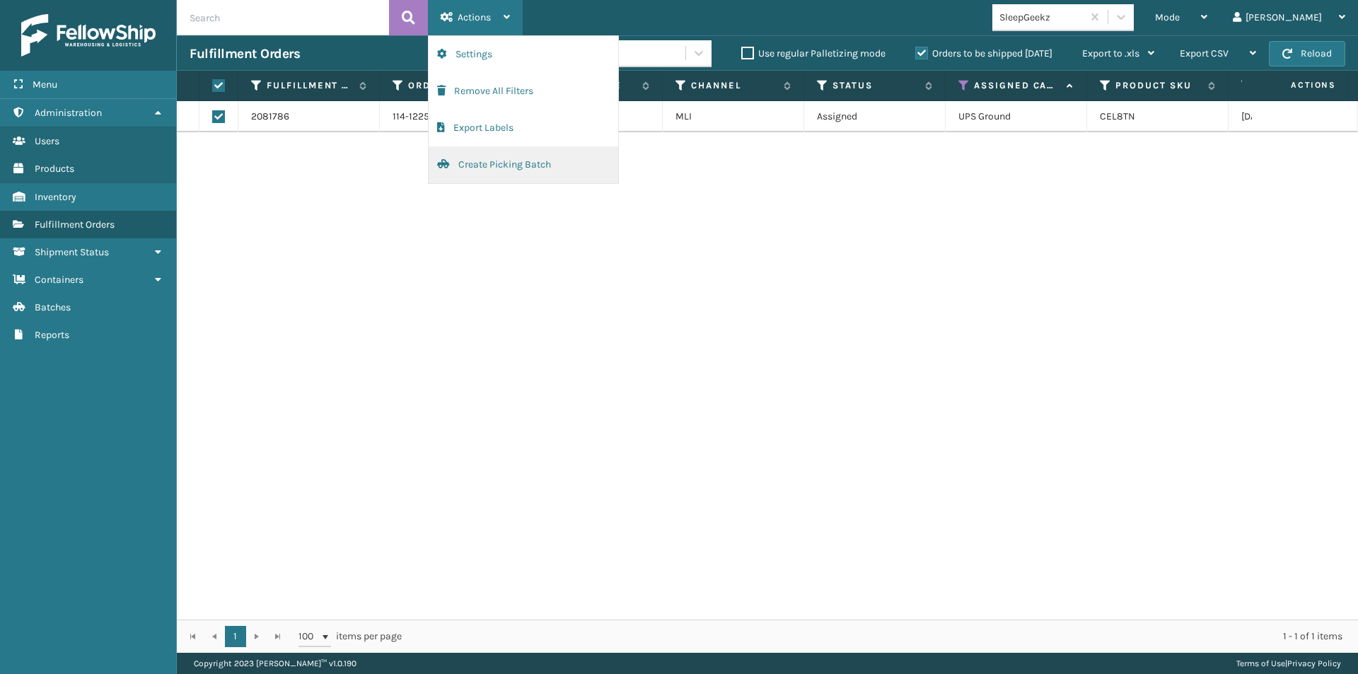
click at [490, 171] on button "Create Picking Batch" at bounding box center [524, 164] width 190 height 37
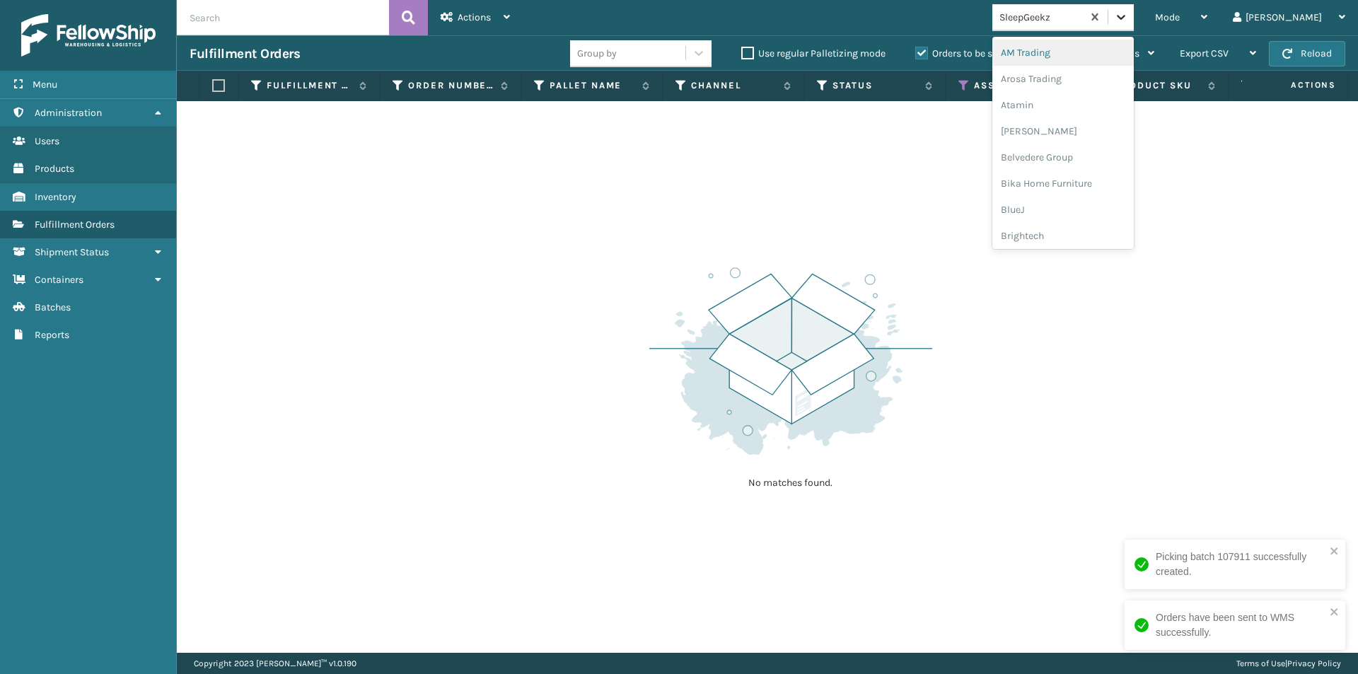
click at [1128, 20] on icon at bounding box center [1121, 17] width 14 height 14
click at [1102, 238] on div "Sunn Brands" at bounding box center [1063, 233] width 141 height 26
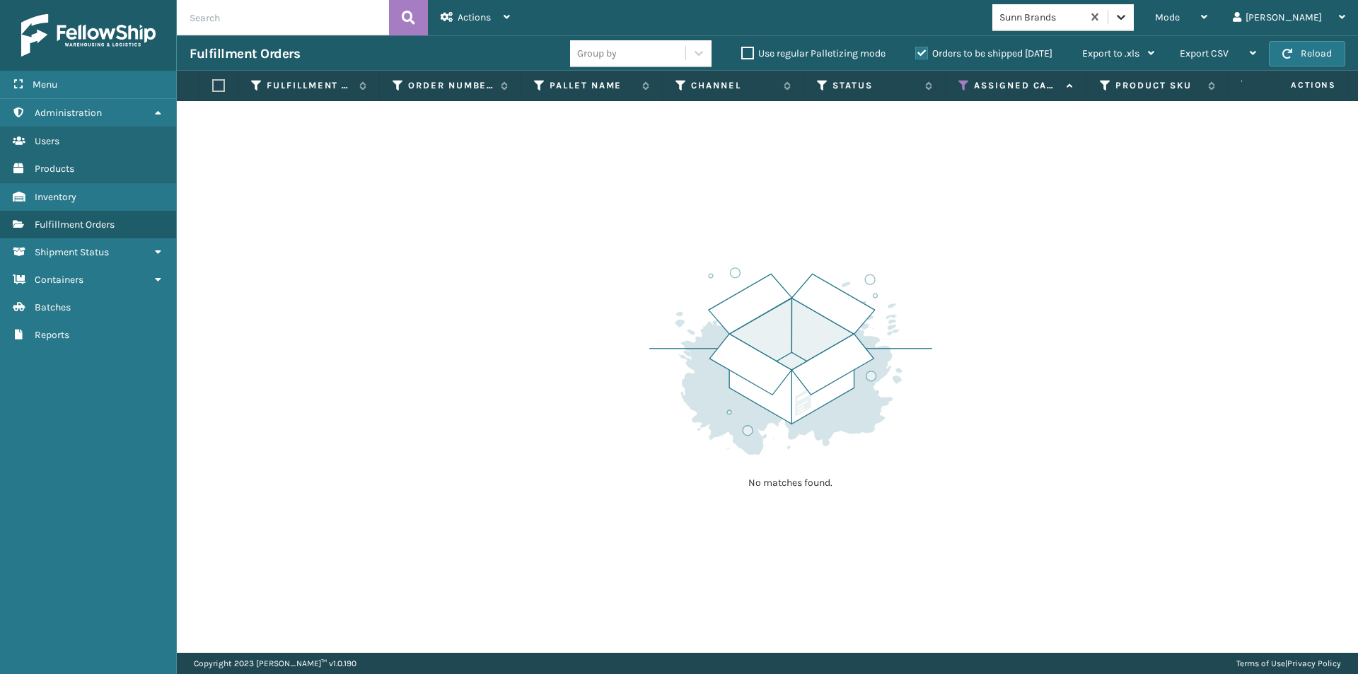
click at [1128, 23] on icon at bounding box center [1121, 17] width 14 height 14
click at [962, 89] on icon at bounding box center [964, 85] width 11 height 13
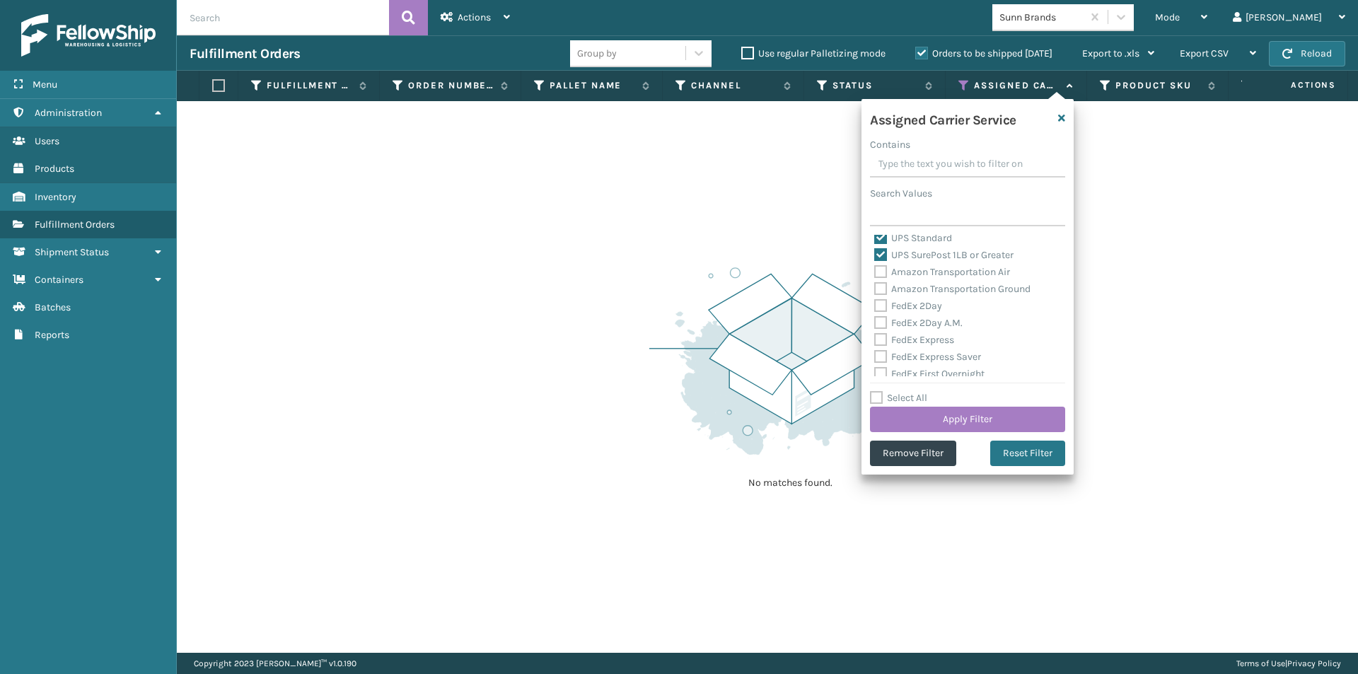
scroll to position [141, 0]
click at [1025, 460] on button "Reset Filter" at bounding box center [1027, 453] width 75 height 25
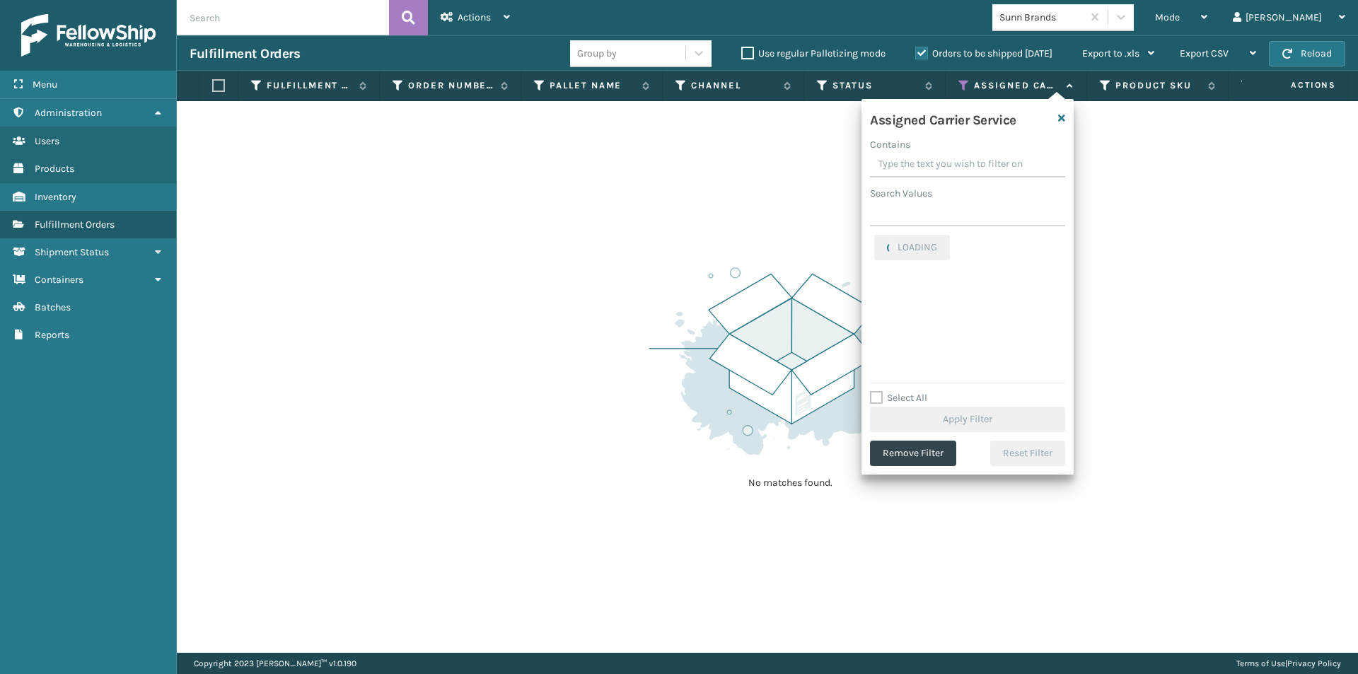
scroll to position [0, 0]
click at [881, 277] on label "FedEx 2Day" at bounding box center [908, 277] width 68 height 12
click at [875, 277] on input "FedEx 2Day" at bounding box center [874, 273] width 1 height 9
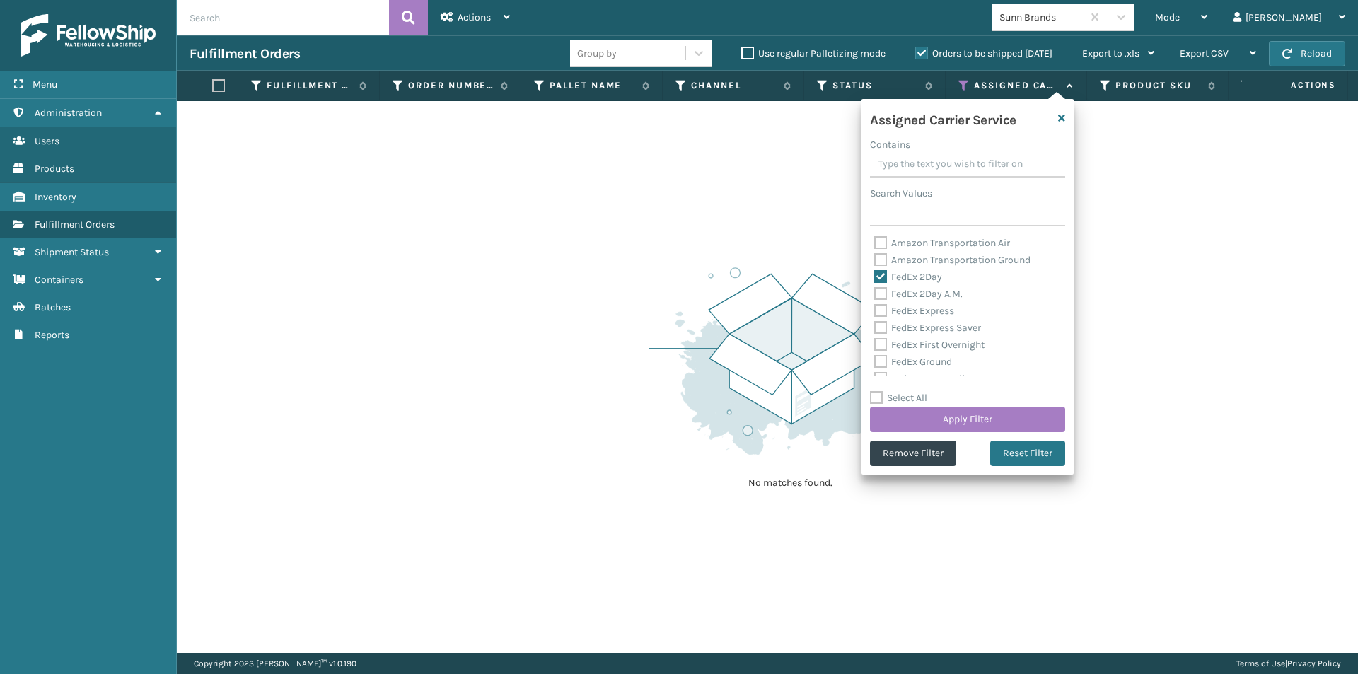
click at [879, 293] on label "FedEx 2Day A.M." at bounding box center [918, 294] width 88 height 12
click at [875, 293] on input "FedEx 2Day A.M." at bounding box center [874, 290] width 1 height 9
click at [884, 308] on label "FedEx Express" at bounding box center [914, 311] width 80 height 12
click at [875, 308] on input "FedEx Express" at bounding box center [874, 307] width 1 height 9
click at [923, 328] on label "FedEx Express Saver" at bounding box center [927, 328] width 107 height 12
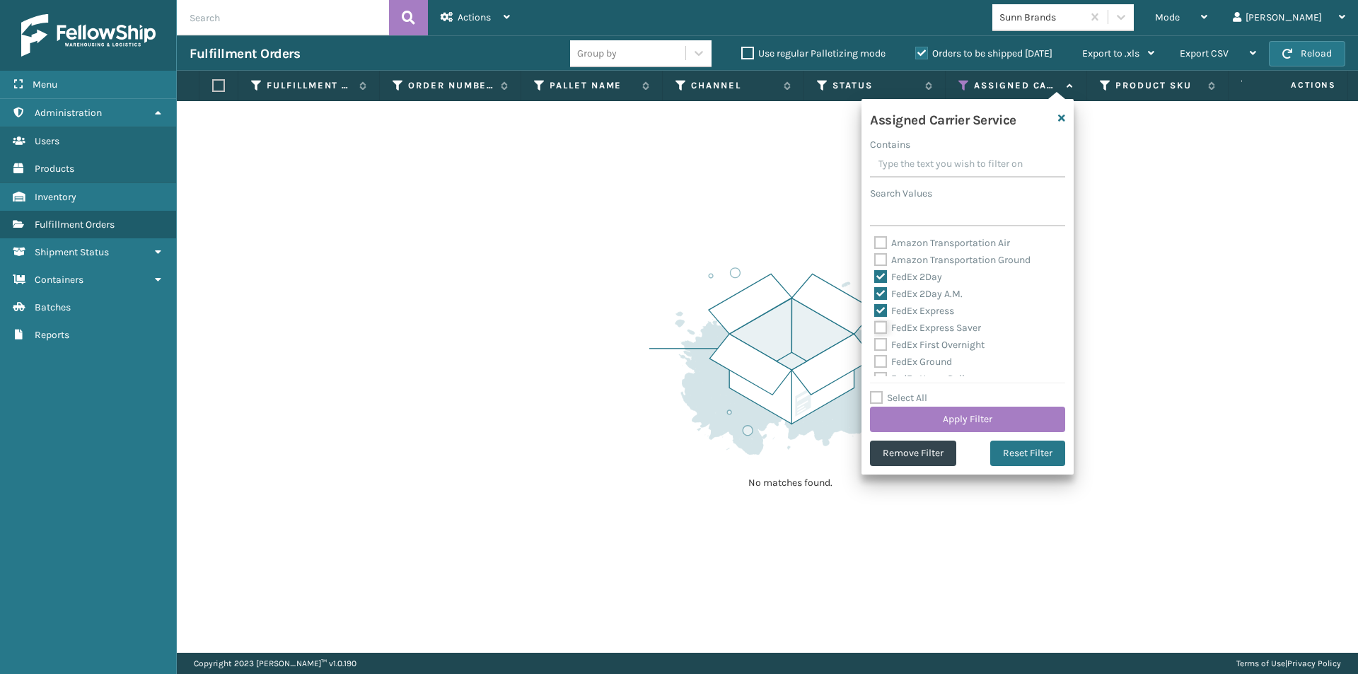
click at [875, 328] on input "FedEx Express Saver" at bounding box center [874, 324] width 1 height 9
click at [908, 344] on label "FedEx First Overnight" at bounding box center [929, 345] width 110 height 12
click at [875, 344] on input "FedEx First Overnight" at bounding box center [874, 341] width 1 height 9
click at [976, 424] on button "Apply Filter" at bounding box center [967, 419] width 195 height 25
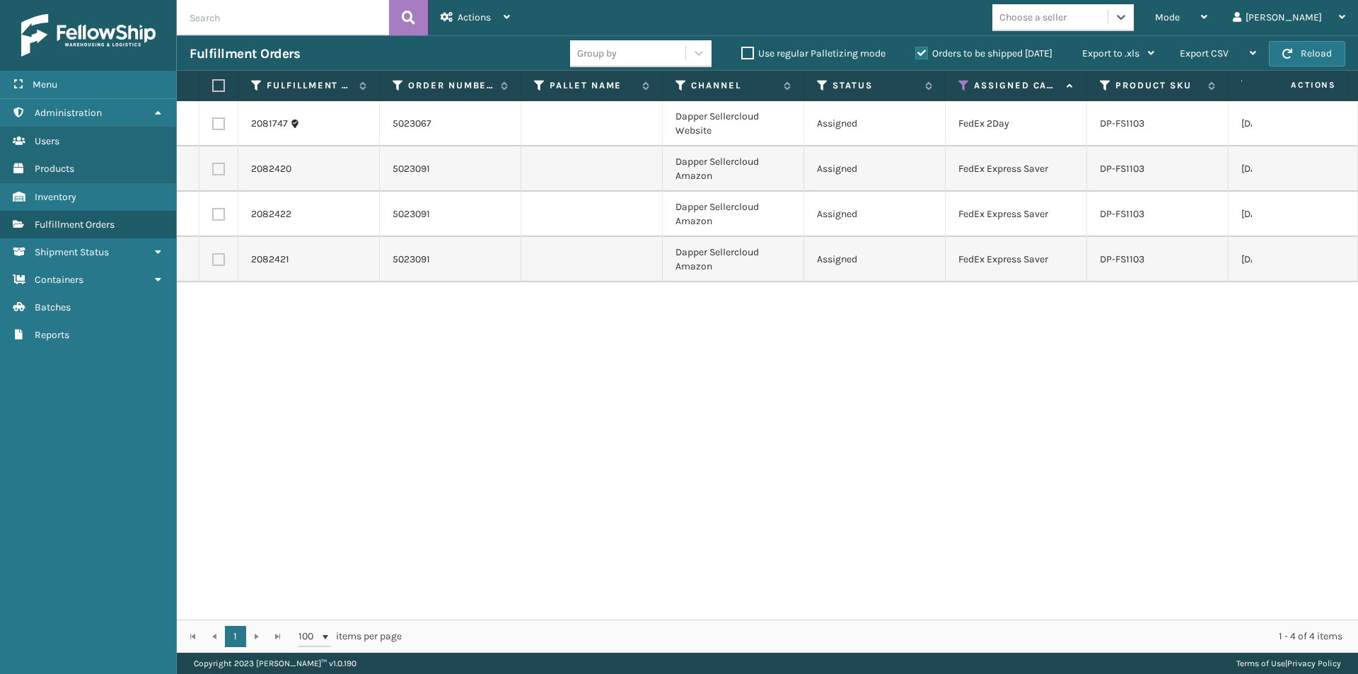
click at [215, 88] on label at bounding box center [216, 85] width 8 height 13
click at [213, 88] on input "checkbox" at bounding box center [212, 85] width 1 height 9
click at [512, 16] on div "Actions Settings Remove All Filters Export Labels Create Picking Batch" at bounding box center [475, 17] width 95 height 35
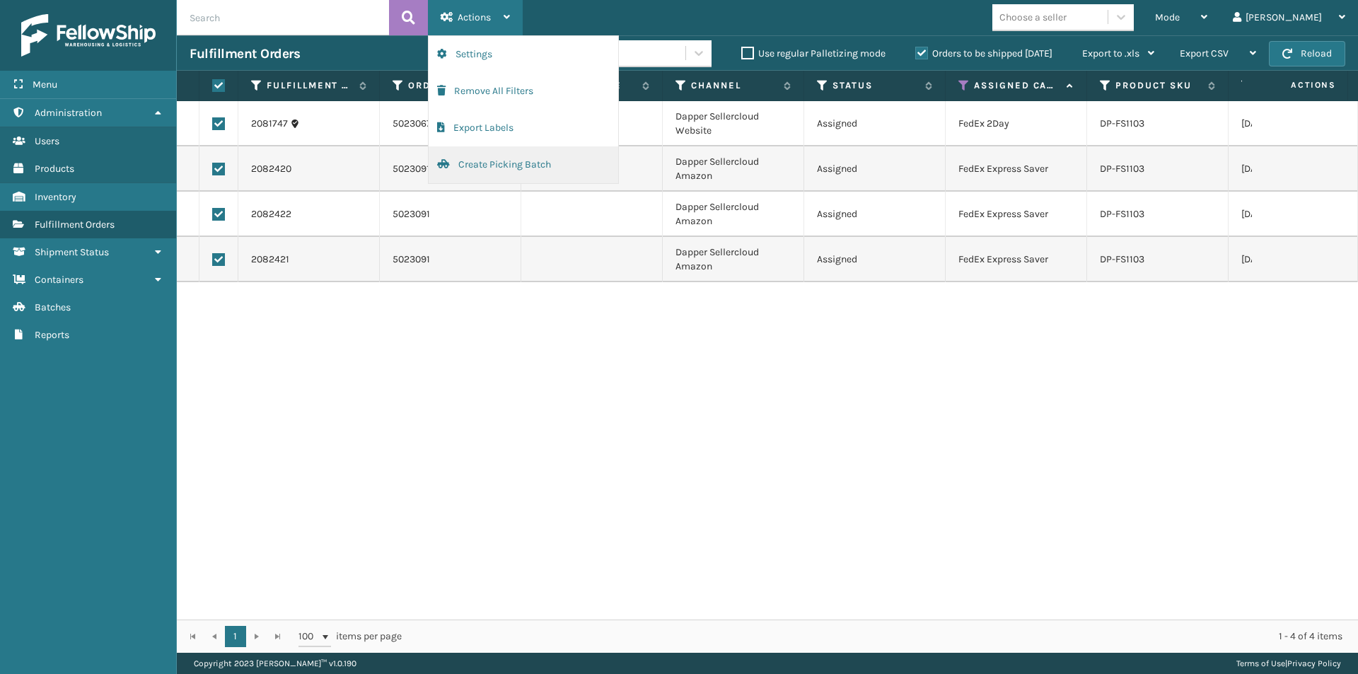
click at [492, 166] on button "Create Picking Batch" at bounding box center [524, 164] width 190 height 37
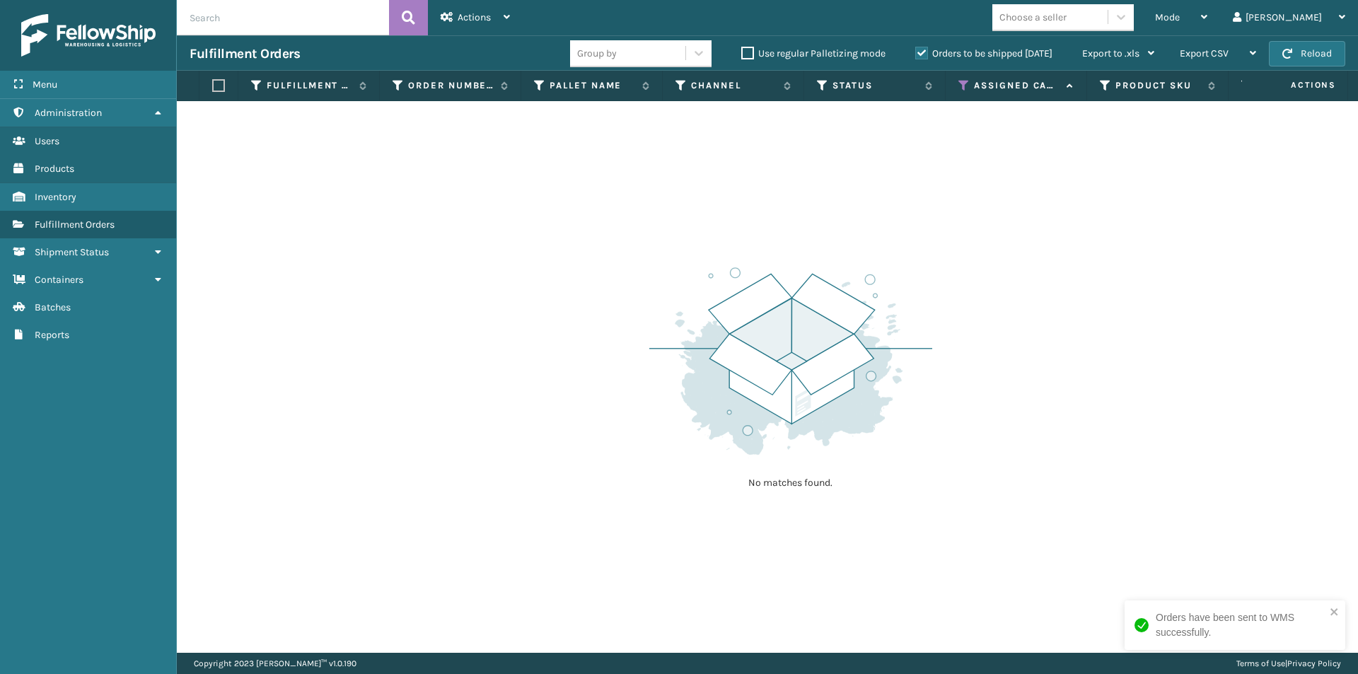
click at [964, 84] on icon at bounding box center [964, 85] width 11 height 13
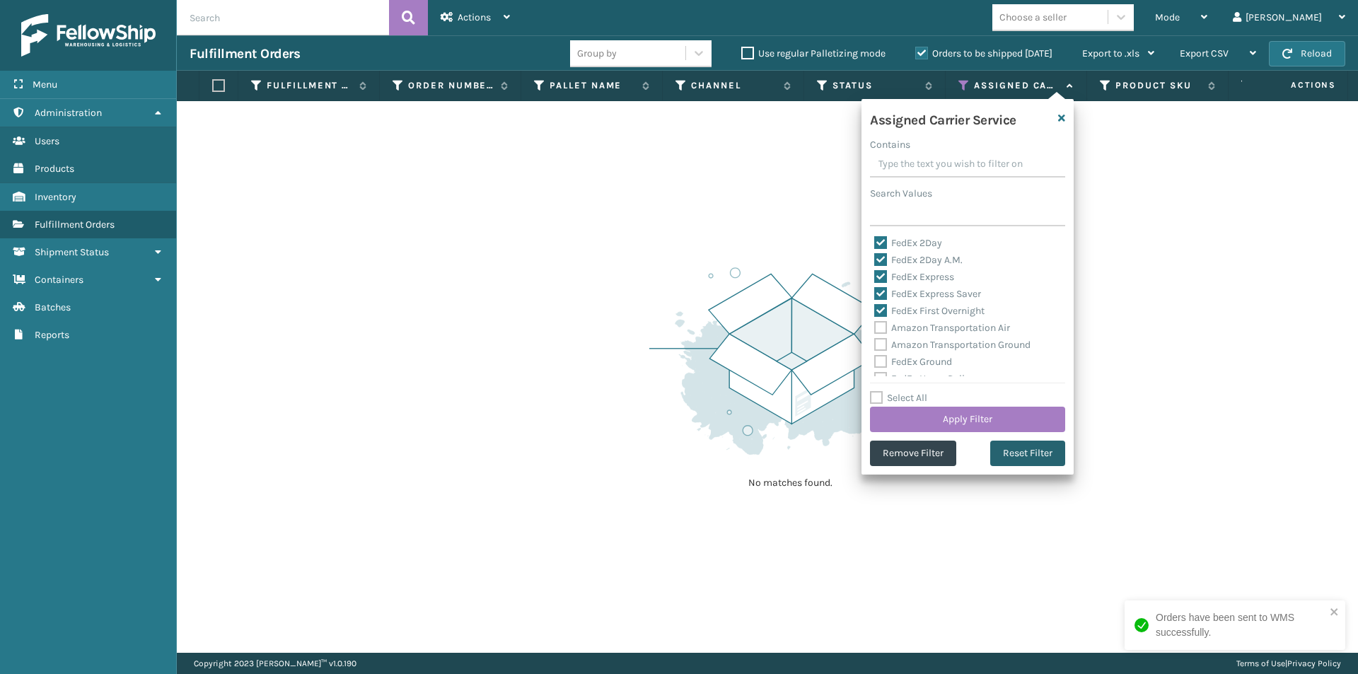
click at [1017, 453] on button "Reset Filter" at bounding box center [1027, 453] width 75 height 25
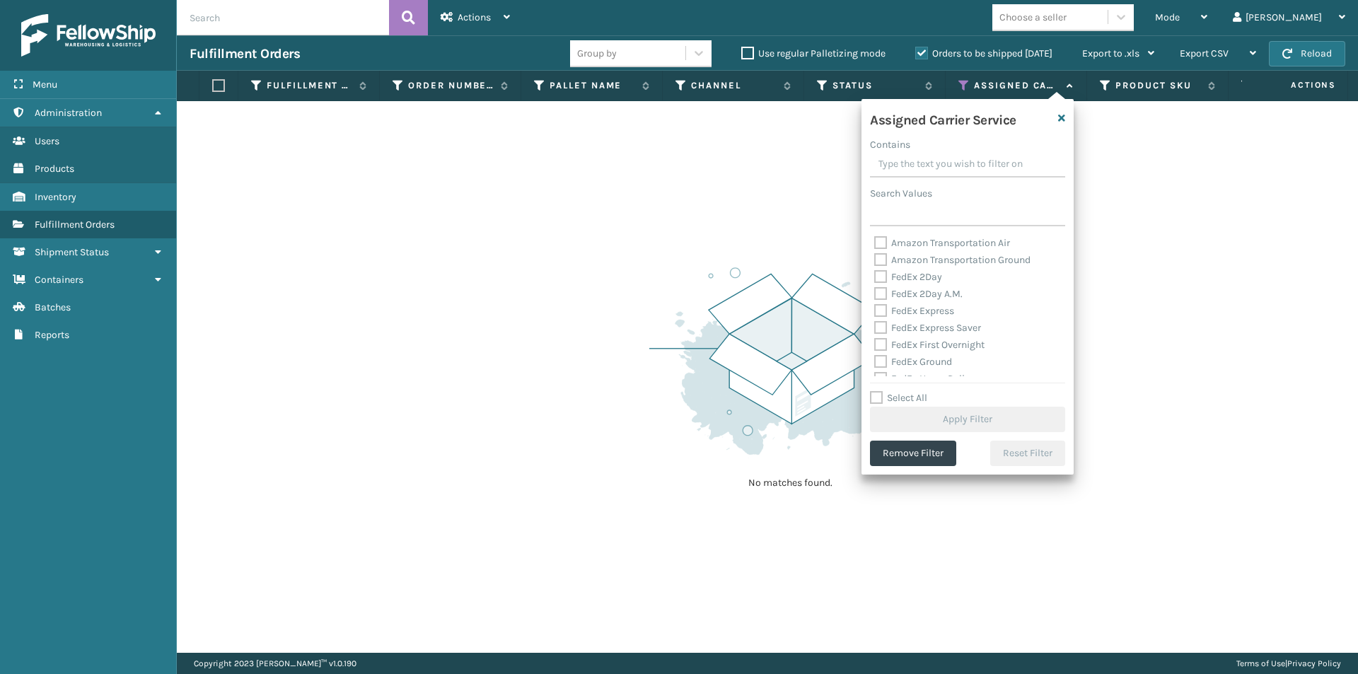
click at [885, 277] on label "FedEx 2Day" at bounding box center [908, 277] width 68 height 12
click at [875, 277] on input "FedEx 2Day" at bounding box center [874, 273] width 1 height 9
click at [879, 289] on label "FedEx 2Day A.M." at bounding box center [918, 294] width 88 height 12
click at [875, 289] on input "FedEx 2Day A.M." at bounding box center [874, 290] width 1 height 9
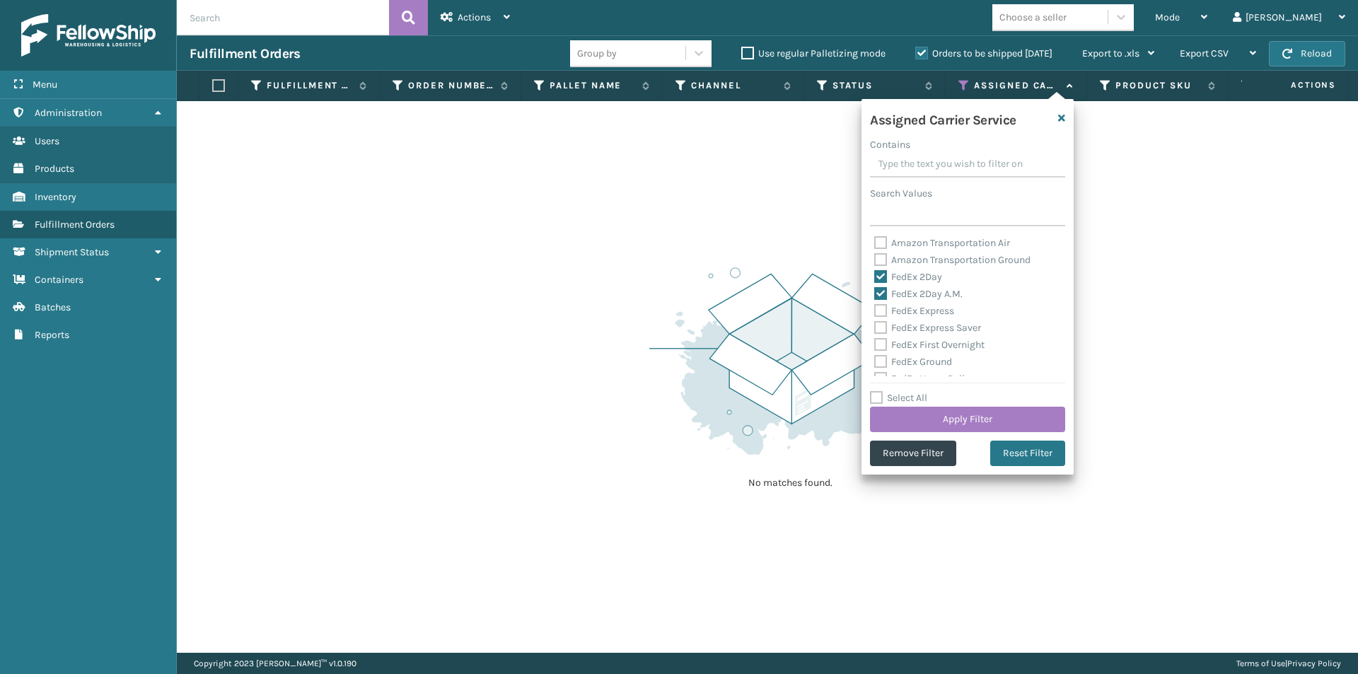
click at [881, 311] on label "FedEx Express" at bounding box center [914, 311] width 80 height 12
click at [875, 311] on input "FedEx Express" at bounding box center [874, 307] width 1 height 9
click at [879, 331] on label "FedEx Express Saver" at bounding box center [927, 328] width 107 height 12
click at [875, 329] on input "FedEx Express Saver" at bounding box center [874, 324] width 1 height 9
click at [878, 352] on div "FedEx First Overnight" at bounding box center [967, 345] width 187 height 17
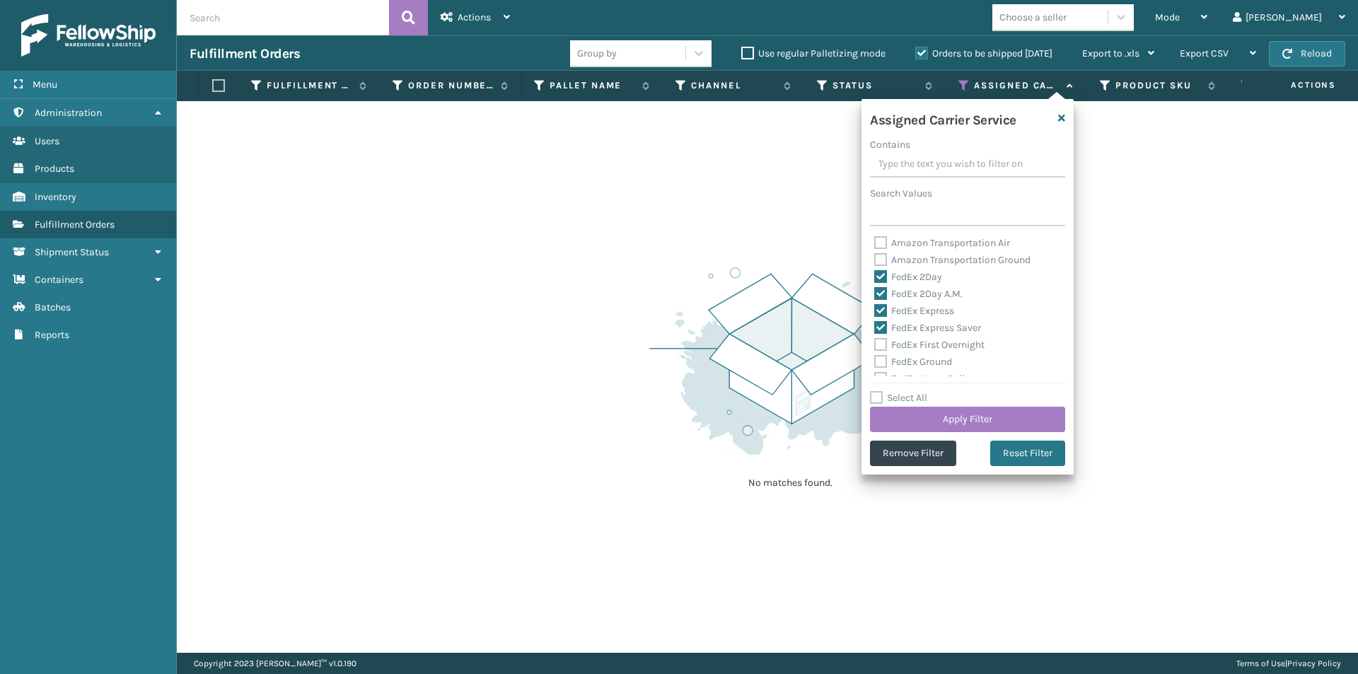
click at [877, 340] on label "FedEx First Overnight" at bounding box center [929, 345] width 110 height 12
click at [875, 340] on input "FedEx First Overnight" at bounding box center [874, 341] width 1 height 9
click at [882, 356] on label "FedEx Ground" at bounding box center [913, 362] width 78 height 12
click at [875, 356] on input "FedEx Ground" at bounding box center [874, 358] width 1 height 9
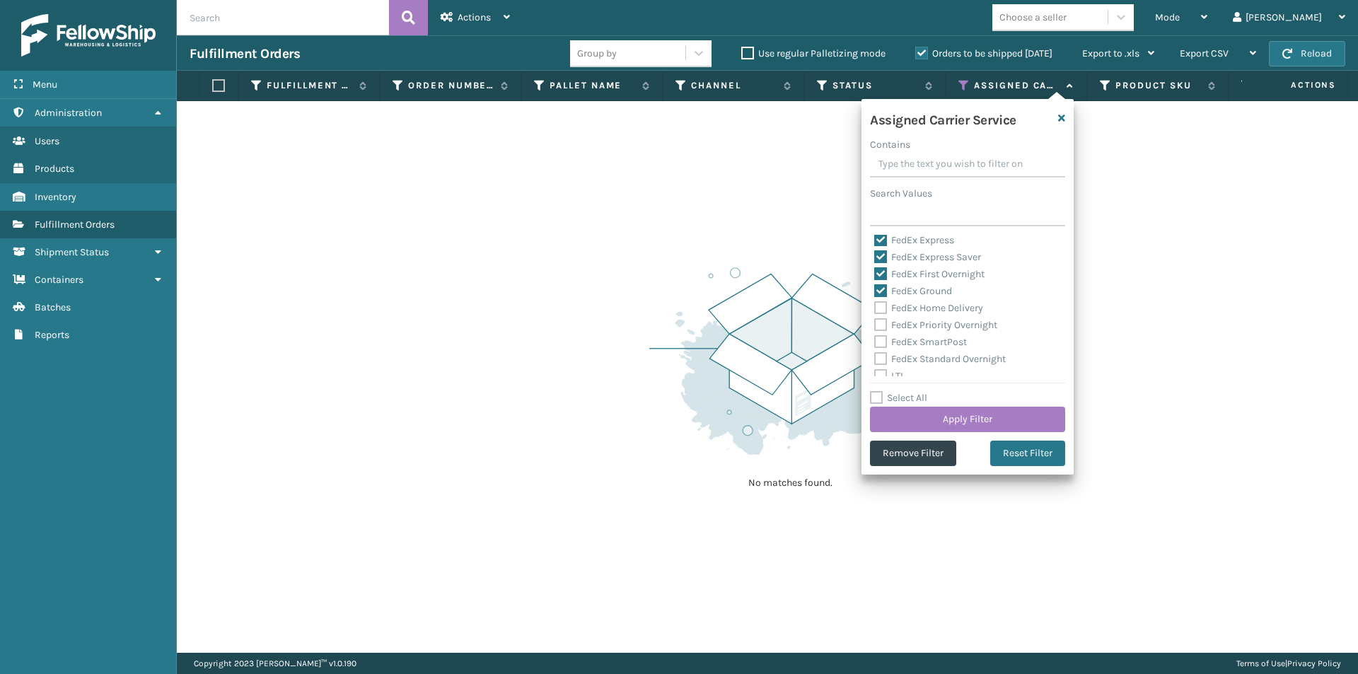
click at [883, 306] on label "FedEx Home Delivery" at bounding box center [928, 308] width 109 height 12
click at [875, 306] on input "FedEx Home Delivery" at bounding box center [874, 304] width 1 height 9
click at [881, 329] on label "FedEx Priority Overnight" at bounding box center [935, 325] width 123 height 12
click at [875, 326] on input "FedEx Priority Overnight" at bounding box center [874, 321] width 1 height 9
click at [884, 341] on label "FedEx SmartPost" at bounding box center [920, 342] width 93 height 12
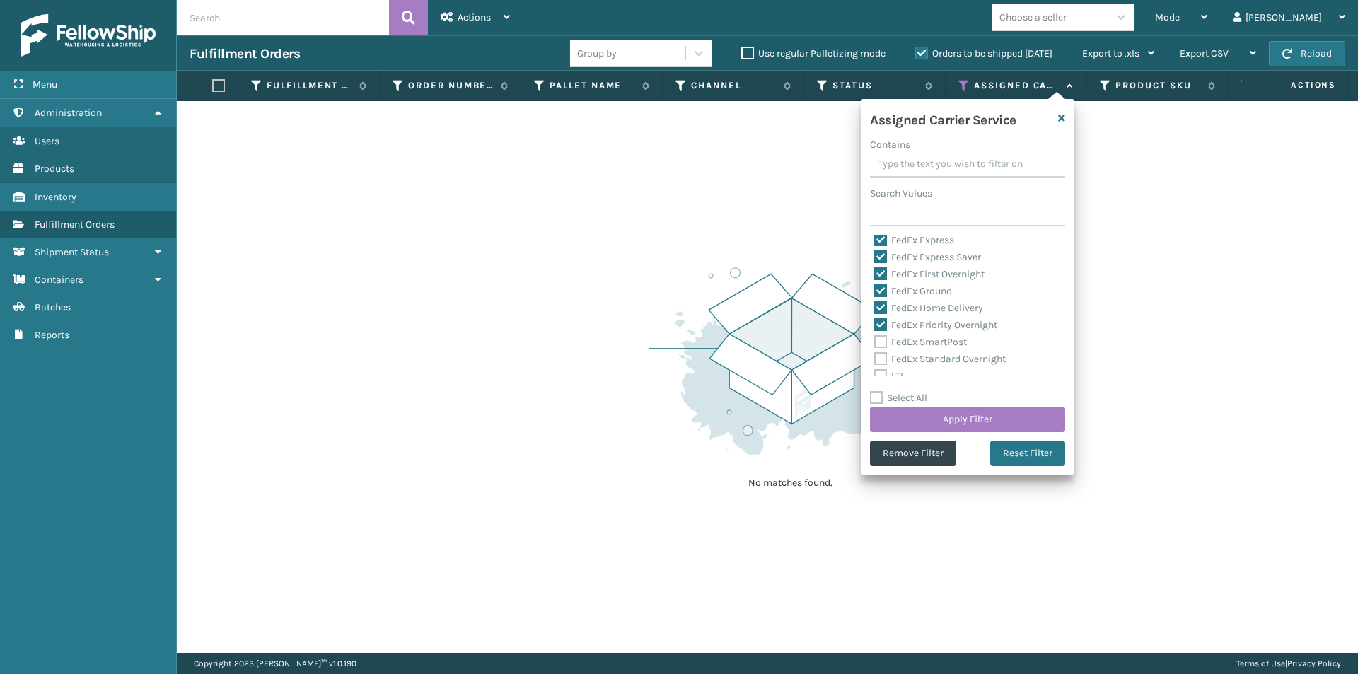
click at [875, 341] on input "FedEx SmartPost" at bounding box center [874, 338] width 1 height 9
click at [880, 359] on label "FedEx Standard Overnight" at bounding box center [940, 359] width 132 height 12
click at [875, 359] on input "FedEx Standard Overnight" at bounding box center [874, 355] width 1 height 9
click at [965, 417] on button "Apply Filter" at bounding box center [967, 419] width 195 height 25
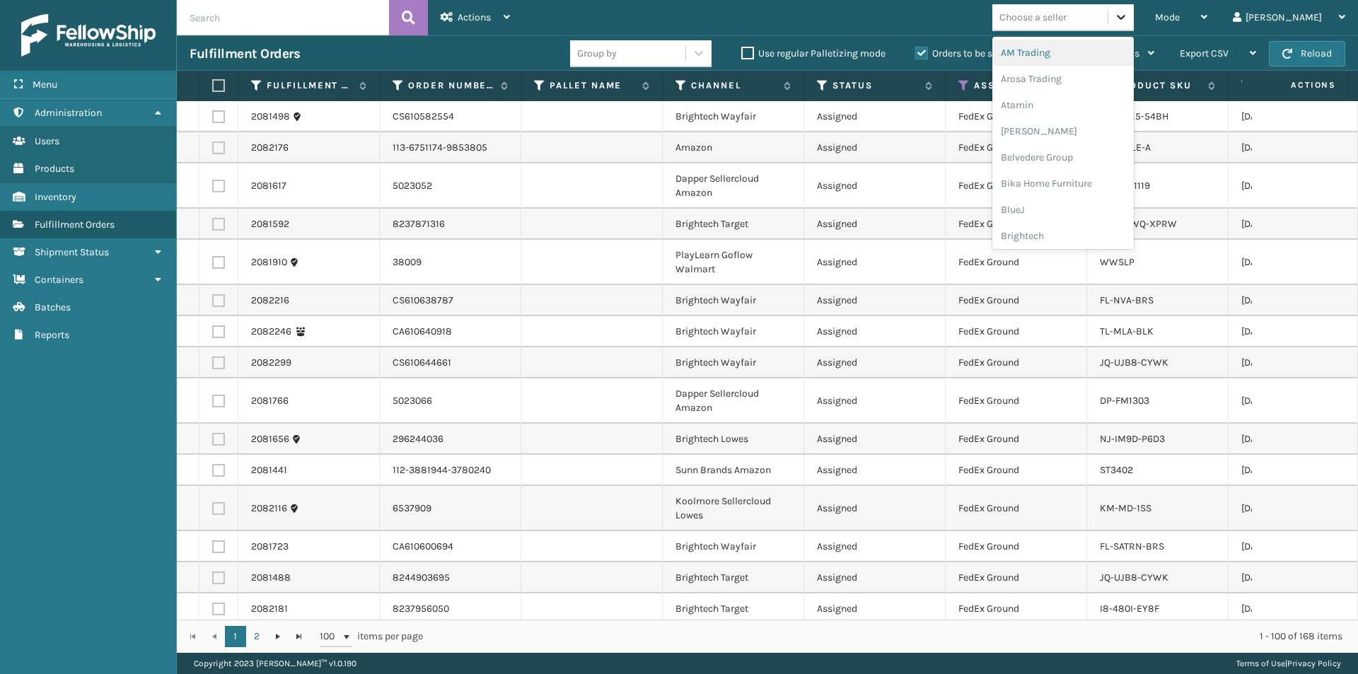
click at [1128, 16] on icon at bounding box center [1121, 17] width 14 height 14
click at [1091, 76] on div "Arosa Trading" at bounding box center [1063, 79] width 141 height 26
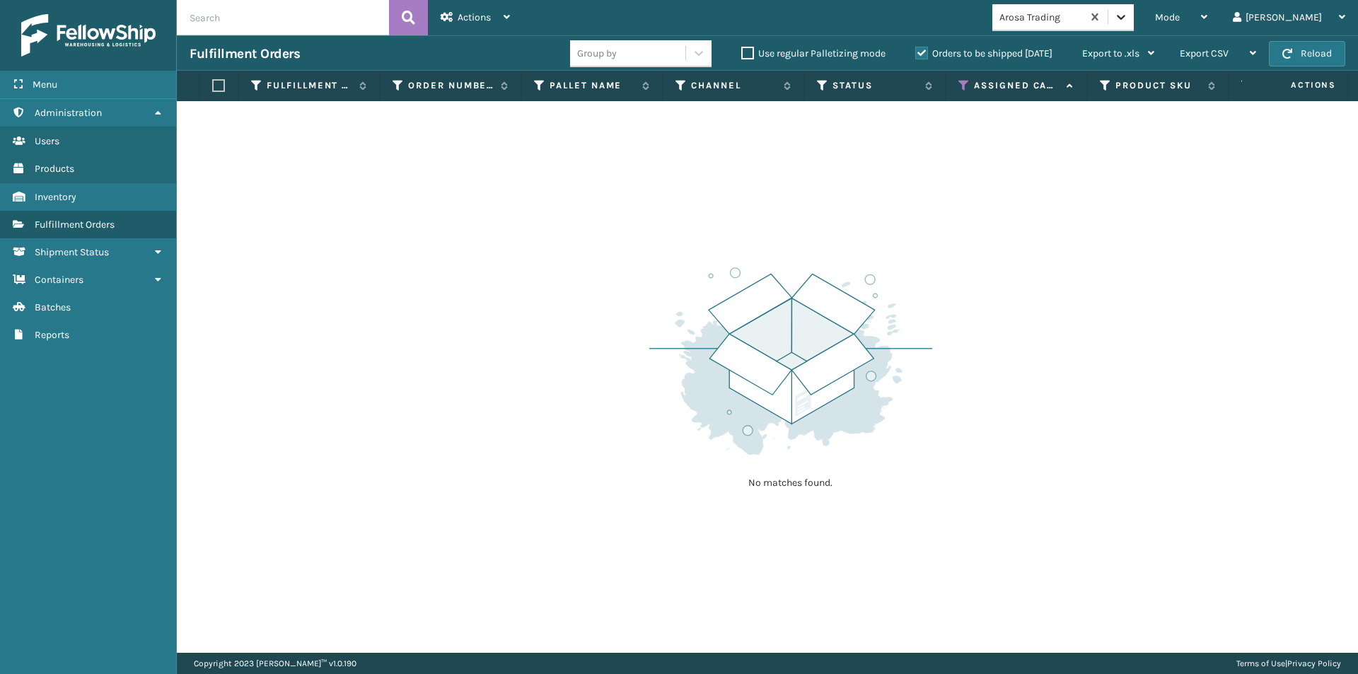
click at [1134, 10] on div at bounding box center [1121, 16] width 25 height 25
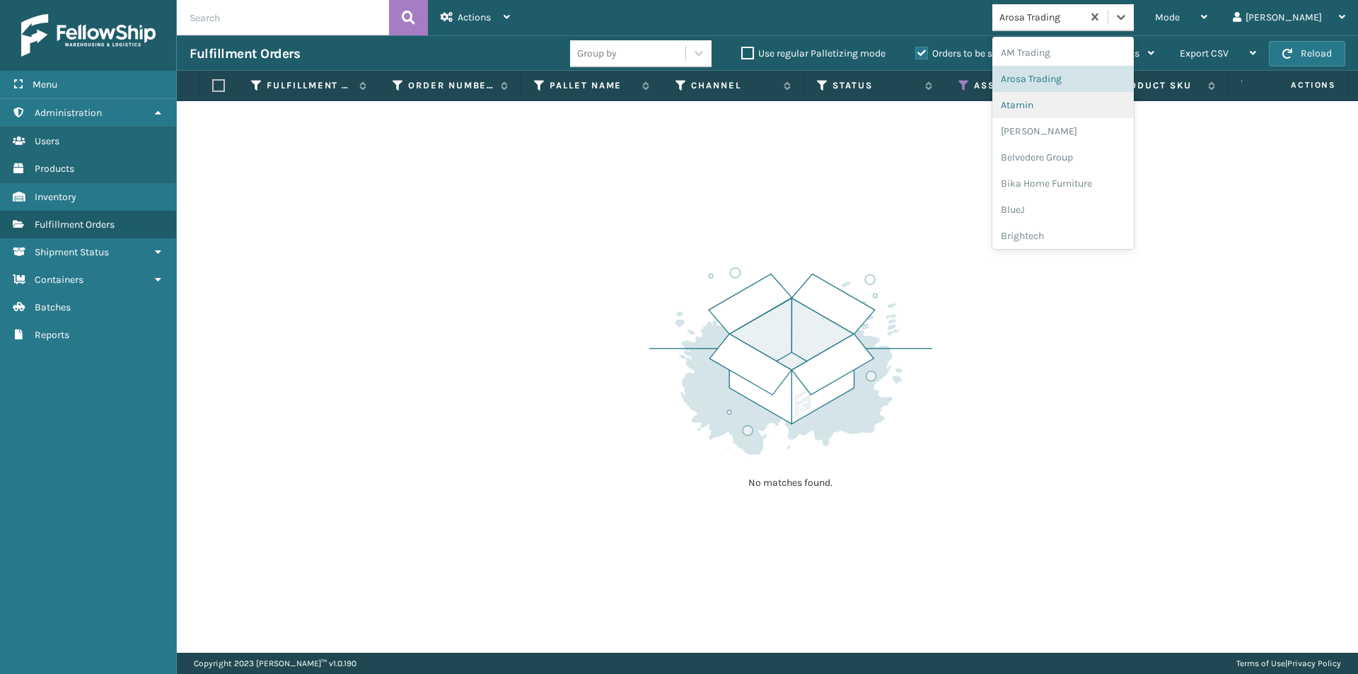
click at [1097, 100] on div "Atamin" at bounding box center [1063, 105] width 141 height 26
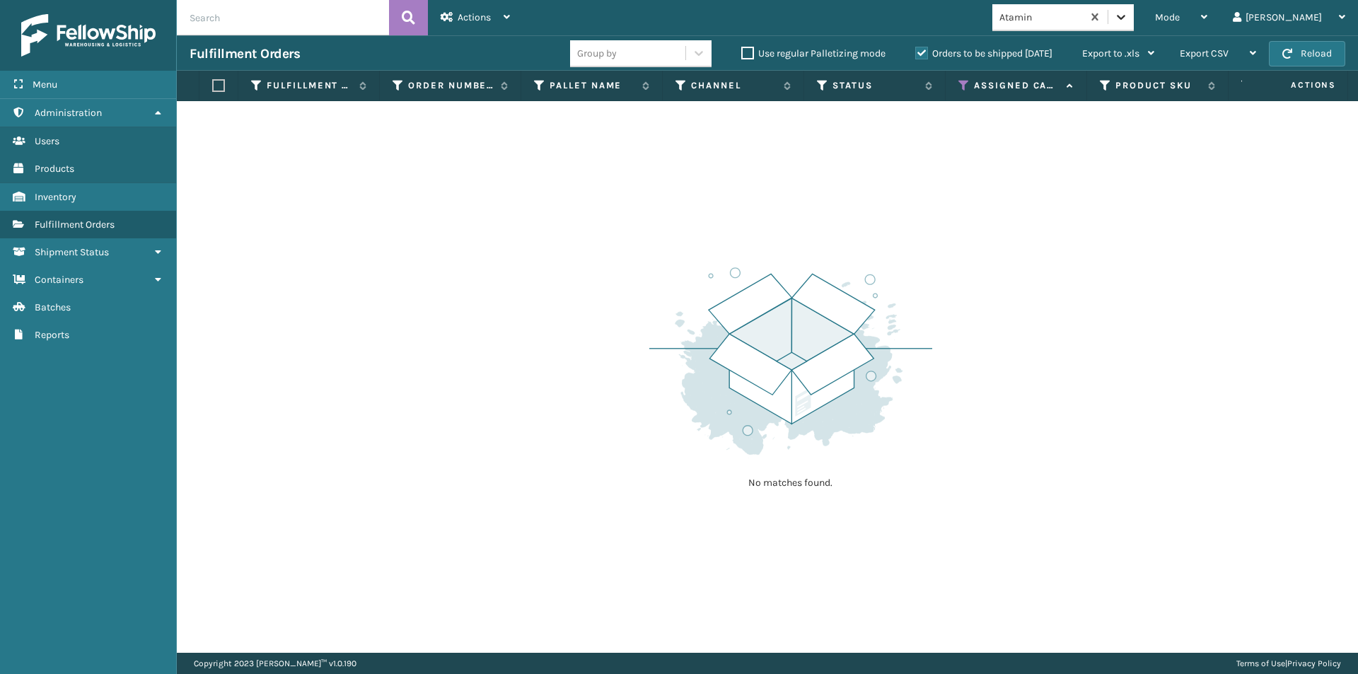
click at [1128, 11] on icon at bounding box center [1121, 17] width 14 height 14
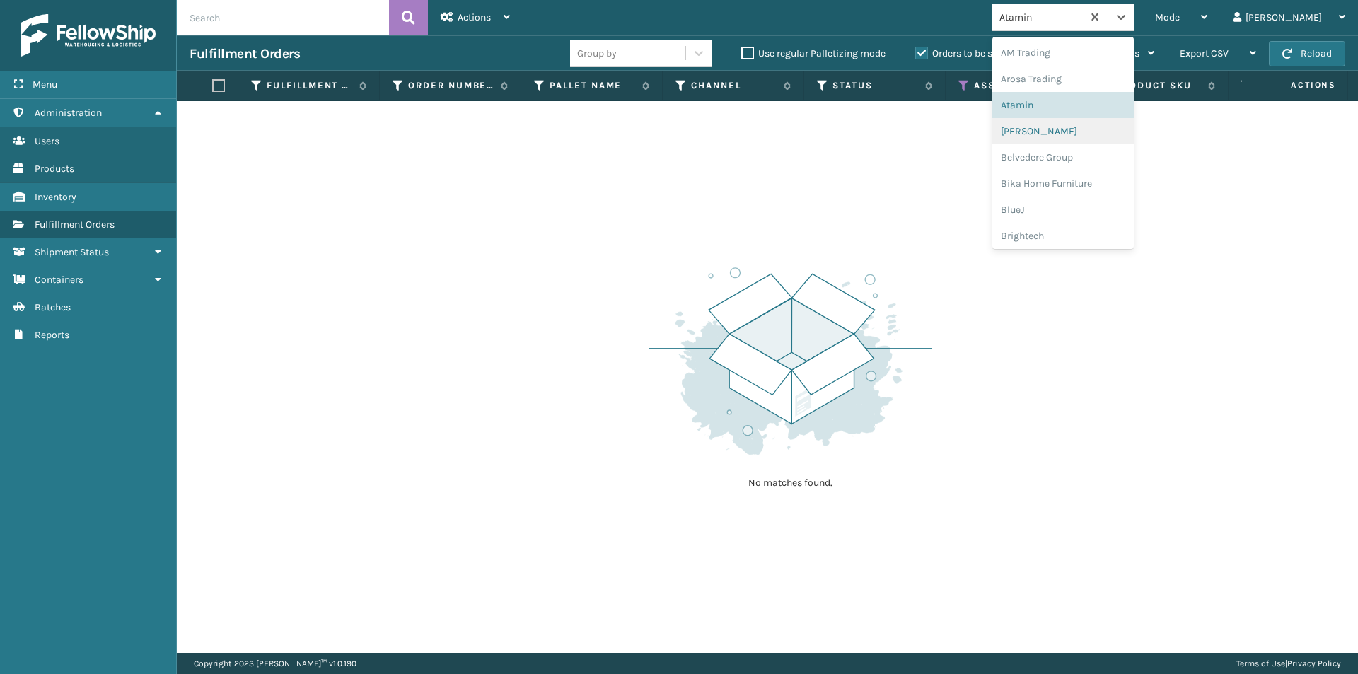
click at [1108, 138] on div "[PERSON_NAME]" at bounding box center [1063, 131] width 141 height 26
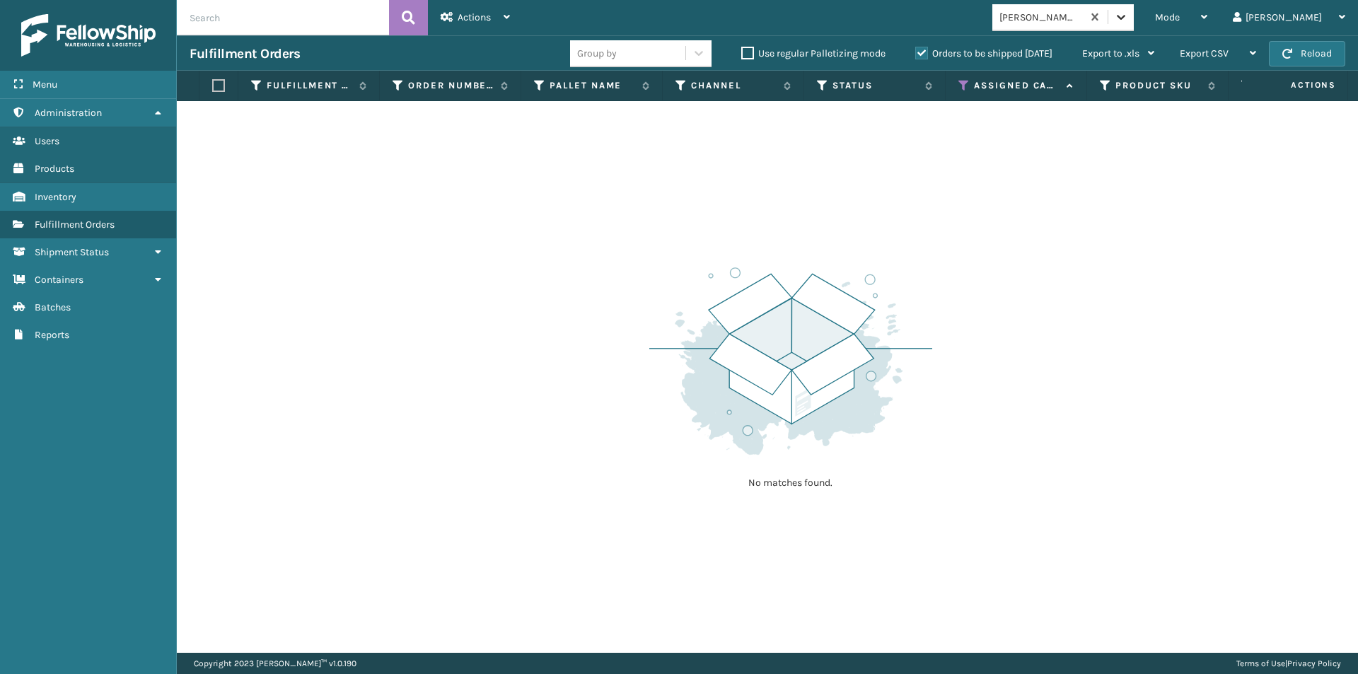
click at [1134, 25] on div at bounding box center [1121, 16] width 25 height 25
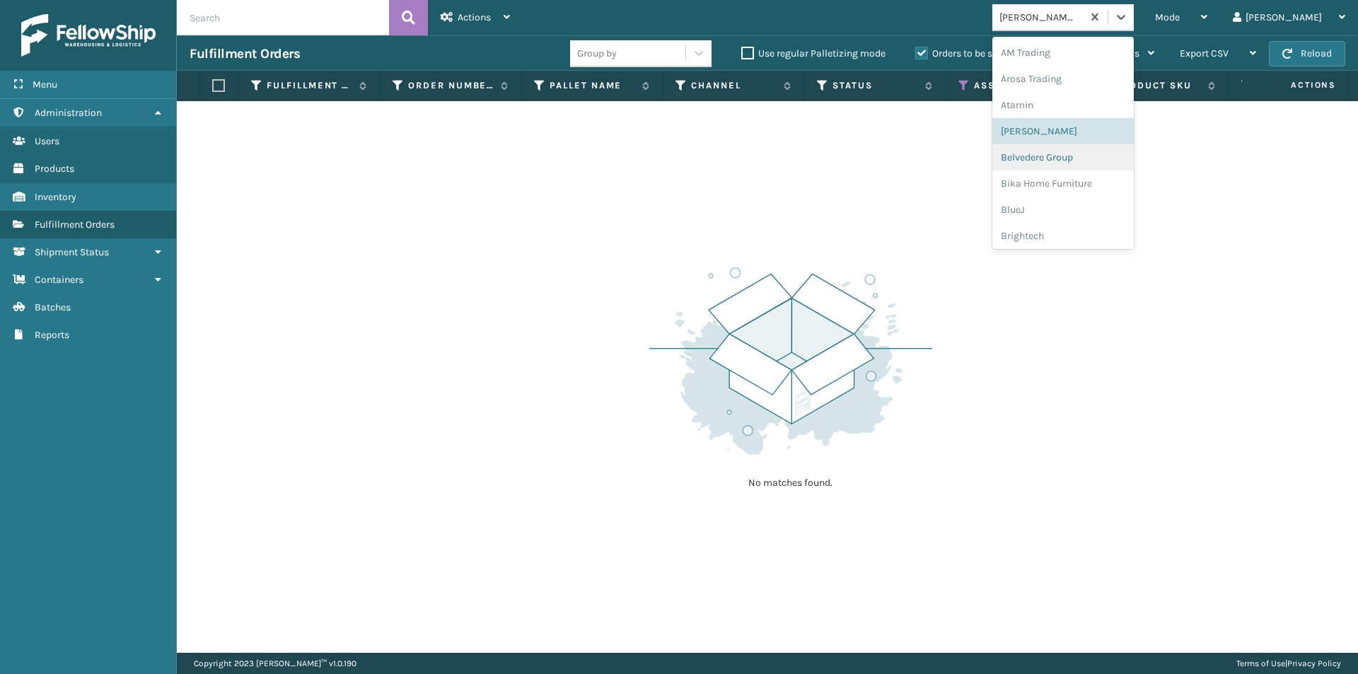
click at [1121, 155] on div "Belvedere Group" at bounding box center [1063, 157] width 141 height 26
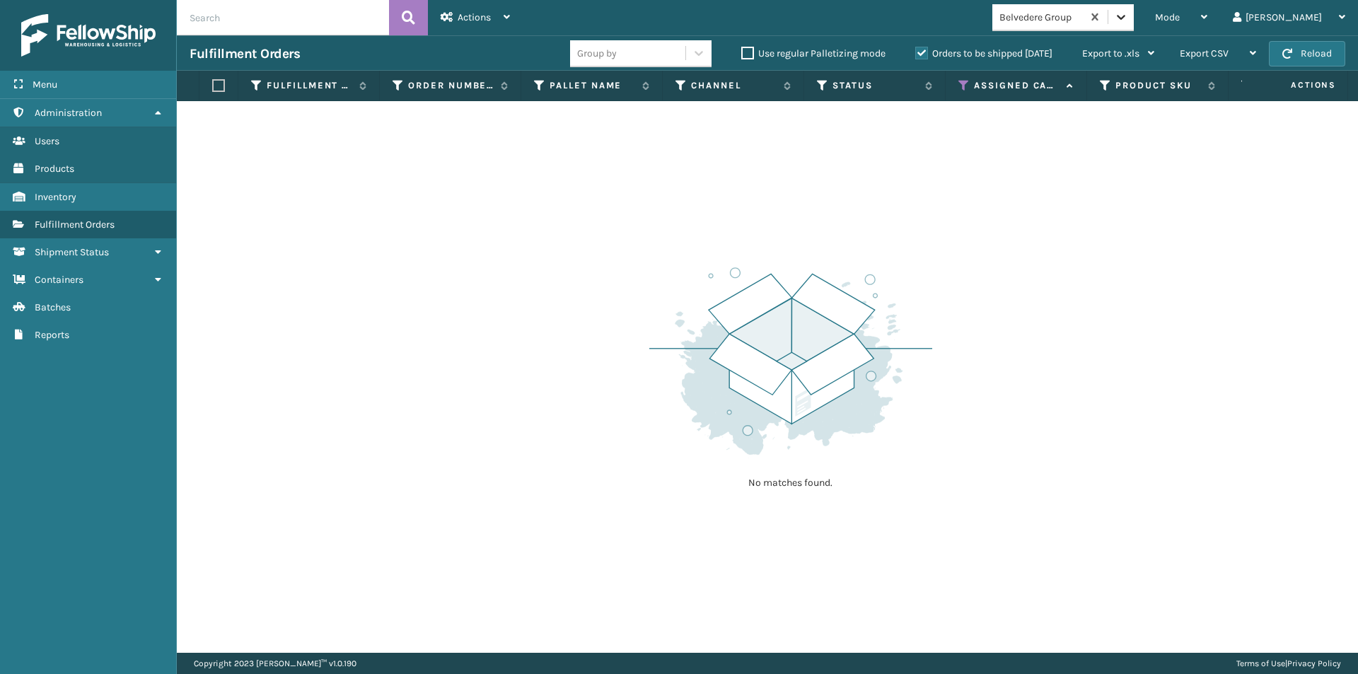
click at [1134, 16] on div at bounding box center [1121, 16] width 25 height 25
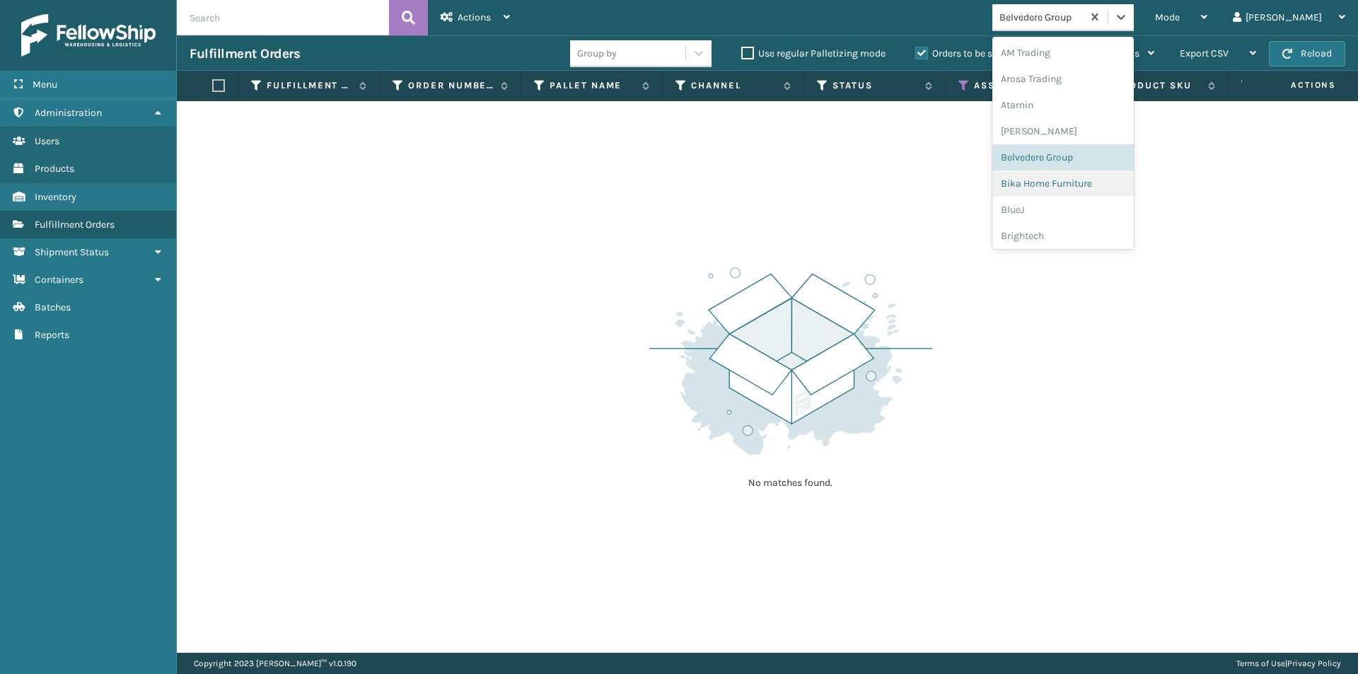
click at [1134, 193] on div "Bika Home Furniture" at bounding box center [1063, 183] width 141 height 26
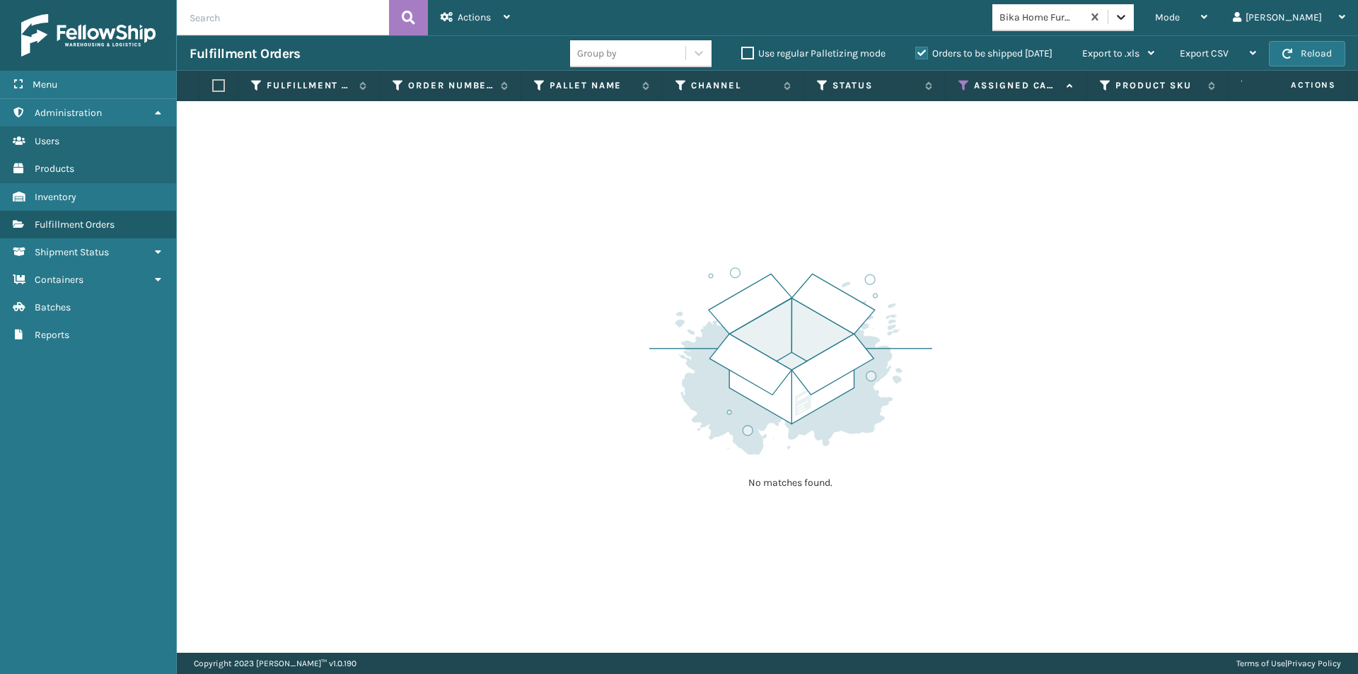
click at [1134, 23] on div at bounding box center [1121, 16] width 25 height 25
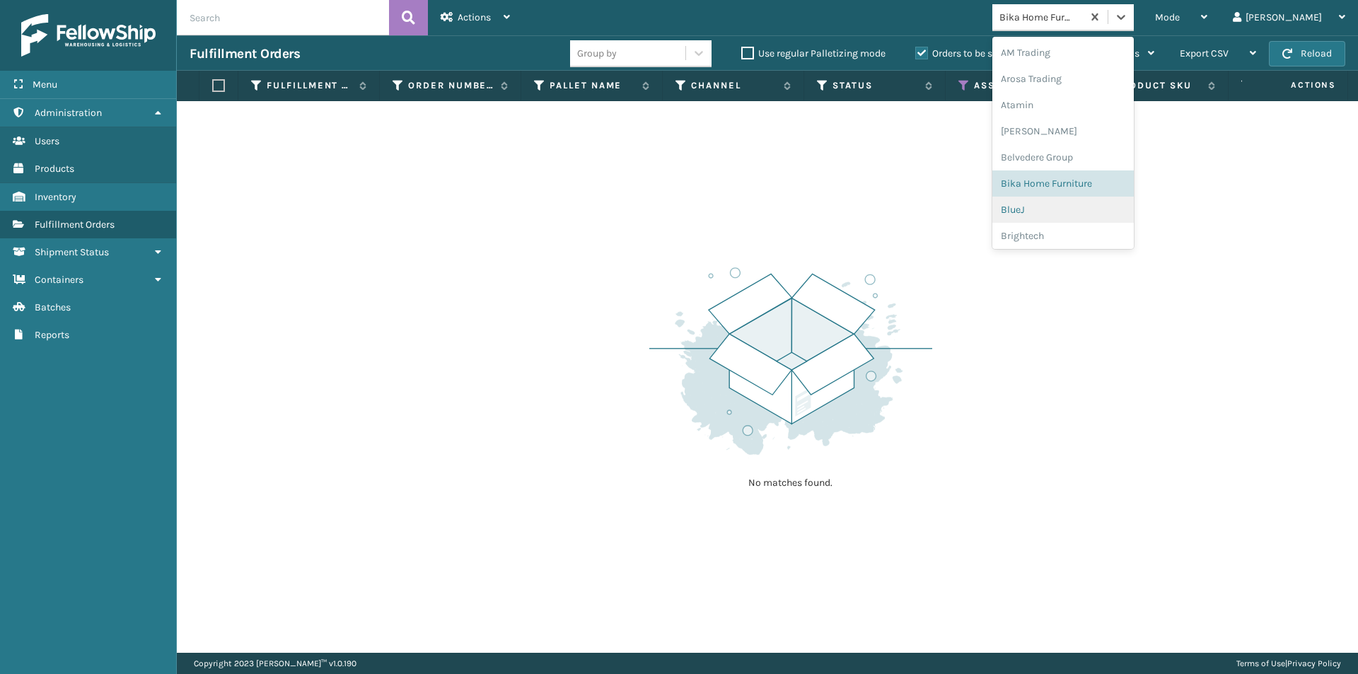
click at [1088, 209] on div "BlueJ" at bounding box center [1063, 210] width 141 height 26
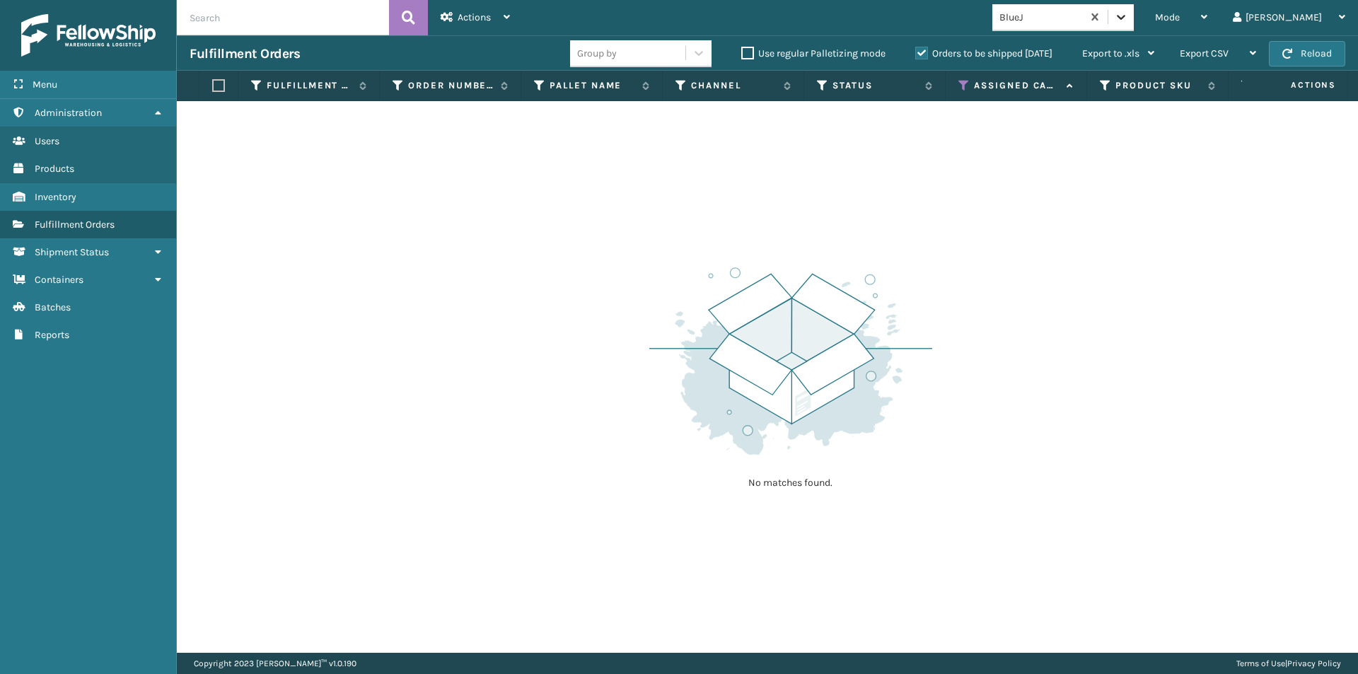
click at [1128, 23] on icon at bounding box center [1121, 17] width 14 height 14
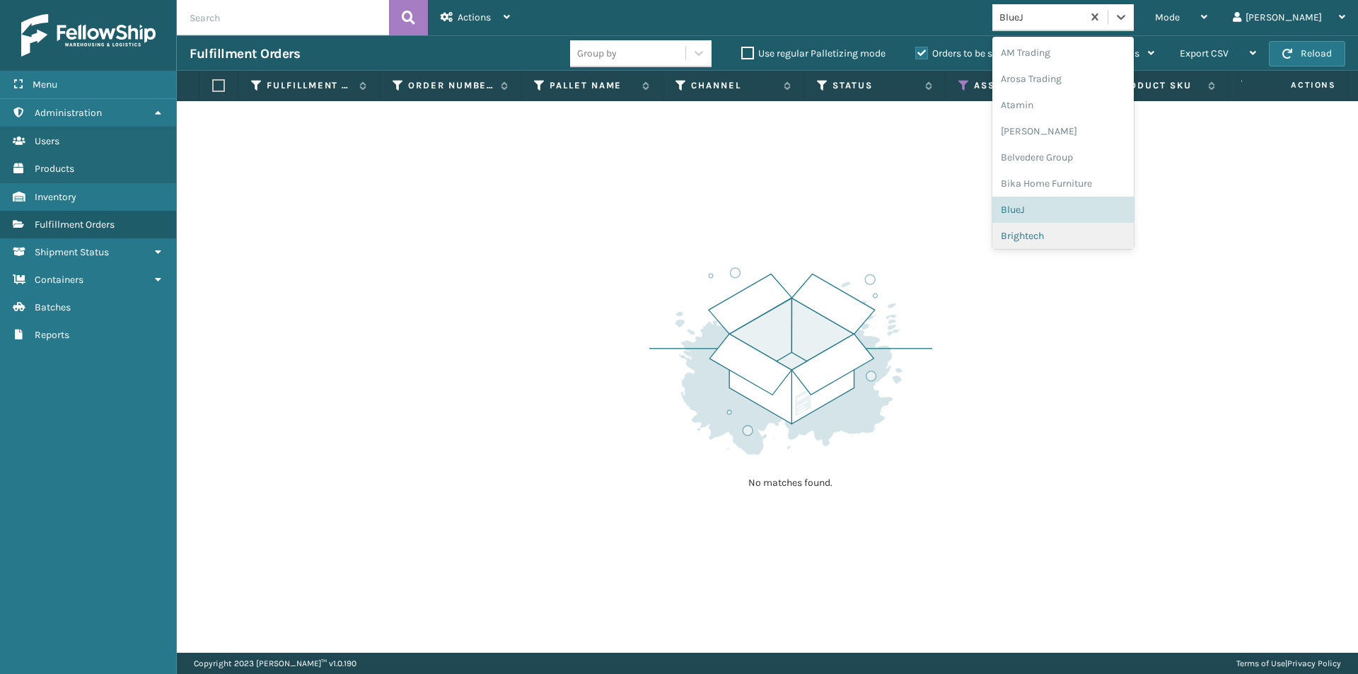
click at [1084, 231] on div "Brightech" at bounding box center [1063, 236] width 141 height 26
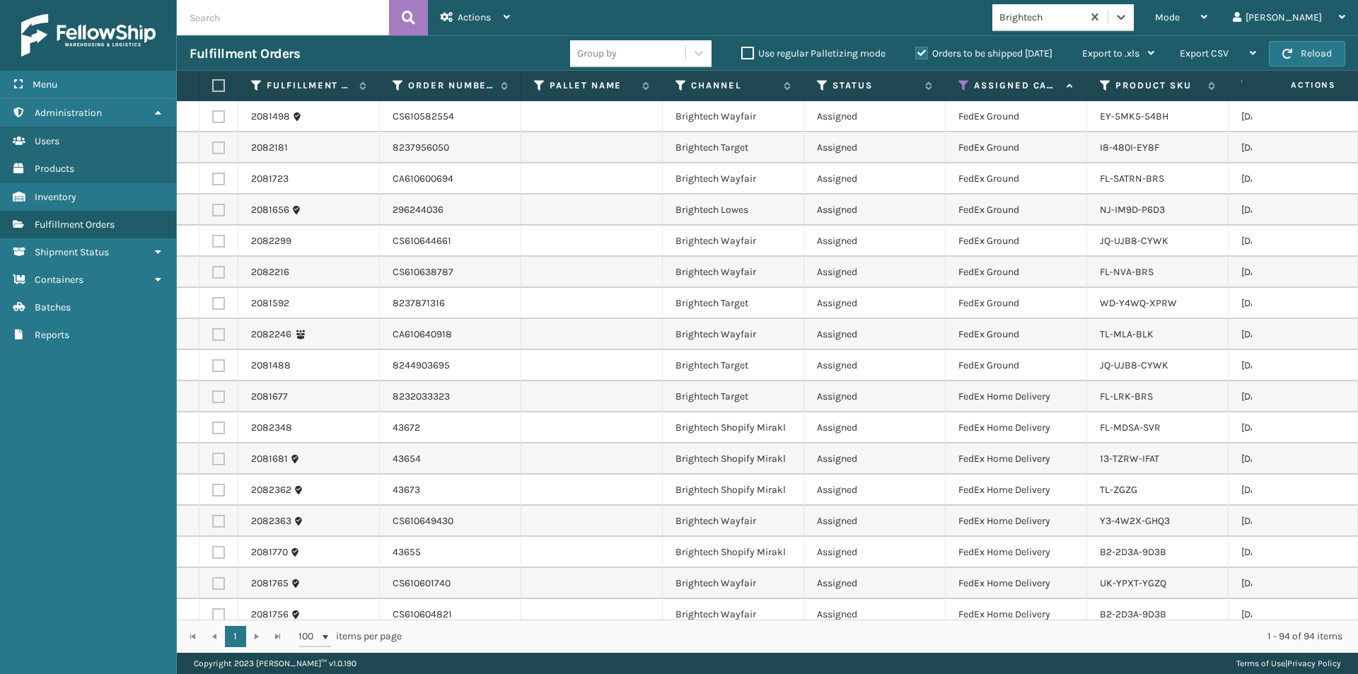
click at [216, 88] on label at bounding box center [216, 85] width 8 height 13
click at [213, 88] on input "checkbox" at bounding box center [212, 85] width 1 height 9
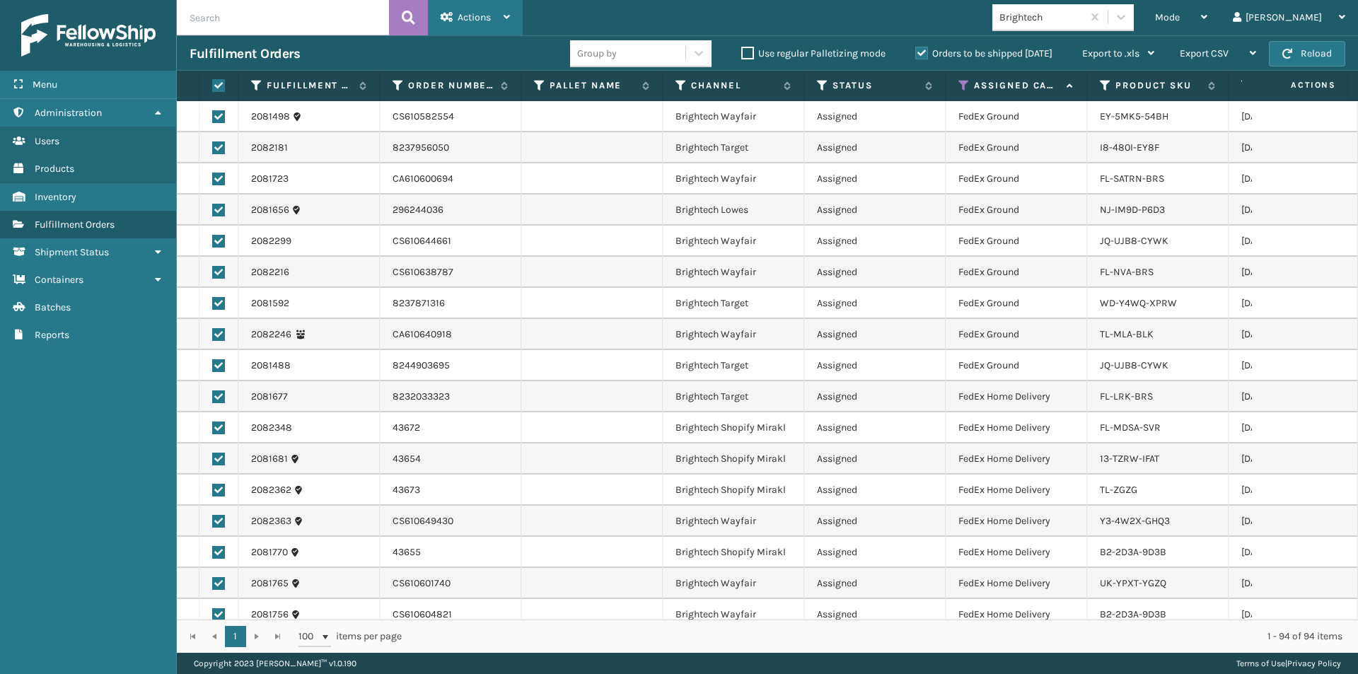
click at [509, 15] on icon at bounding box center [507, 17] width 6 height 10
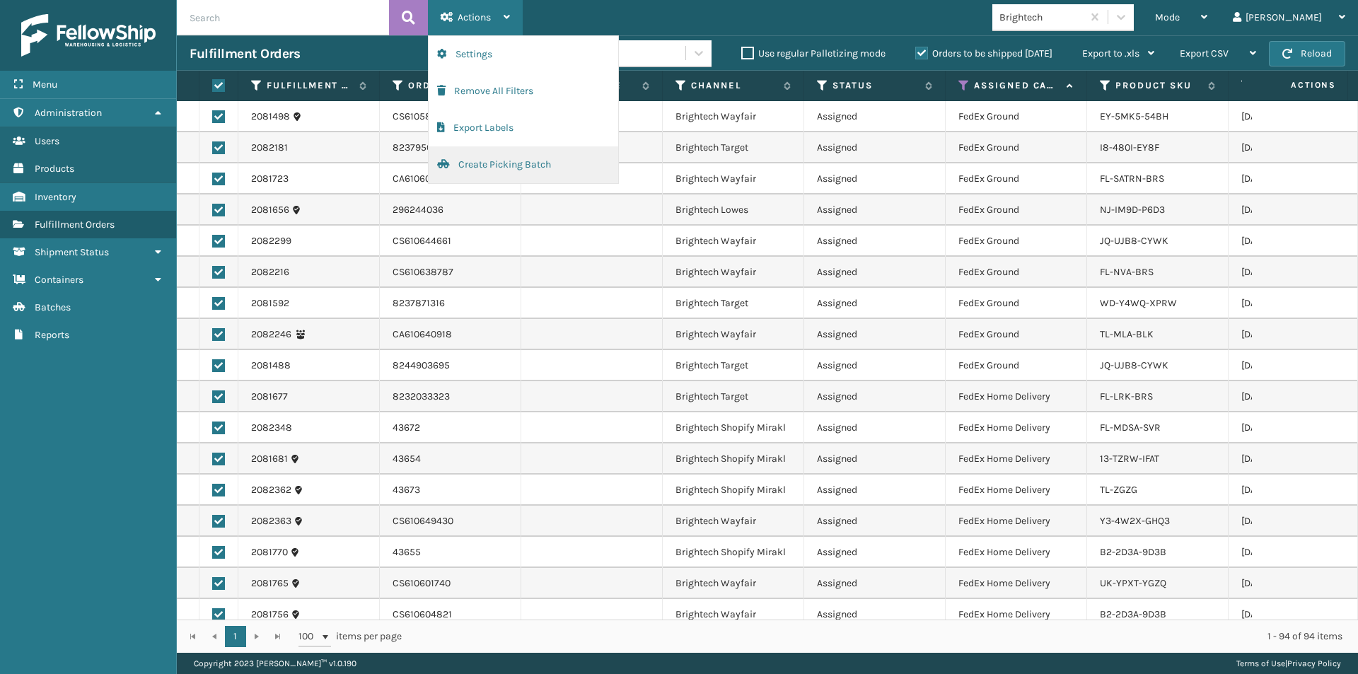
click at [481, 167] on button "Create Picking Batch" at bounding box center [524, 164] width 190 height 37
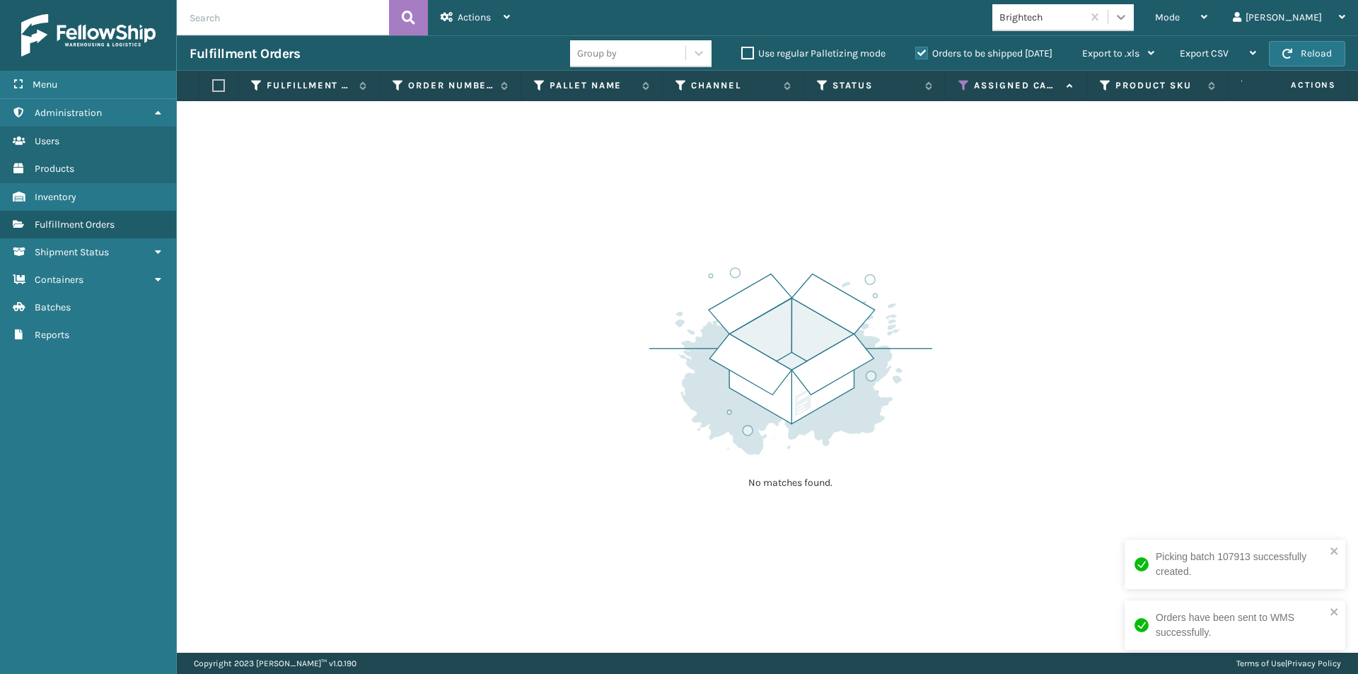
click at [1128, 16] on icon at bounding box center [1121, 17] width 14 height 14
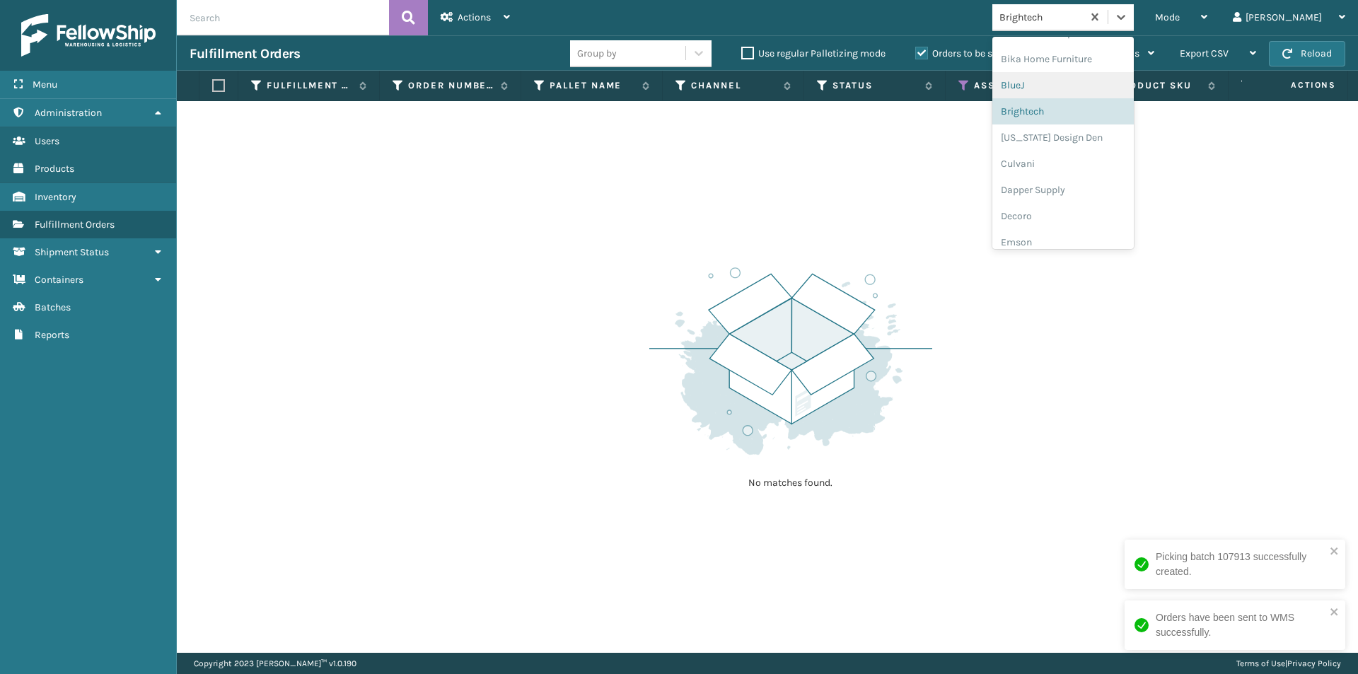
scroll to position [150, 0]
click at [1097, 120] on div "[US_STATE] Design Den" at bounding box center [1063, 112] width 141 height 26
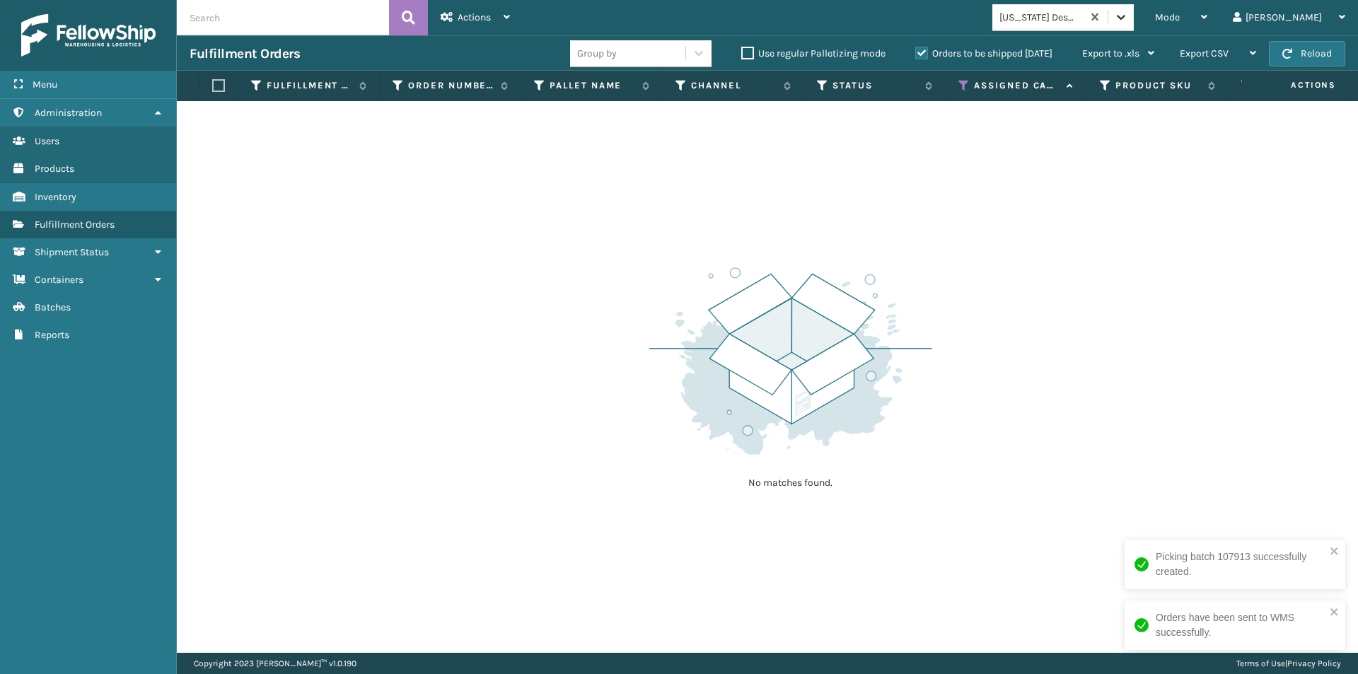
click at [1128, 16] on icon at bounding box center [1121, 17] width 14 height 14
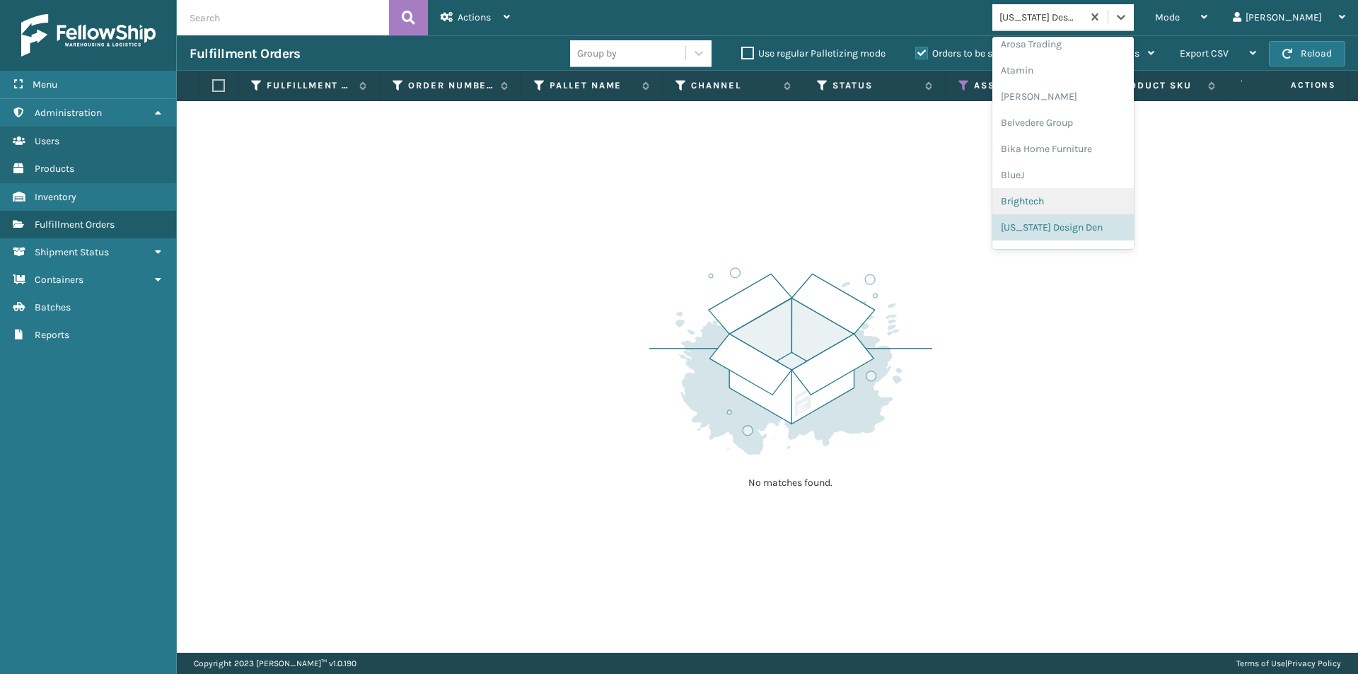
scroll to position [105, 0]
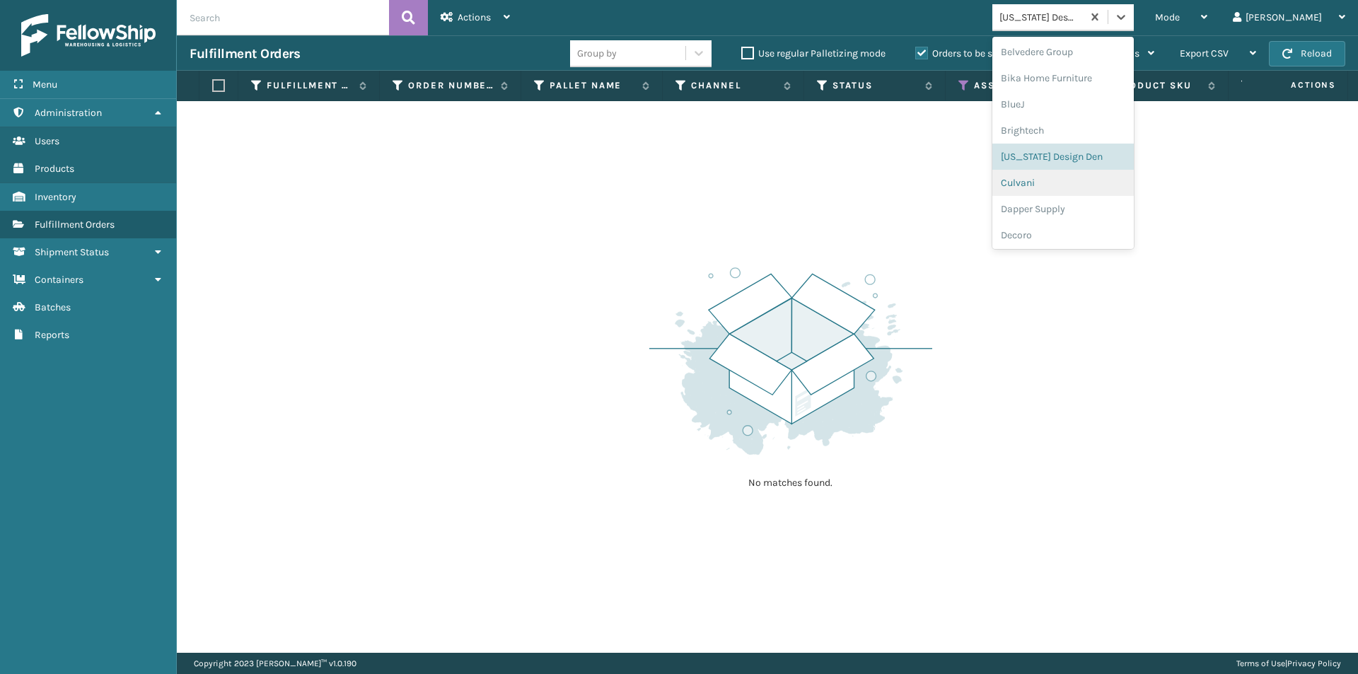
click at [1105, 184] on div "Culvani" at bounding box center [1063, 183] width 141 height 26
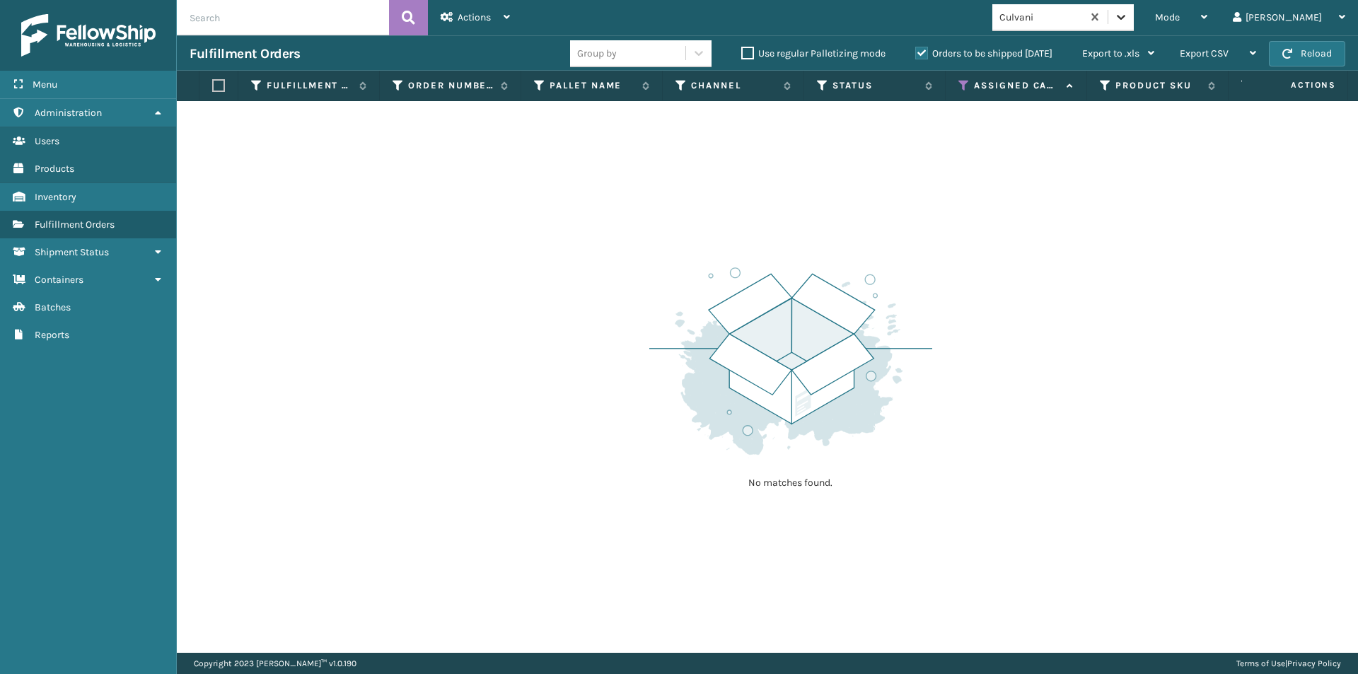
click at [1126, 18] on icon at bounding box center [1121, 17] width 8 height 5
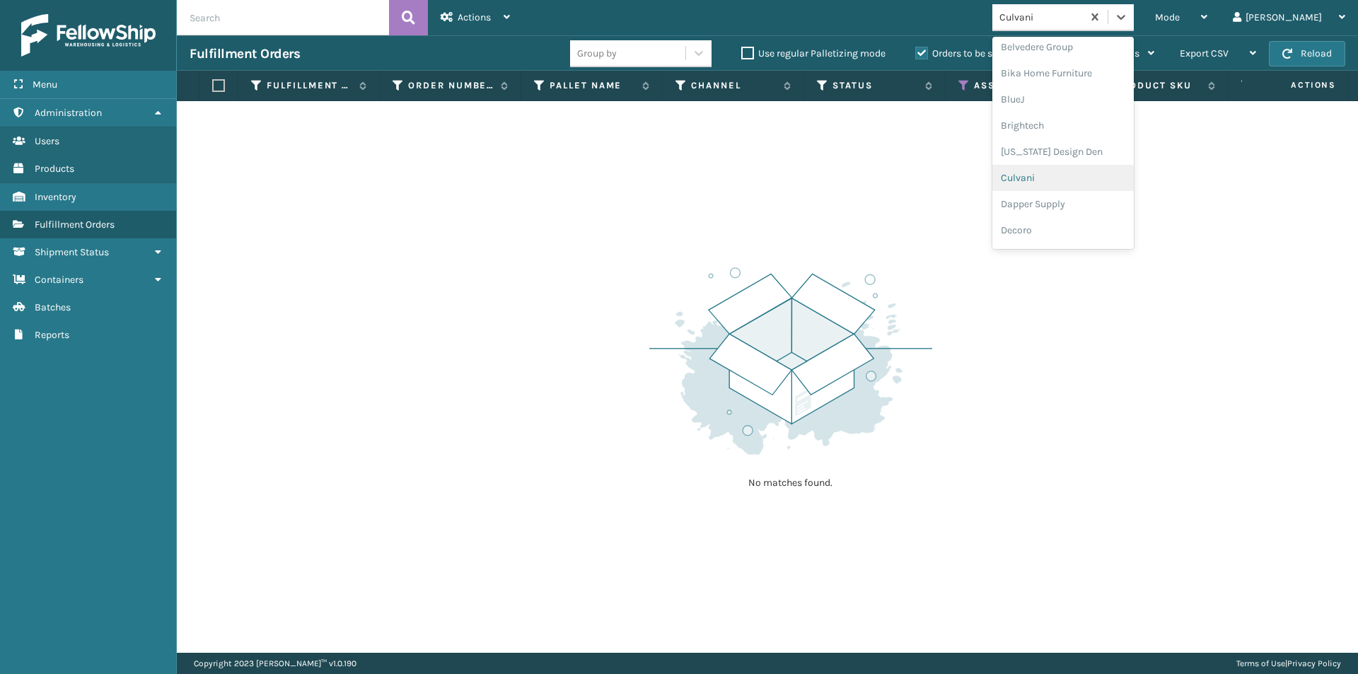
scroll to position [132, 0]
click at [1115, 185] on div "Dapper Supply" at bounding box center [1063, 183] width 141 height 26
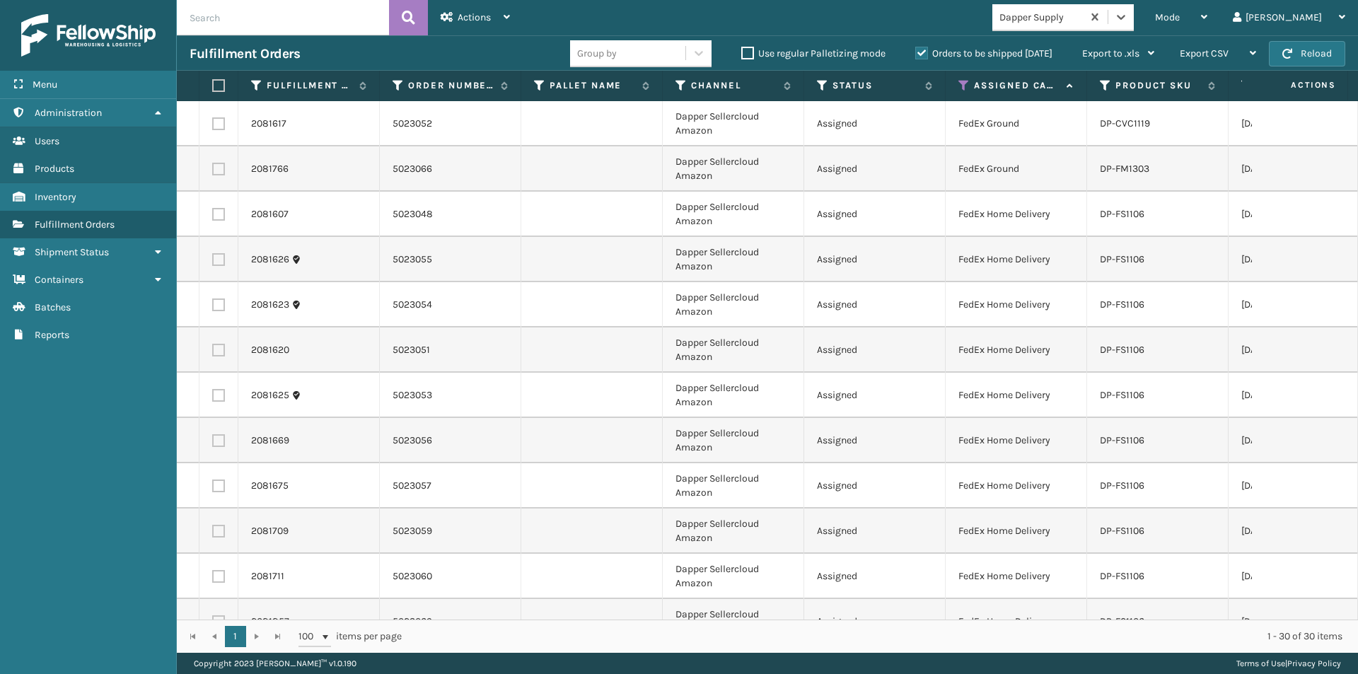
click at [219, 80] on label at bounding box center [216, 85] width 8 height 13
click at [213, 81] on input "checkbox" at bounding box center [212, 85] width 1 height 9
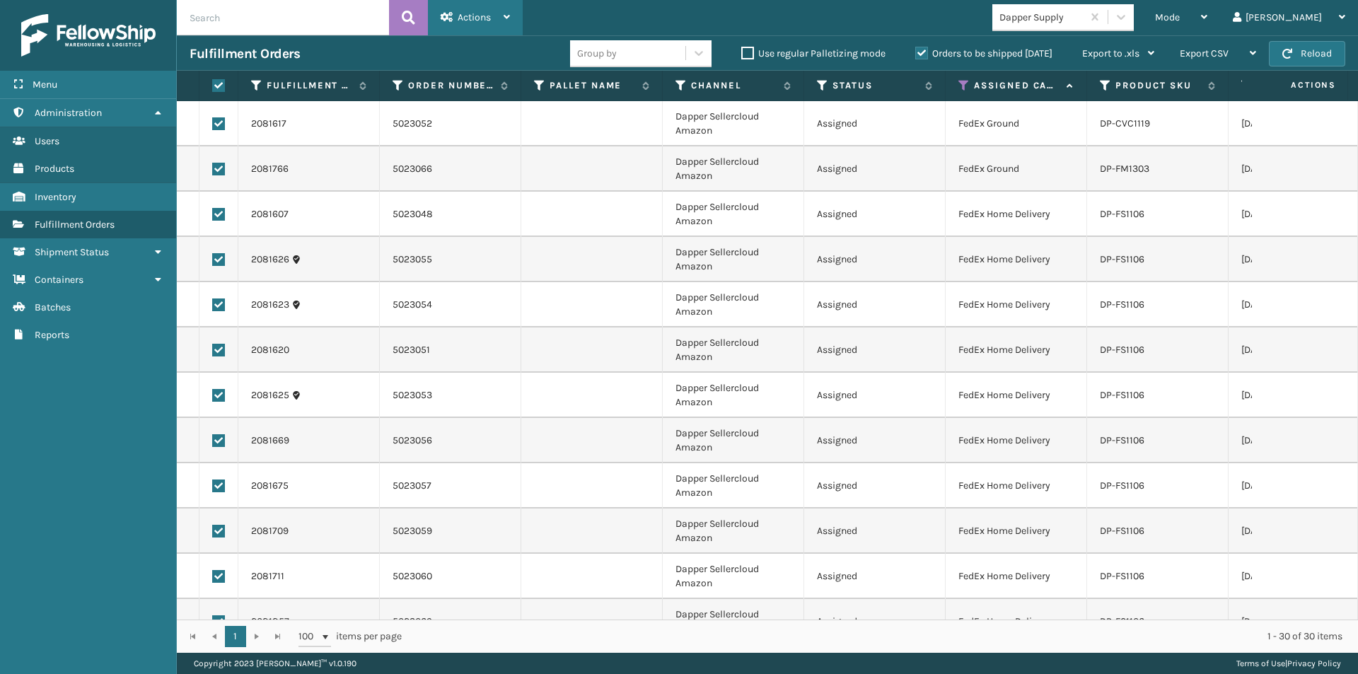
click at [512, 11] on div "Actions Settings Remove All Filters Export Labels Create Picking Batch" at bounding box center [475, 17] width 95 height 35
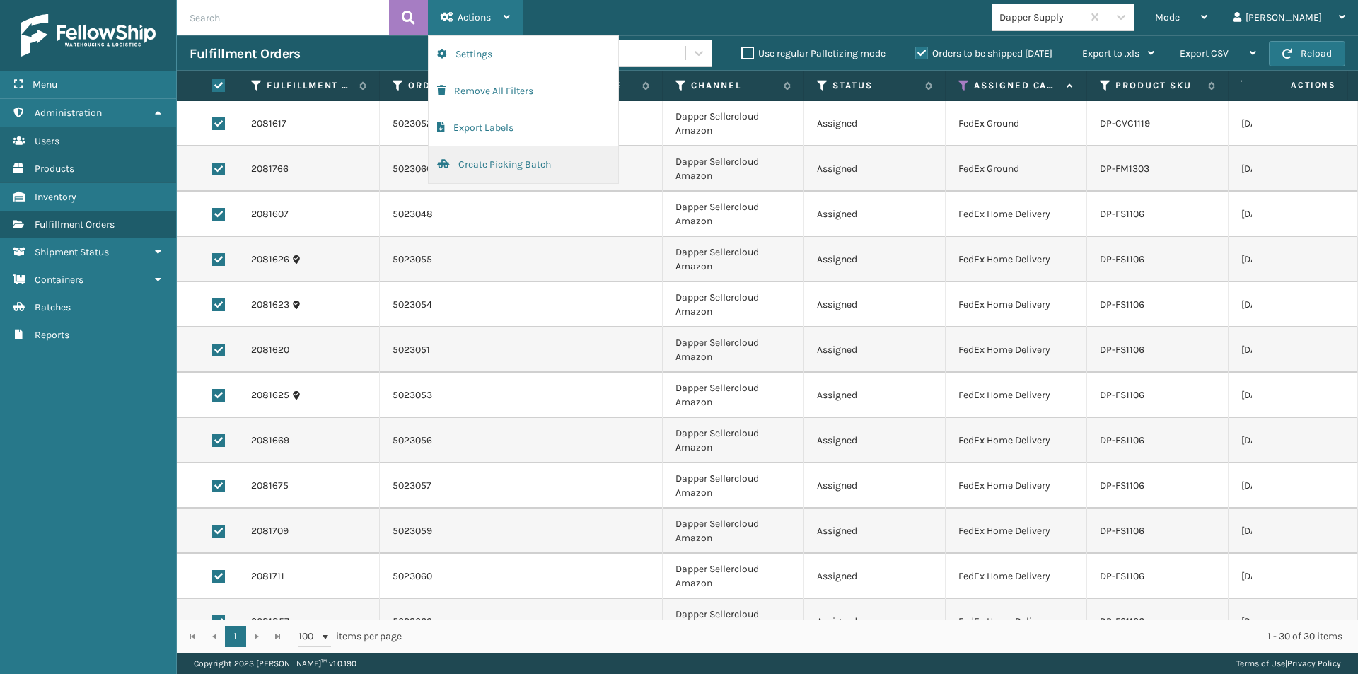
click at [527, 169] on button "Create Picking Batch" at bounding box center [524, 164] width 190 height 37
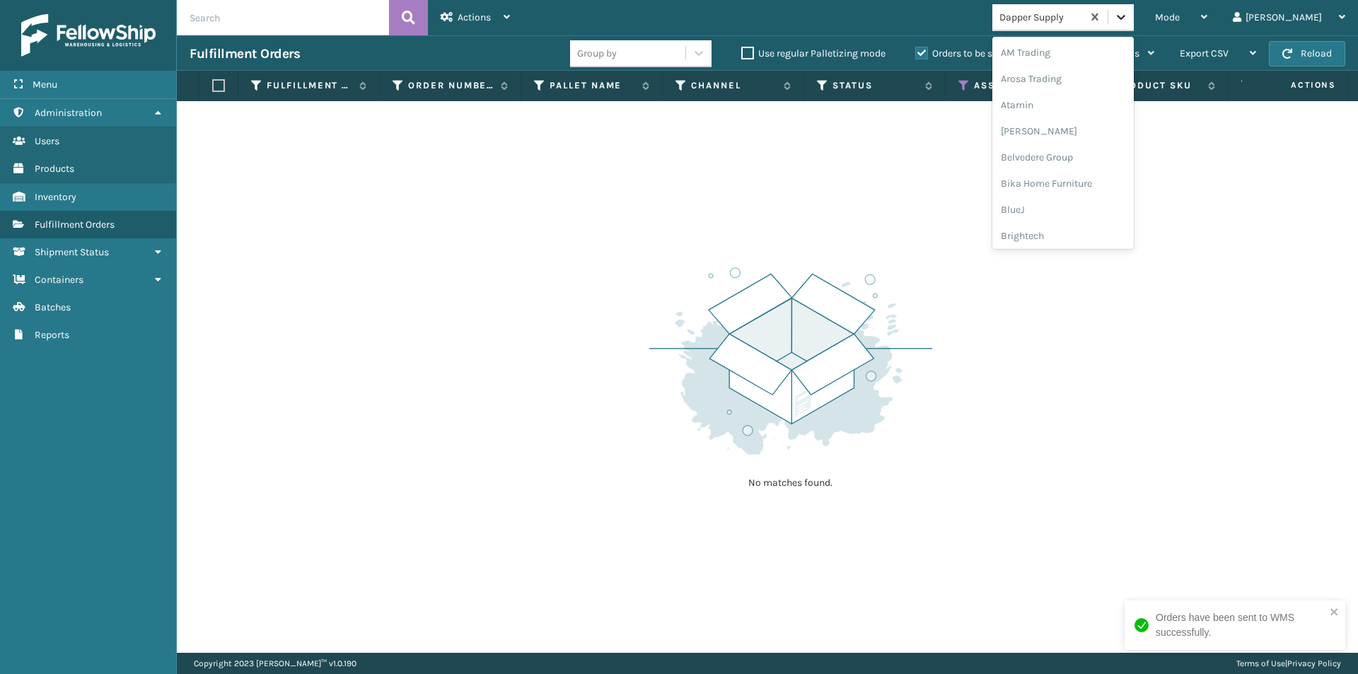
drag, startPoint x: 1173, startPoint y: 16, endPoint x: 1166, endPoint y: 29, distance: 14.6
click at [1128, 17] on icon at bounding box center [1121, 17] width 14 height 14
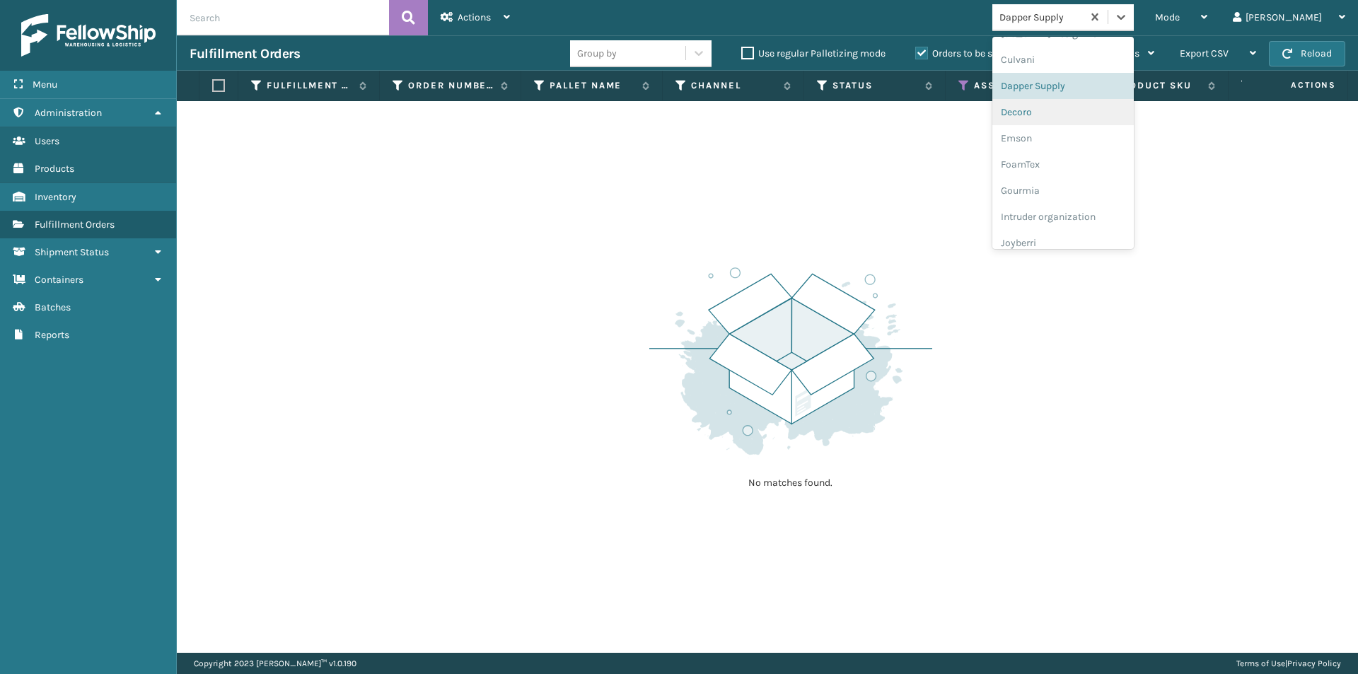
click at [1076, 114] on div "Decoro" at bounding box center [1063, 112] width 141 height 26
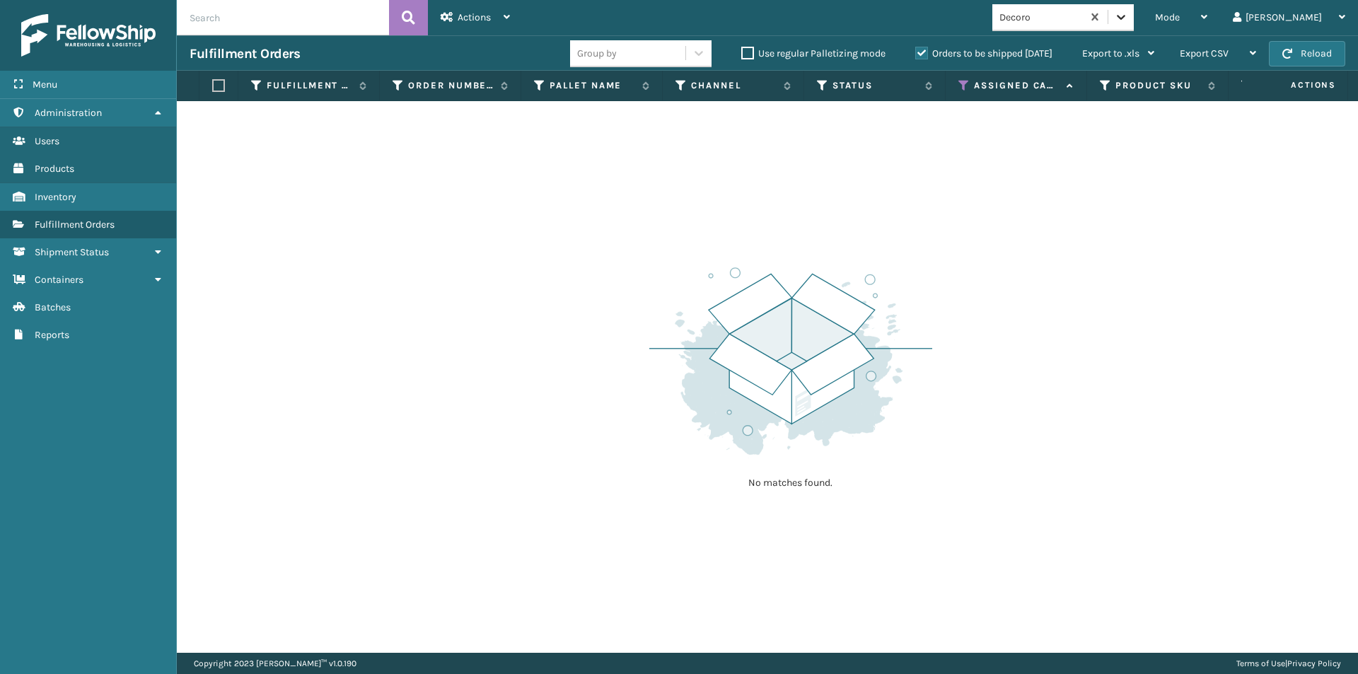
click at [1128, 22] on icon at bounding box center [1121, 17] width 14 height 14
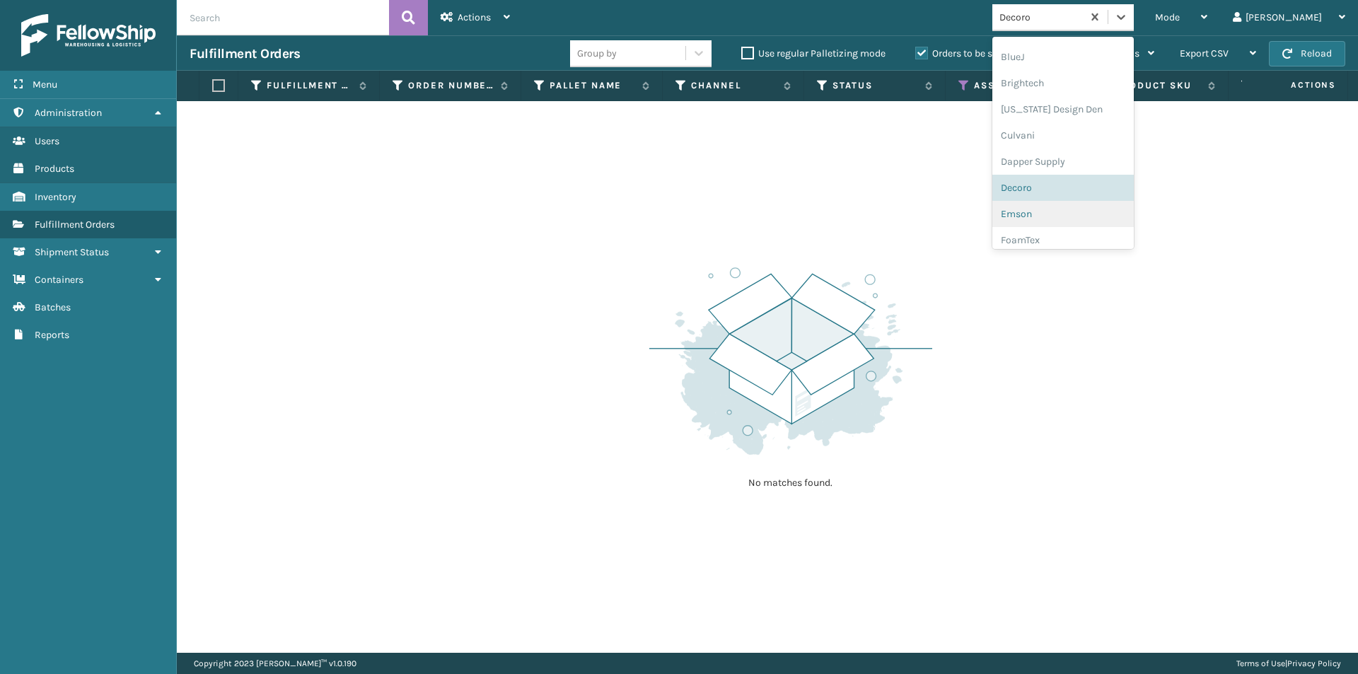
scroll to position [184, 0]
click at [1090, 184] on div "Emson" at bounding box center [1063, 183] width 141 height 26
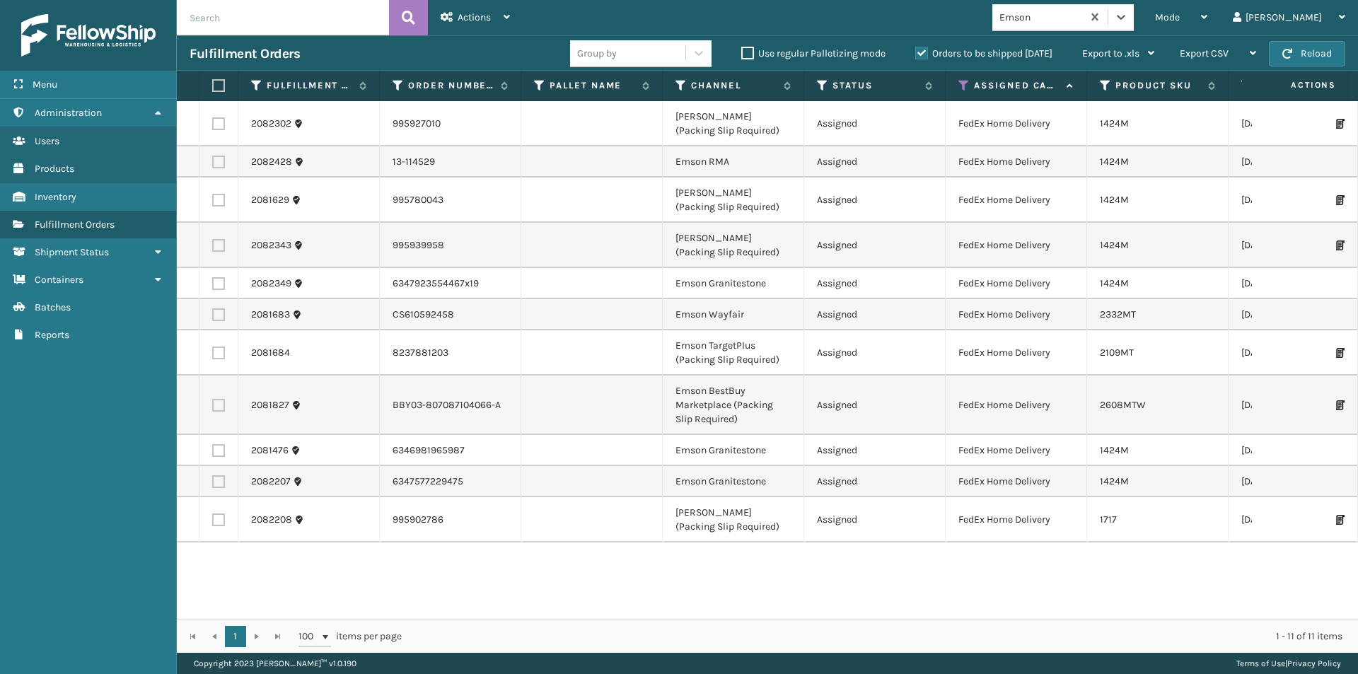
click at [221, 87] on label at bounding box center [216, 85] width 8 height 13
click at [213, 87] on input "checkbox" at bounding box center [212, 85] width 1 height 9
click at [509, 14] on icon at bounding box center [507, 17] width 6 height 10
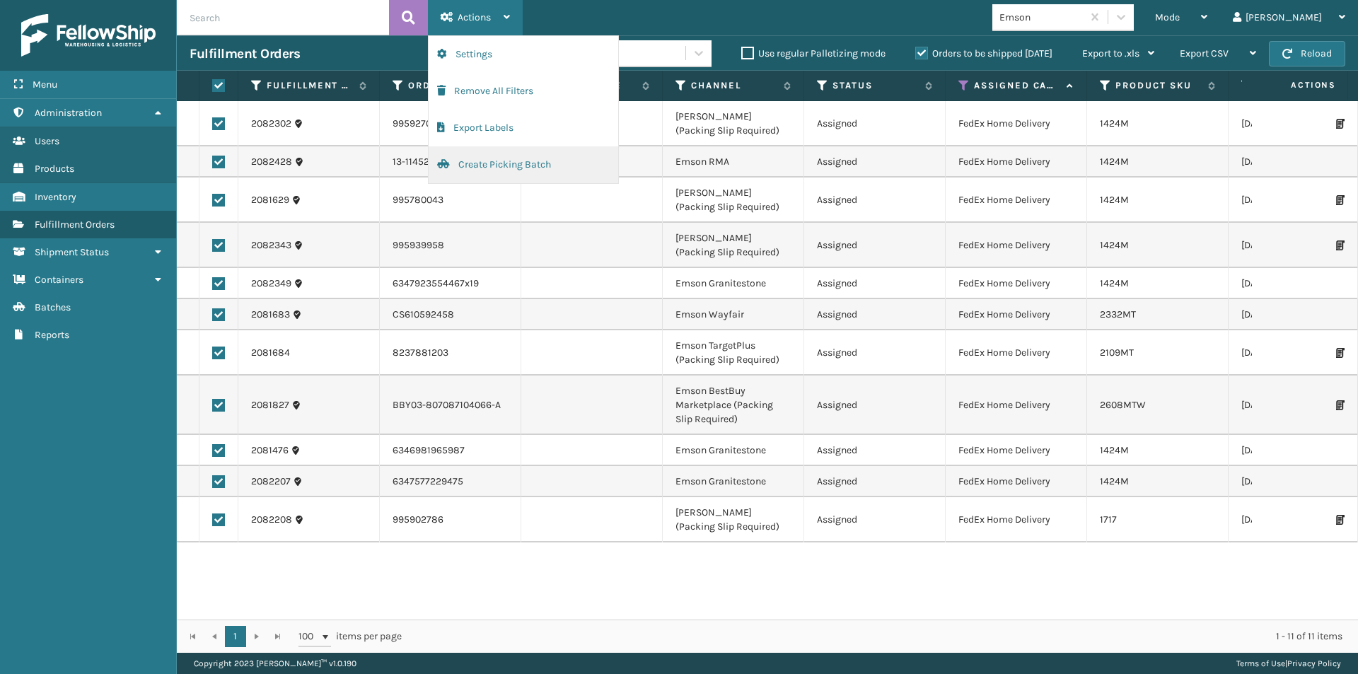
click at [476, 159] on button "Create Picking Batch" at bounding box center [524, 164] width 190 height 37
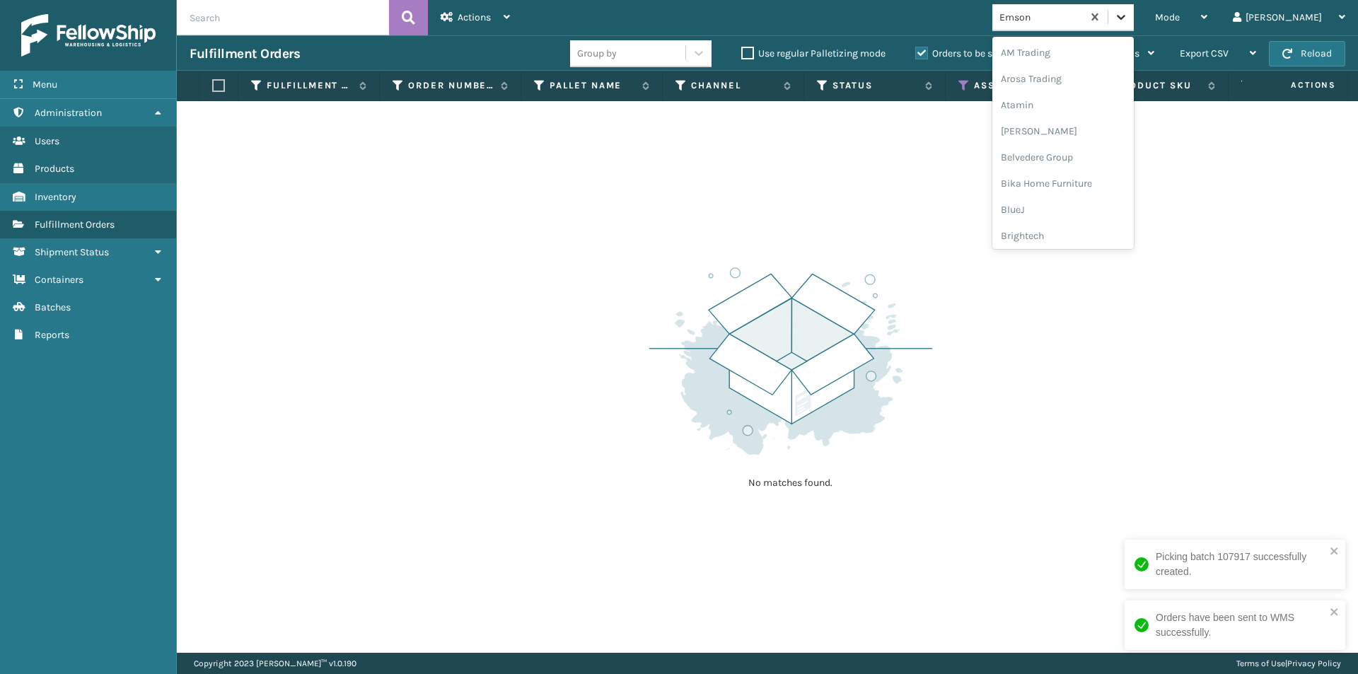
click at [1134, 16] on div at bounding box center [1121, 16] width 25 height 25
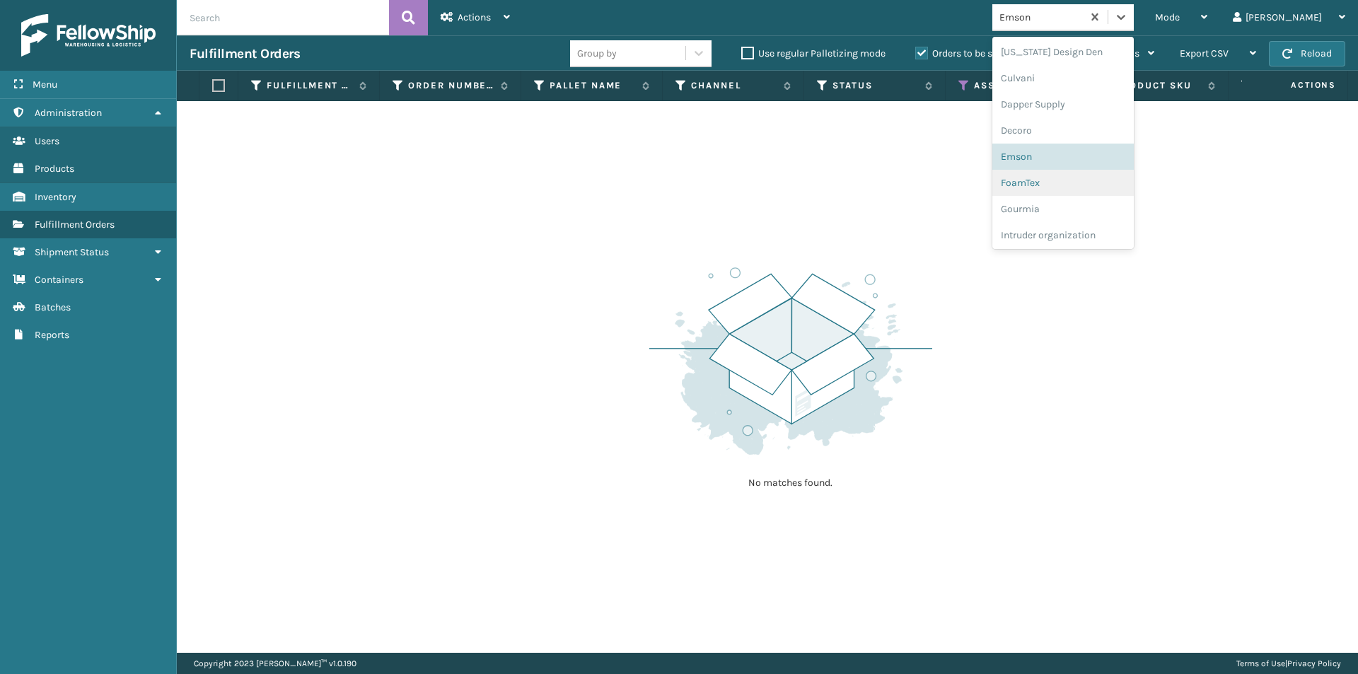
click at [1093, 187] on div "FoamTex" at bounding box center [1063, 183] width 141 height 26
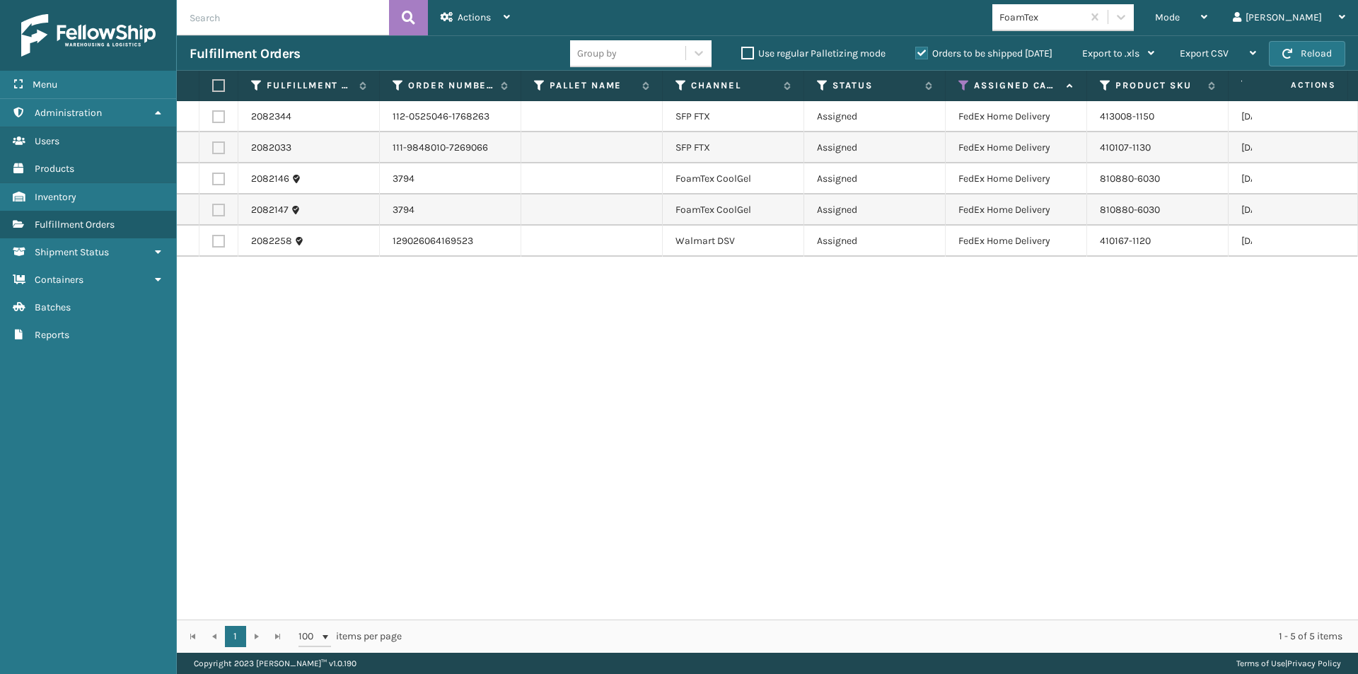
click at [217, 81] on label at bounding box center [216, 85] width 8 height 13
click at [213, 81] on input "checkbox" at bounding box center [212, 85] width 1 height 9
click at [507, 21] on icon at bounding box center [507, 17] width 6 height 10
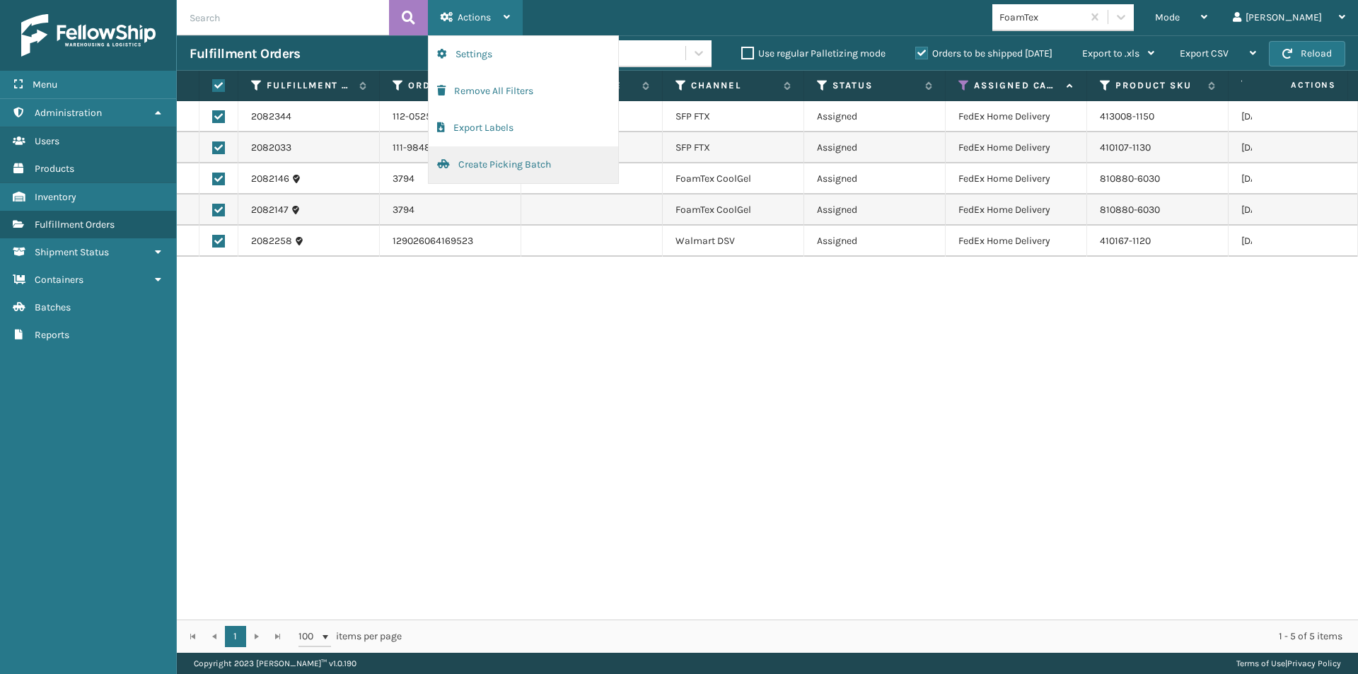
click at [526, 164] on button "Create Picking Batch" at bounding box center [524, 164] width 190 height 37
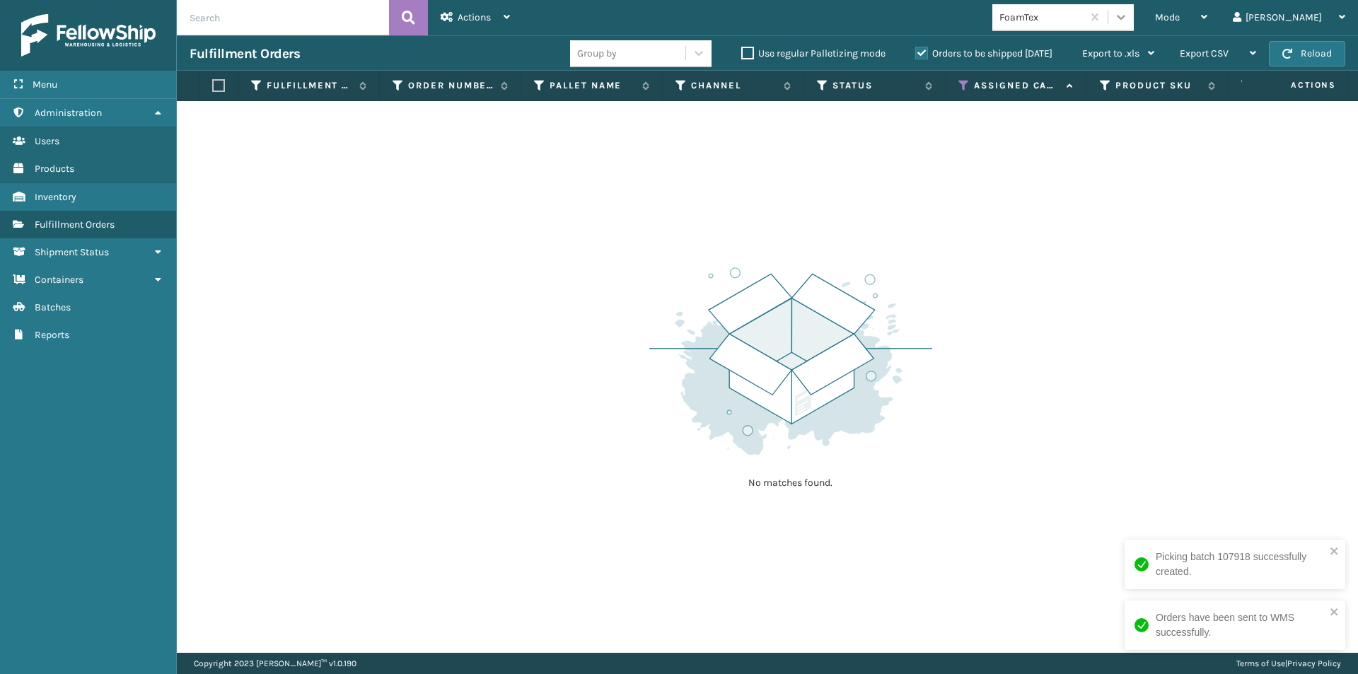
click at [1128, 21] on icon at bounding box center [1121, 17] width 14 height 14
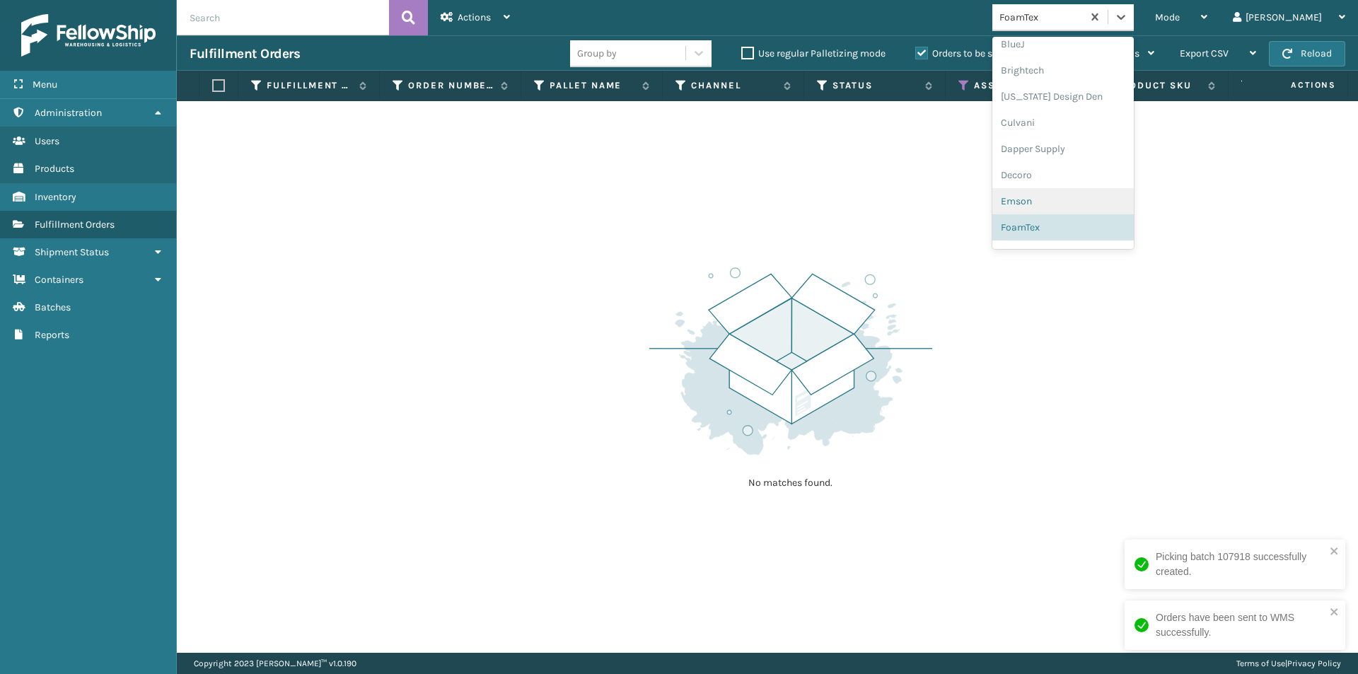
scroll to position [307, 0]
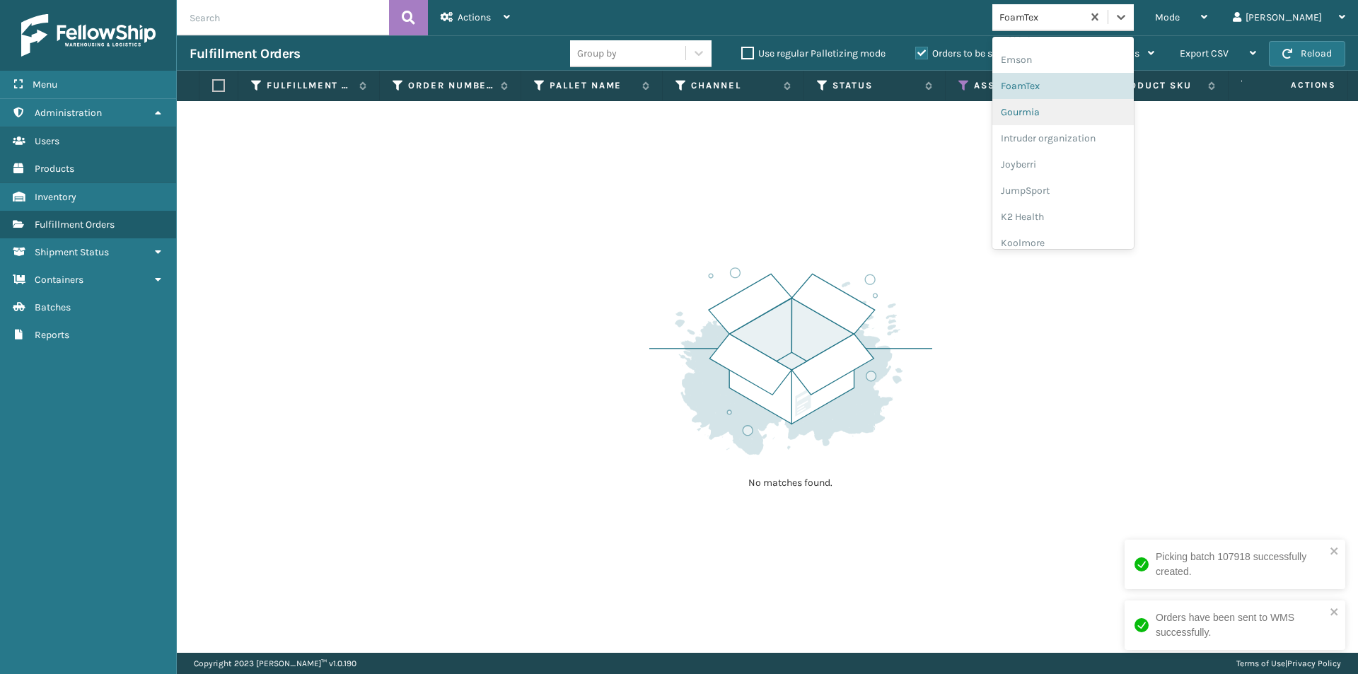
click at [1081, 113] on div "Gourmia" at bounding box center [1063, 112] width 141 height 26
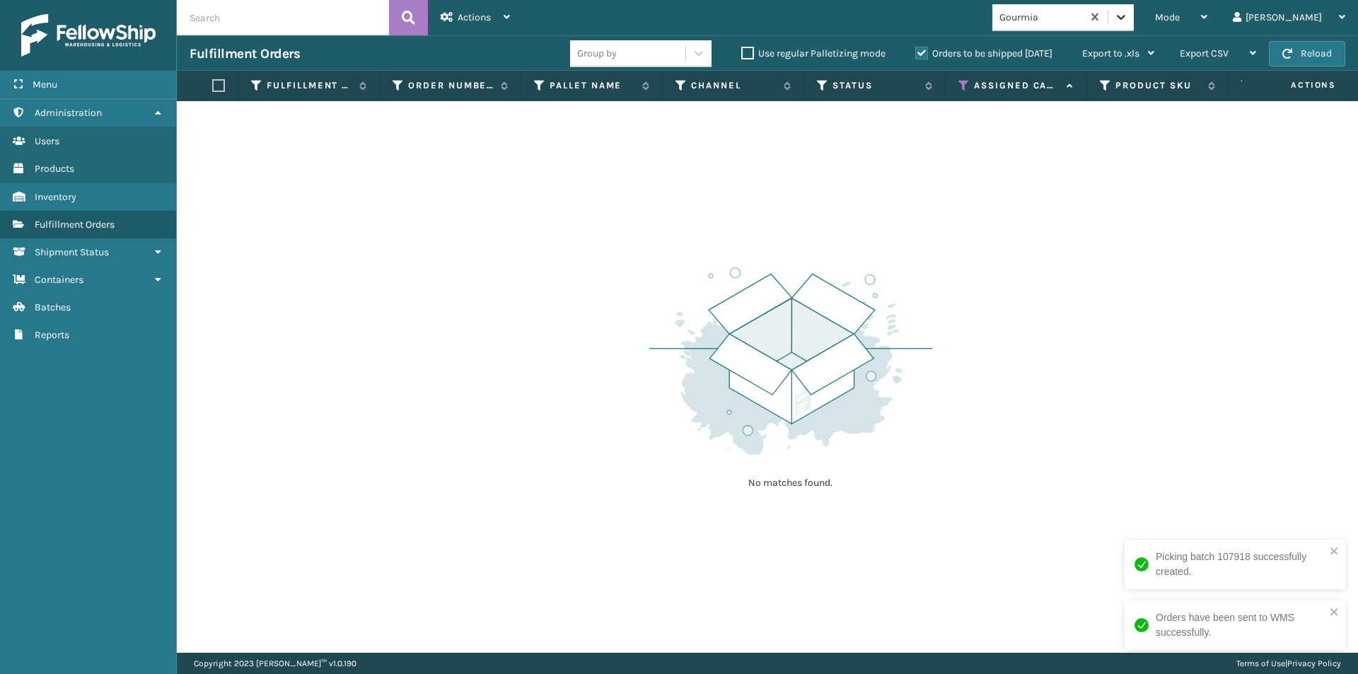
click at [1134, 8] on div at bounding box center [1121, 16] width 25 height 25
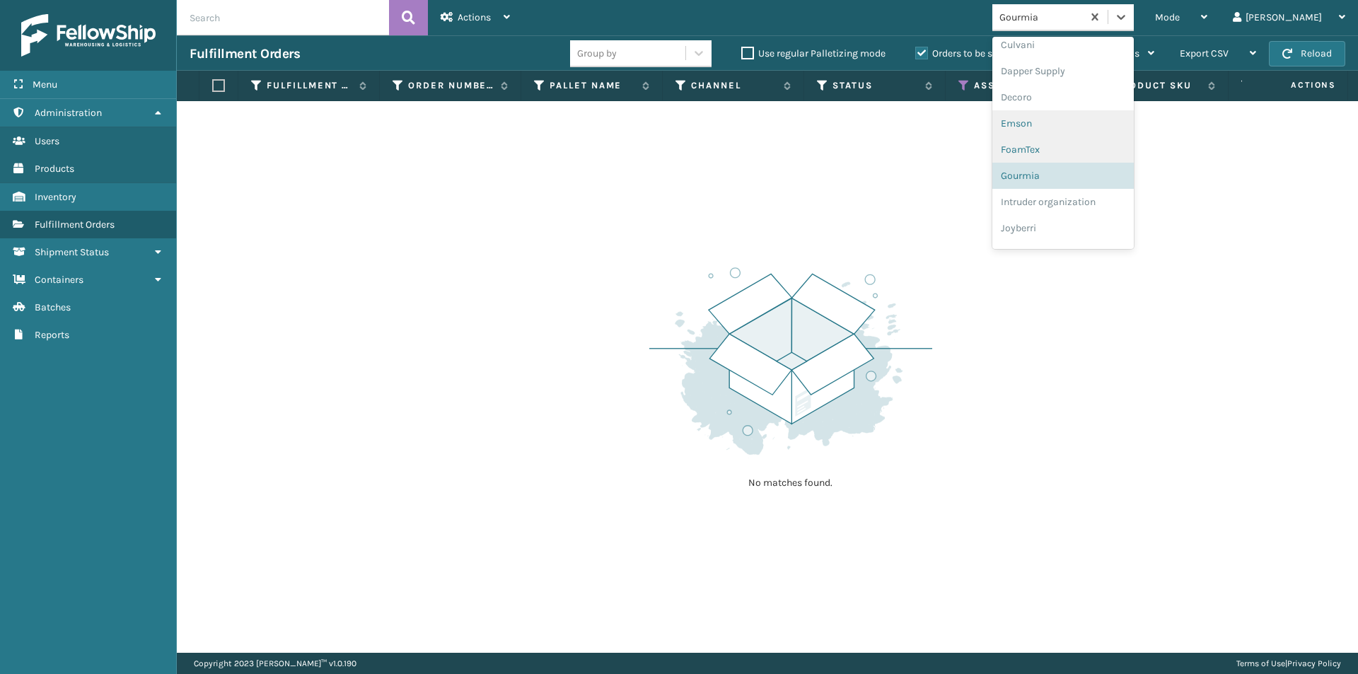
scroll to position [262, 0]
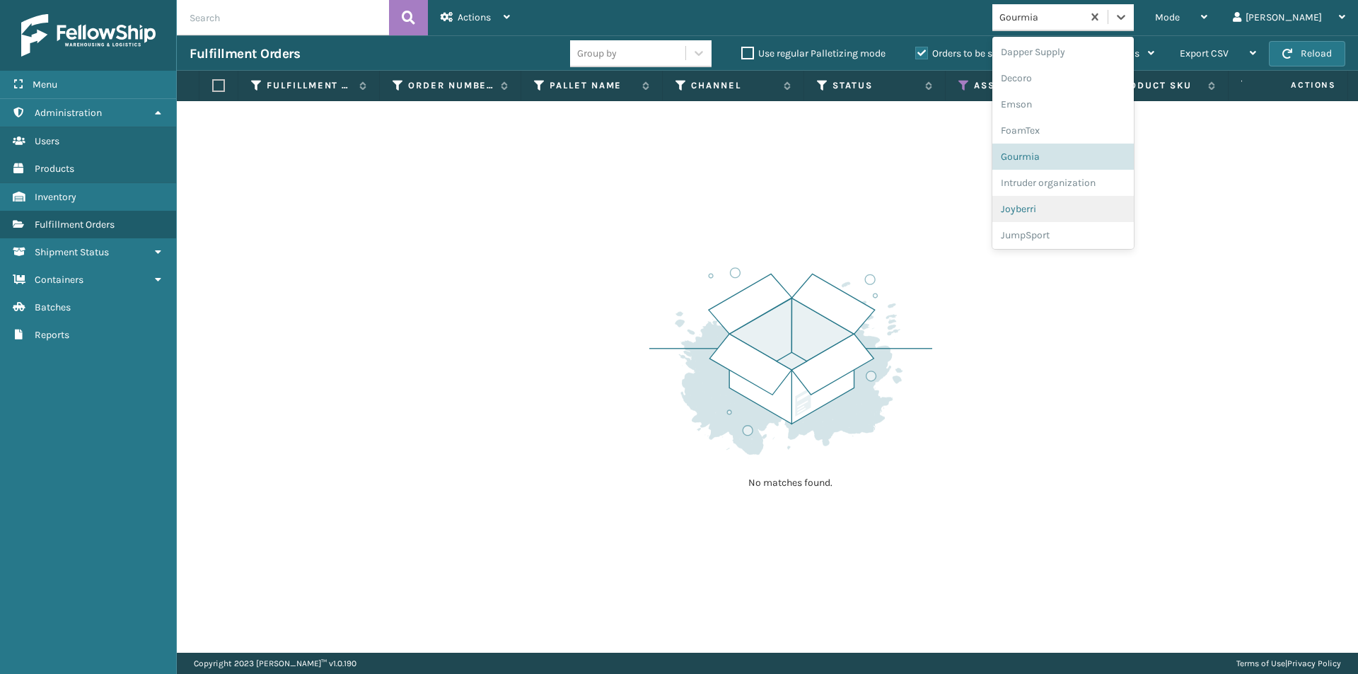
click at [1087, 214] on div "Joyberri" at bounding box center [1063, 209] width 141 height 26
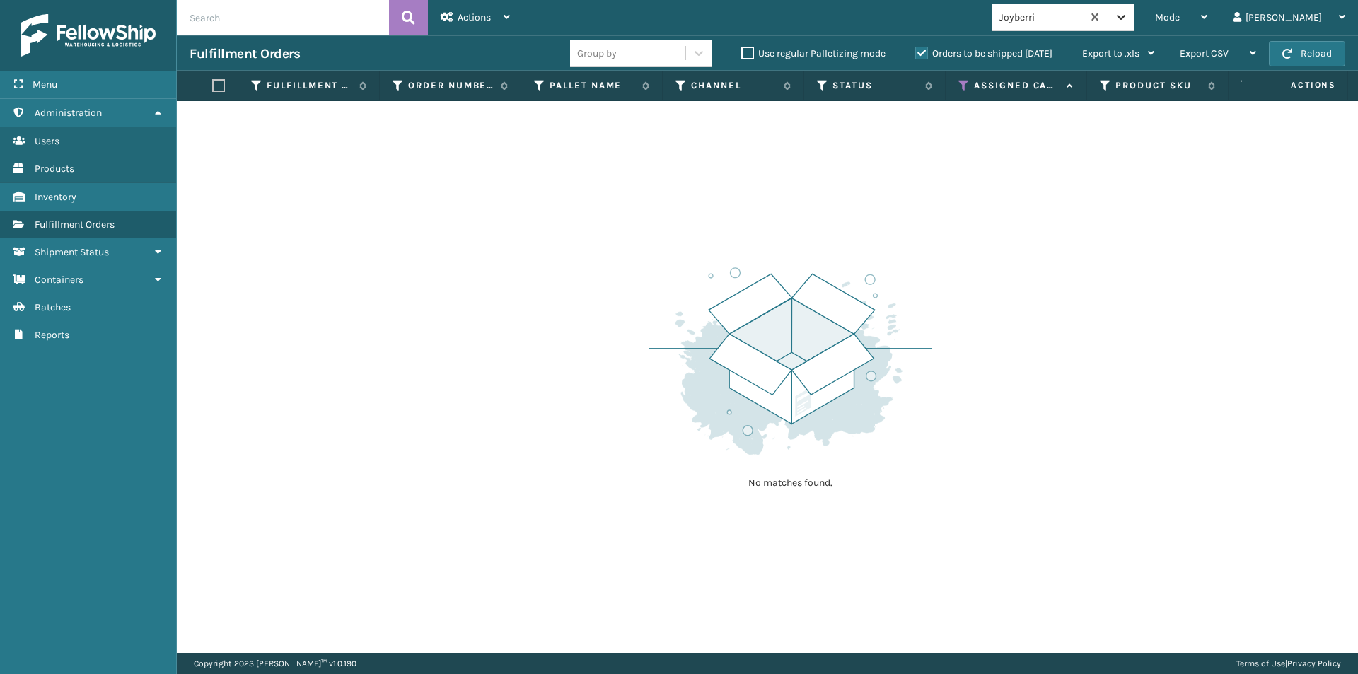
click at [1128, 14] on icon at bounding box center [1121, 17] width 14 height 14
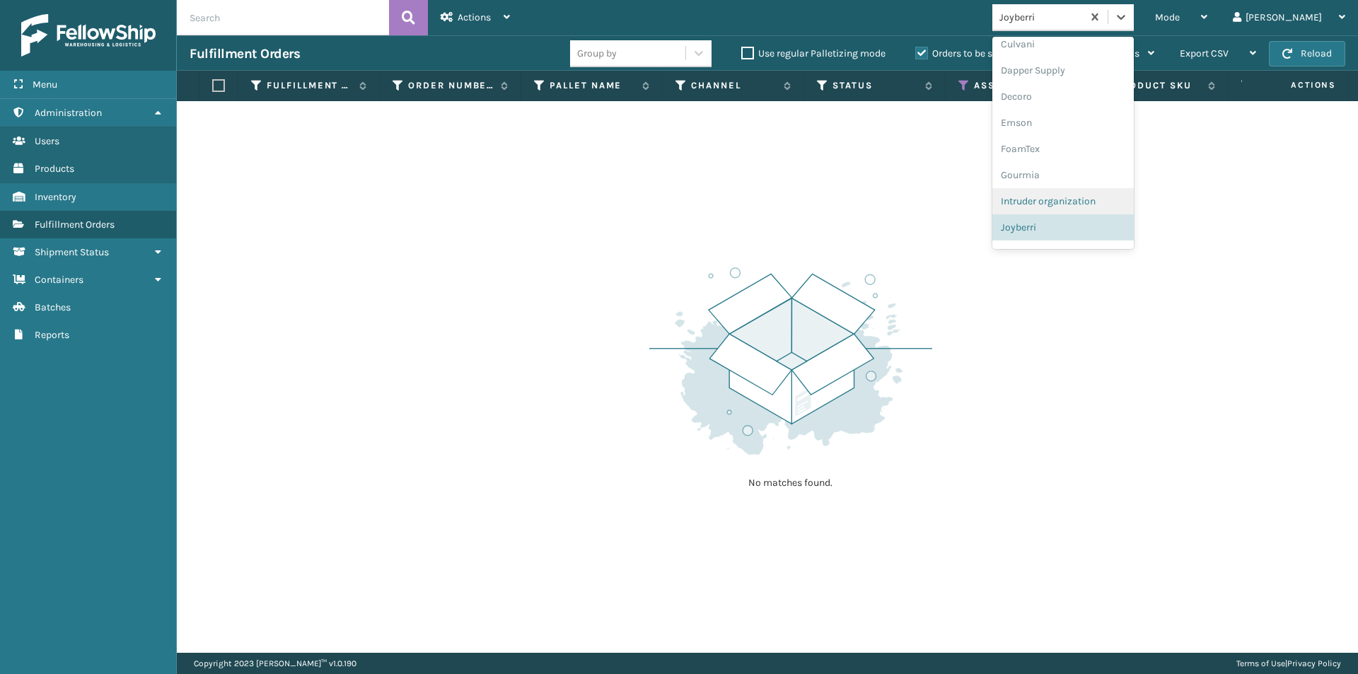
scroll to position [315, 0]
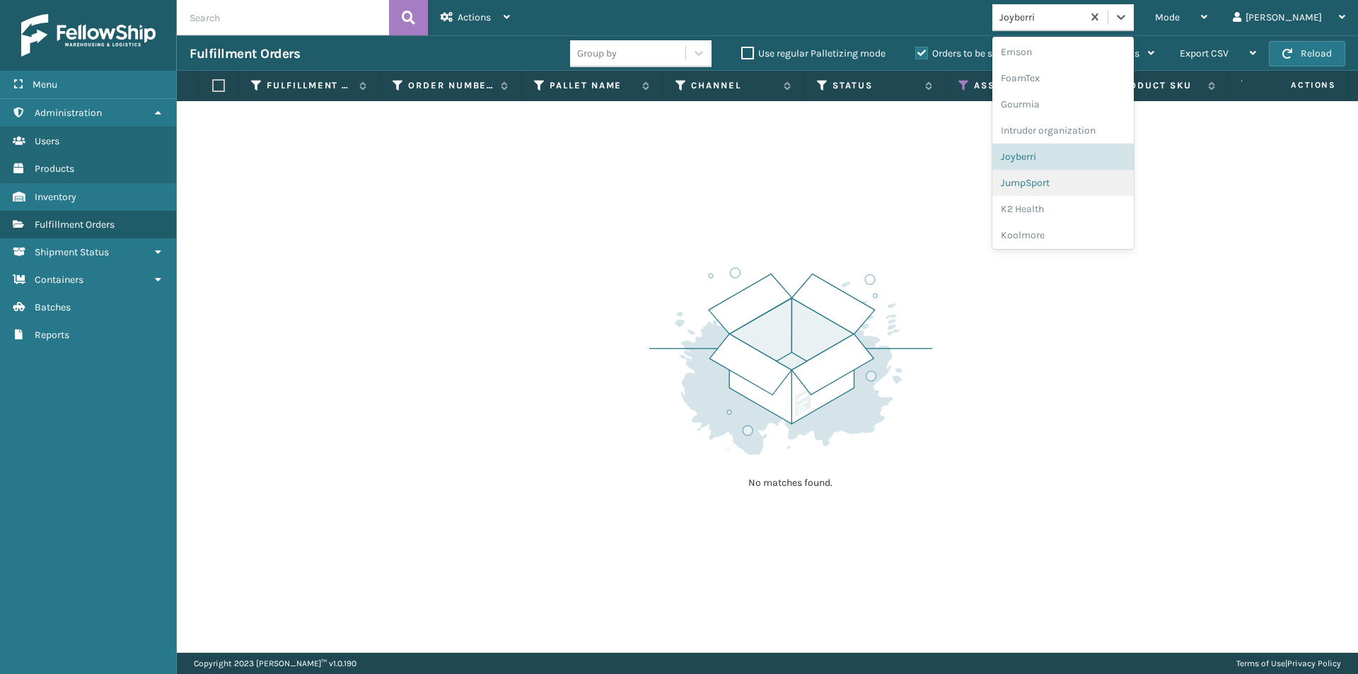
click at [1066, 192] on div "JumpSport" at bounding box center [1063, 183] width 141 height 26
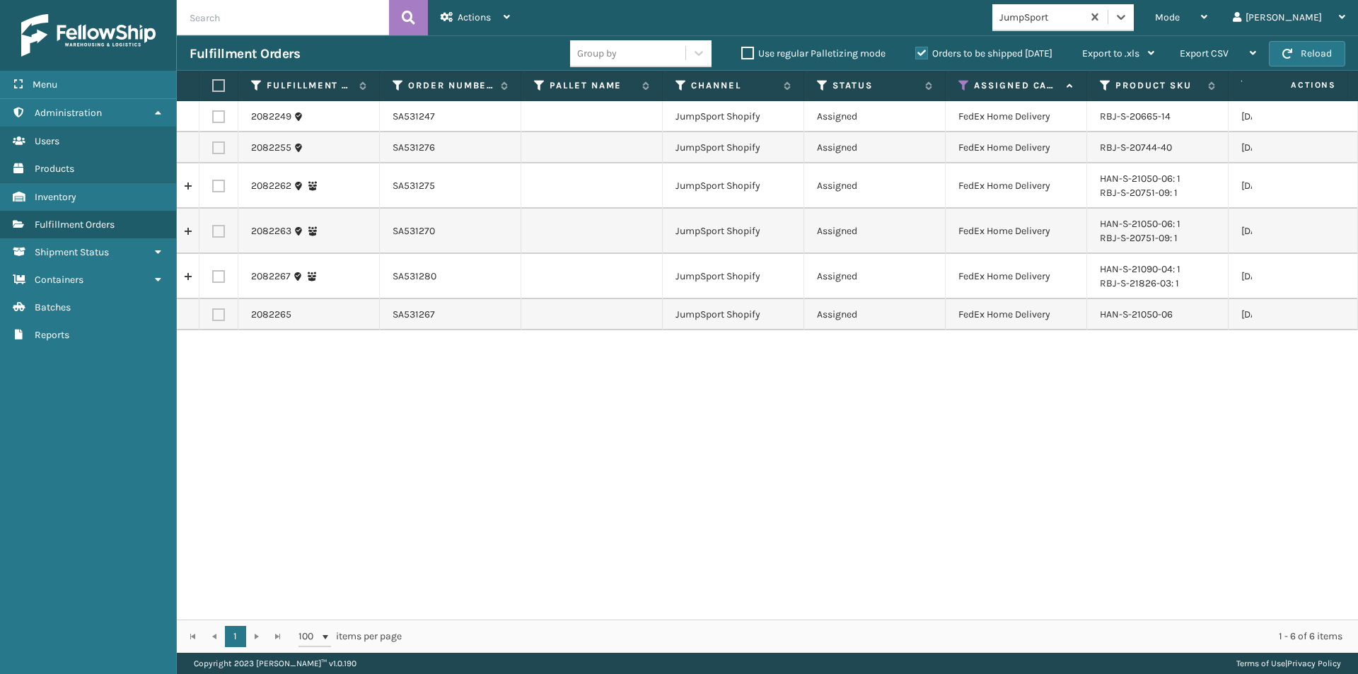
click at [221, 89] on label at bounding box center [216, 85] width 8 height 13
click at [213, 89] on input "checkbox" at bounding box center [212, 85] width 1 height 9
click at [503, 21] on div "Actions" at bounding box center [475, 17] width 69 height 35
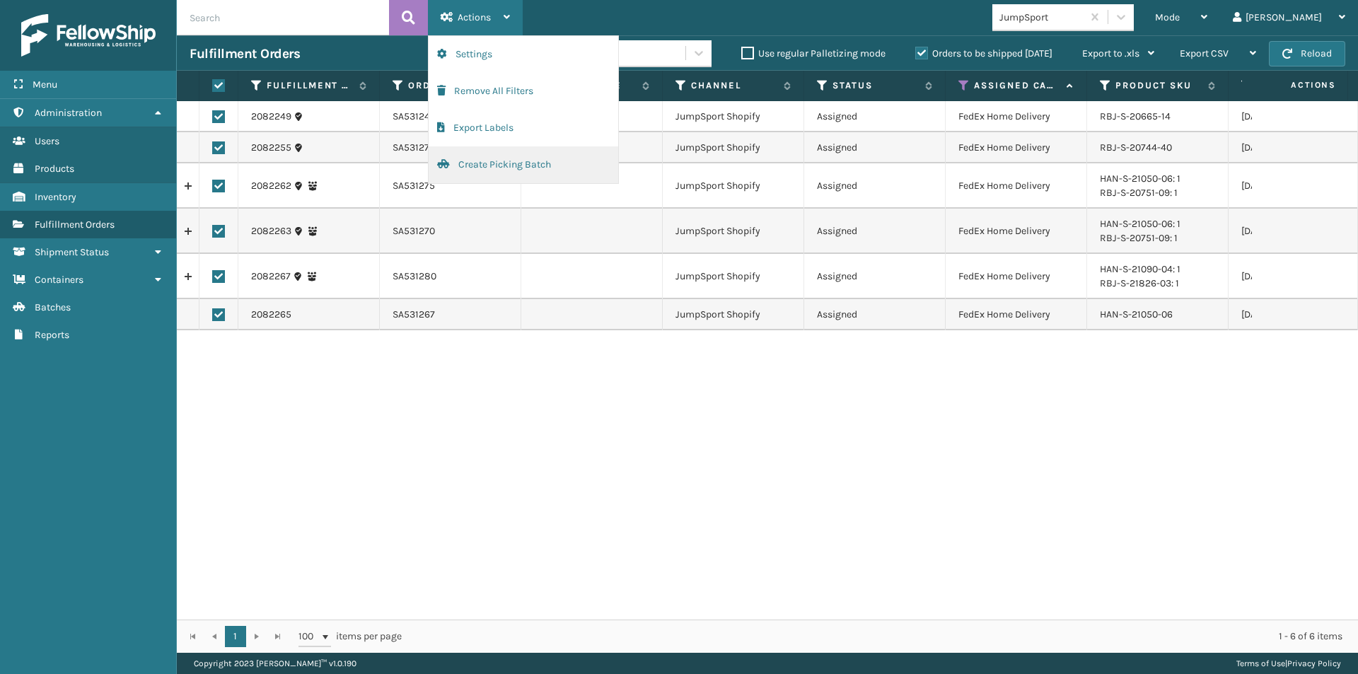
click at [482, 166] on button "Create Picking Batch" at bounding box center [524, 164] width 190 height 37
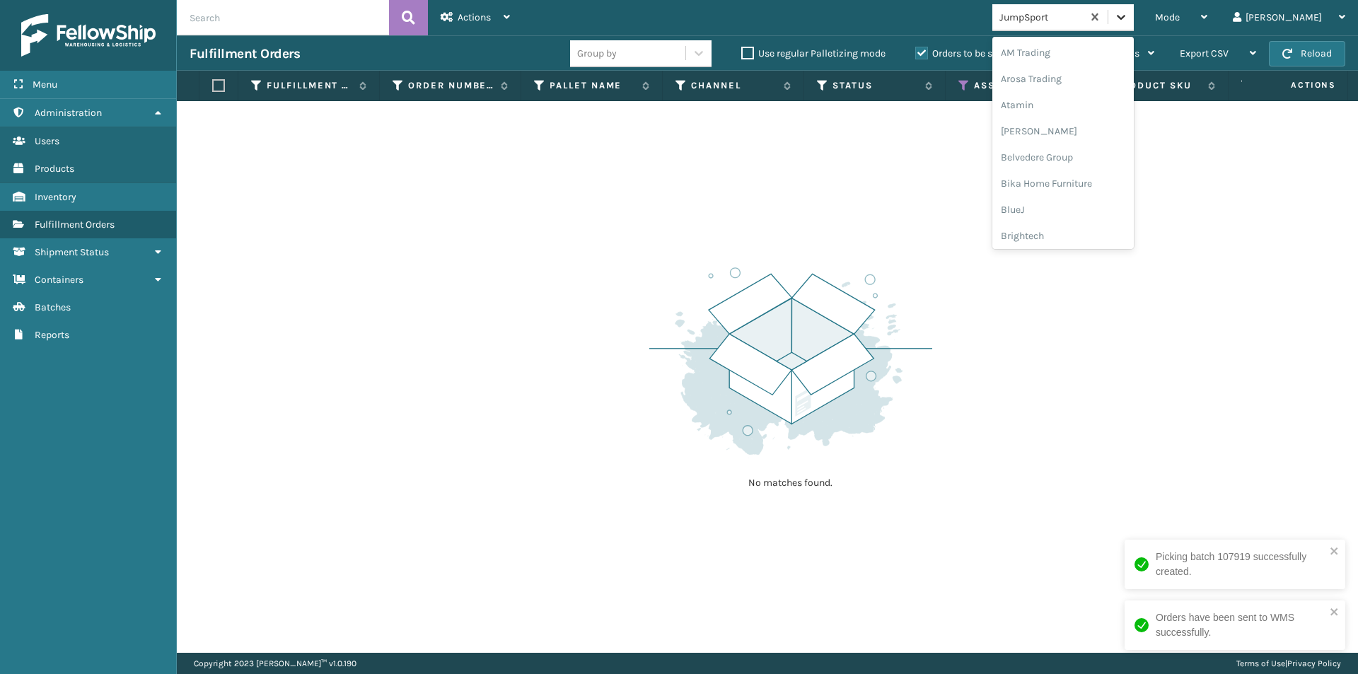
click at [1128, 20] on icon at bounding box center [1121, 17] width 14 height 14
click at [1094, 117] on div "K2 Health" at bounding box center [1063, 112] width 141 height 26
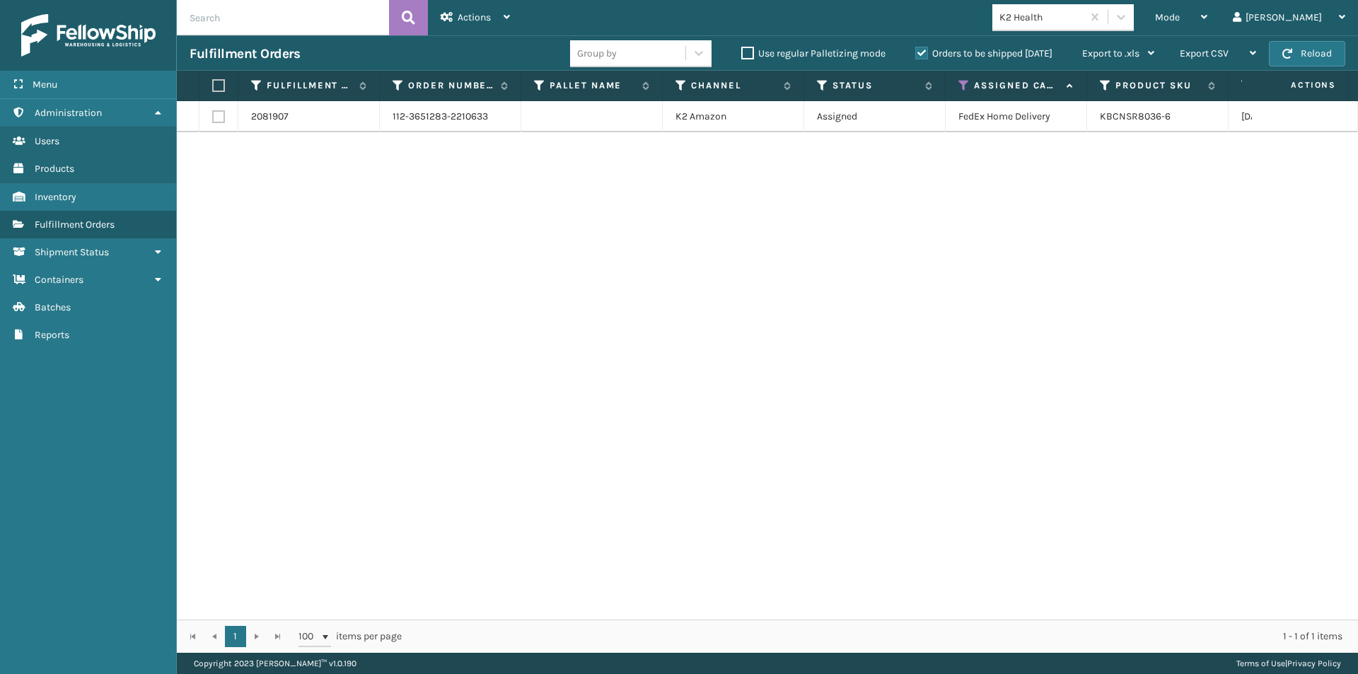
click at [219, 84] on label at bounding box center [216, 85] width 8 height 13
click at [213, 84] on input "checkbox" at bounding box center [212, 85] width 1 height 9
click at [488, 17] on span "Actions" at bounding box center [474, 17] width 33 height 12
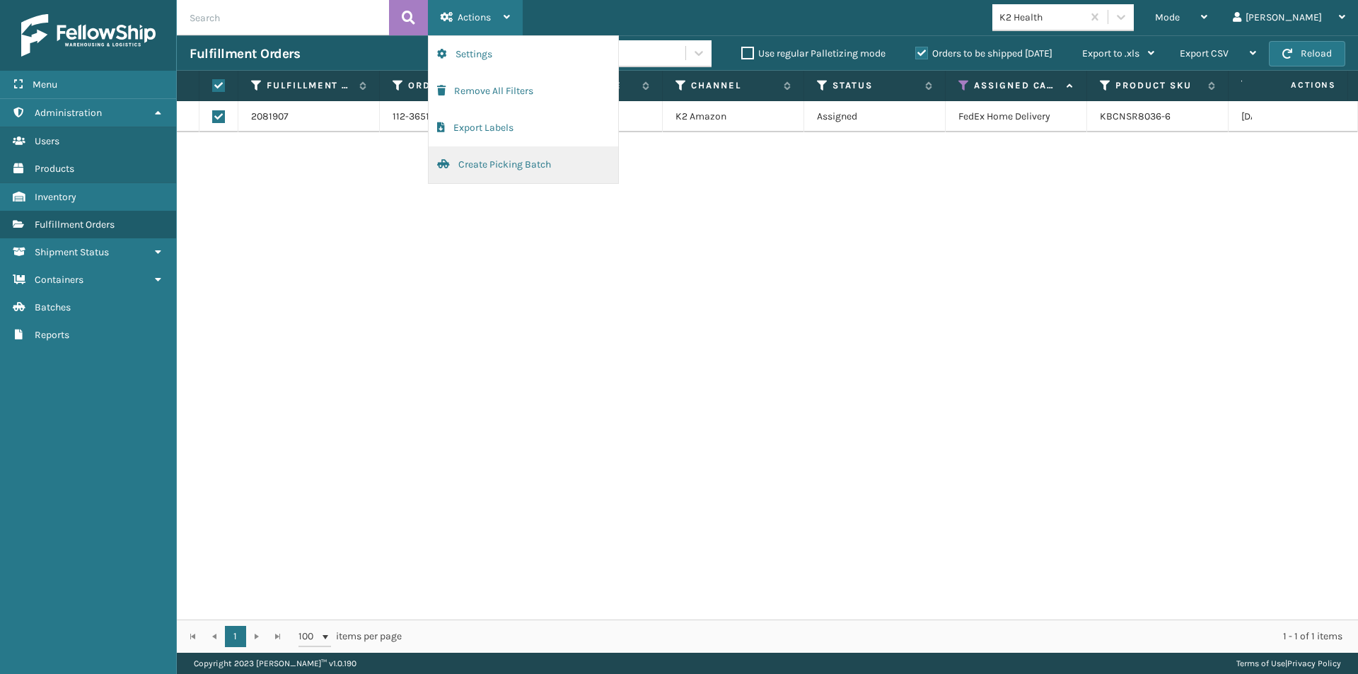
click at [518, 168] on button "Create Picking Batch" at bounding box center [524, 164] width 190 height 37
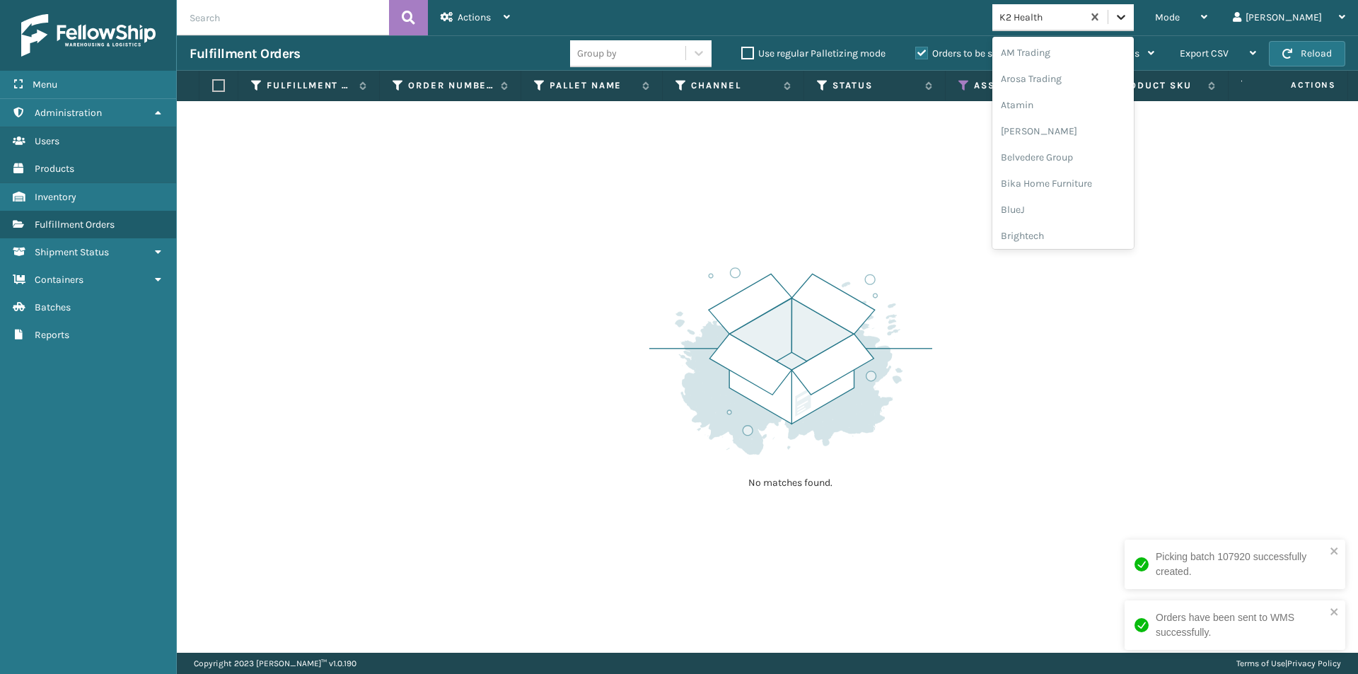
click at [1128, 16] on icon at bounding box center [1121, 17] width 14 height 14
click at [1118, 108] on div "Koolmore" at bounding box center [1063, 112] width 141 height 26
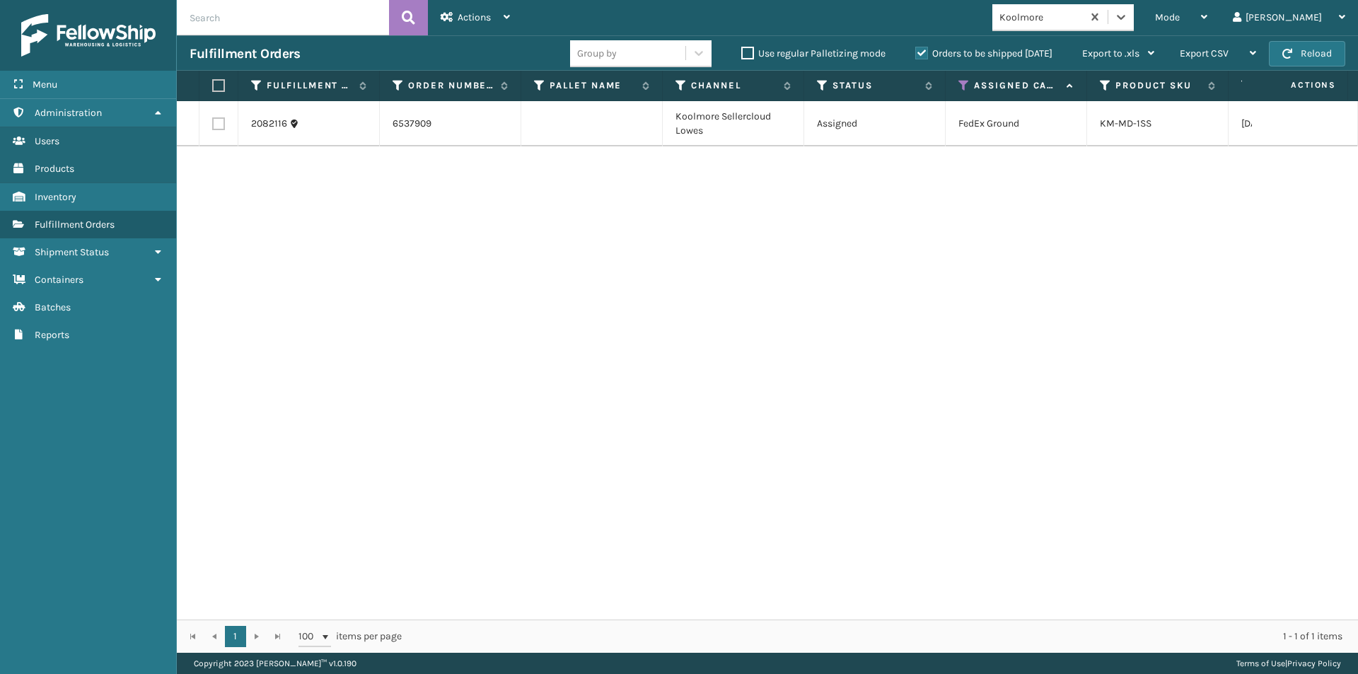
click at [219, 84] on label at bounding box center [216, 85] width 8 height 13
click at [213, 84] on input "checkbox" at bounding box center [212, 85] width 1 height 9
drag, startPoint x: 507, startPoint y: 22, endPoint x: 511, endPoint y: 30, distance: 8.5
click at [508, 22] on div "Actions" at bounding box center [475, 17] width 69 height 35
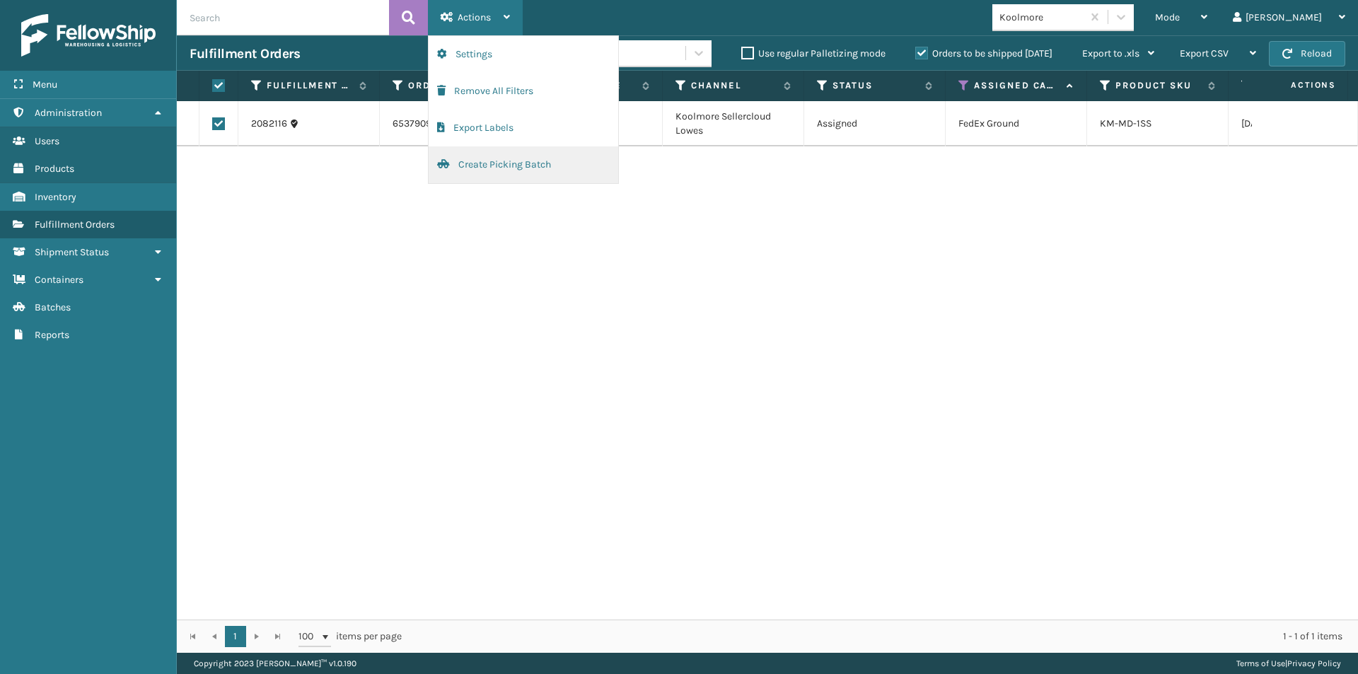
click at [488, 161] on button "Create Picking Batch" at bounding box center [524, 164] width 190 height 37
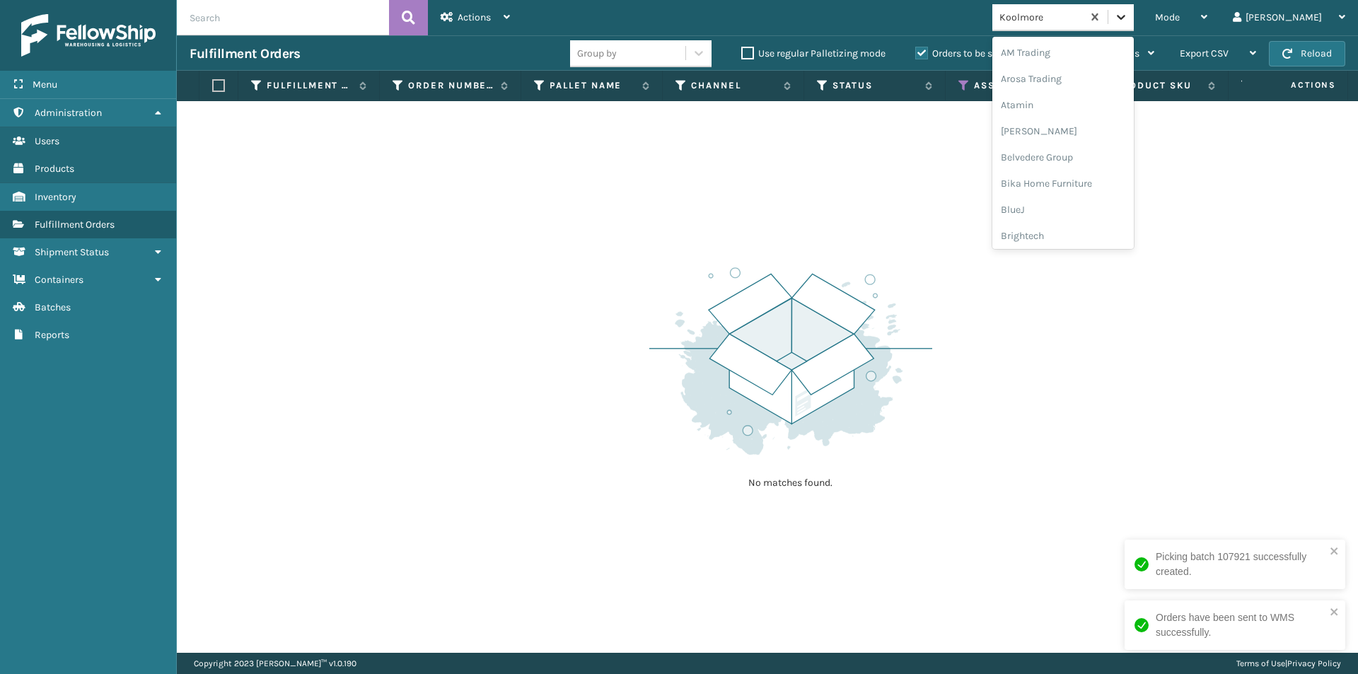
click at [1128, 12] on icon at bounding box center [1121, 17] width 14 height 14
click at [1097, 132] on div "LifePro Fitness" at bounding box center [1063, 128] width 141 height 26
click at [1134, 28] on div at bounding box center [1121, 16] width 25 height 25
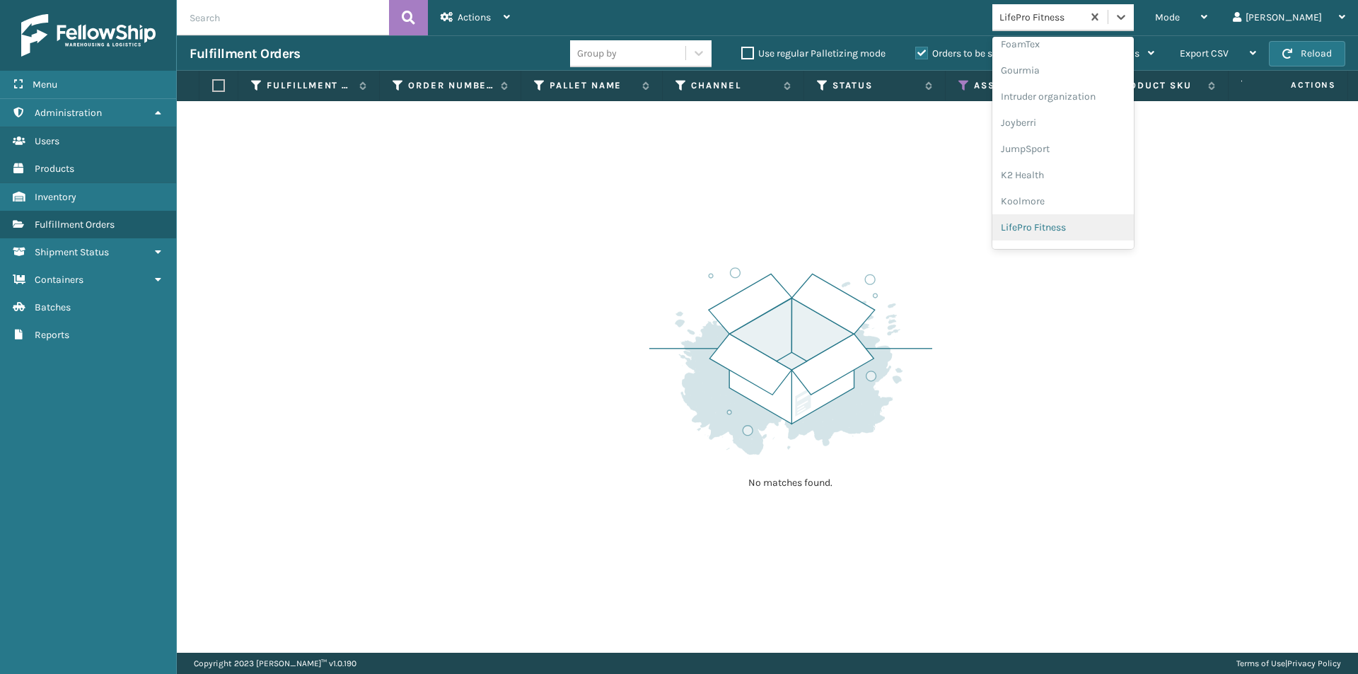
scroll to position [420, 0]
click at [1080, 185] on div "LifeStyle" at bounding box center [1063, 183] width 141 height 26
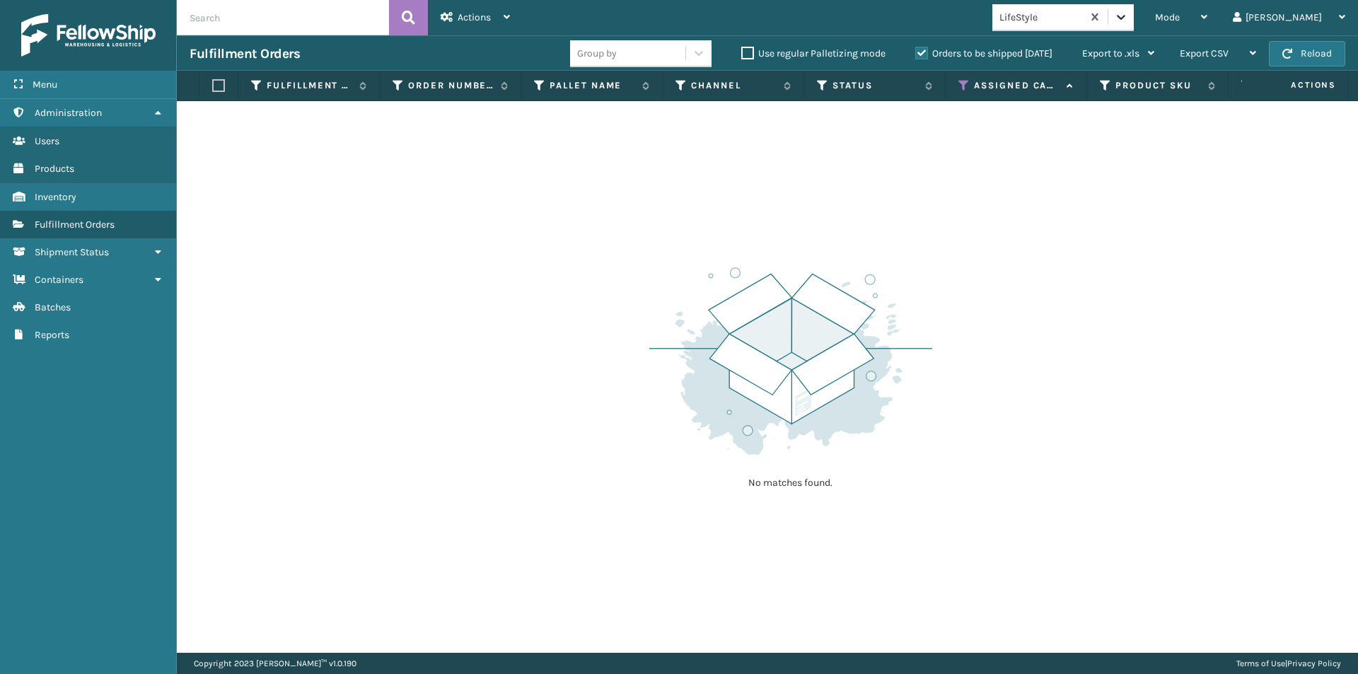
click at [1134, 25] on div at bounding box center [1121, 16] width 25 height 25
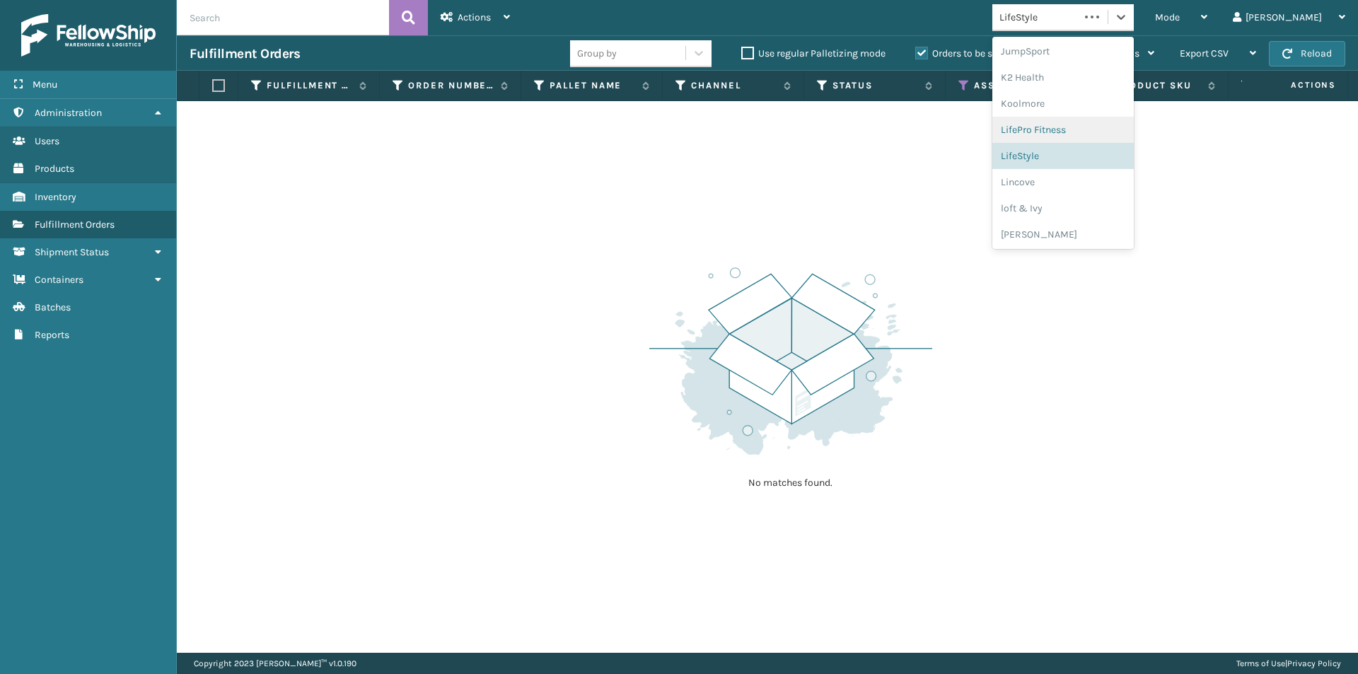
scroll to position [448, 0]
click at [1083, 173] on div "Lincove" at bounding box center [1063, 181] width 141 height 26
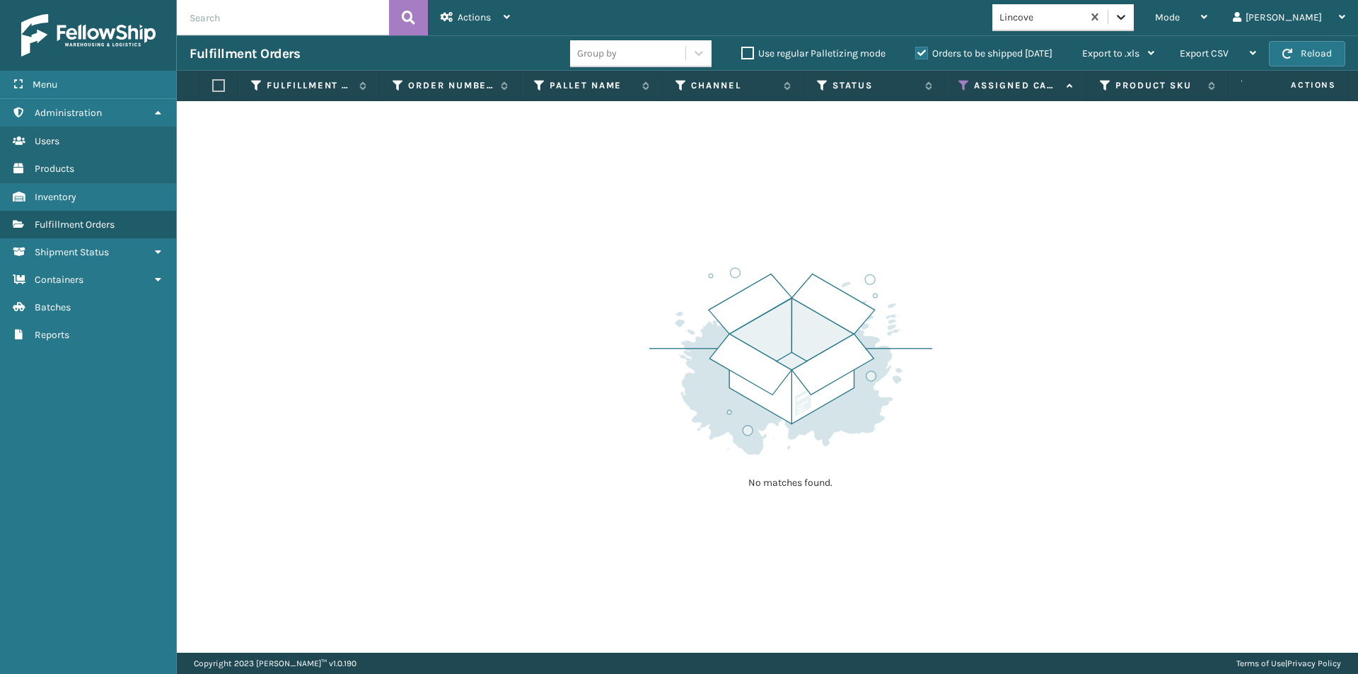
click at [1134, 25] on div at bounding box center [1121, 16] width 25 height 25
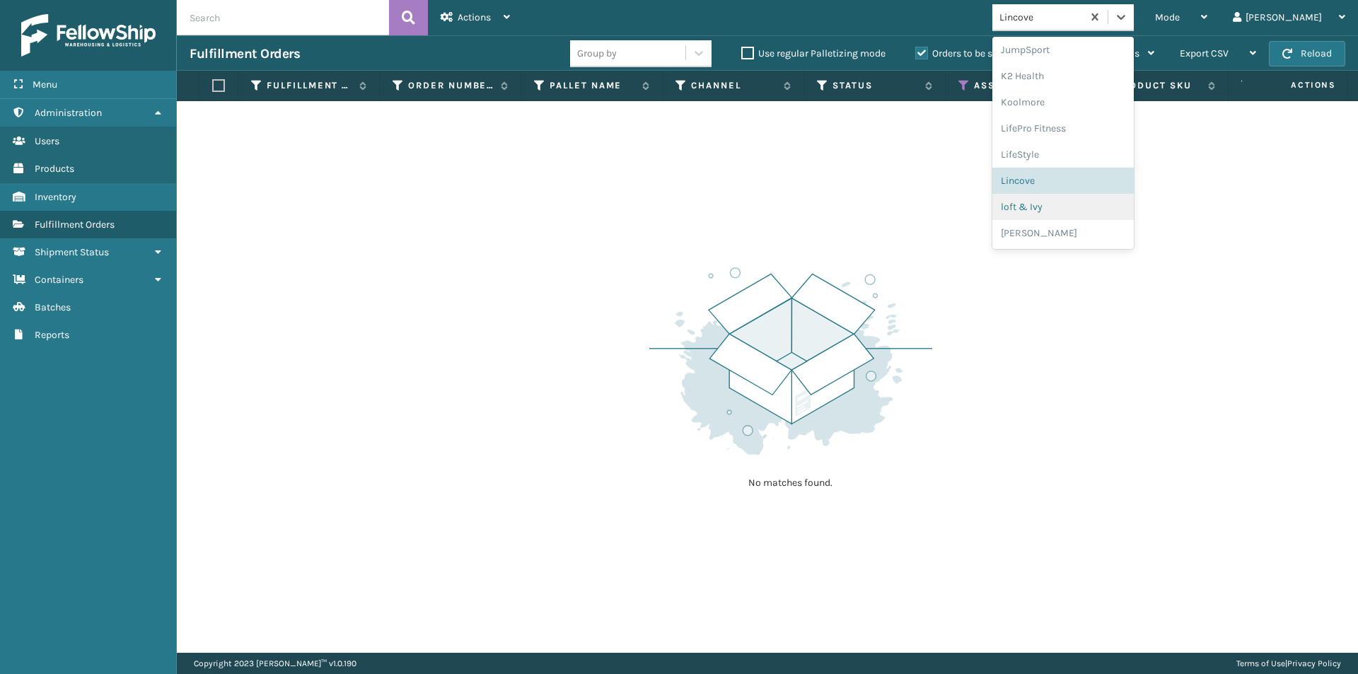
click at [1072, 207] on div "loft & Ivy" at bounding box center [1063, 207] width 141 height 26
click at [1126, 16] on icon at bounding box center [1121, 17] width 8 height 5
click at [1075, 231] on div "[PERSON_NAME]" at bounding box center [1063, 233] width 141 height 26
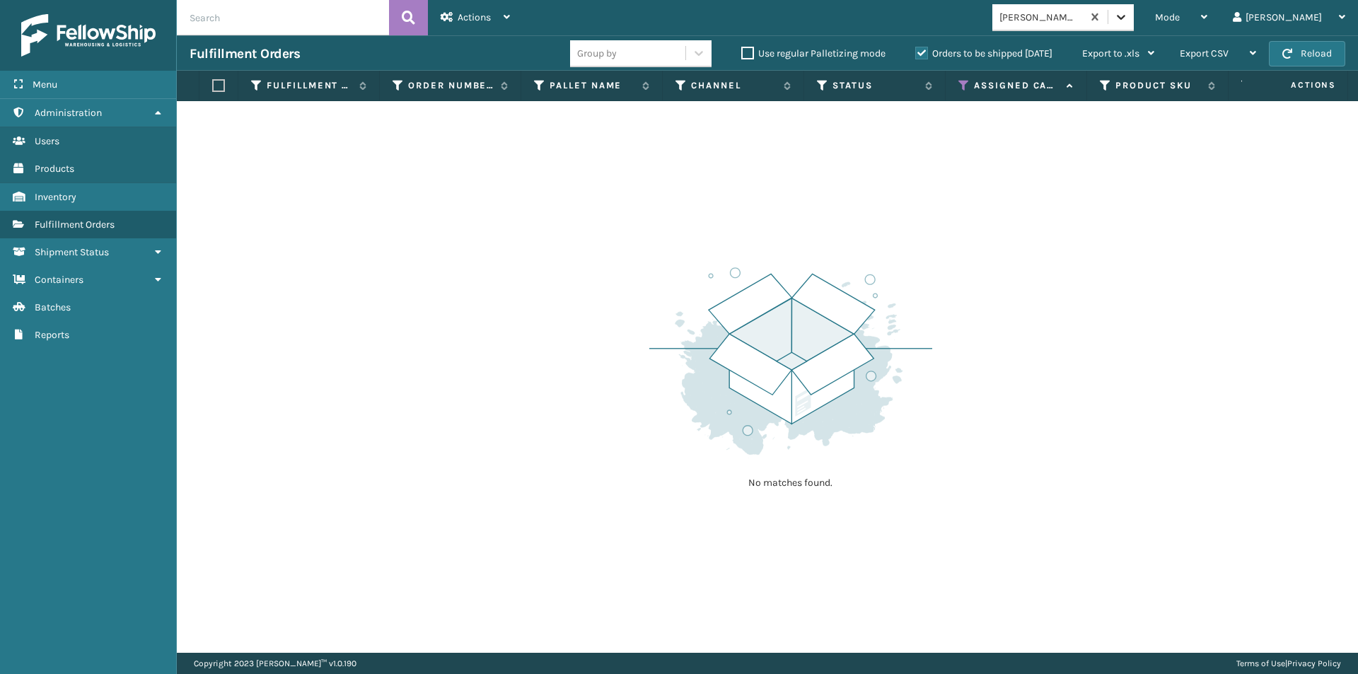
click at [1128, 17] on icon at bounding box center [1121, 17] width 14 height 14
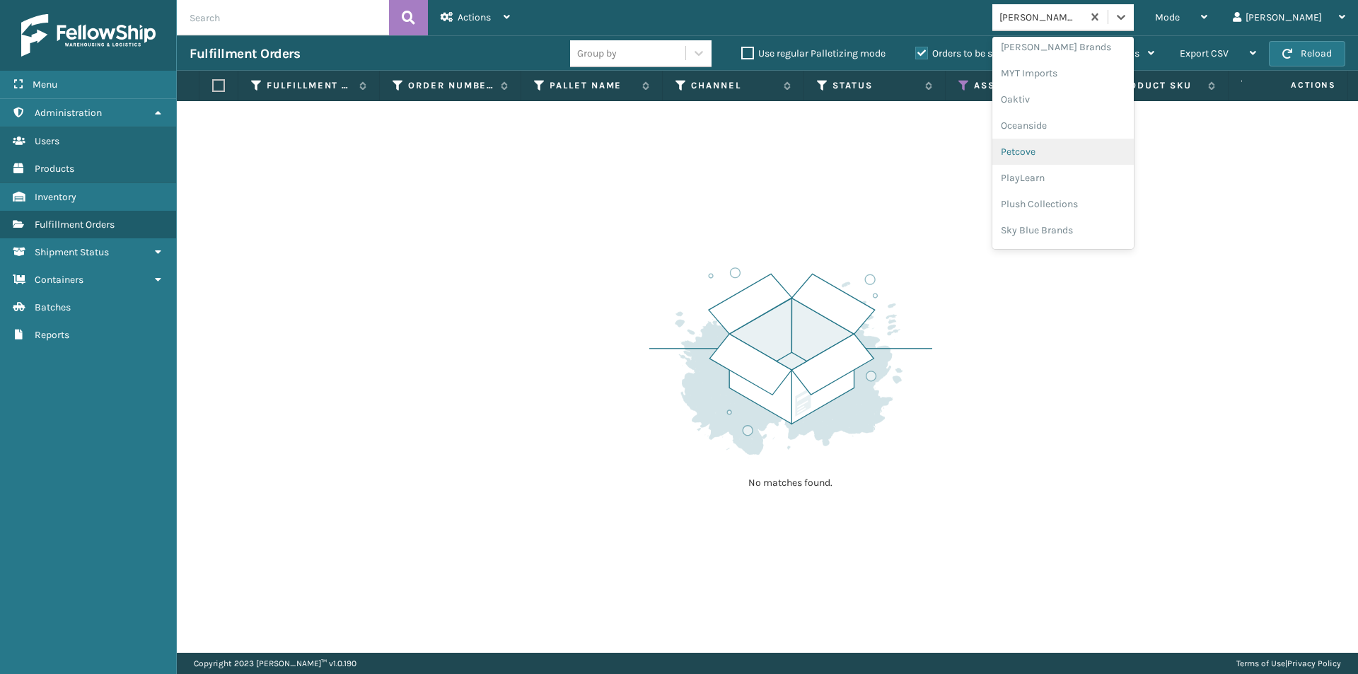
scroll to position [589, 0]
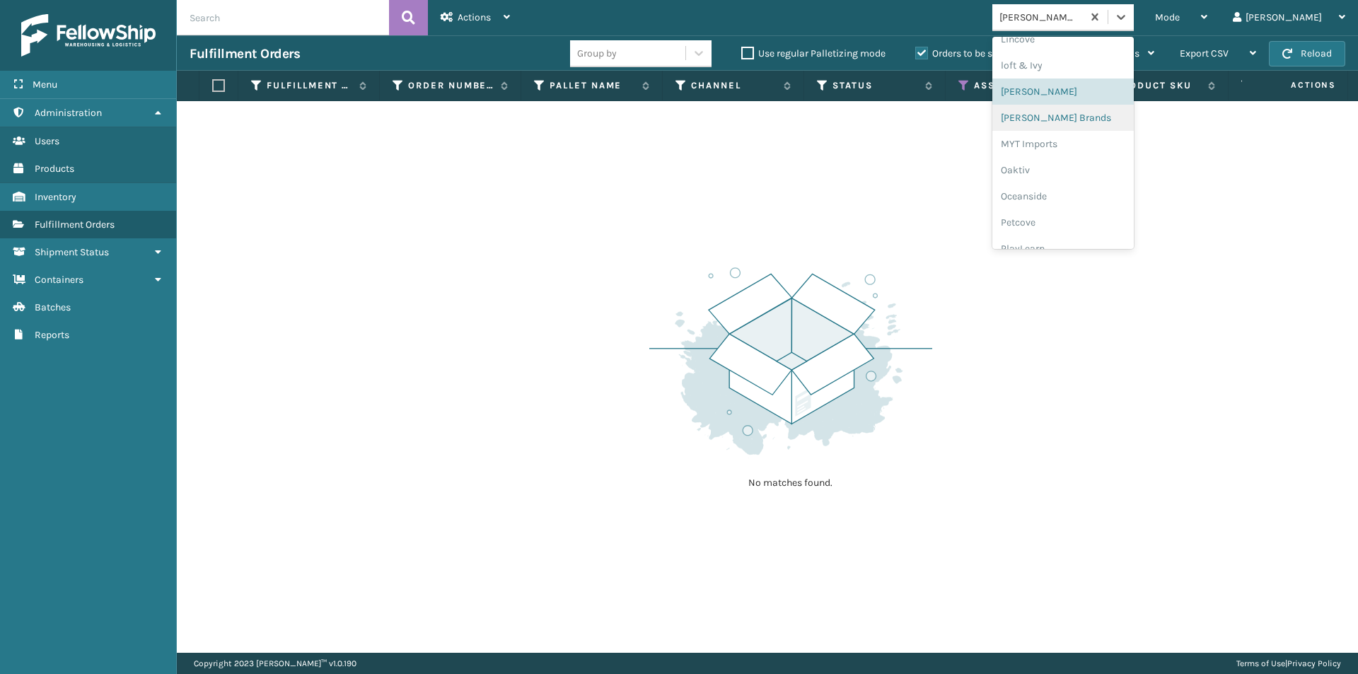
click at [1084, 122] on div "[PERSON_NAME] Brands" at bounding box center [1063, 118] width 141 height 26
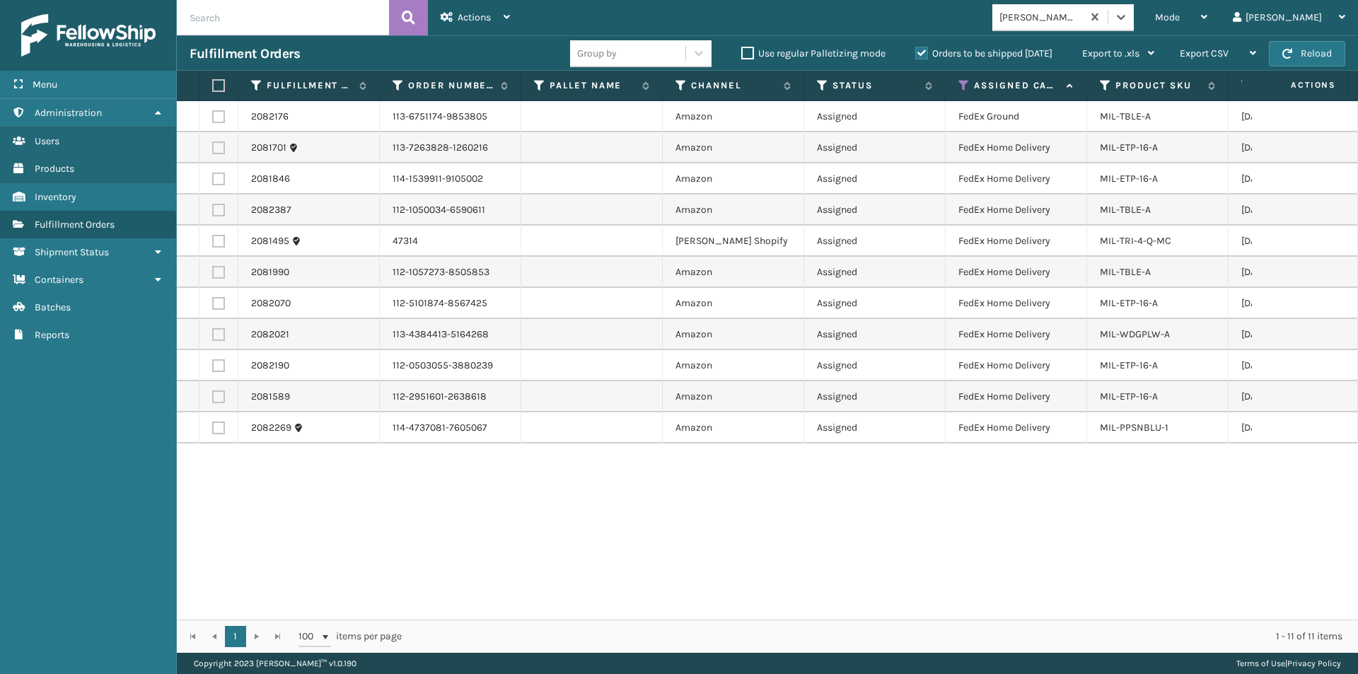
click at [221, 87] on label at bounding box center [216, 85] width 8 height 13
click at [213, 87] on input "checkbox" at bounding box center [212, 85] width 1 height 9
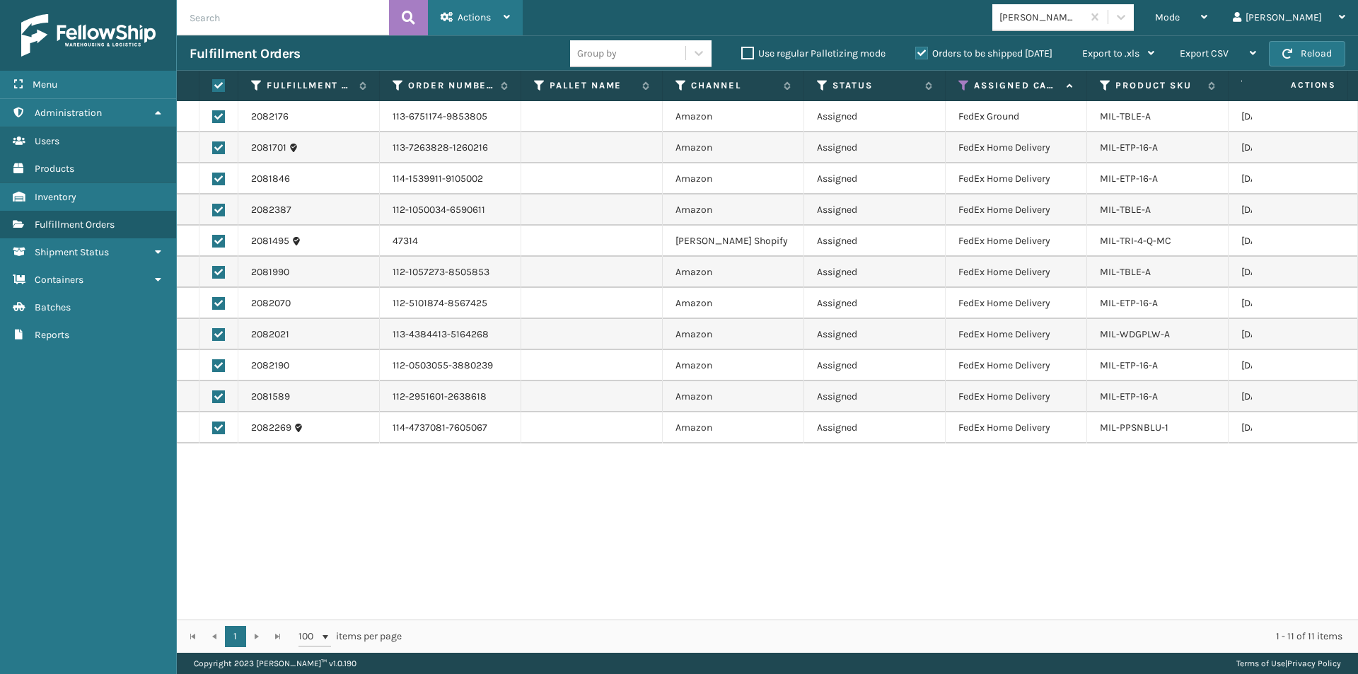
click at [506, 25] on div "Actions" at bounding box center [475, 17] width 69 height 35
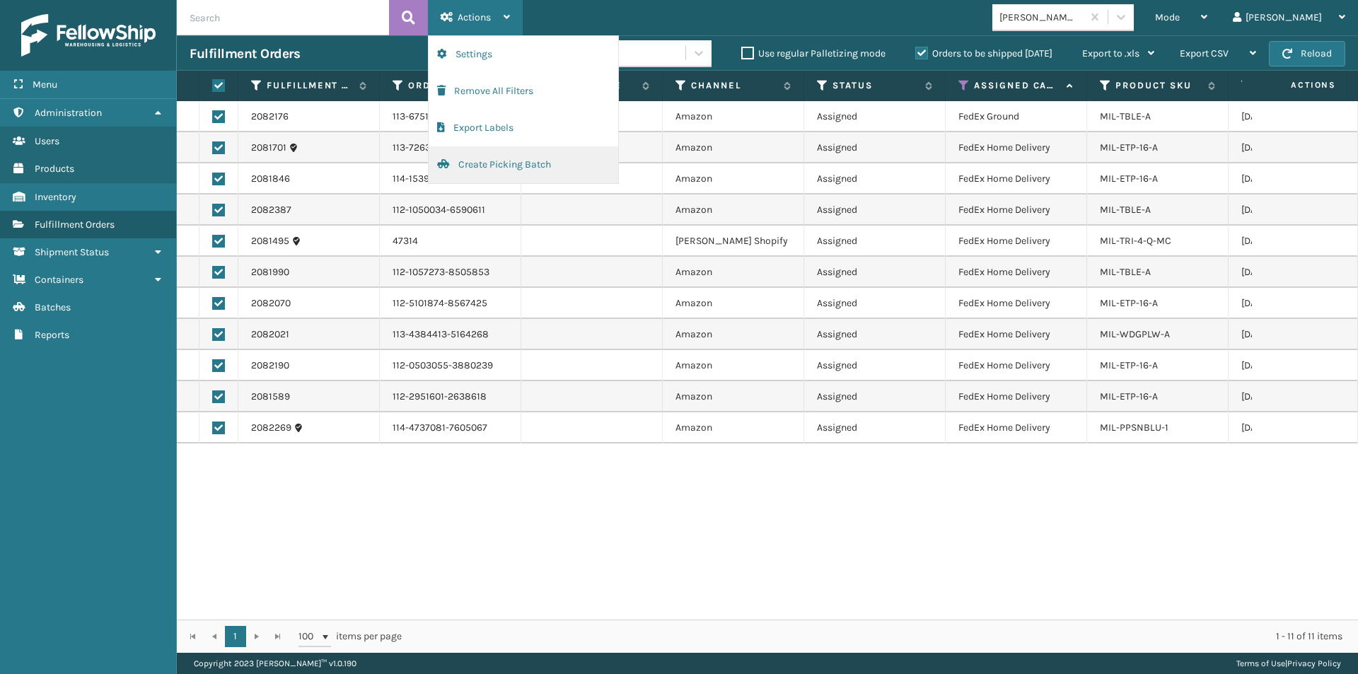
click at [499, 159] on button "Create Picking Batch" at bounding box center [524, 164] width 190 height 37
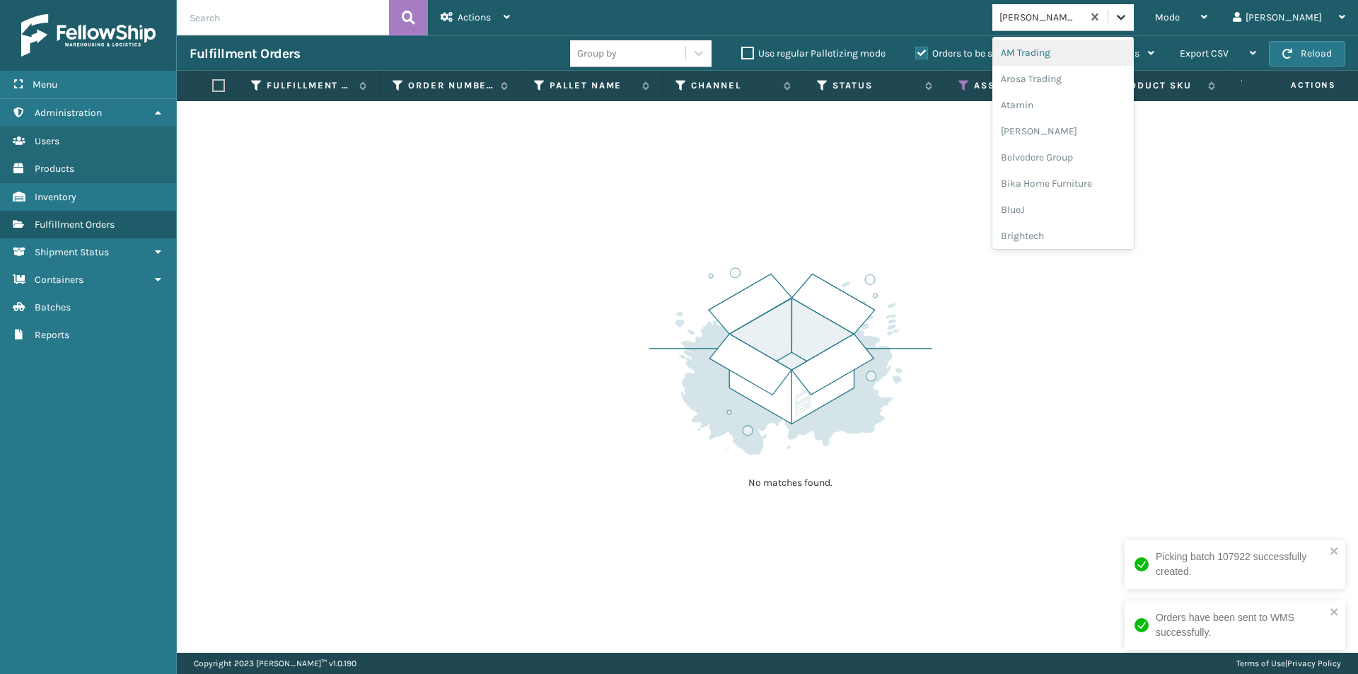
click at [1128, 13] on icon at bounding box center [1121, 17] width 14 height 14
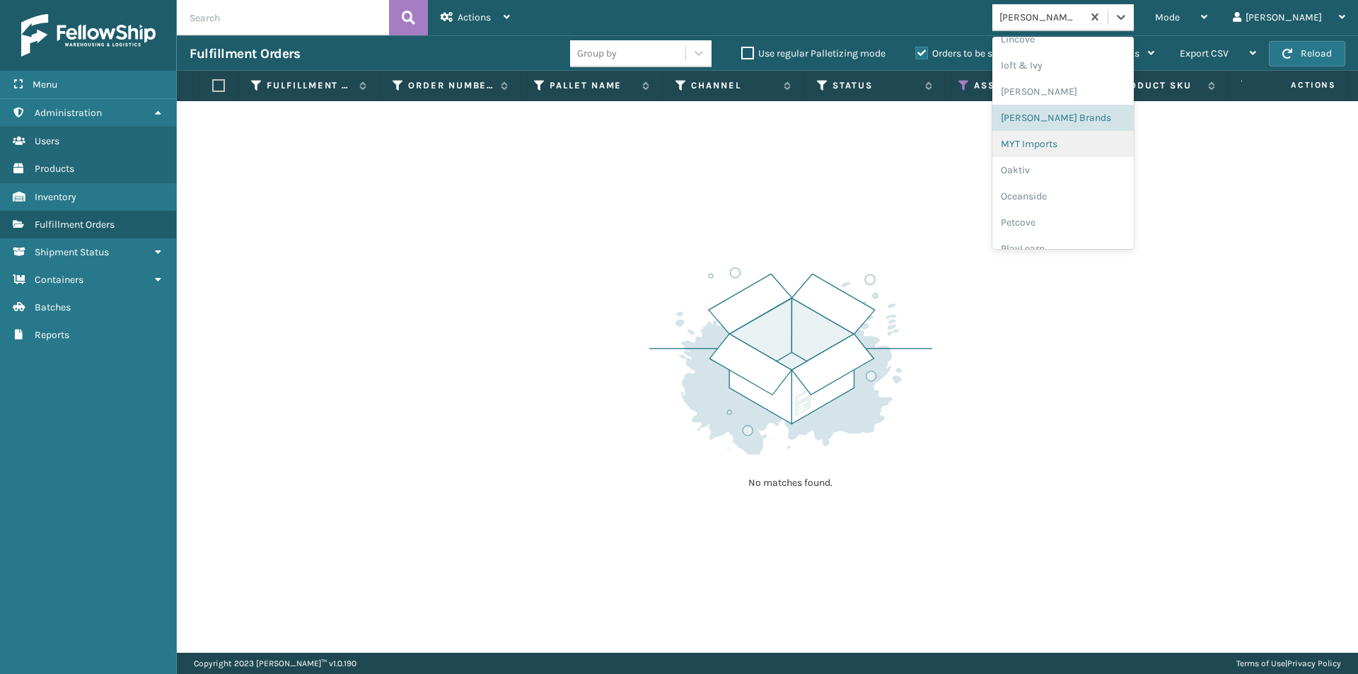
click at [1117, 144] on div "MYT Imports" at bounding box center [1063, 144] width 141 height 26
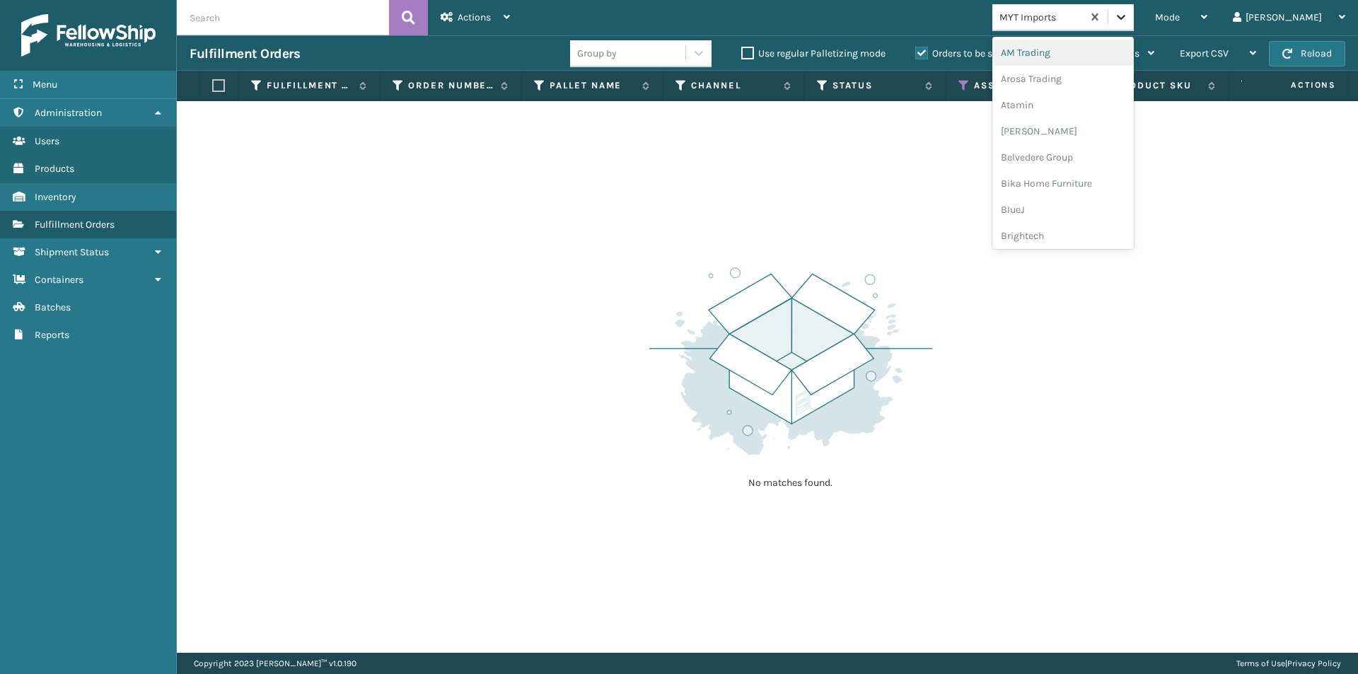
click at [1128, 23] on icon at bounding box center [1121, 17] width 14 height 14
click at [1085, 96] on div "Oaktiv" at bounding box center [1063, 99] width 141 height 26
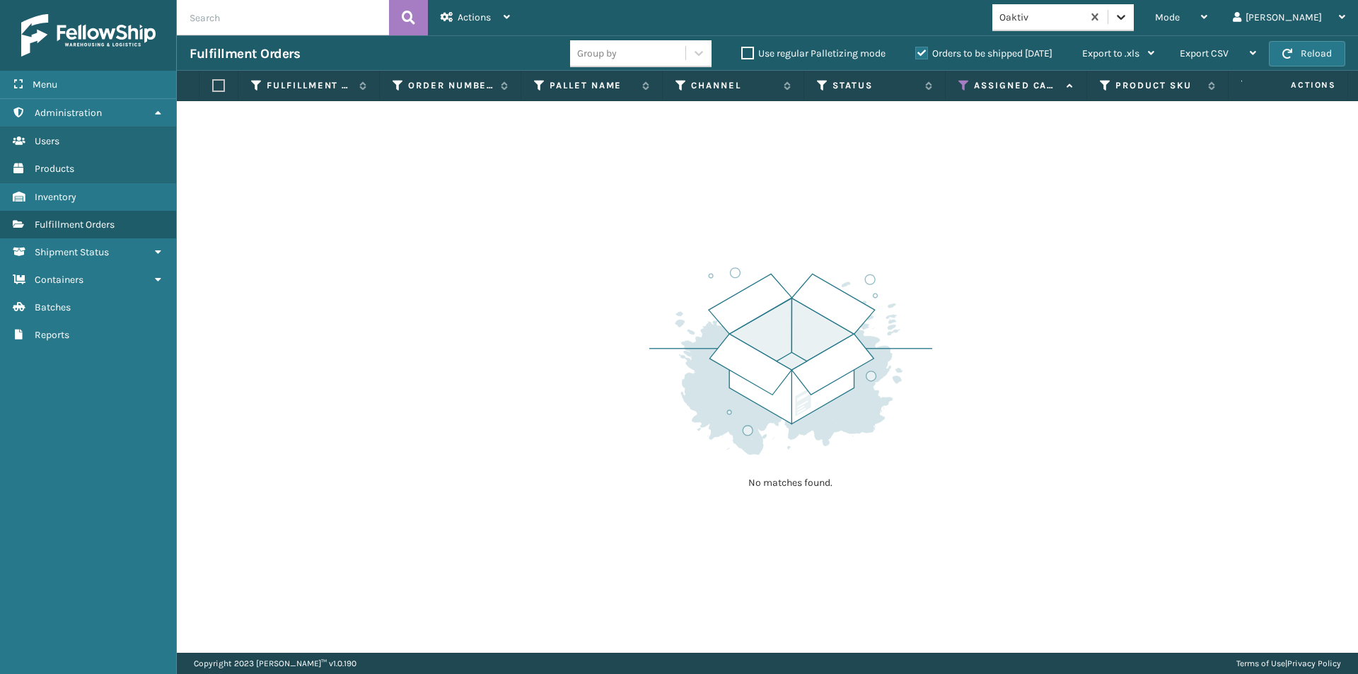
click at [1128, 18] on icon at bounding box center [1121, 17] width 14 height 14
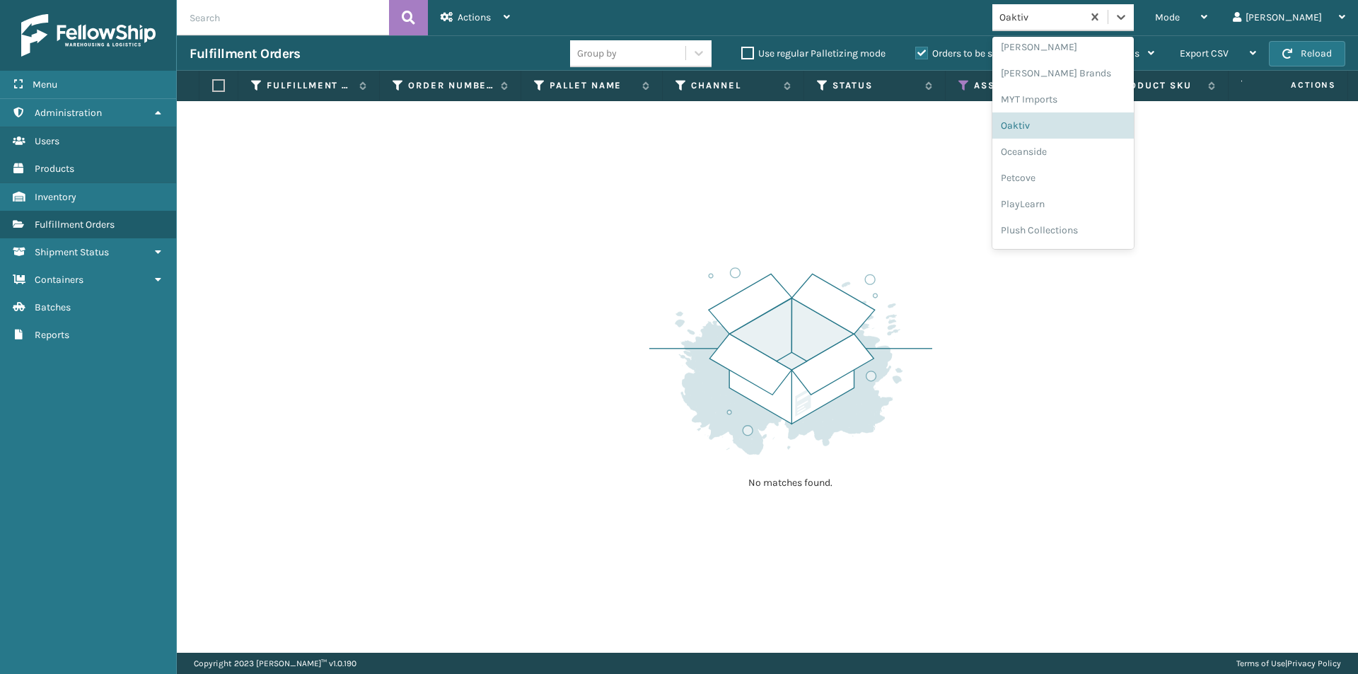
scroll to position [635, 0]
click at [1087, 157] on div "Oceanside" at bounding box center [1063, 151] width 141 height 26
click at [1128, 12] on icon at bounding box center [1121, 17] width 14 height 14
click at [1094, 164] on div "Petcove" at bounding box center [1063, 152] width 141 height 26
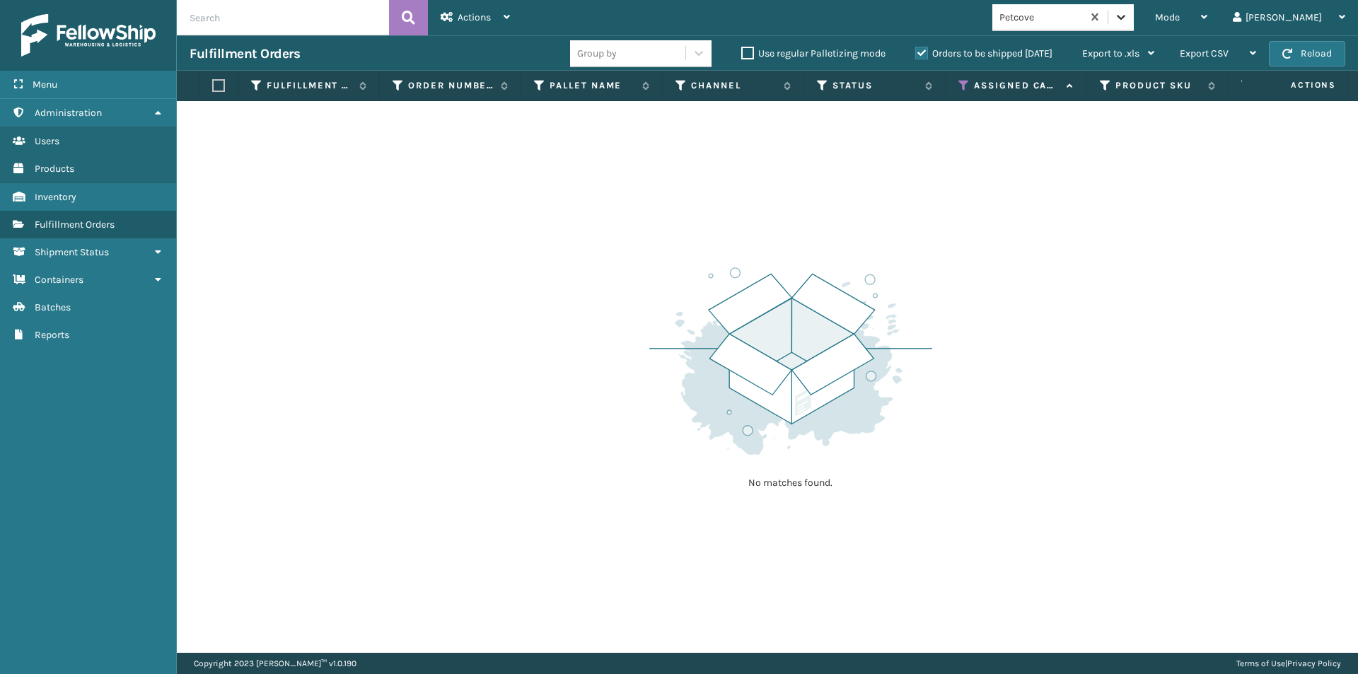
click at [1134, 25] on div at bounding box center [1121, 16] width 25 height 25
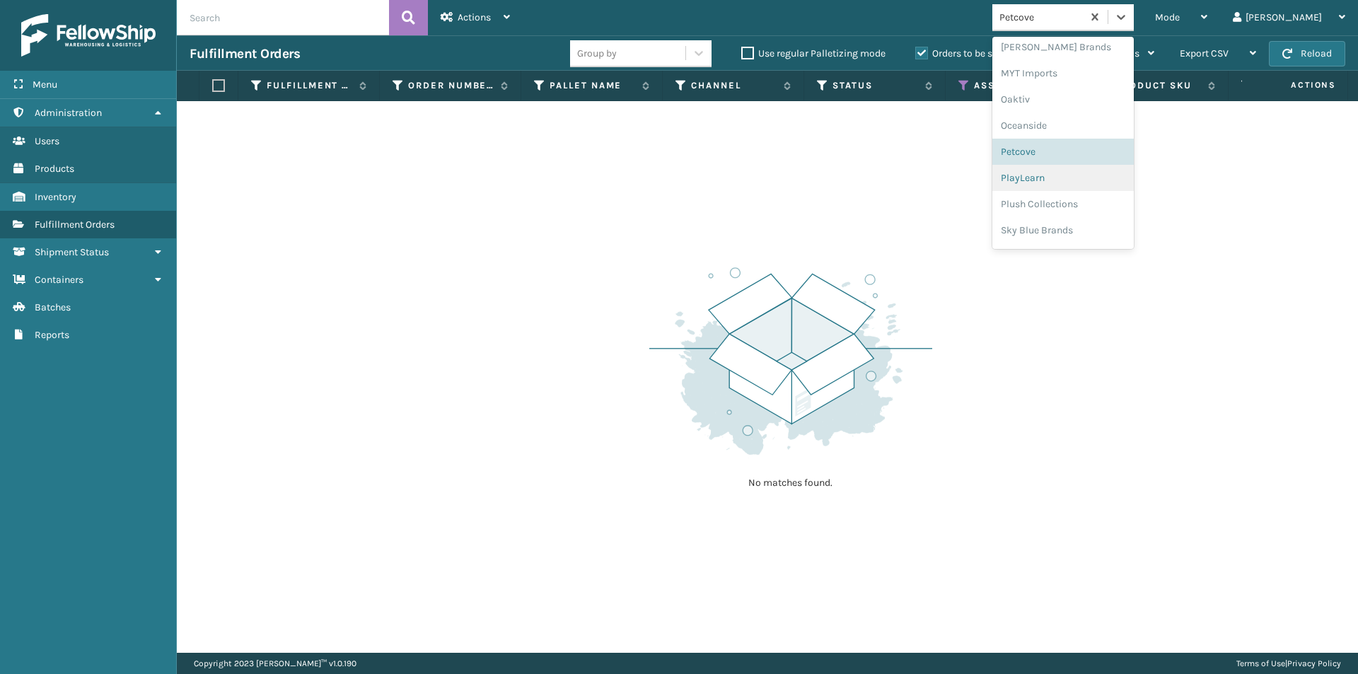
click at [1083, 180] on div "PlayLearn" at bounding box center [1063, 178] width 141 height 26
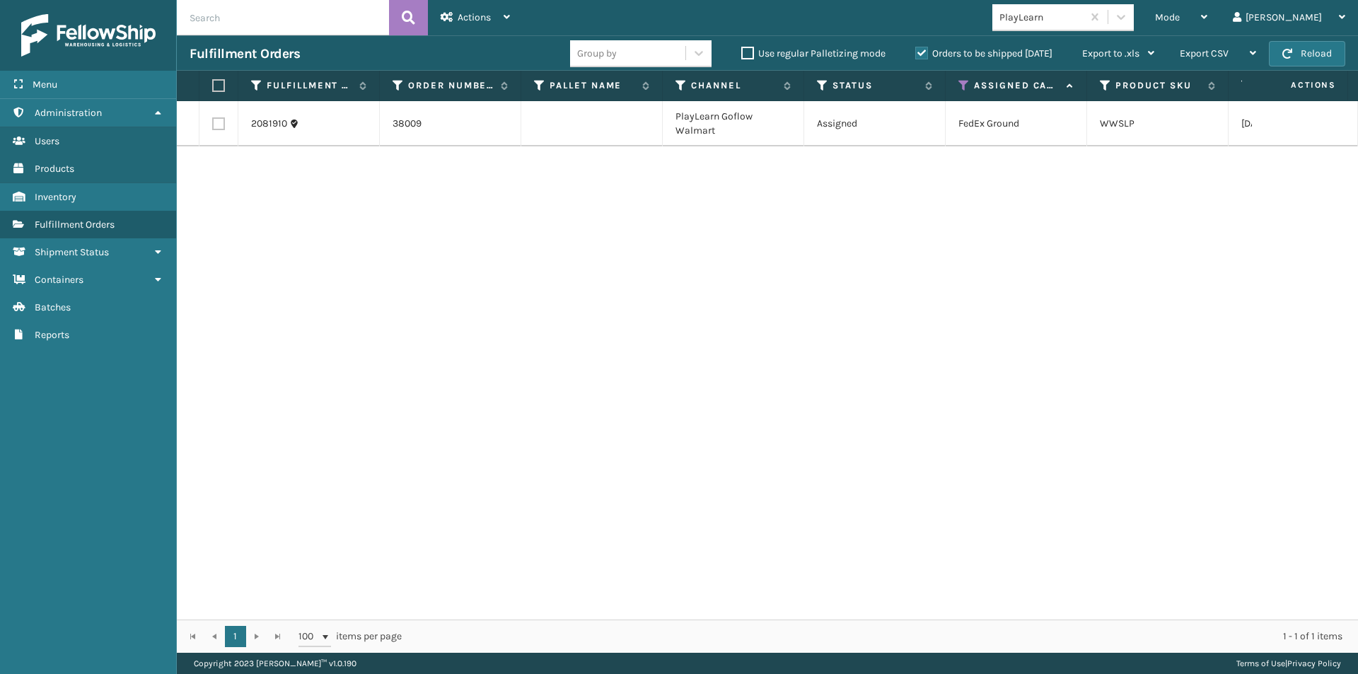
click at [217, 85] on label at bounding box center [216, 85] width 8 height 13
click at [213, 85] on input "checkbox" at bounding box center [212, 85] width 1 height 9
click at [514, 23] on div "Actions Settings Remove All Filters Export Labels Create Picking Batch" at bounding box center [475, 17] width 95 height 35
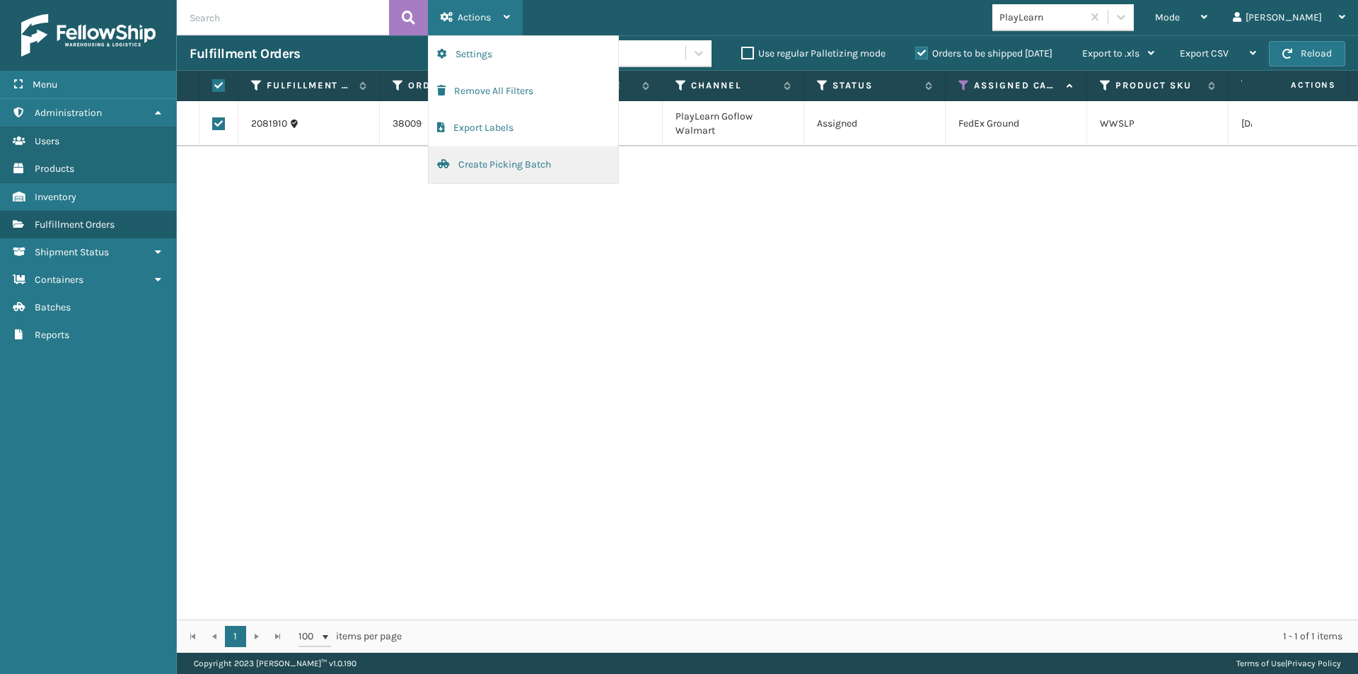
click at [533, 161] on button "Create Picking Batch" at bounding box center [524, 164] width 190 height 37
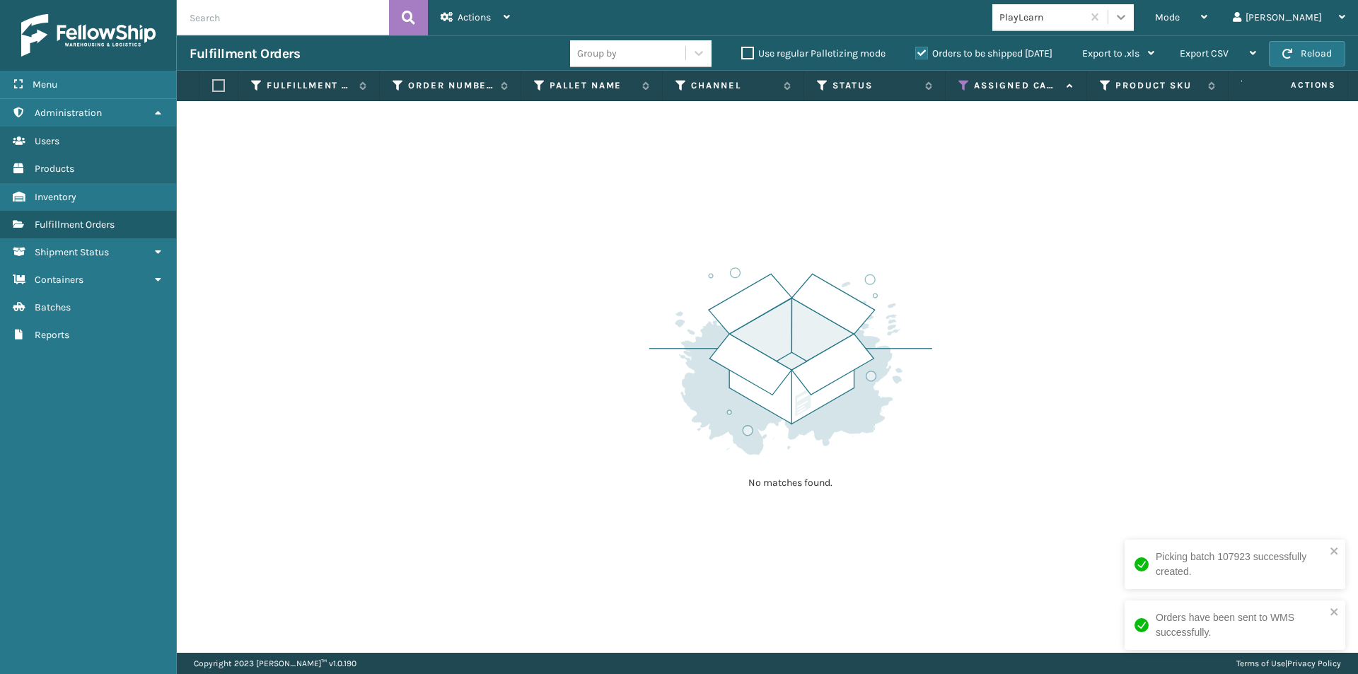
click at [1128, 13] on icon at bounding box center [1121, 17] width 14 height 14
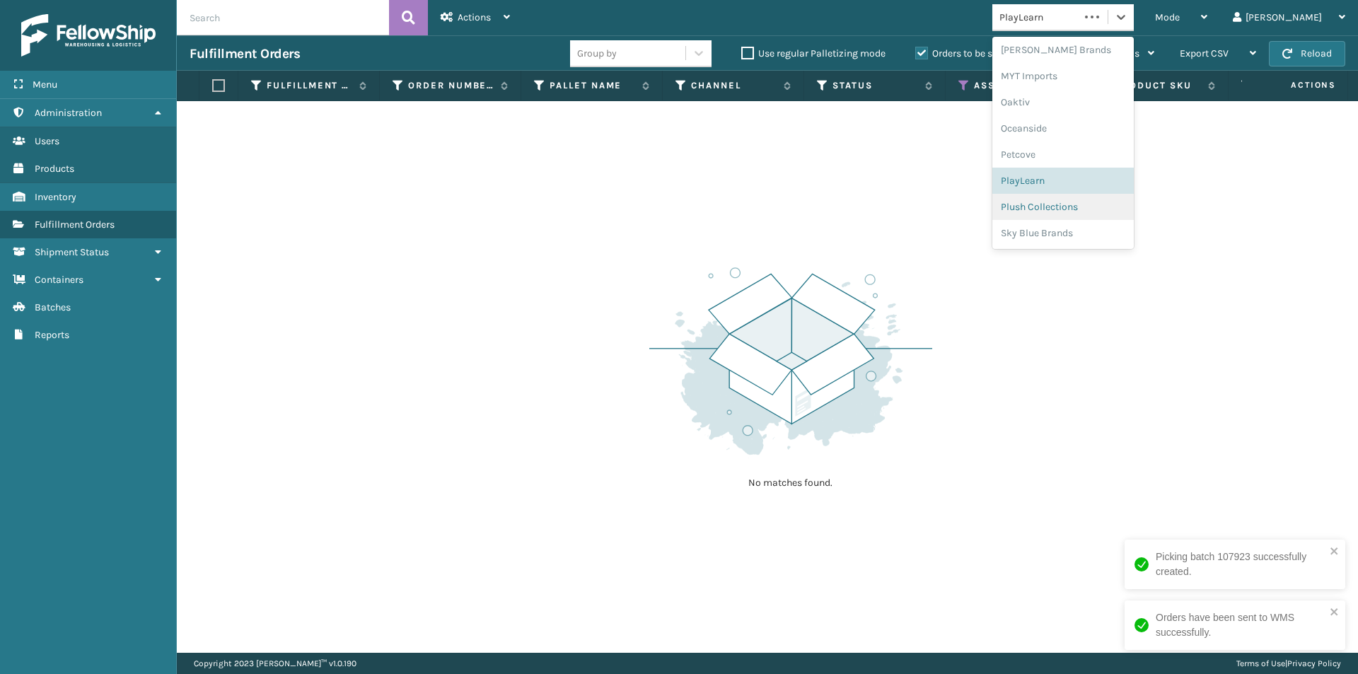
scroll to position [710, 0]
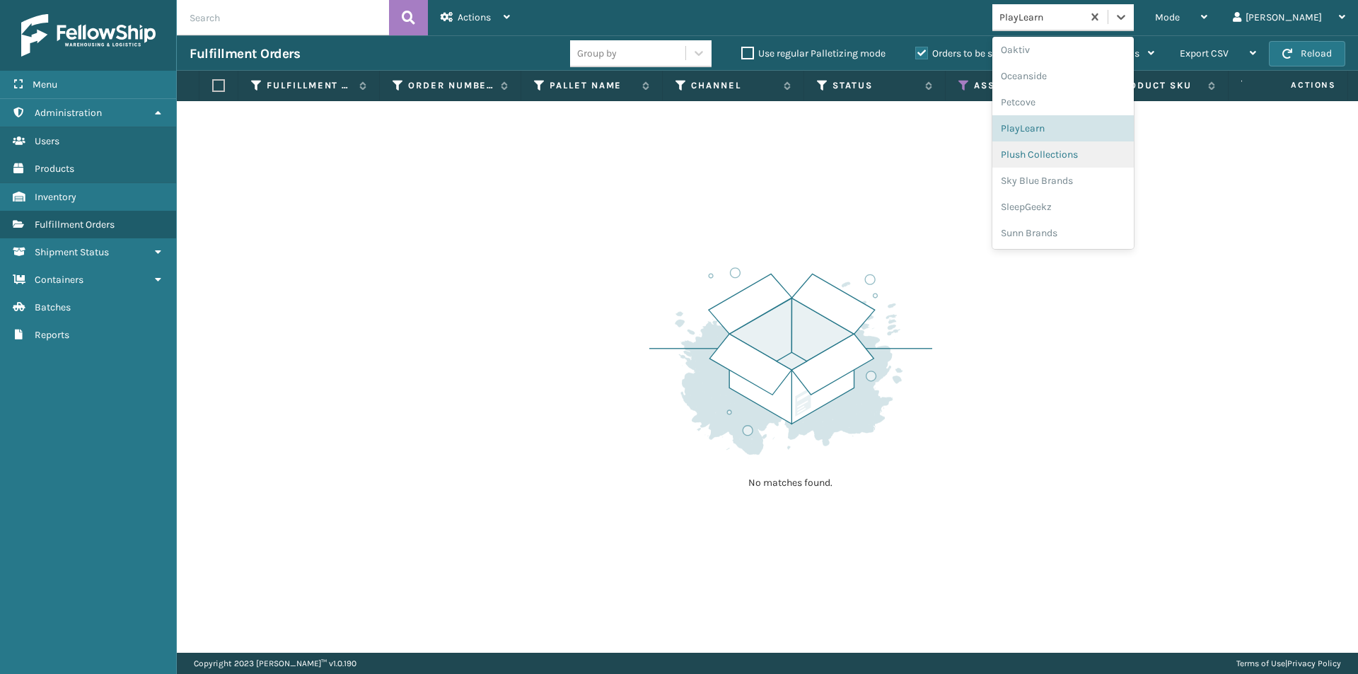
click at [1118, 157] on div "Plush Collections" at bounding box center [1063, 154] width 141 height 26
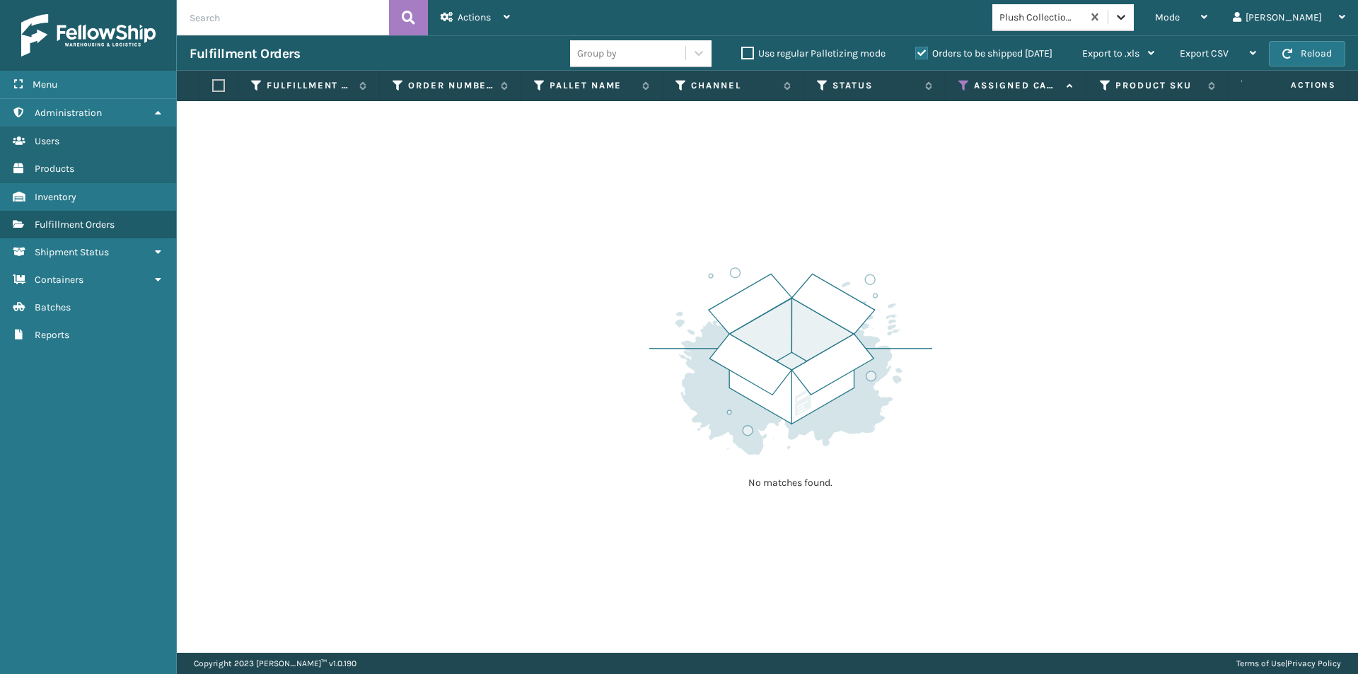
click at [1128, 19] on icon at bounding box center [1121, 17] width 14 height 14
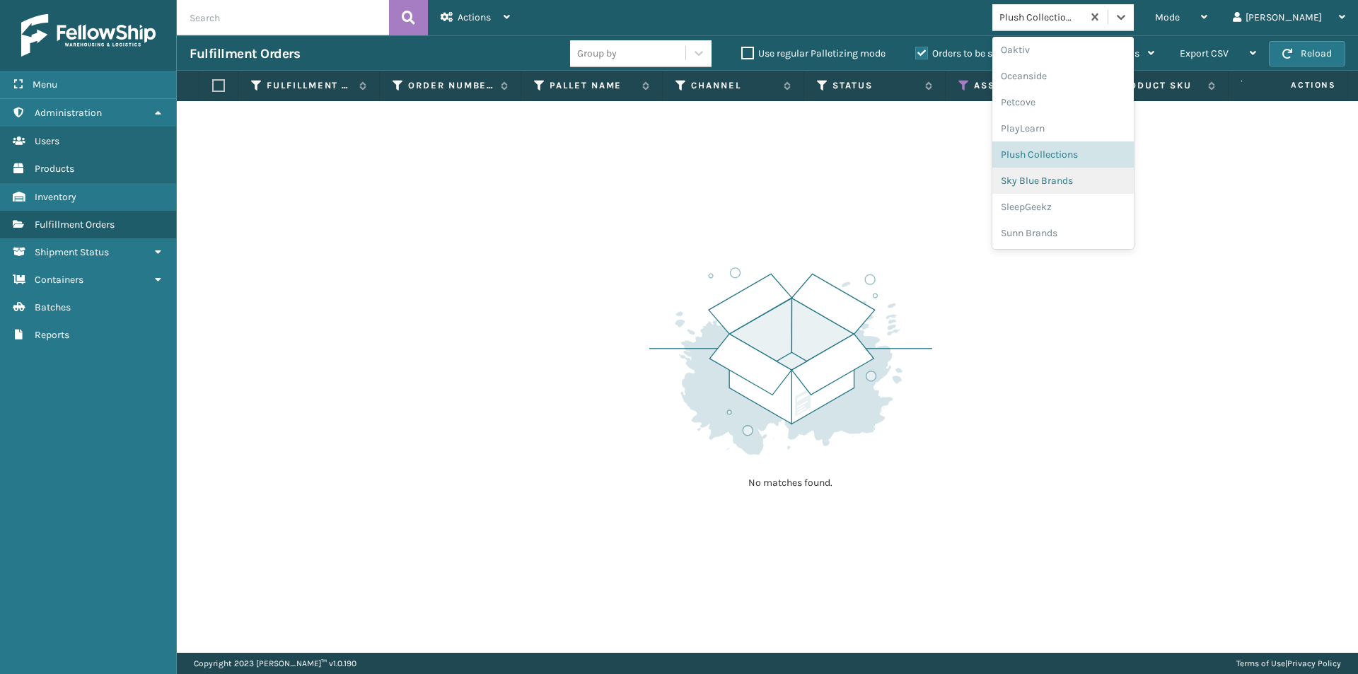
click at [1103, 185] on div "Sky Blue Brands" at bounding box center [1063, 181] width 141 height 26
click at [1128, 20] on icon at bounding box center [1121, 17] width 14 height 14
click at [1082, 202] on div "SleepGeekz" at bounding box center [1063, 207] width 141 height 26
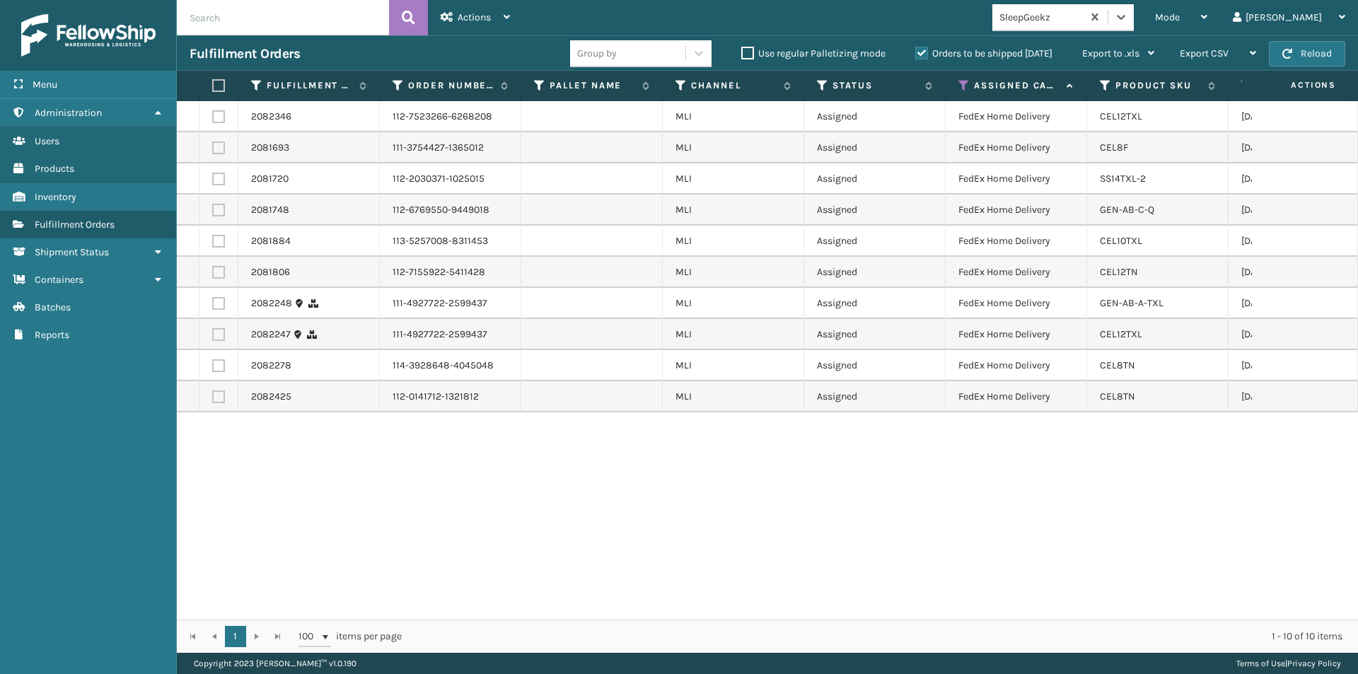
click at [216, 86] on label at bounding box center [216, 85] width 8 height 13
click at [213, 86] on input "checkbox" at bounding box center [212, 85] width 1 height 9
click at [502, 20] on div "Actions" at bounding box center [475, 17] width 69 height 35
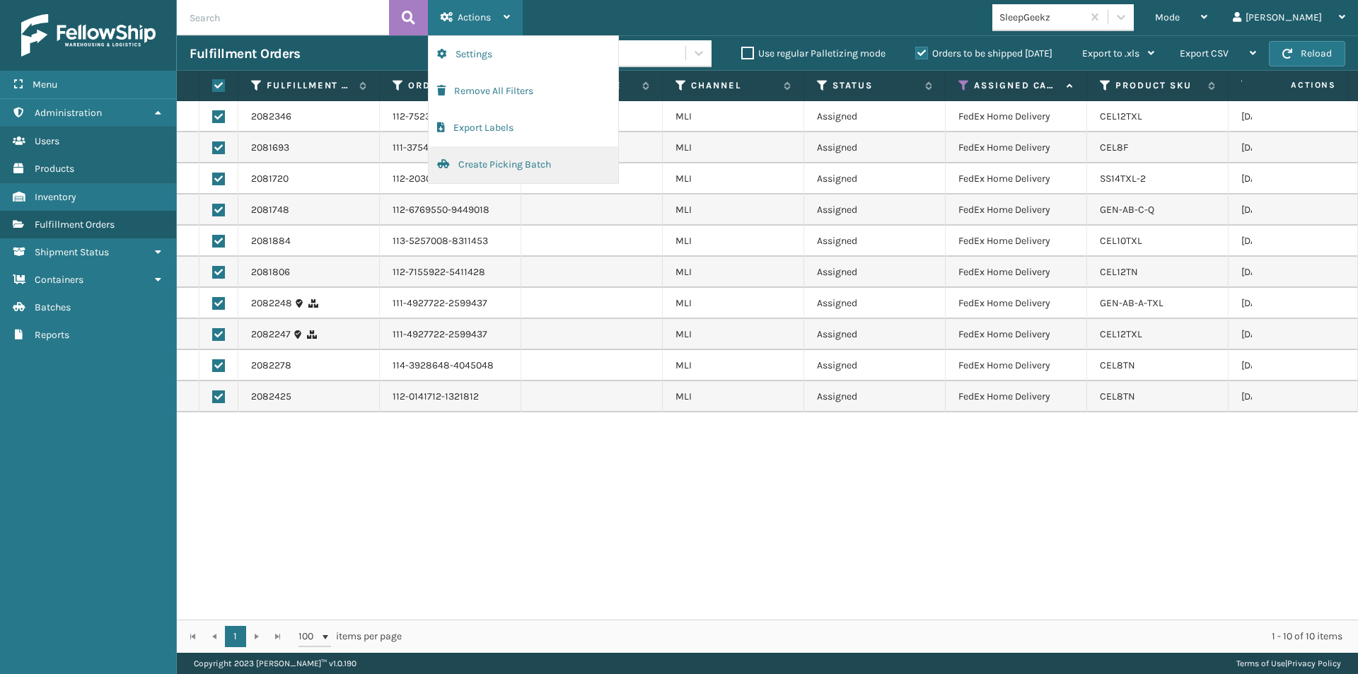
click at [516, 170] on button "Create Picking Batch" at bounding box center [524, 164] width 190 height 37
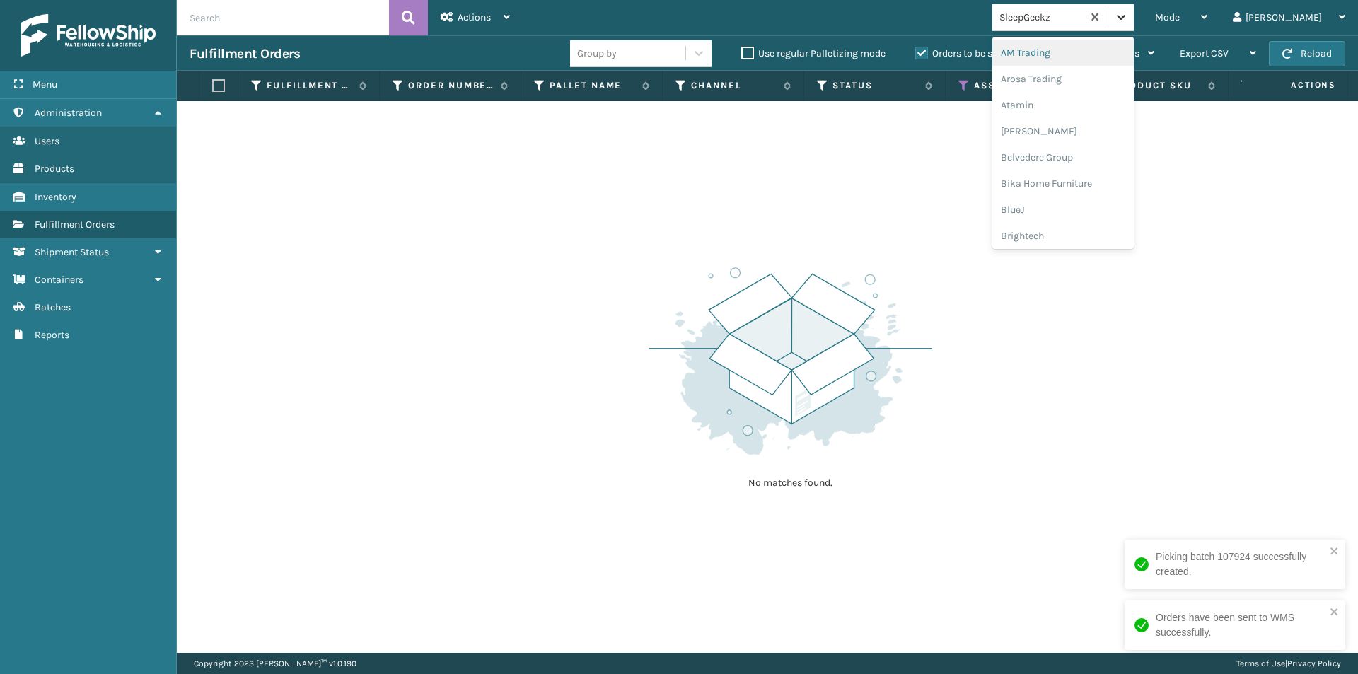
click at [1128, 19] on icon at bounding box center [1121, 17] width 14 height 14
click at [1097, 226] on div "Sunn Brands" at bounding box center [1063, 233] width 141 height 26
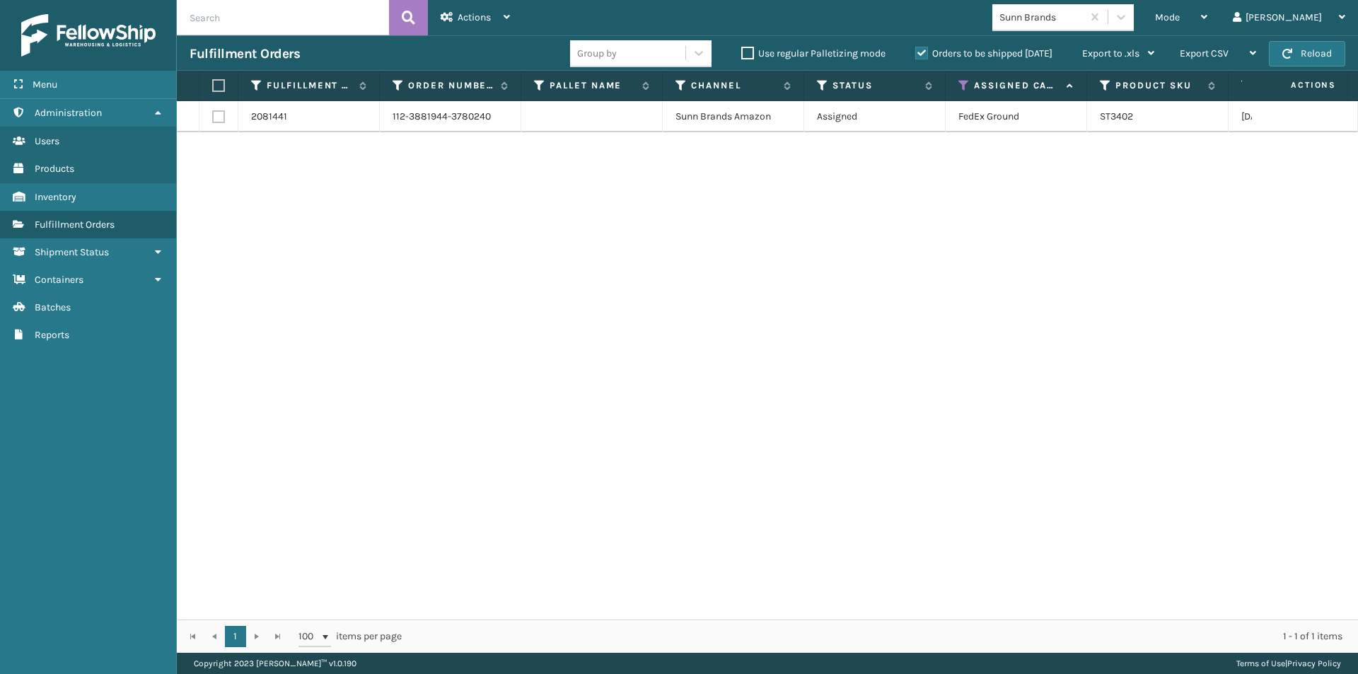
click at [216, 89] on label at bounding box center [216, 85] width 8 height 13
click at [213, 89] on input "checkbox" at bounding box center [212, 85] width 1 height 9
click at [493, 17] on div "Actions" at bounding box center [475, 17] width 69 height 35
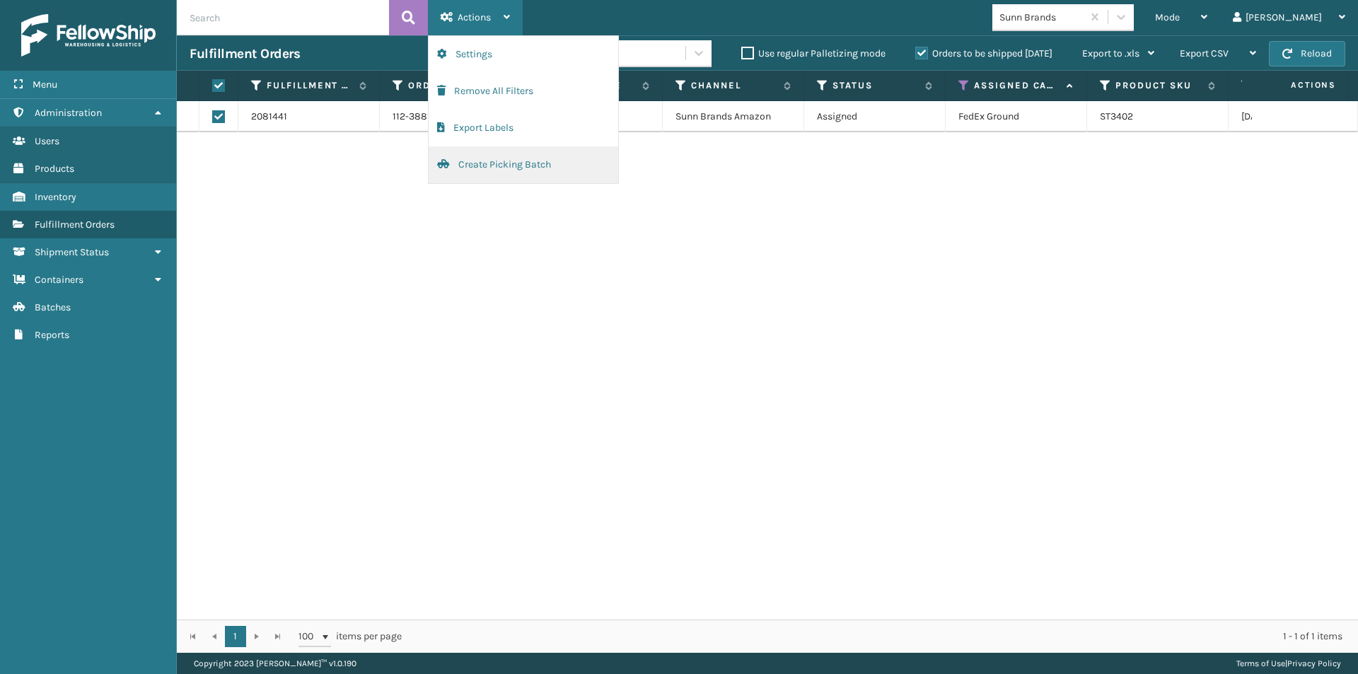
click at [505, 163] on button "Create Picking Batch" at bounding box center [524, 164] width 190 height 37
